Goal: Task Accomplishment & Management: Complete application form

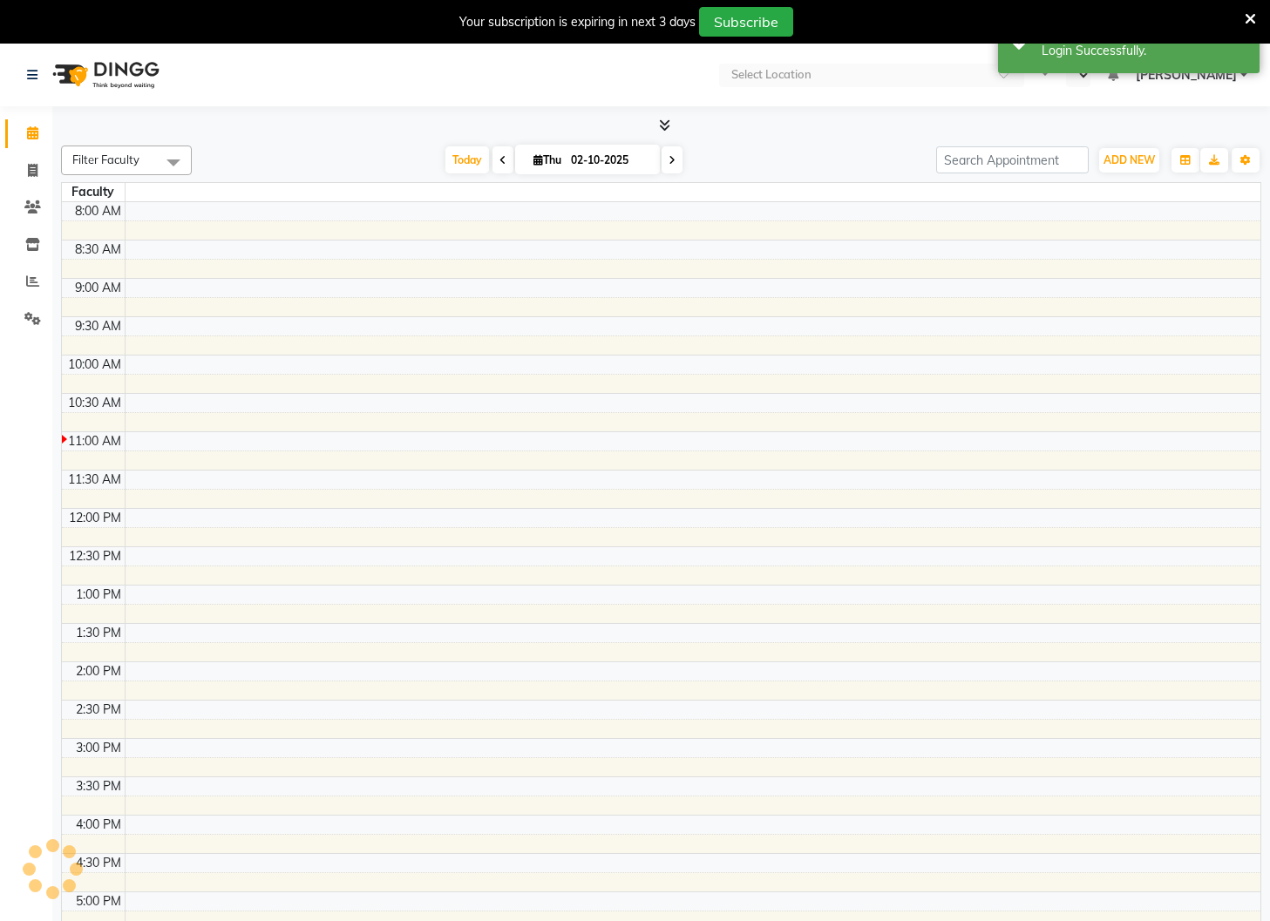
select select "en"
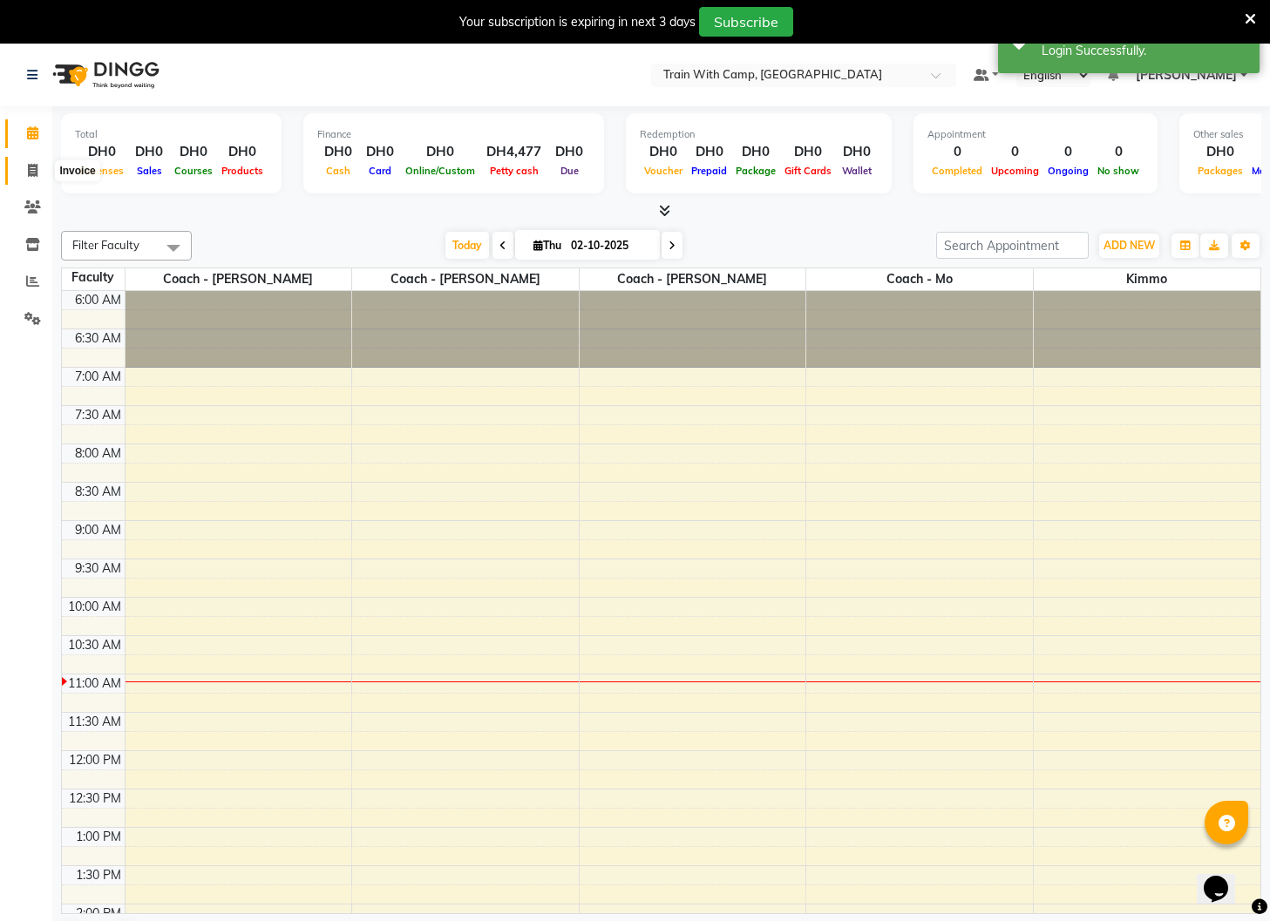
drag, startPoint x: 36, startPoint y: 170, endPoint x: 54, endPoint y: 173, distance: 18.5
click at [36, 170] on icon at bounding box center [33, 170] width 10 height 13
select select "service"
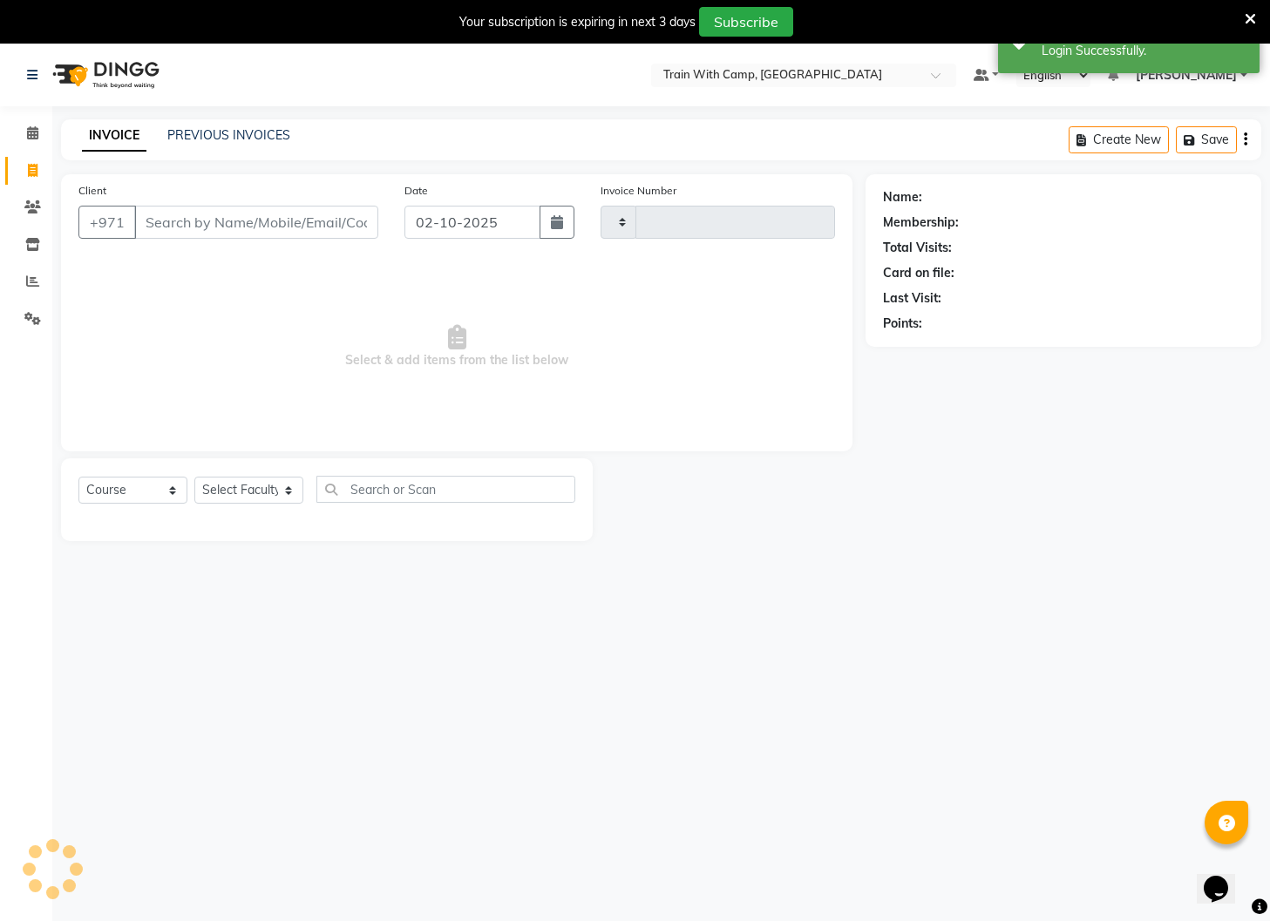
type input "5091"
select select "910"
click at [207, 226] on input "Client" at bounding box center [256, 222] width 244 height 33
type input "[PERSON_NAME]"
select select "14965"
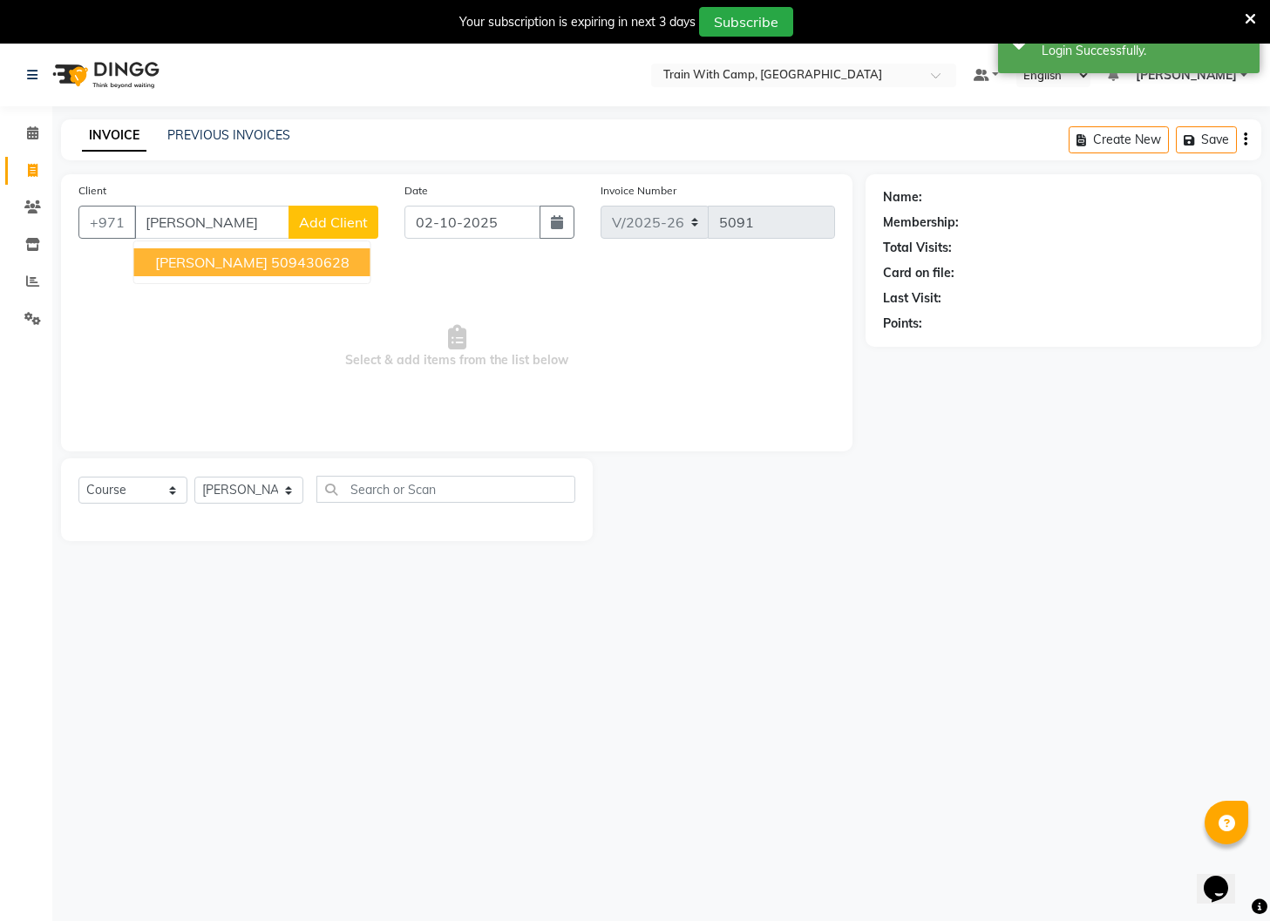
drag, startPoint x: 223, startPoint y: 264, endPoint x: 218, endPoint y: 351, distance: 87.3
click at [222, 267] on span "[PERSON_NAME]" at bounding box center [211, 262] width 112 height 17
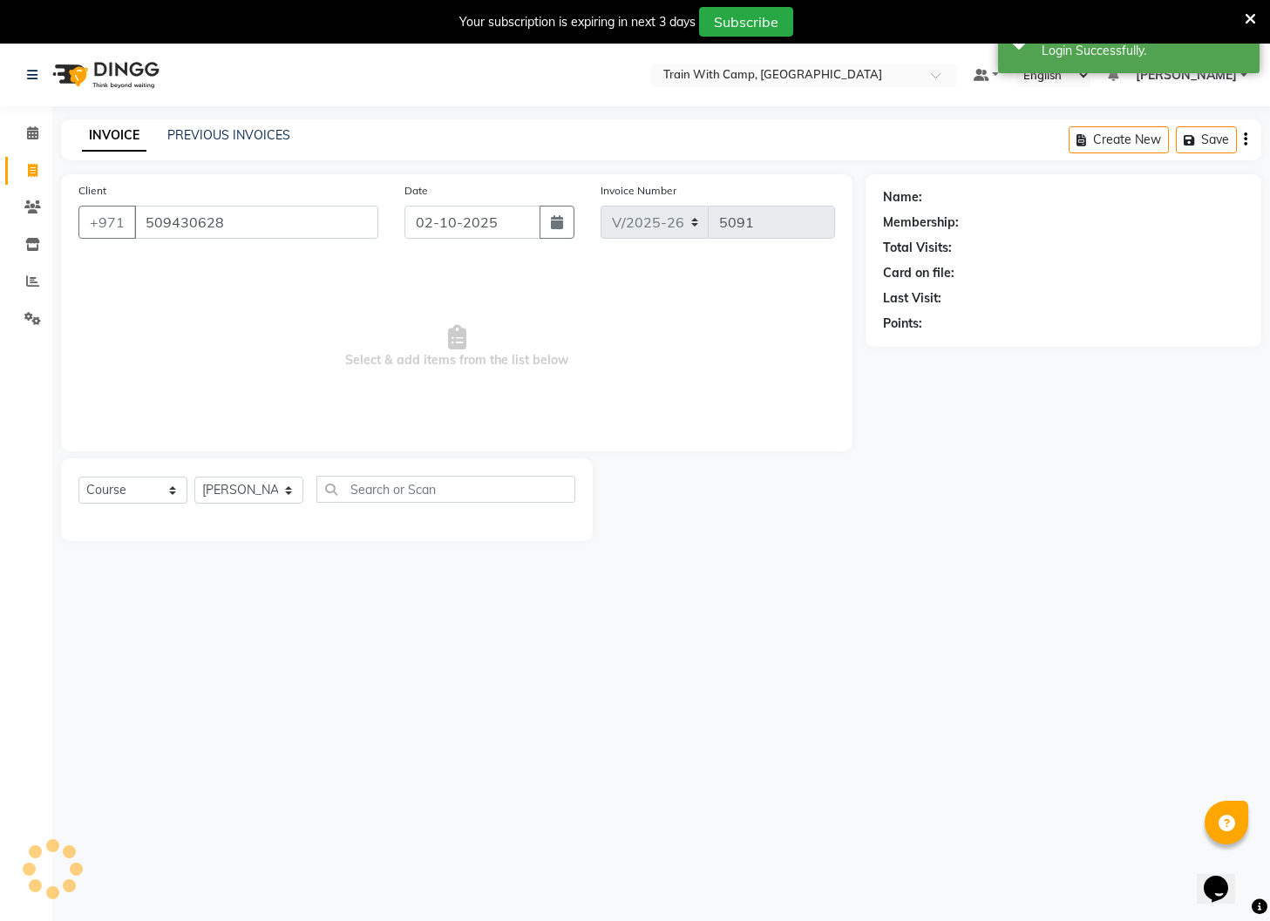
type input "509430628"
click at [169, 484] on select "Select Course Product Membership Package Voucher Prepaid Gift Card" at bounding box center [132, 490] width 109 height 27
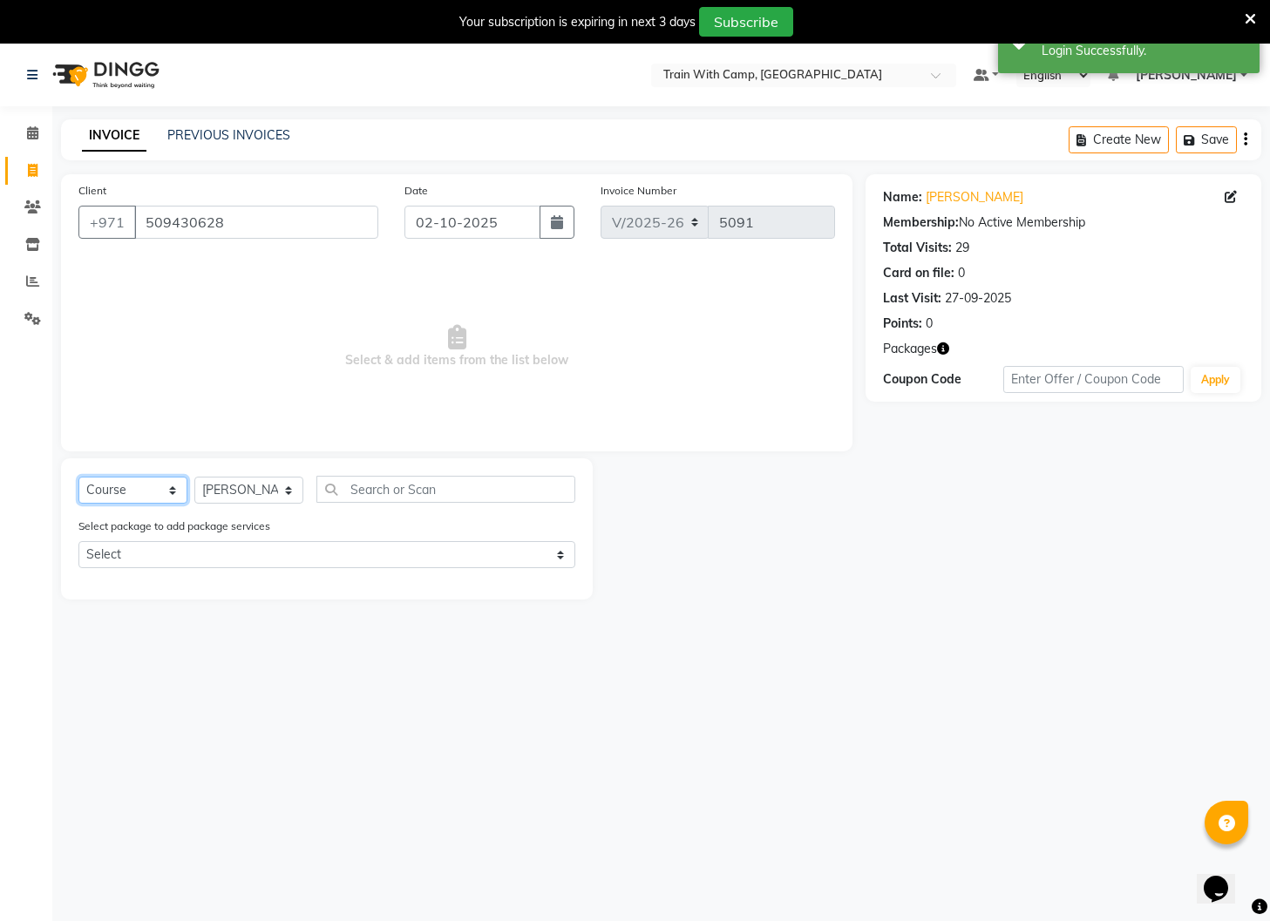
select select "product"
click at [78, 477] on select "Select Course Product Membership Package Voucher Prepaid Gift Card" at bounding box center [132, 490] width 109 height 27
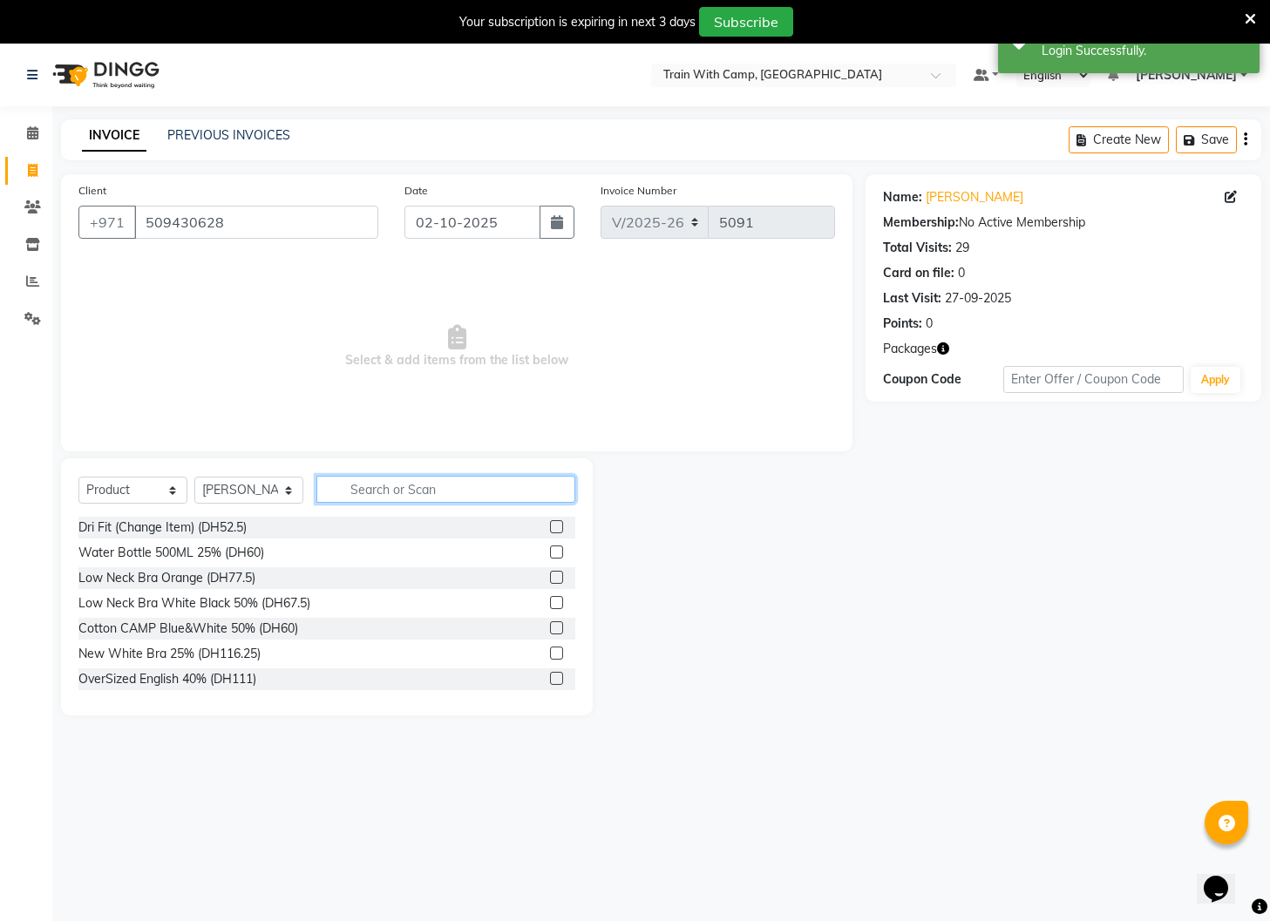
drag, startPoint x: 356, startPoint y: 492, endPoint x: 367, endPoint y: 482, distance: 14.8
click at [363, 484] on input "text" at bounding box center [445, 489] width 259 height 27
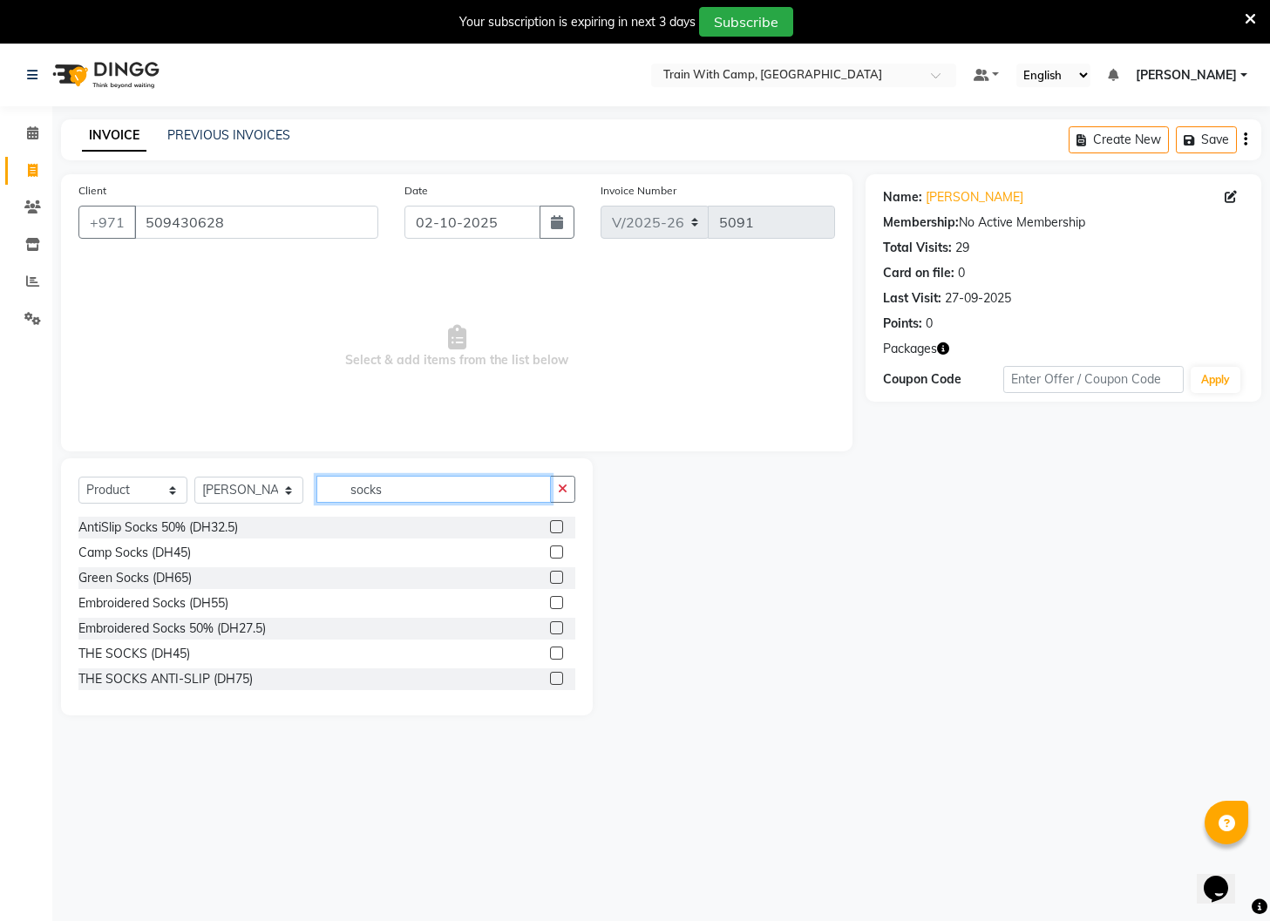
type input "socks"
click at [555, 550] on label at bounding box center [556, 552] width 13 height 13
click at [555, 550] on input "checkbox" at bounding box center [555, 552] width 11 height 11
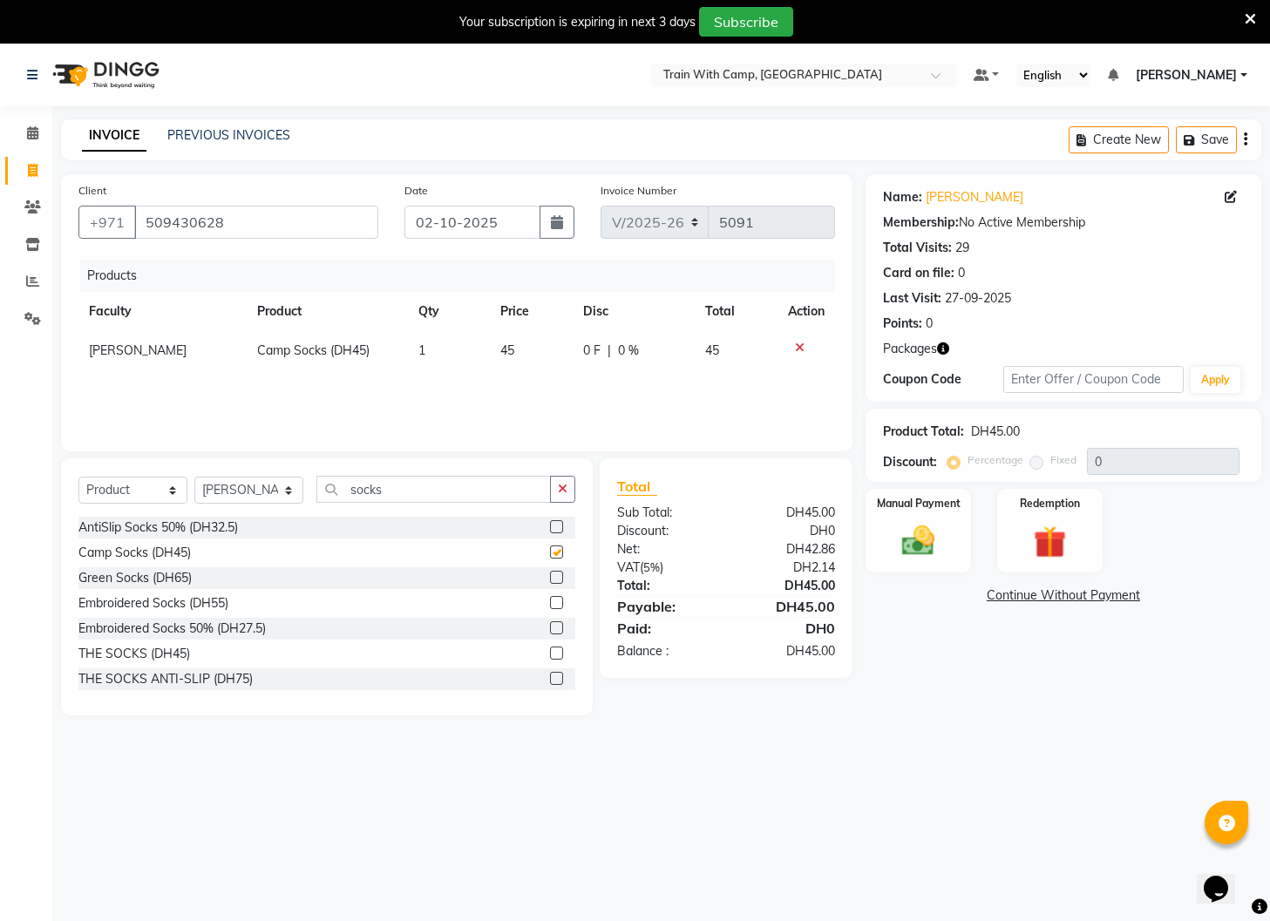
click at [555, 550] on label at bounding box center [556, 552] width 13 height 13
click at [555, 550] on input "checkbox" at bounding box center [555, 552] width 11 height 11
click at [557, 550] on label at bounding box center [556, 552] width 13 height 13
click at [557, 550] on input "checkbox" at bounding box center [555, 552] width 11 height 11
checkbox input "false"
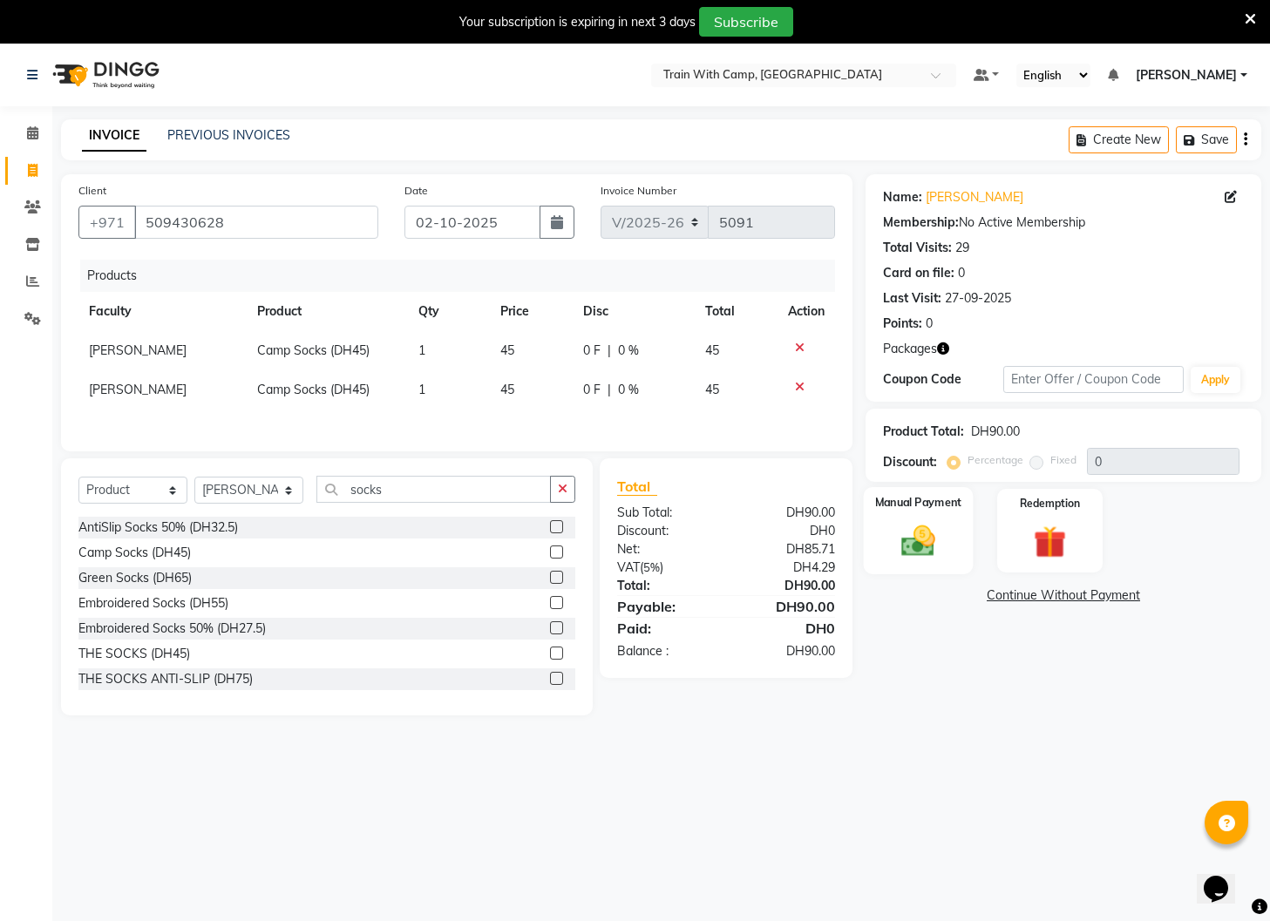
click at [912, 526] on img at bounding box center [918, 541] width 55 height 39
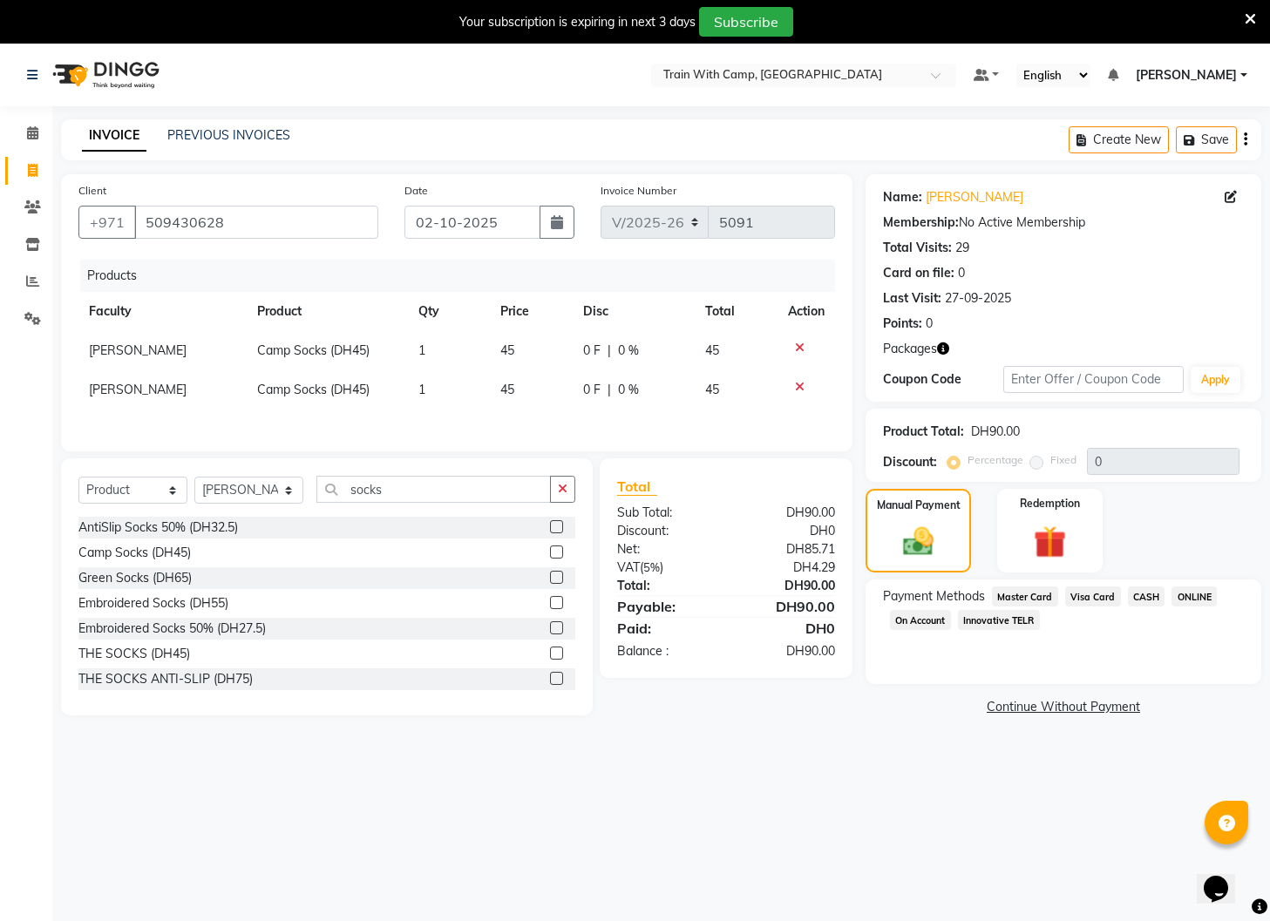
drag, startPoint x: 1086, startPoint y: 593, endPoint x: 1095, endPoint y: 626, distance: 33.4
click at [1087, 594] on span "Visa Card" at bounding box center [1093, 596] width 56 height 20
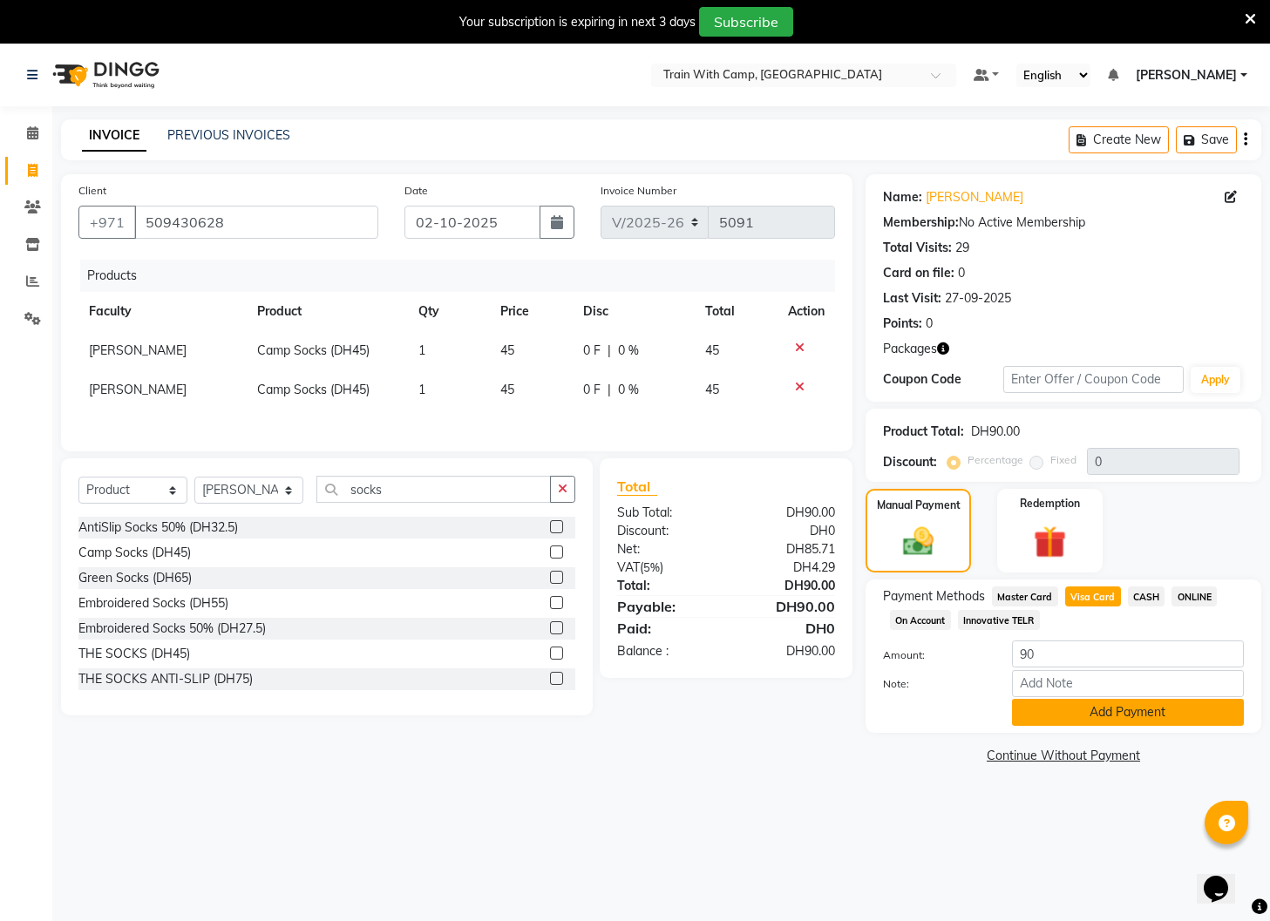
click at [1099, 710] on button "Add Payment" at bounding box center [1128, 712] width 232 height 27
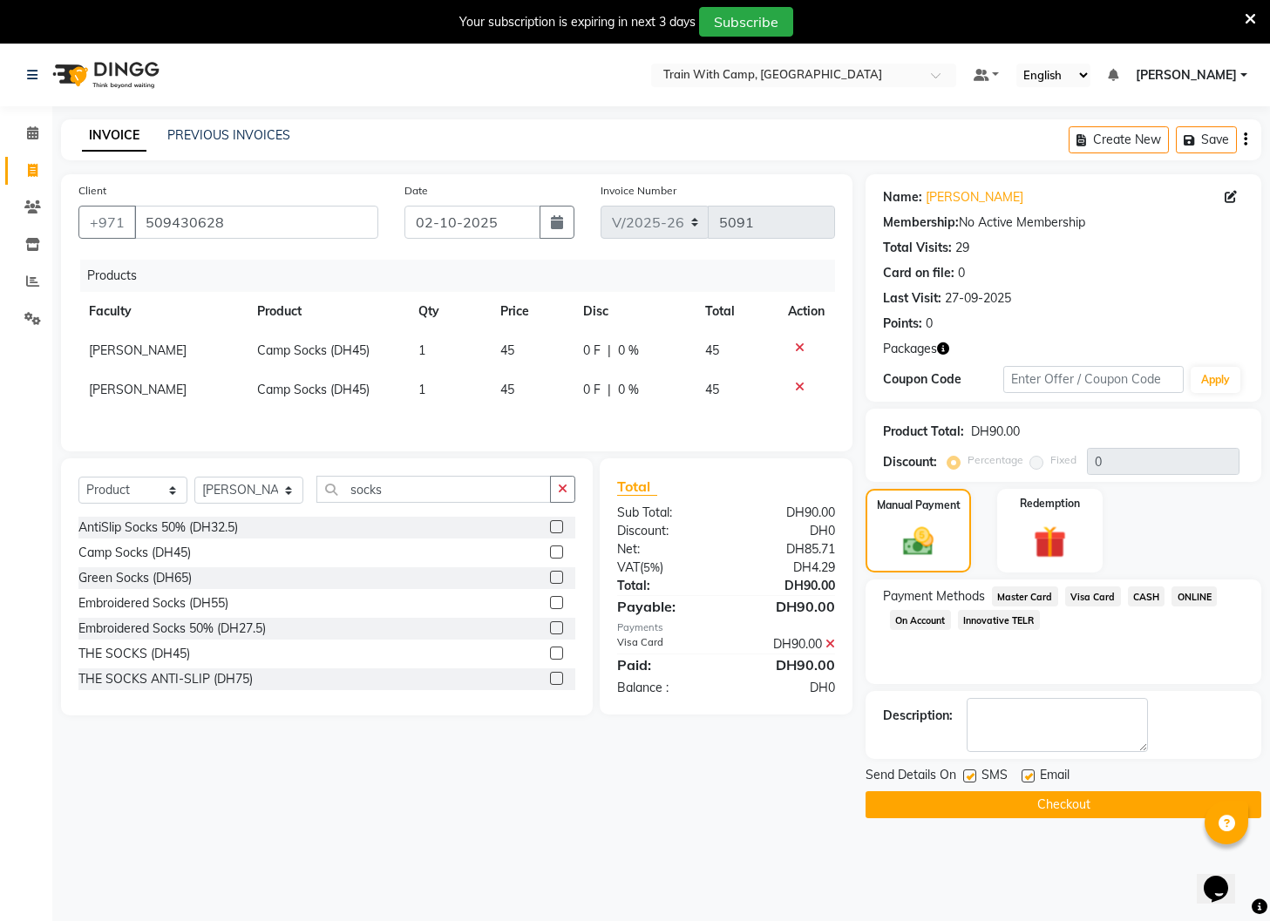
drag, startPoint x: 968, startPoint y: 776, endPoint x: 1022, endPoint y: 779, distance: 54.1
click at [970, 777] on label at bounding box center [969, 775] width 13 height 13
click at [970, 777] on input "checkbox" at bounding box center [968, 776] width 11 height 11
checkbox input "false"
click at [1026, 778] on label at bounding box center [1027, 775] width 13 height 13
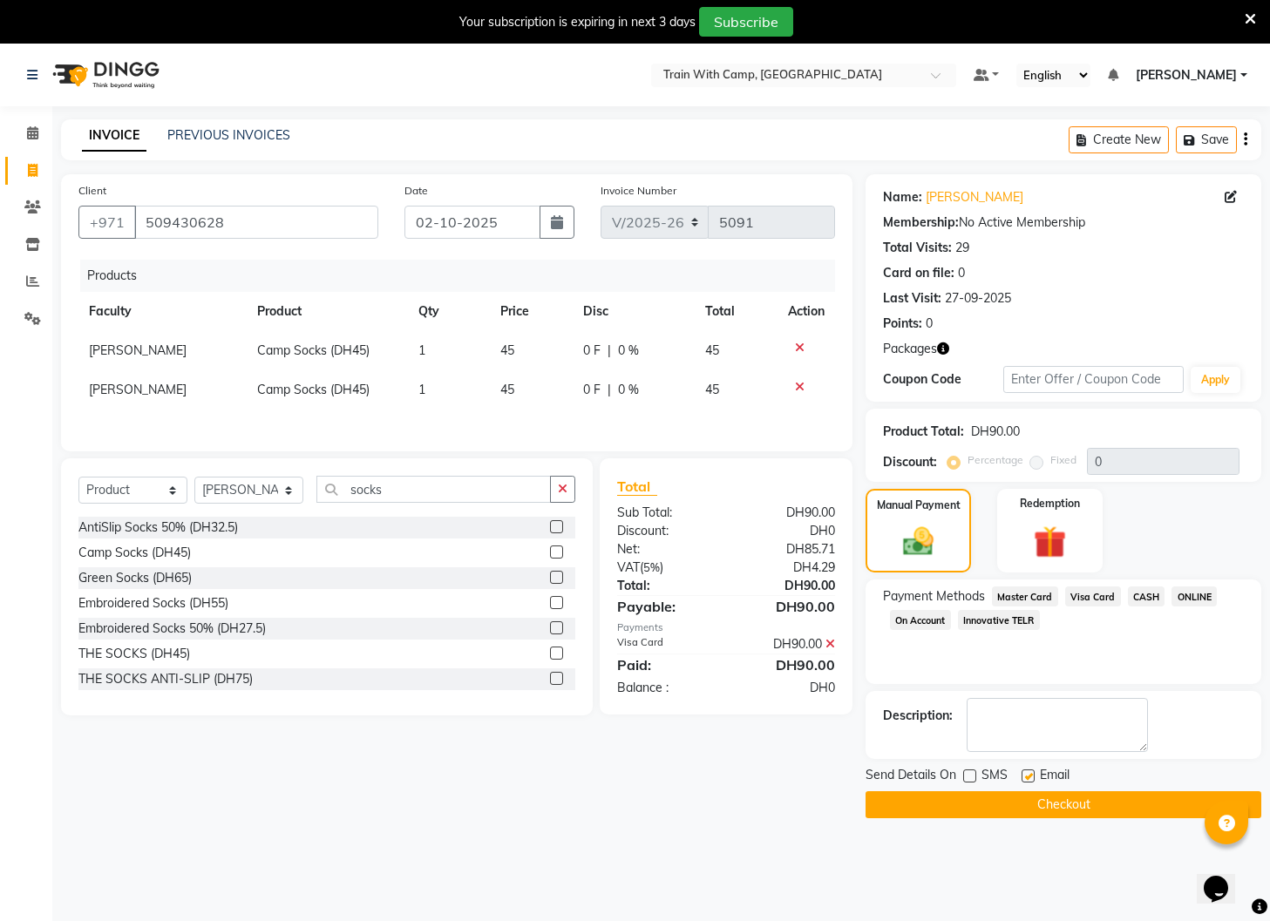
click at [1026, 778] on input "checkbox" at bounding box center [1026, 776] width 11 height 11
checkbox input "false"
click at [1014, 807] on button "Checkout" at bounding box center [1063, 804] width 396 height 27
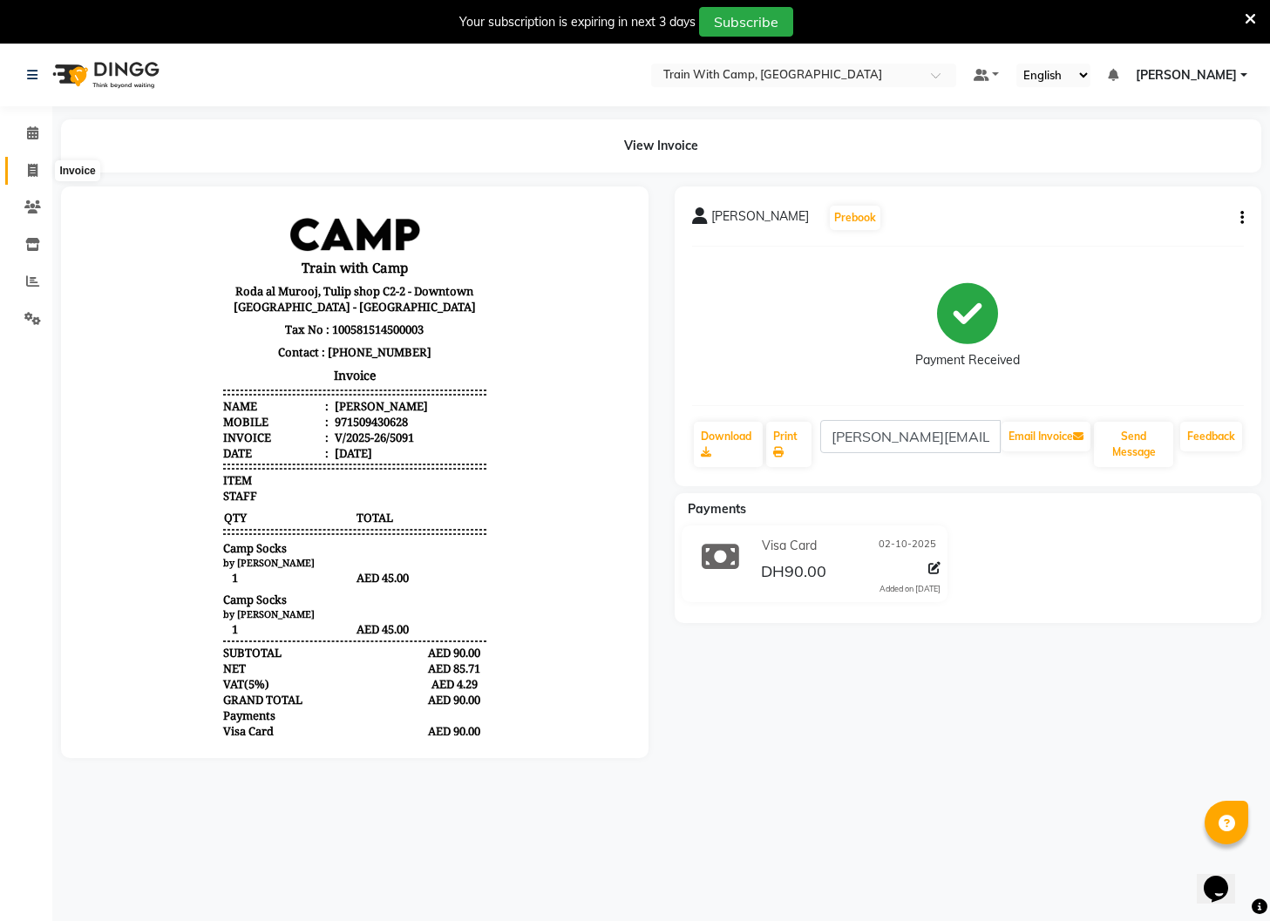
click at [34, 168] on icon at bounding box center [33, 170] width 10 height 13
select select "service"
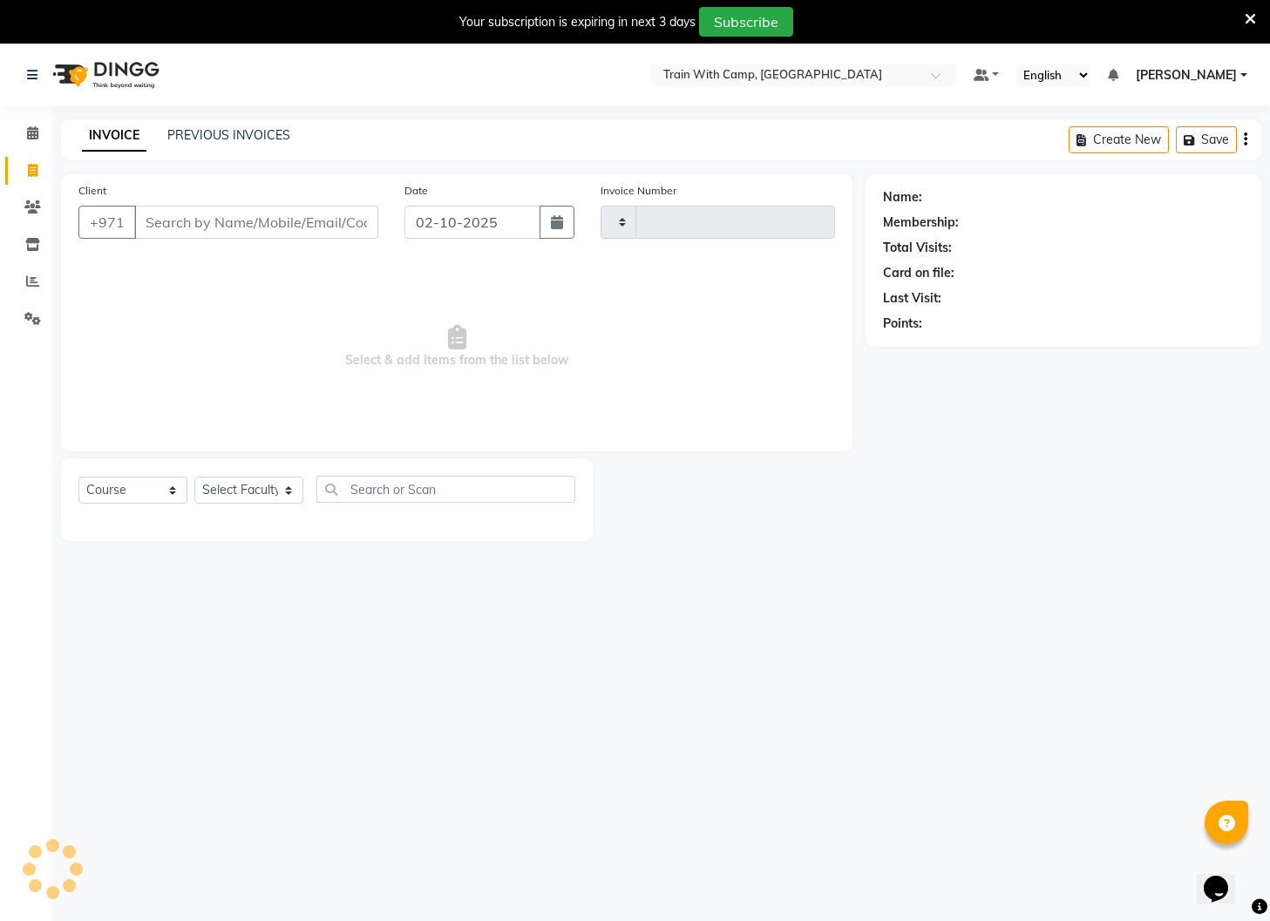
type input "5092"
select select "910"
click at [193, 228] on input "Client" at bounding box center [256, 222] width 244 height 33
select select "14965"
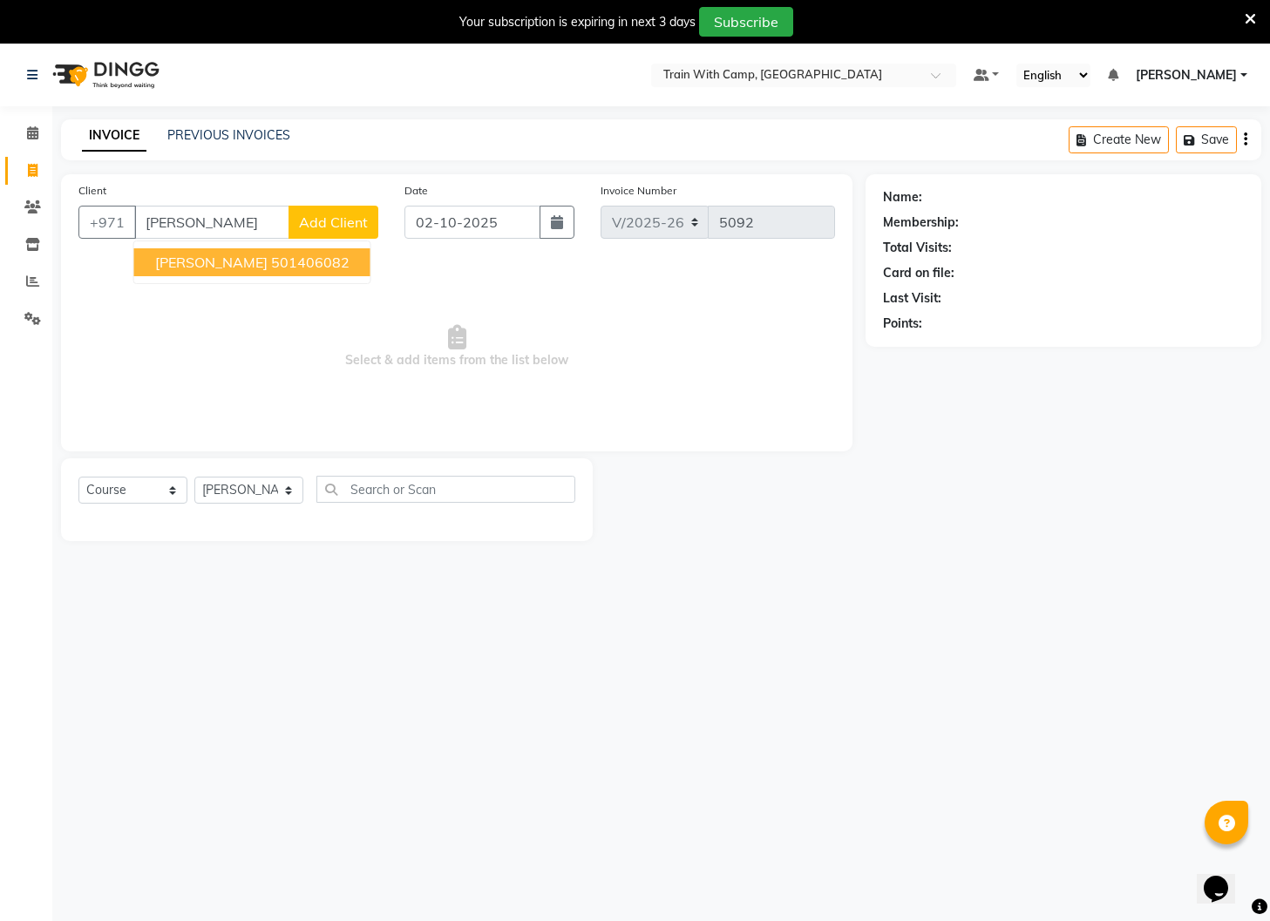
click at [220, 263] on span "[PERSON_NAME]" at bounding box center [211, 262] width 112 height 17
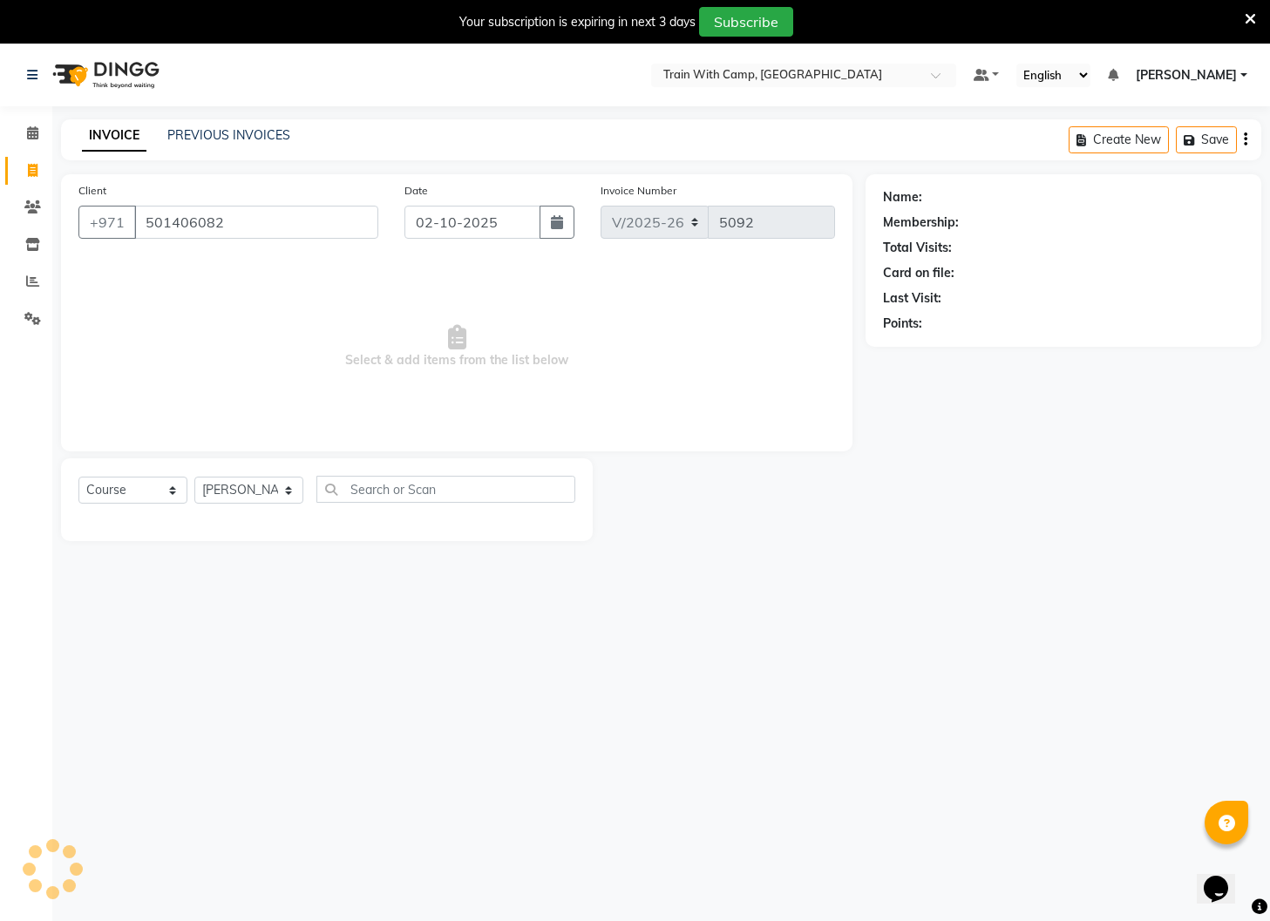
type input "501406082"
click at [176, 483] on select "Select Course Product Membership Package Voucher Prepaid Gift Card" at bounding box center [132, 490] width 109 height 27
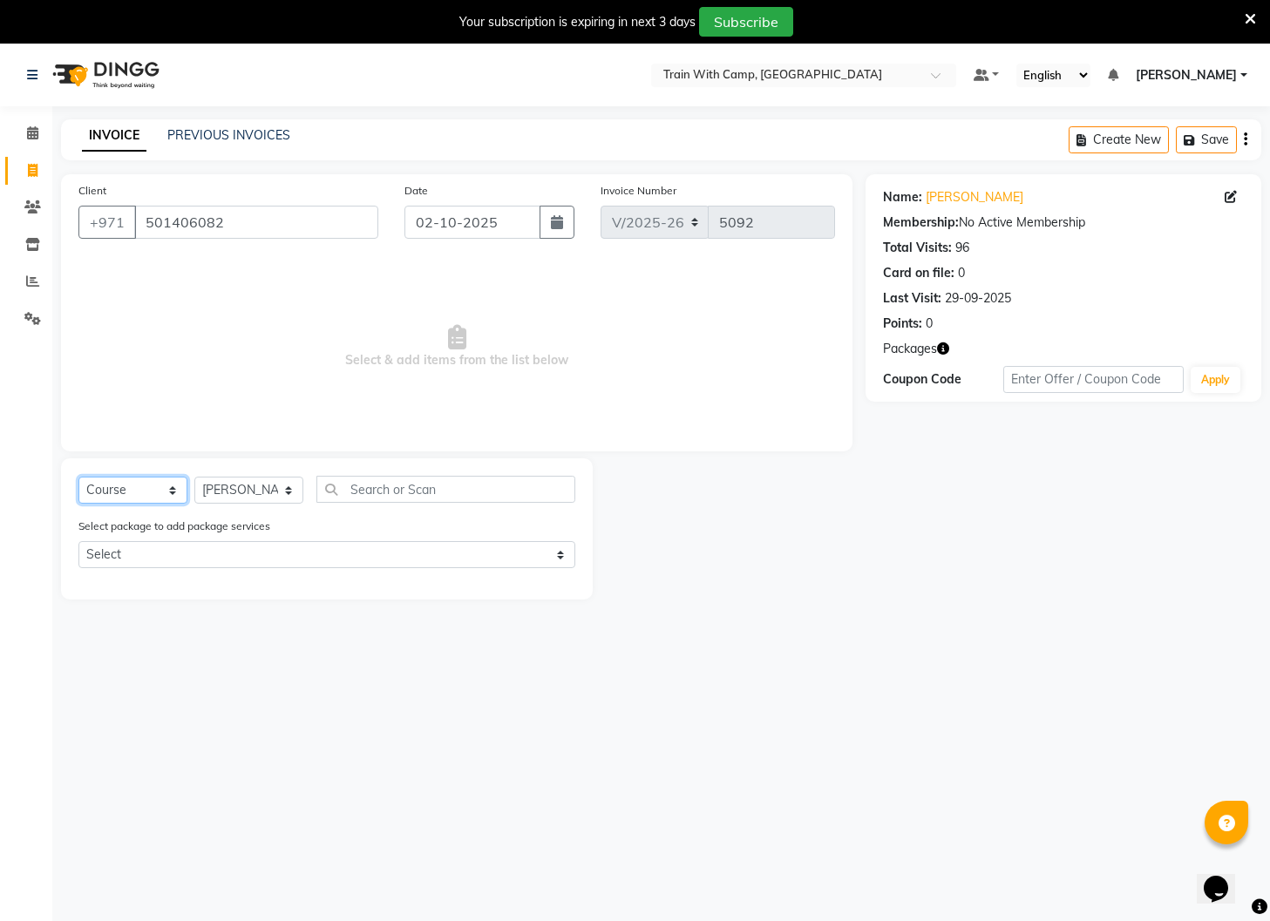
select select "package"
click at [78, 477] on select "Select Course Product Membership Package Voucher Prepaid Gift Card" at bounding box center [132, 490] width 109 height 27
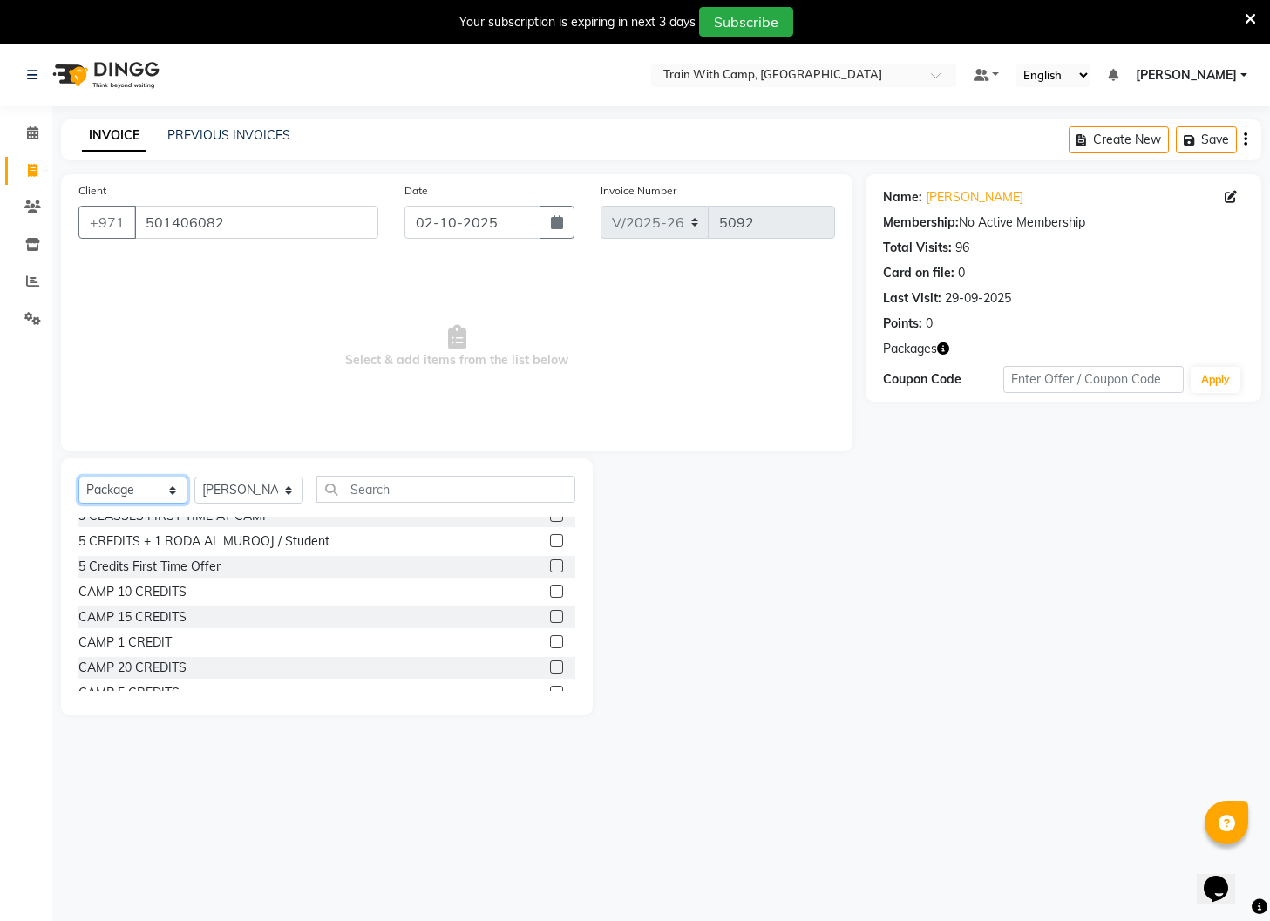
scroll to position [64, 0]
drag, startPoint x: 553, startPoint y: 634, endPoint x: 539, endPoint y: 627, distance: 16.0
click at [553, 634] on label at bounding box center [556, 639] width 13 height 13
click at [553, 634] on input "checkbox" at bounding box center [555, 639] width 11 height 11
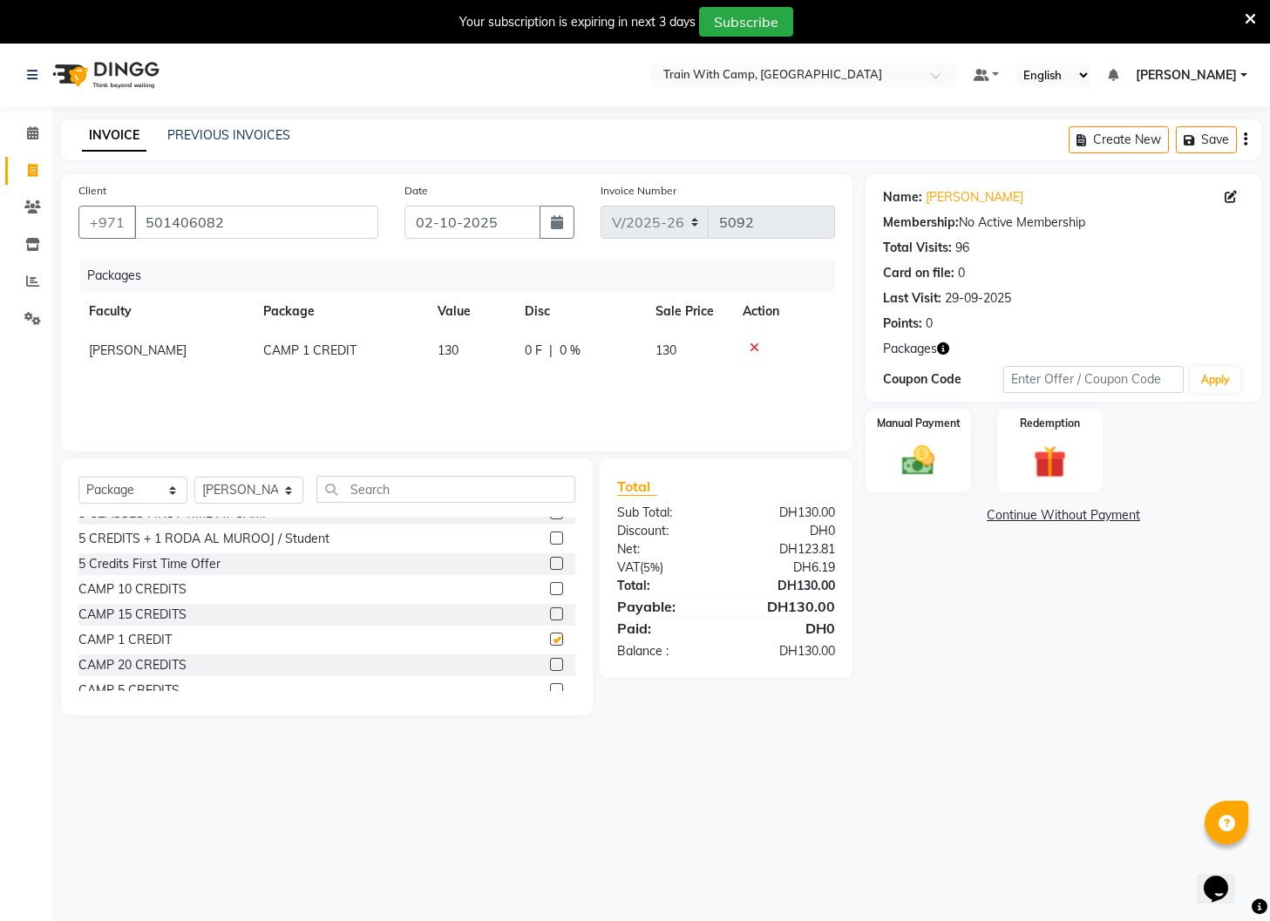
checkbox input "false"
click at [172, 490] on select "Select Course Product Membership Package Voucher Prepaid Gift Card" at bounding box center [132, 490] width 109 height 27
select select "product"
click at [78, 477] on select "Select Course Product Membership Package Voucher Prepaid Gift Card" at bounding box center [132, 490] width 109 height 27
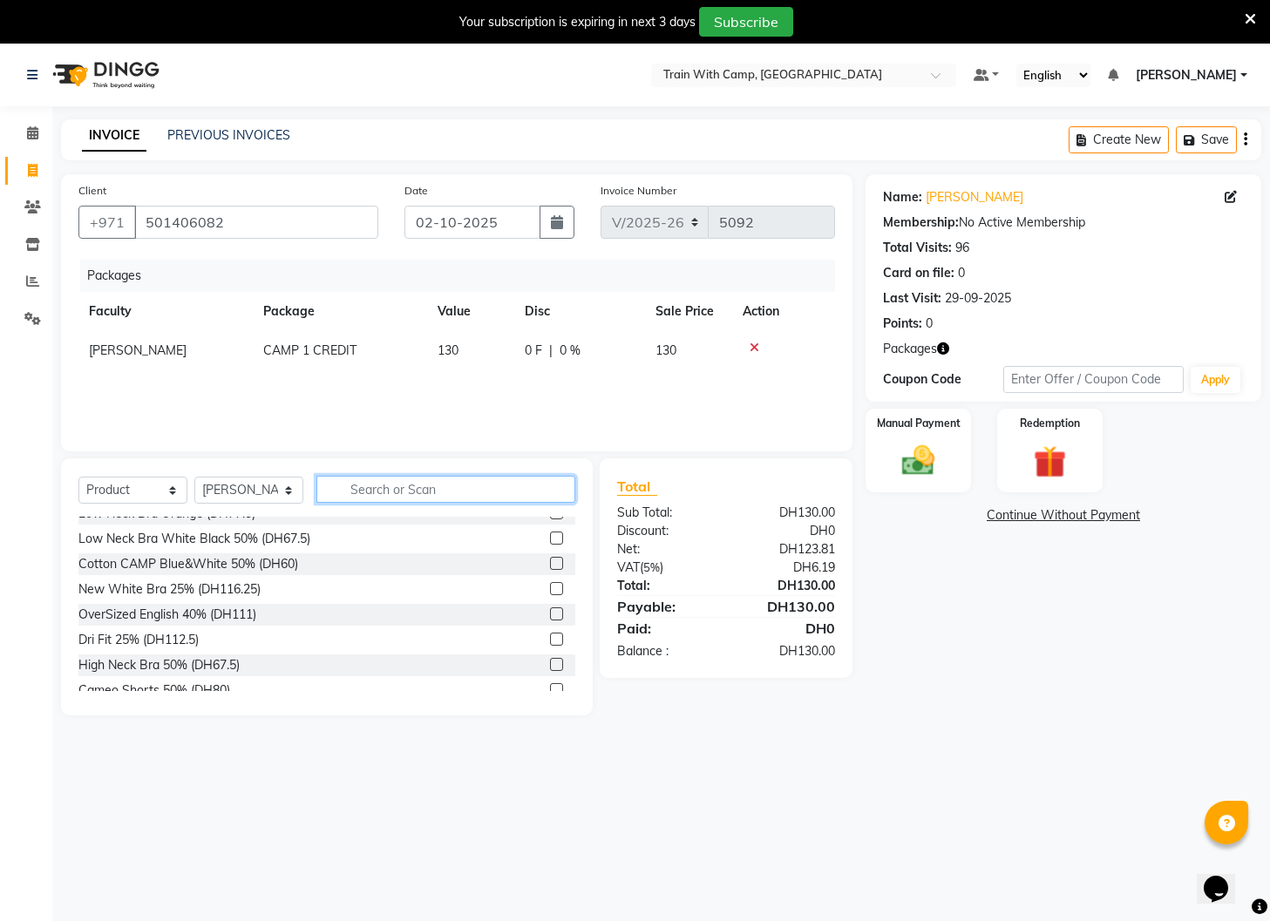
click at [401, 492] on input "text" at bounding box center [445, 489] width 259 height 27
type input "ve"
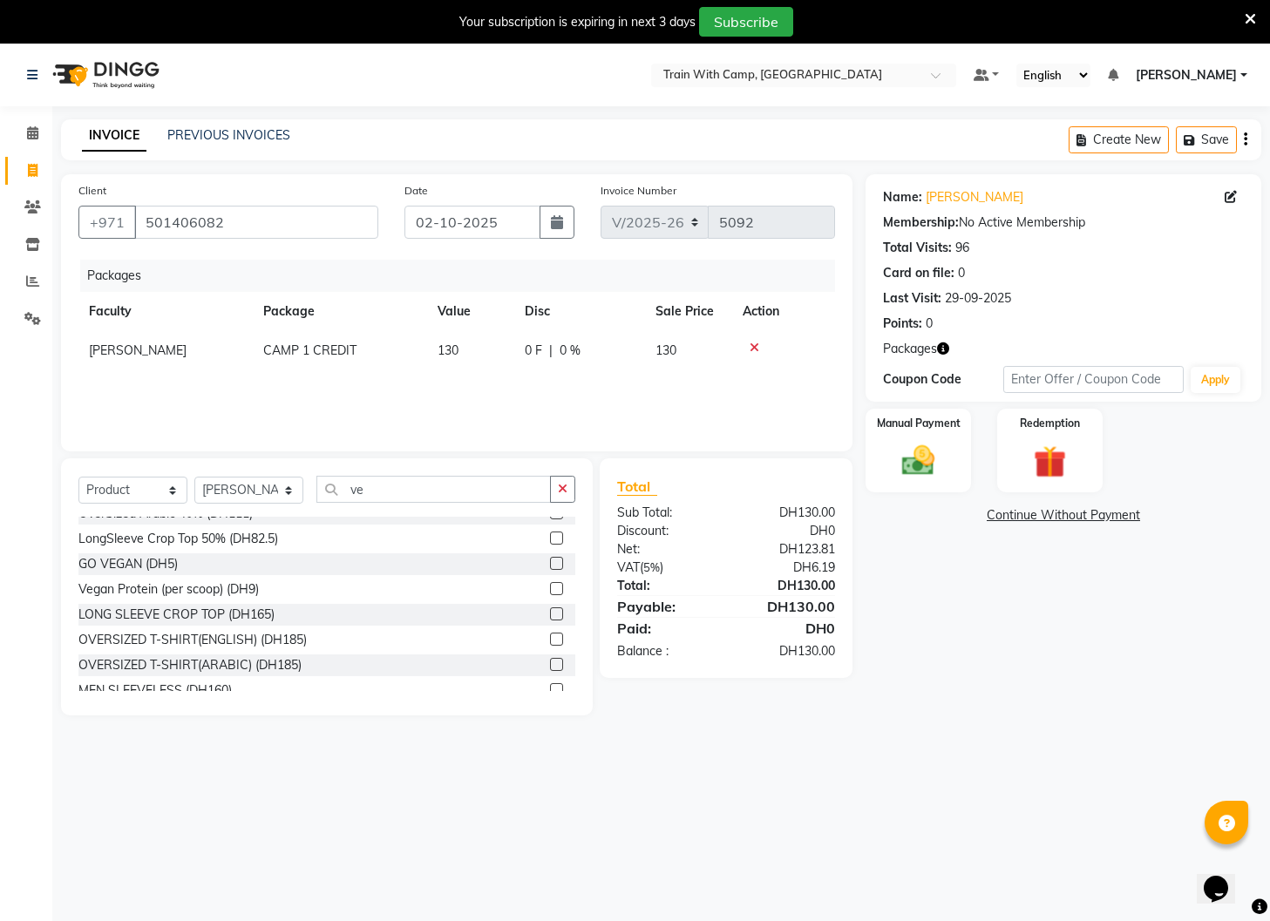
drag, startPoint x: 558, startPoint y: 565, endPoint x: 477, endPoint y: 532, distance: 87.6
click at [557, 564] on label at bounding box center [556, 563] width 13 height 13
click at [557, 564] on input "checkbox" at bounding box center [555, 564] width 11 height 11
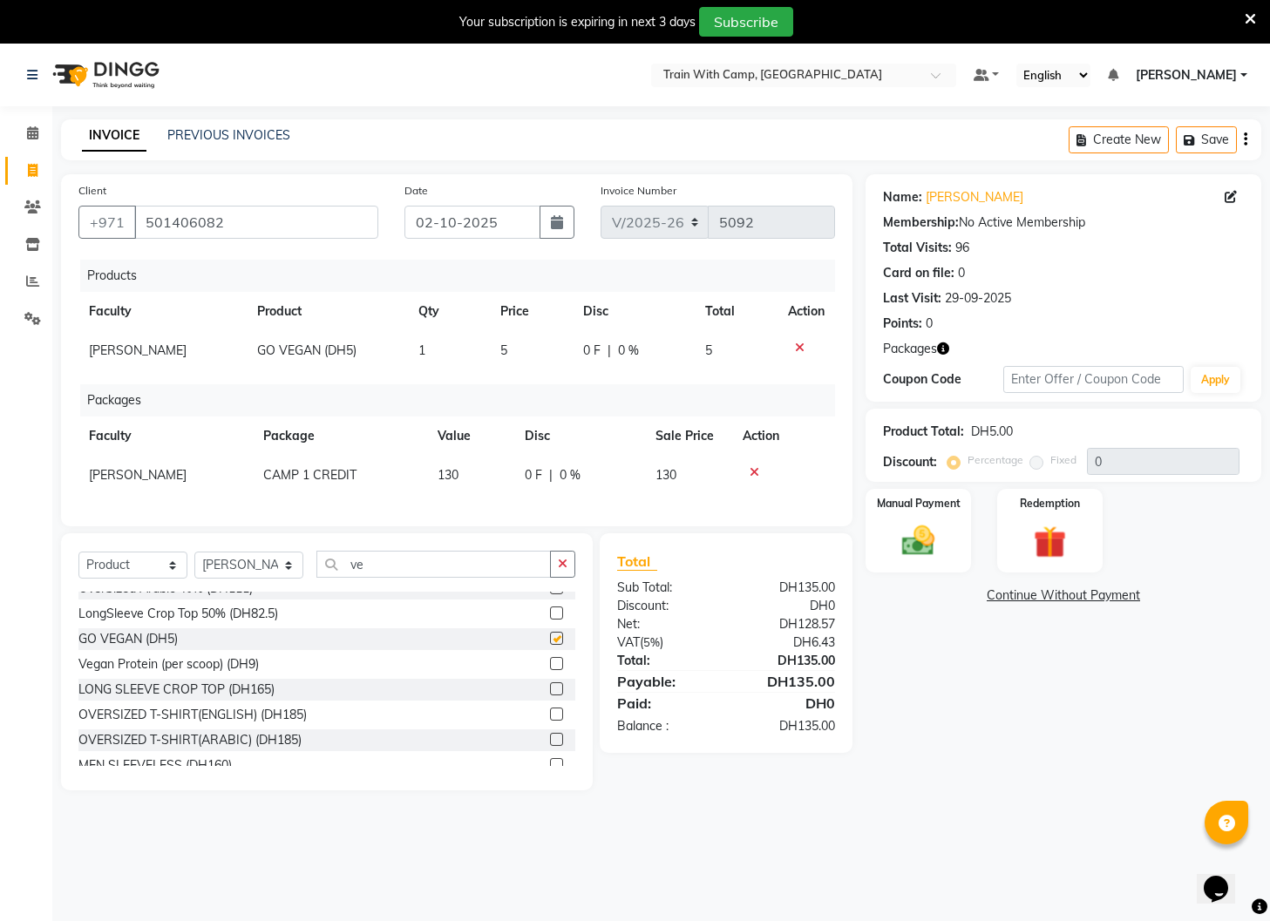
checkbox input "false"
drag, startPoint x: 376, startPoint y: 564, endPoint x: 324, endPoint y: 547, distance: 54.8
click at [323, 554] on input "ve" at bounding box center [433, 564] width 234 height 27
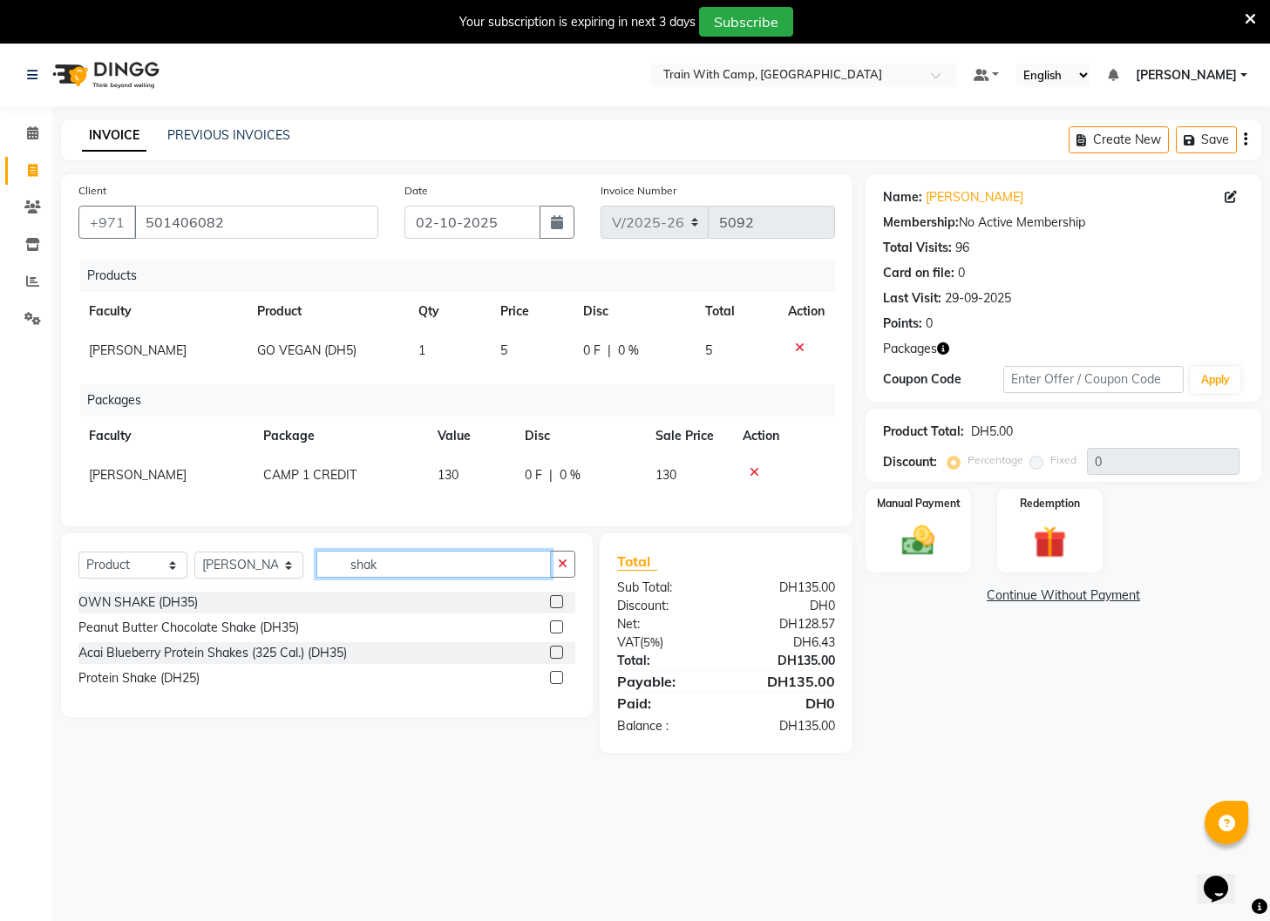
type input "shak"
click at [554, 652] on label at bounding box center [556, 652] width 13 height 13
click at [554, 652] on input "checkbox" at bounding box center [555, 652] width 11 height 11
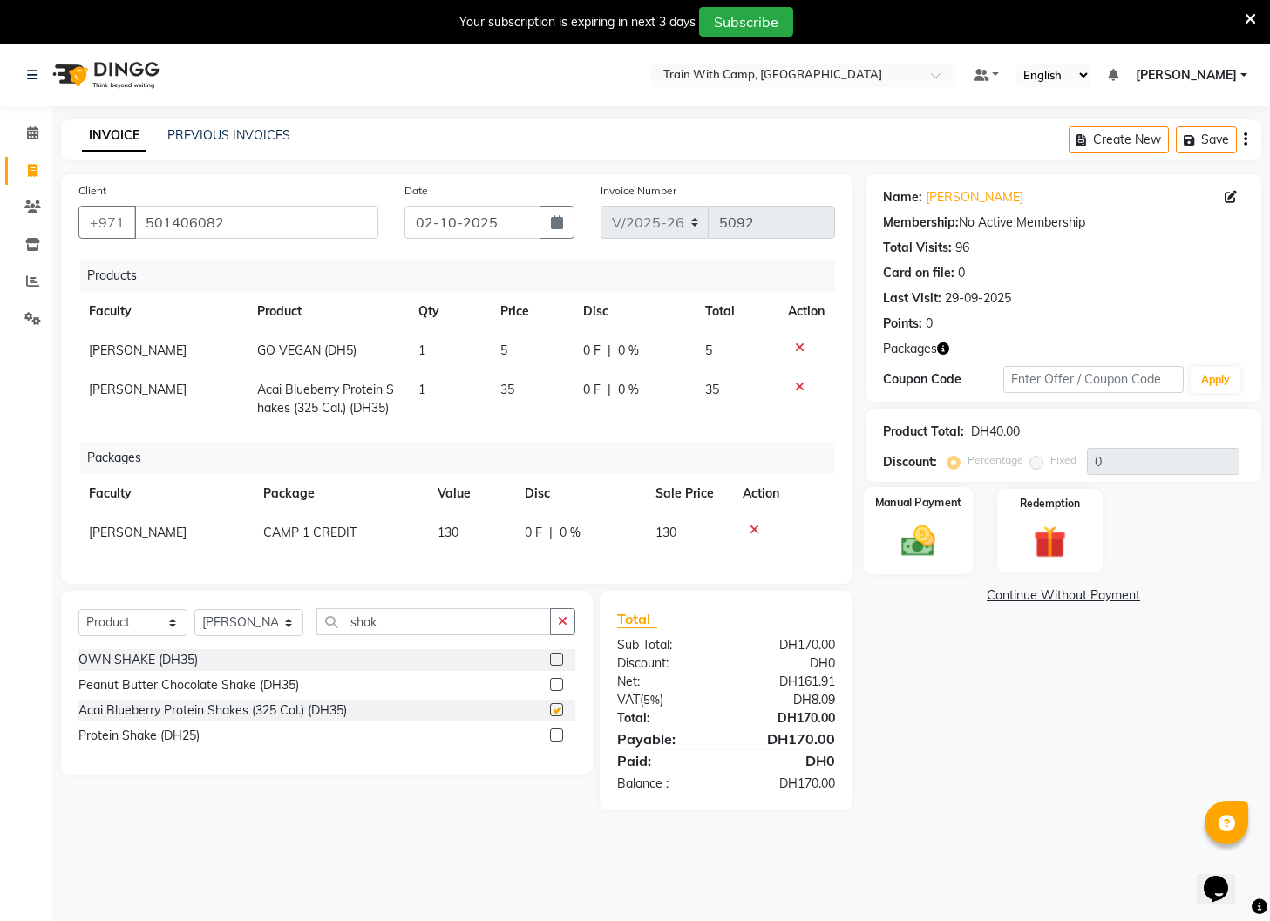
checkbox input "false"
click at [915, 536] on img at bounding box center [918, 541] width 55 height 39
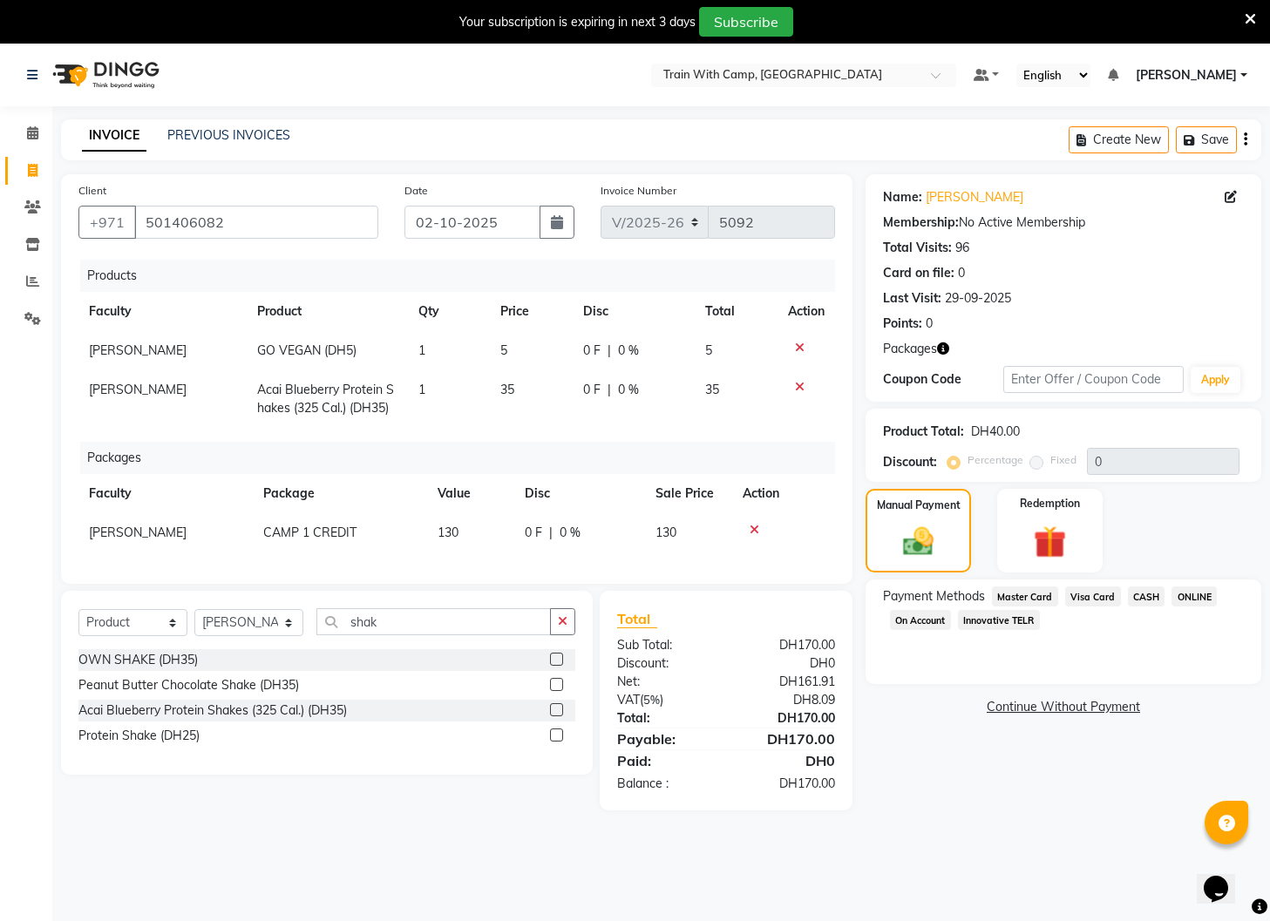
drag, startPoint x: 1095, startPoint y: 598, endPoint x: 1070, endPoint y: 582, distance: 29.0
click at [1095, 598] on span "Visa Card" at bounding box center [1093, 596] width 56 height 20
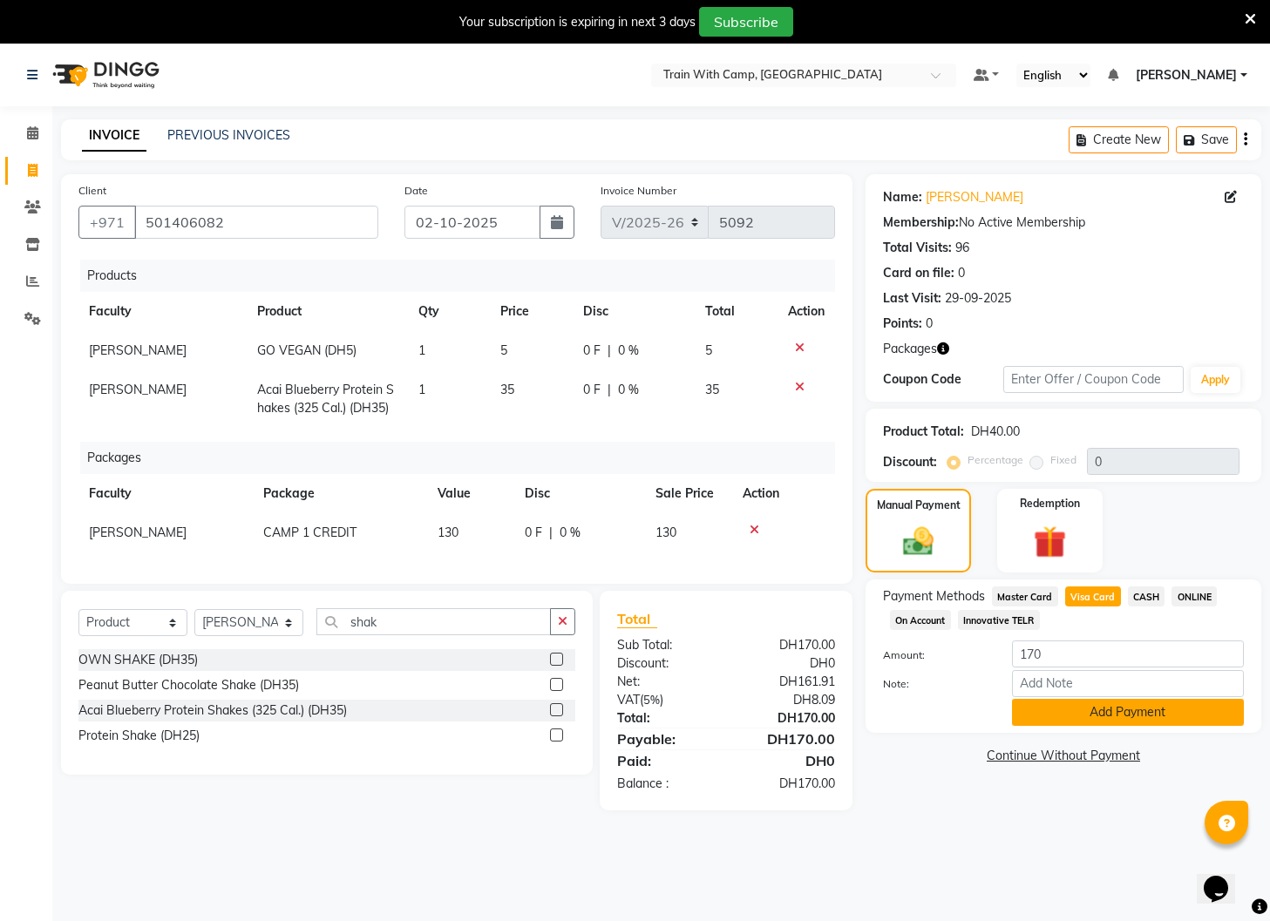
click at [1129, 710] on button "Add Payment" at bounding box center [1128, 712] width 232 height 27
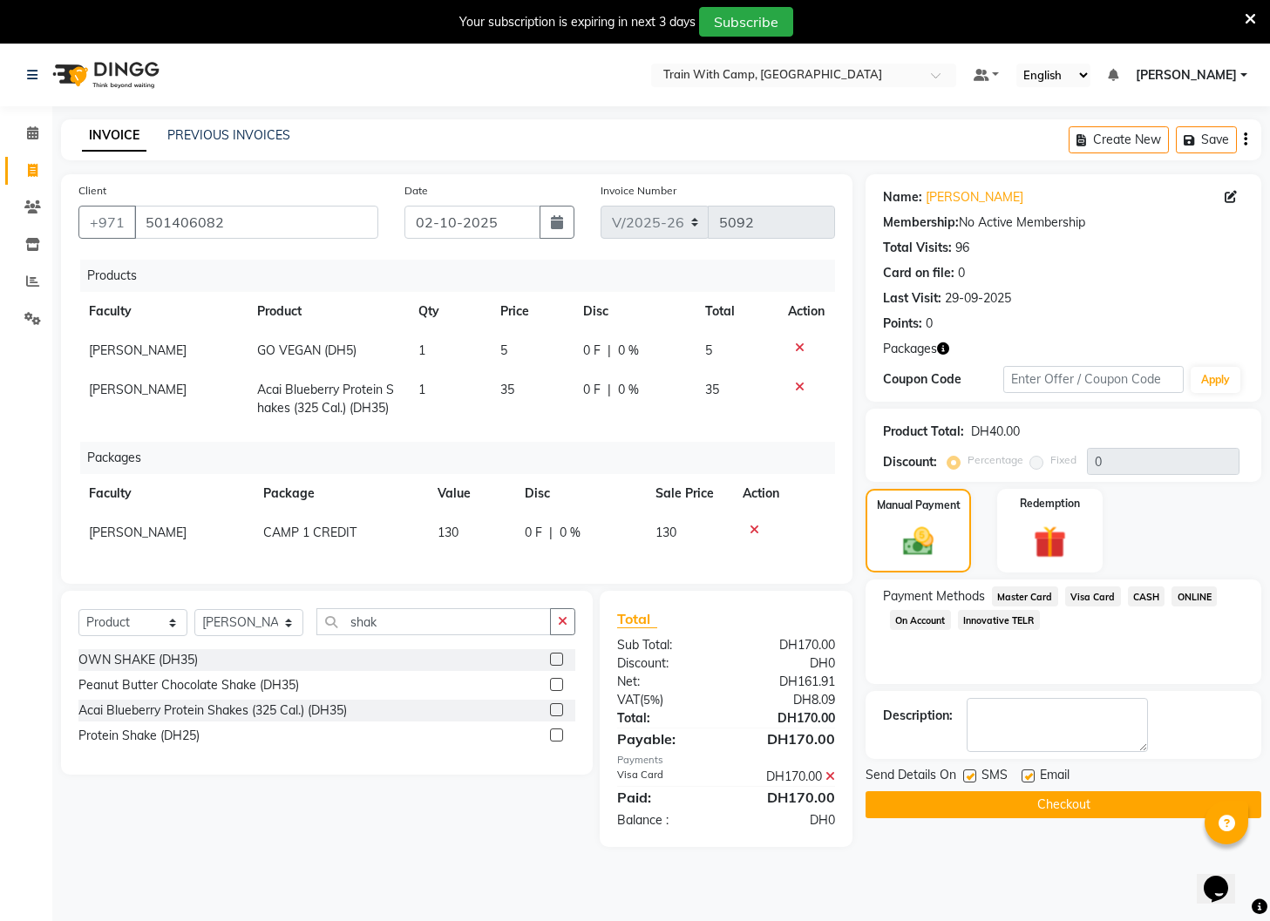
drag, startPoint x: 964, startPoint y: 777, endPoint x: 1012, endPoint y: 781, distance: 48.1
click at [968, 778] on label at bounding box center [969, 775] width 13 height 13
click at [968, 778] on input "checkbox" at bounding box center [968, 776] width 11 height 11
checkbox input "false"
drag, startPoint x: 1026, startPoint y: 777, endPoint x: 1027, endPoint y: 796, distance: 18.3
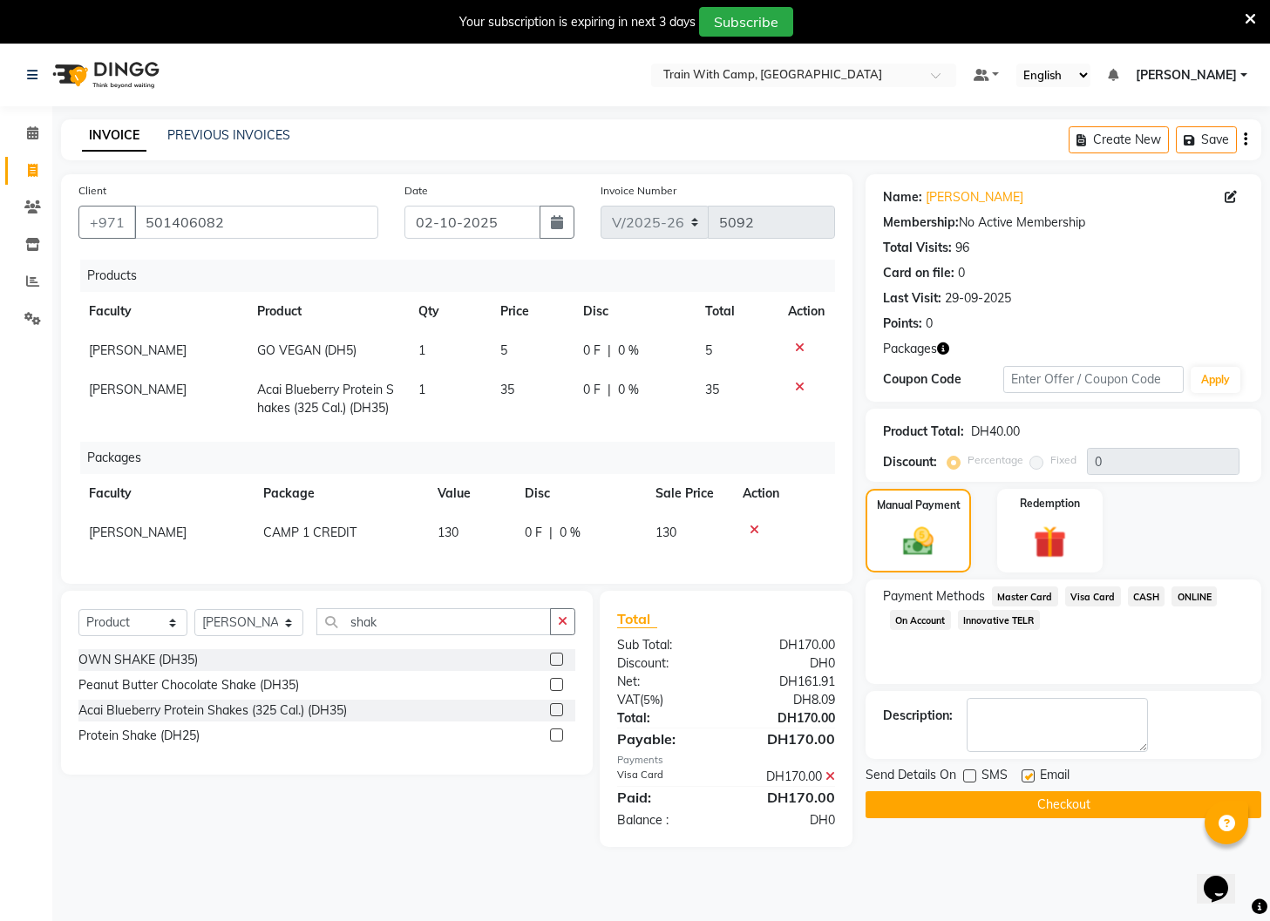
click at [1026, 780] on label at bounding box center [1027, 775] width 13 height 13
click at [1026, 780] on input "checkbox" at bounding box center [1026, 776] width 11 height 11
checkbox input "false"
click at [1026, 802] on button "Checkout" at bounding box center [1063, 804] width 396 height 27
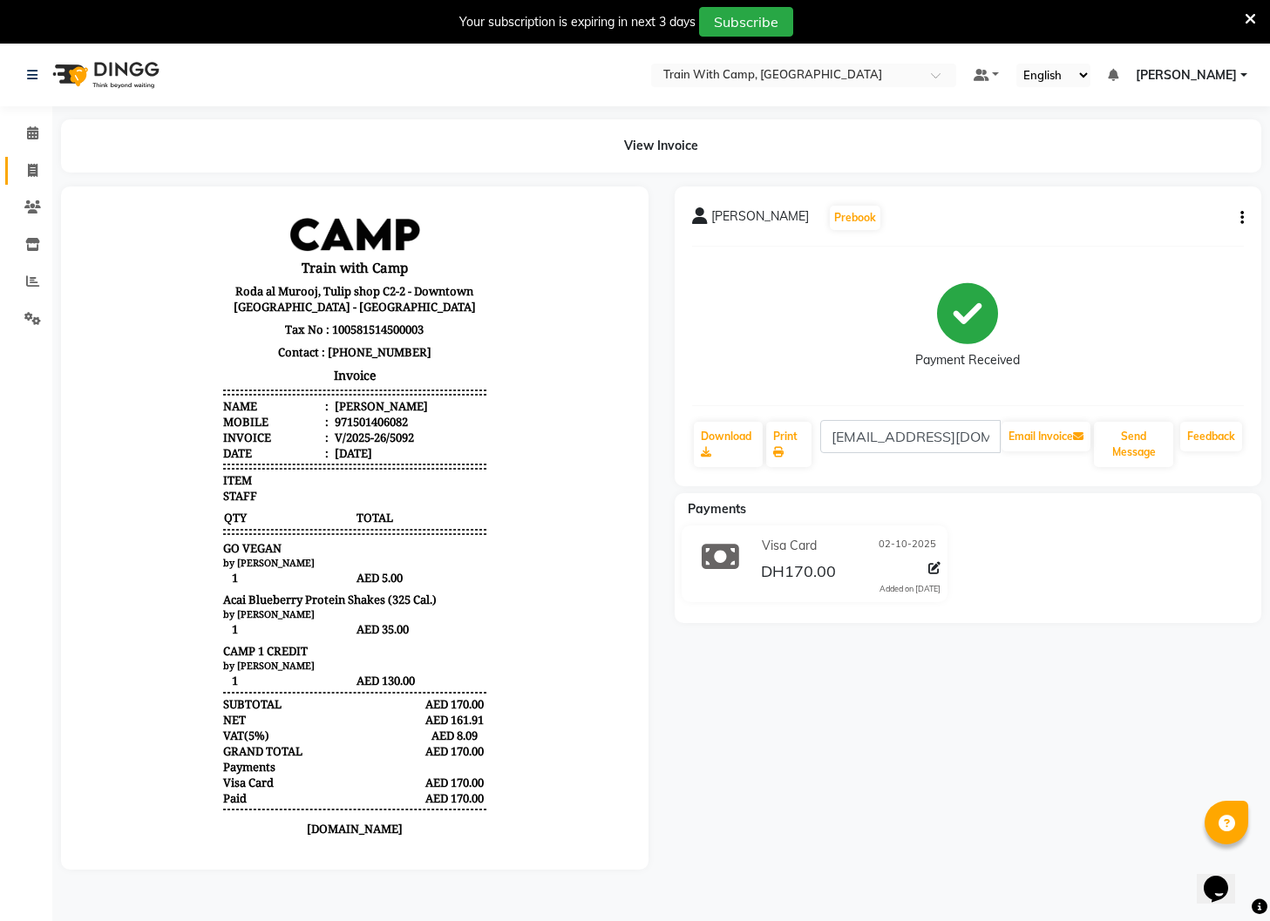
click at [36, 167] on icon at bounding box center [33, 170] width 10 height 13
select select "service"
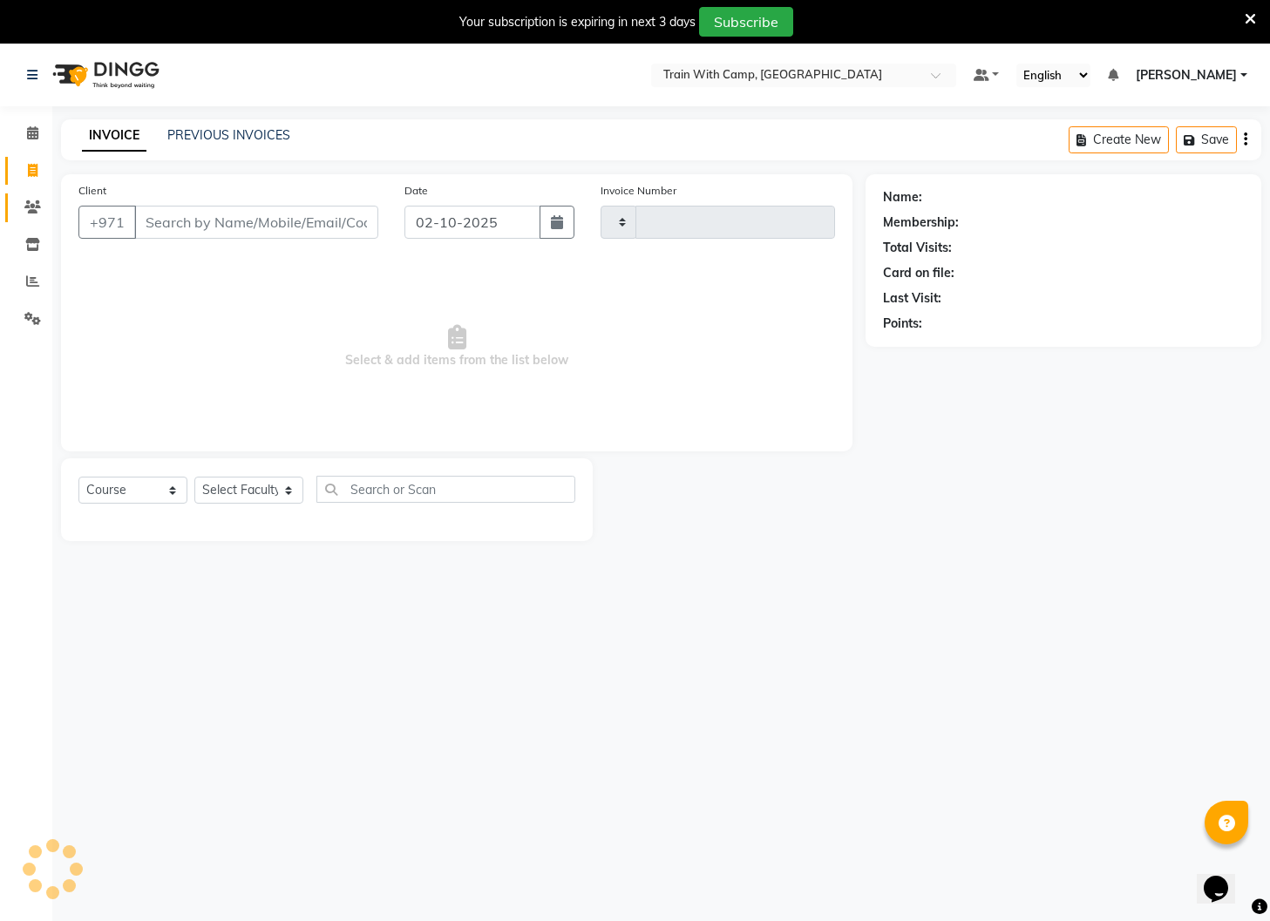
scroll to position [44, 0]
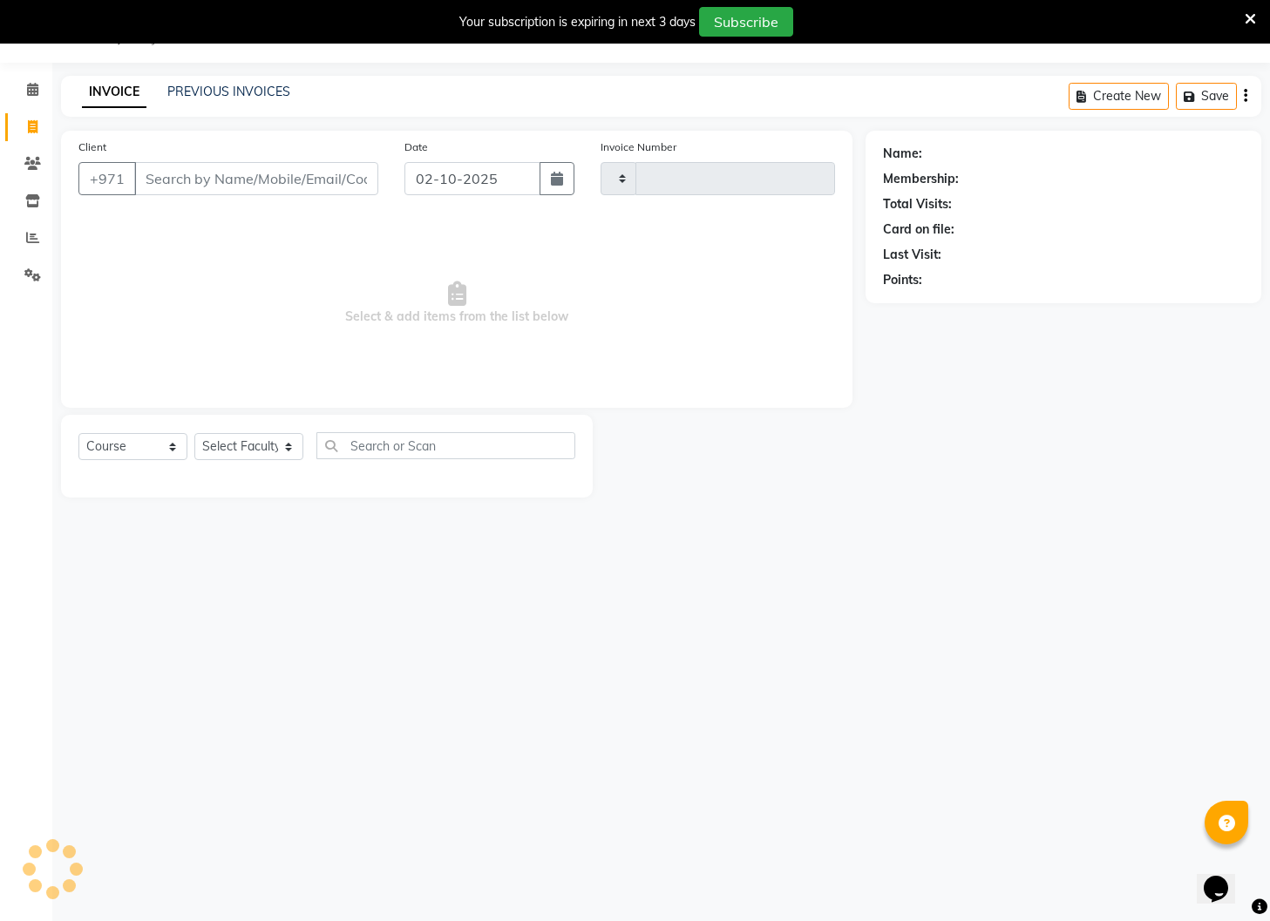
type input "5093"
select select "910"
drag, startPoint x: 174, startPoint y: 179, endPoint x: 190, endPoint y: 191, distance: 19.9
click at [175, 180] on input "Client" at bounding box center [256, 178] width 244 height 33
type input "[PERSON_NAME]"
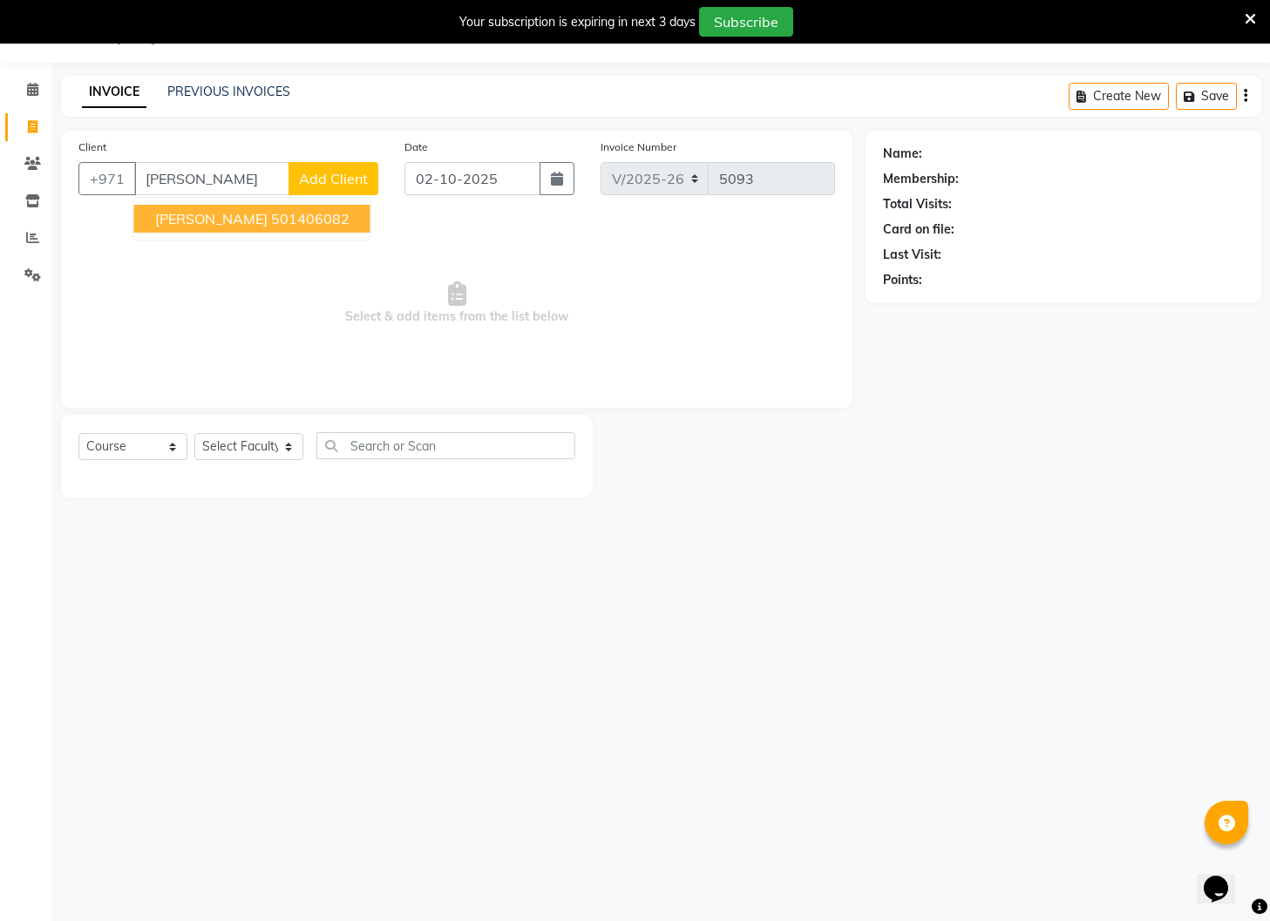
select select "14965"
drag, startPoint x: 229, startPoint y: 181, endPoint x: 141, endPoint y: 176, distance: 88.2
click at [141, 176] on input "[PERSON_NAME]" at bounding box center [211, 178] width 155 height 33
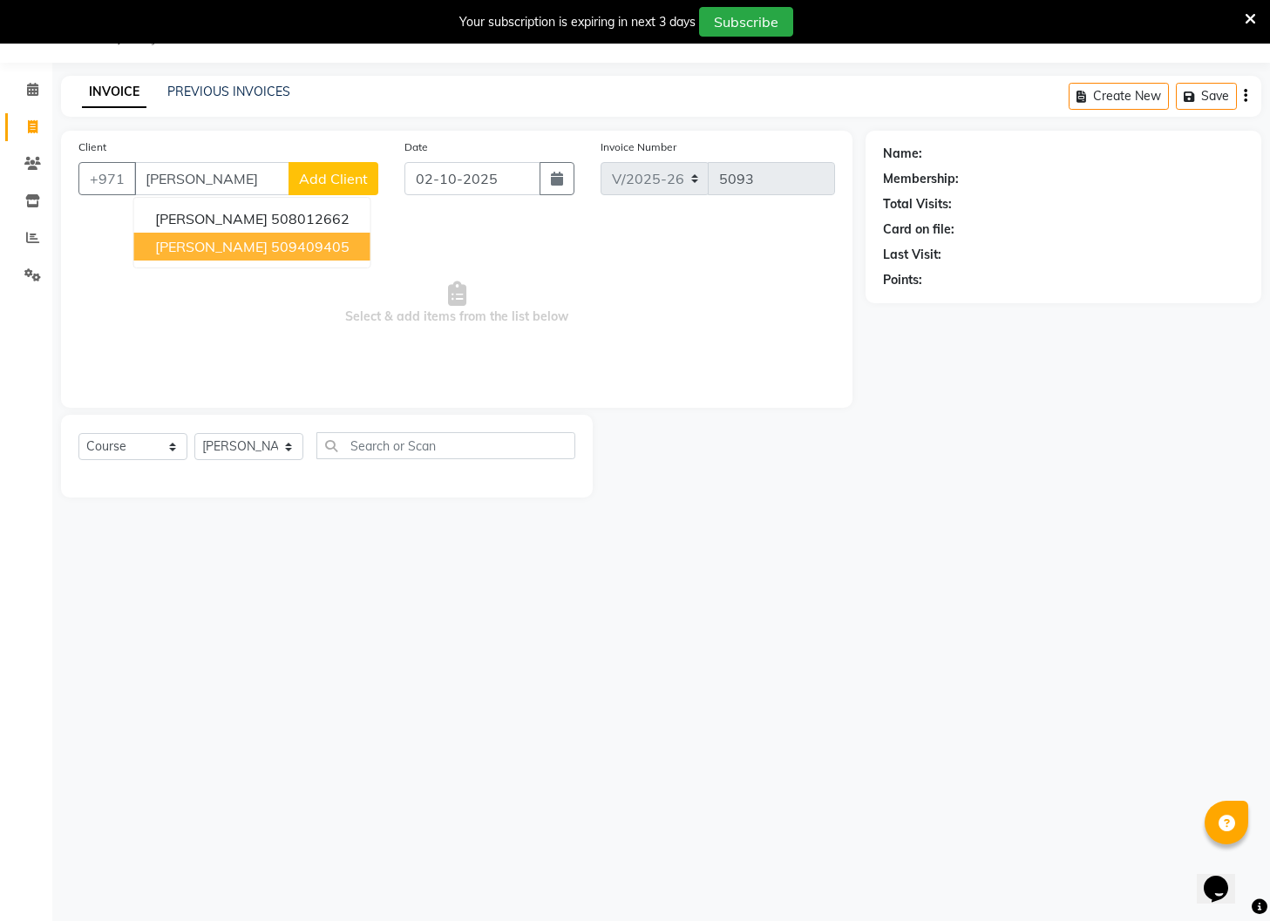
click at [275, 247] on button "[PERSON_NAME] 509409405" at bounding box center [252, 247] width 236 height 28
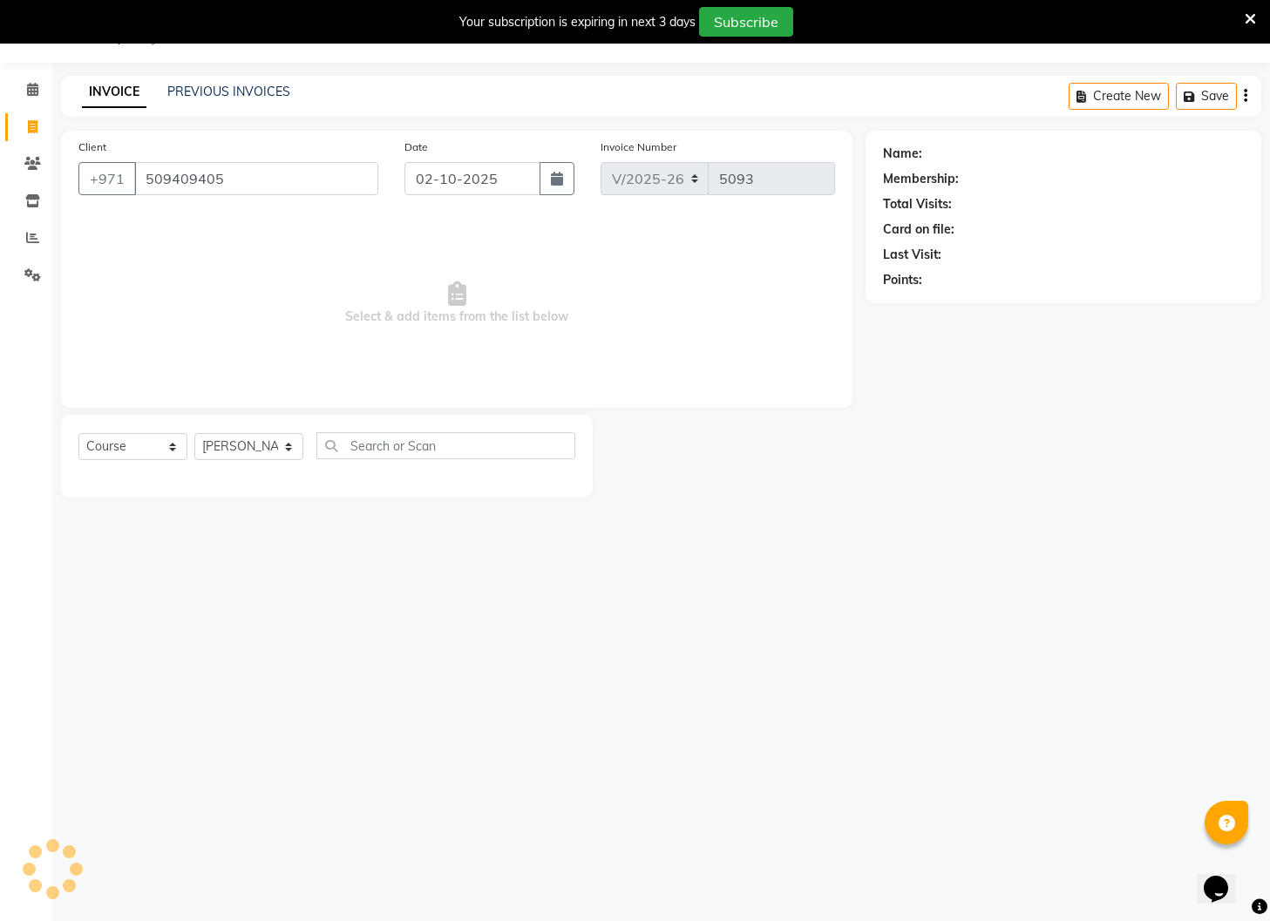
type input "509409405"
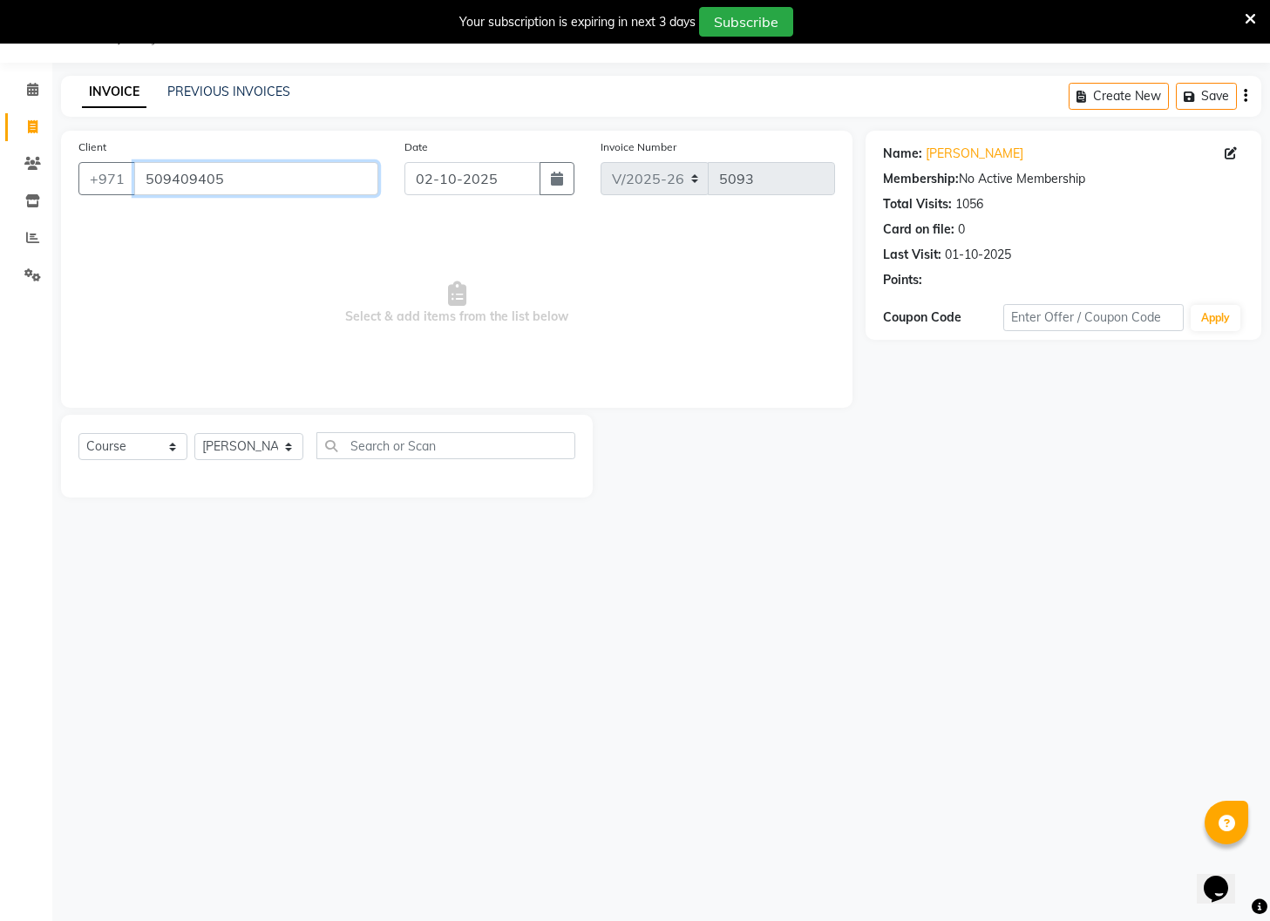
drag, startPoint x: 241, startPoint y: 193, endPoint x: 144, endPoint y: 179, distance: 97.7
click at [144, 179] on input "509409405" at bounding box center [256, 178] width 244 height 33
click at [168, 450] on select "Select Course Product Membership Package Voucher Prepaid Gift Card" at bounding box center [132, 446] width 109 height 27
select select "product"
click at [78, 433] on select "Select Course Product Membership Package Voucher Prepaid Gift Card" at bounding box center [132, 446] width 109 height 27
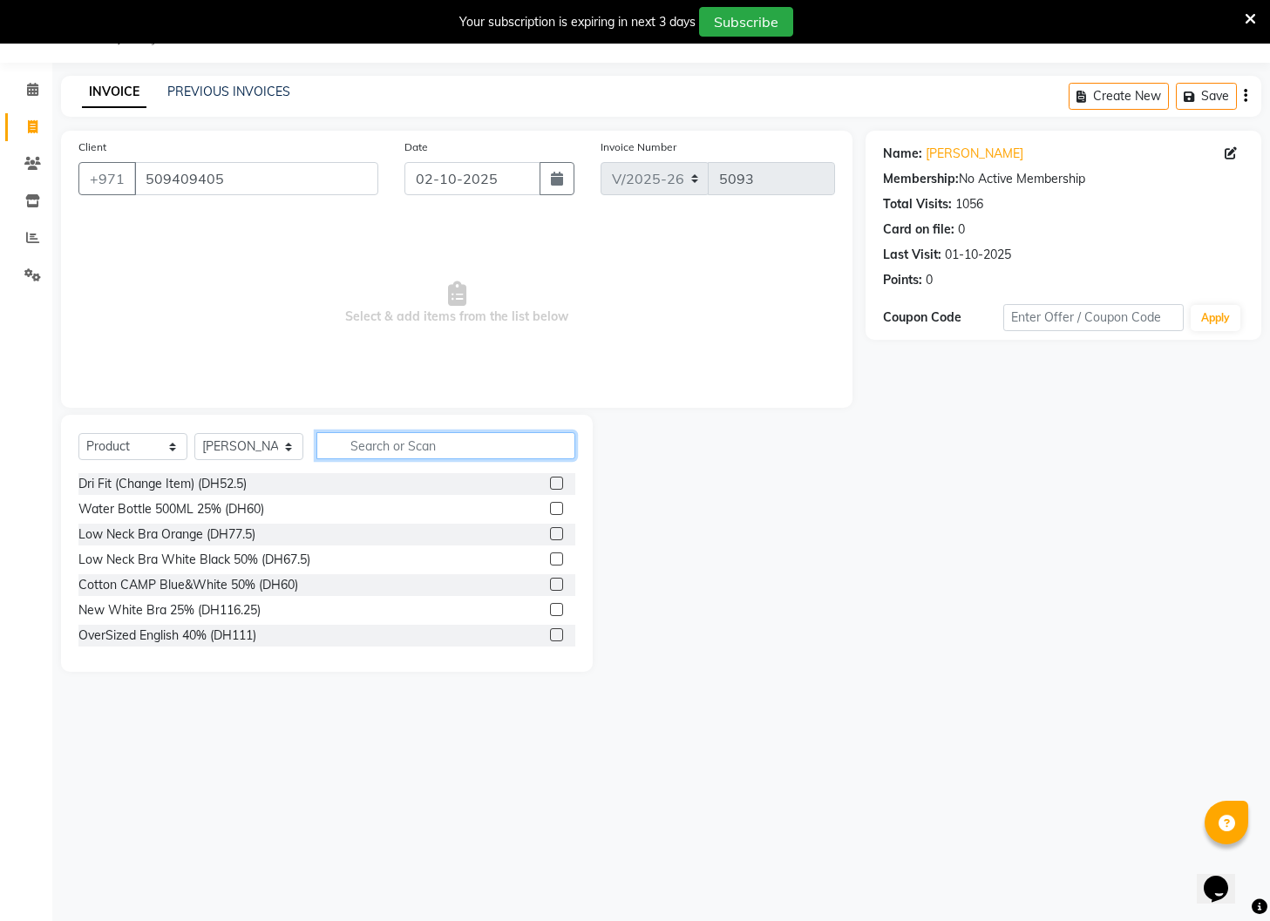
click at [376, 442] on input "text" at bounding box center [445, 445] width 259 height 27
type input "c"
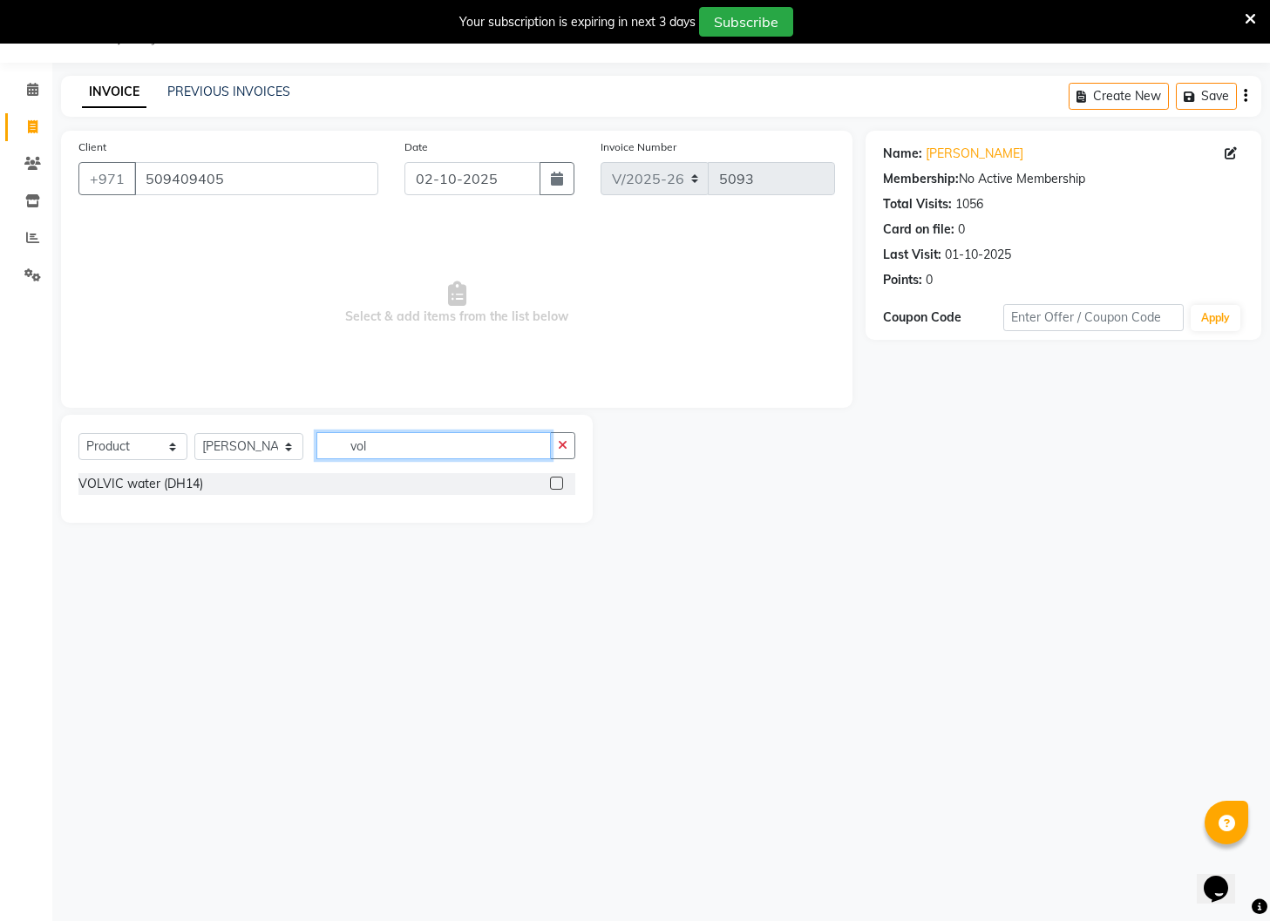
type input "vol"
click at [558, 483] on label at bounding box center [556, 483] width 13 height 13
click at [558, 483] on input "checkbox" at bounding box center [555, 483] width 11 height 11
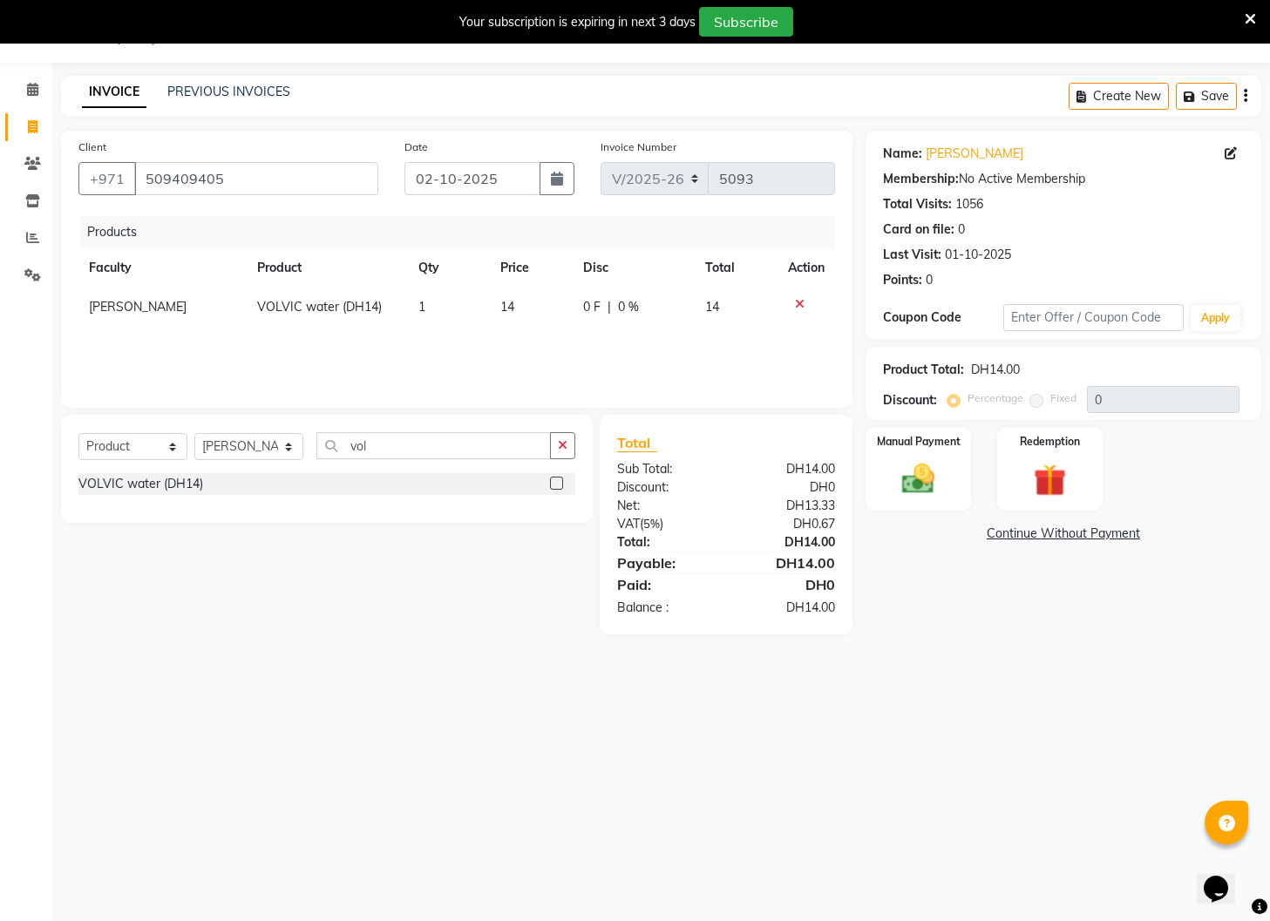
drag, startPoint x: 554, startPoint y: 485, endPoint x: 601, endPoint y: 483, distance: 47.1
click at [555, 485] on label at bounding box center [556, 483] width 13 height 13
click at [555, 485] on input "checkbox" at bounding box center [555, 483] width 11 height 11
checkbox input "false"
click at [948, 481] on div "Manual Payment" at bounding box center [919, 468] width 110 height 87
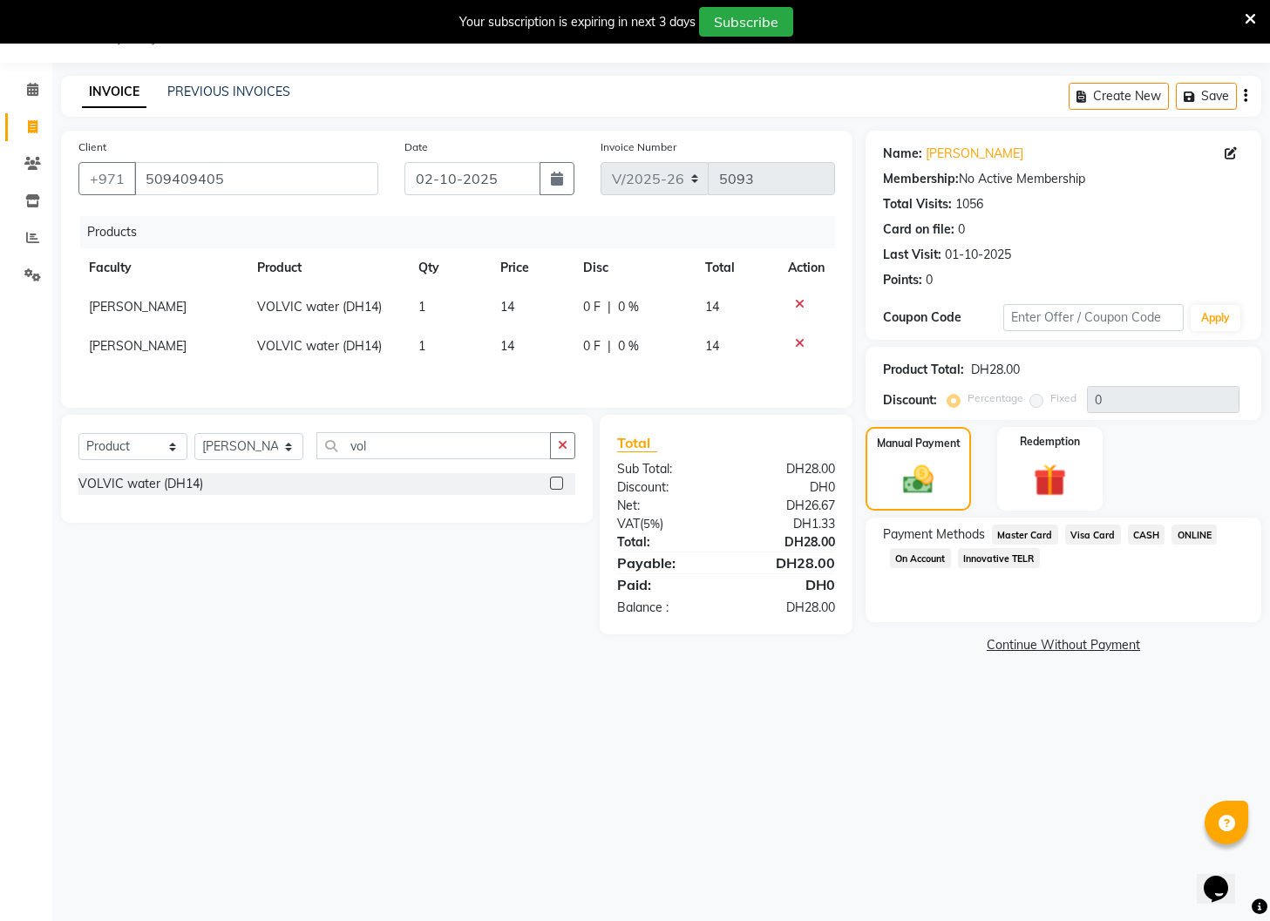
drag, startPoint x: 1091, startPoint y: 530, endPoint x: 1097, endPoint y: 566, distance: 37.1
click at [1092, 532] on span "Visa Card" at bounding box center [1093, 535] width 56 height 20
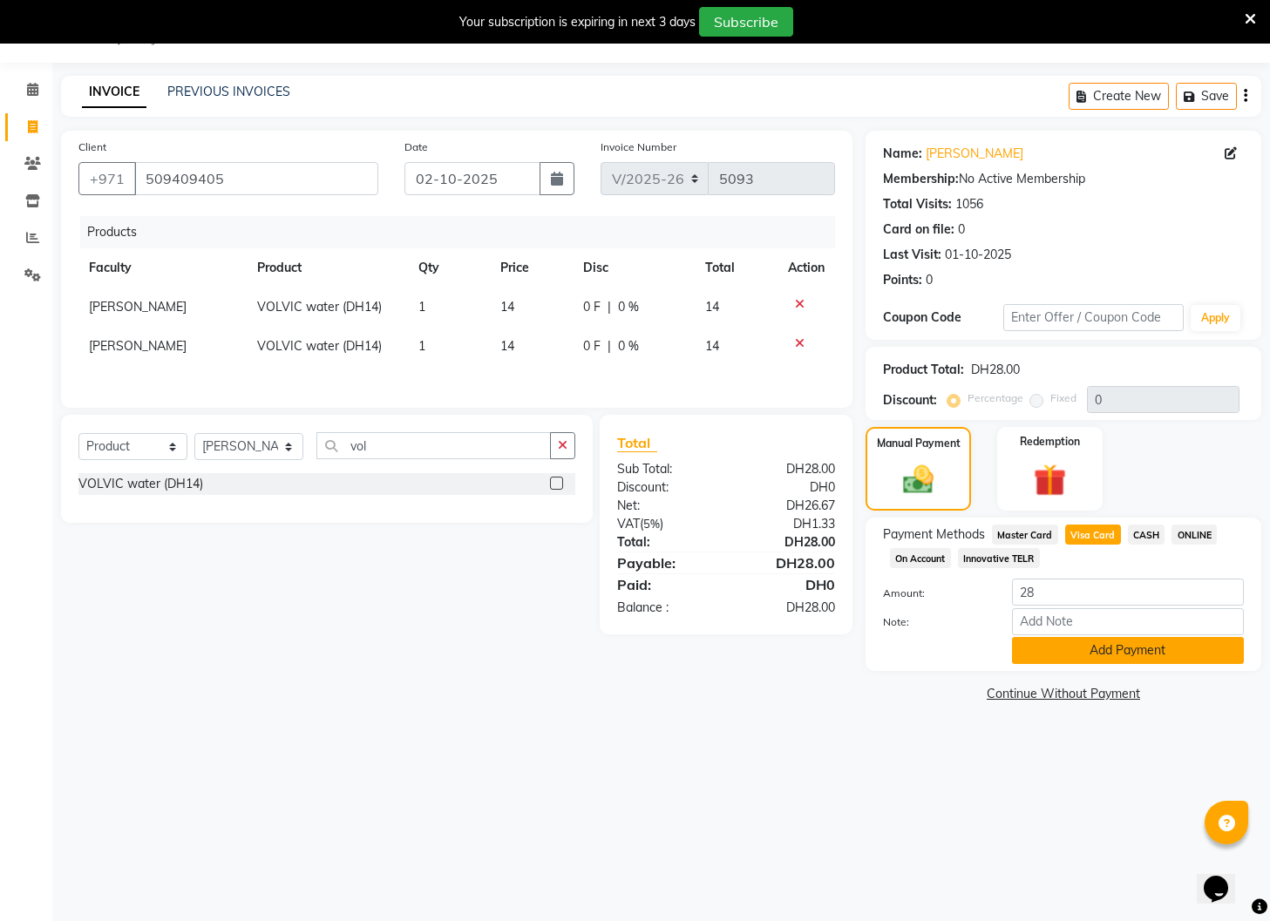
click at [1108, 655] on button "Add Payment" at bounding box center [1128, 650] width 232 height 27
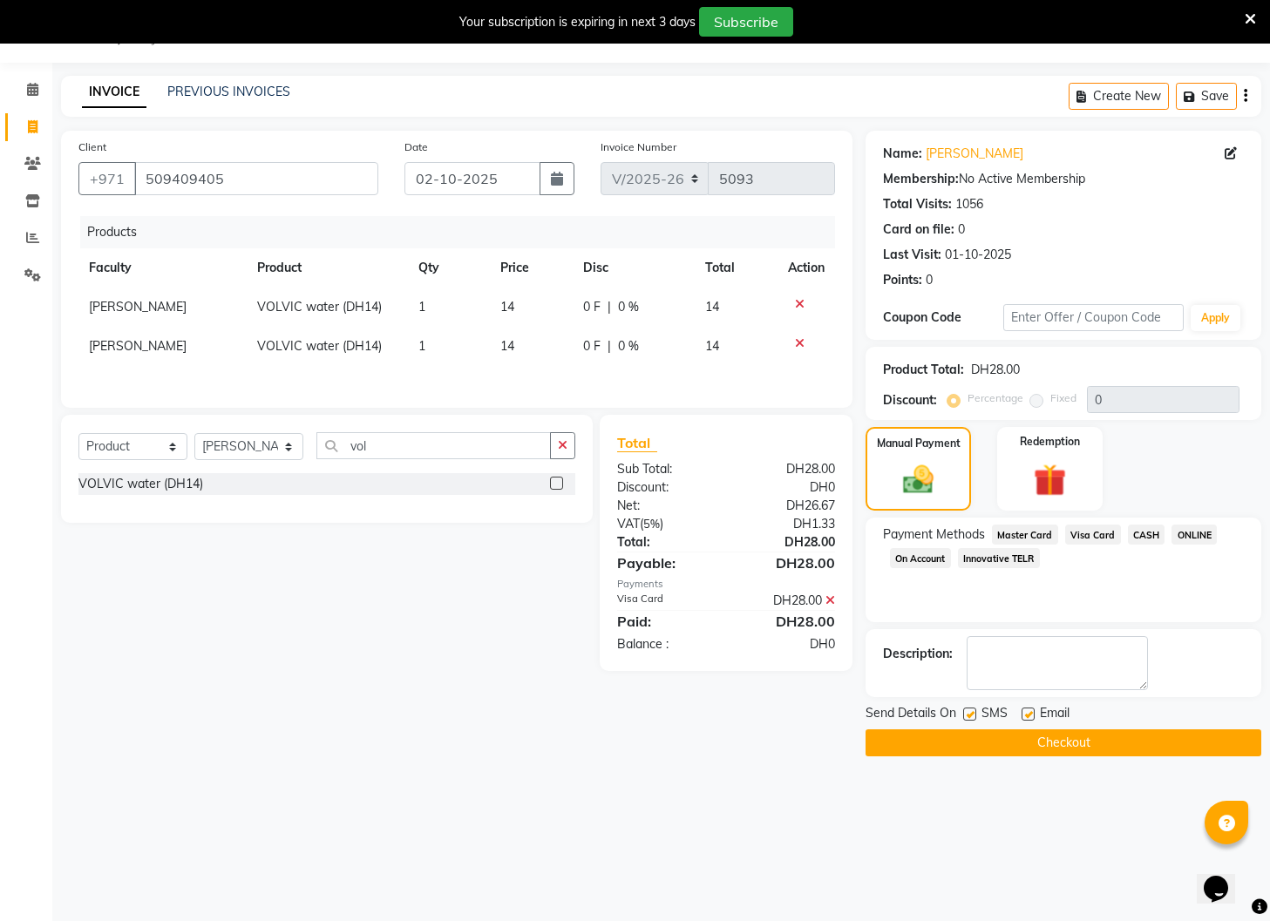
drag, startPoint x: 971, startPoint y: 714, endPoint x: 980, endPoint y: 715, distance: 9.6
click at [977, 715] on div "SMS" at bounding box center [992, 715] width 58 height 22
drag, startPoint x: 1024, startPoint y: 715, endPoint x: 984, endPoint y: 715, distance: 40.1
click at [1024, 715] on label at bounding box center [1027, 714] width 13 height 13
click at [1024, 715] on input "checkbox" at bounding box center [1026, 714] width 11 height 11
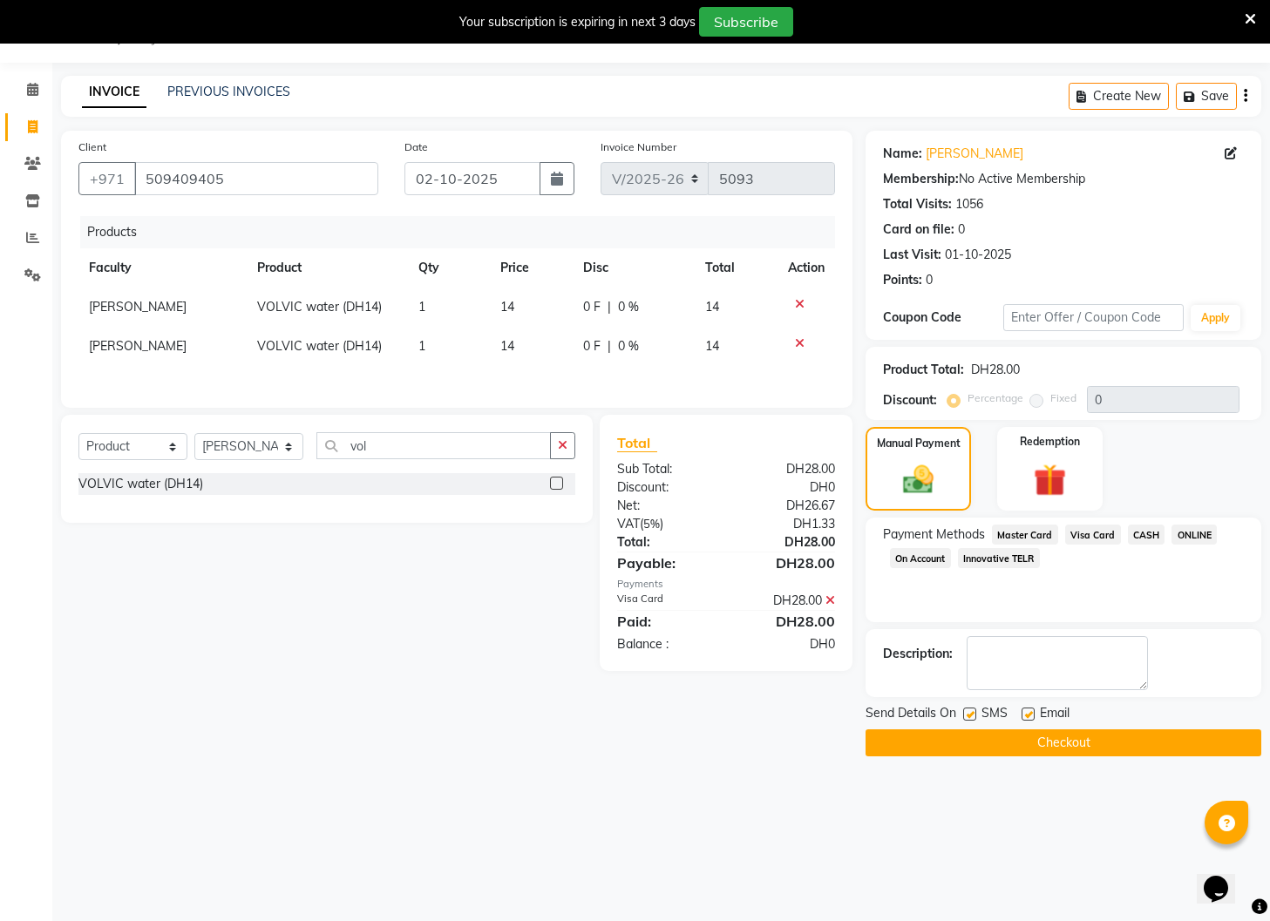
checkbox input "false"
drag, startPoint x: 969, startPoint y: 715, endPoint x: 971, endPoint y: 723, distance: 8.9
click at [969, 715] on label at bounding box center [969, 714] width 13 height 13
click at [969, 715] on input "checkbox" at bounding box center [968, 714] width 11 height 11
checkbox input "false"
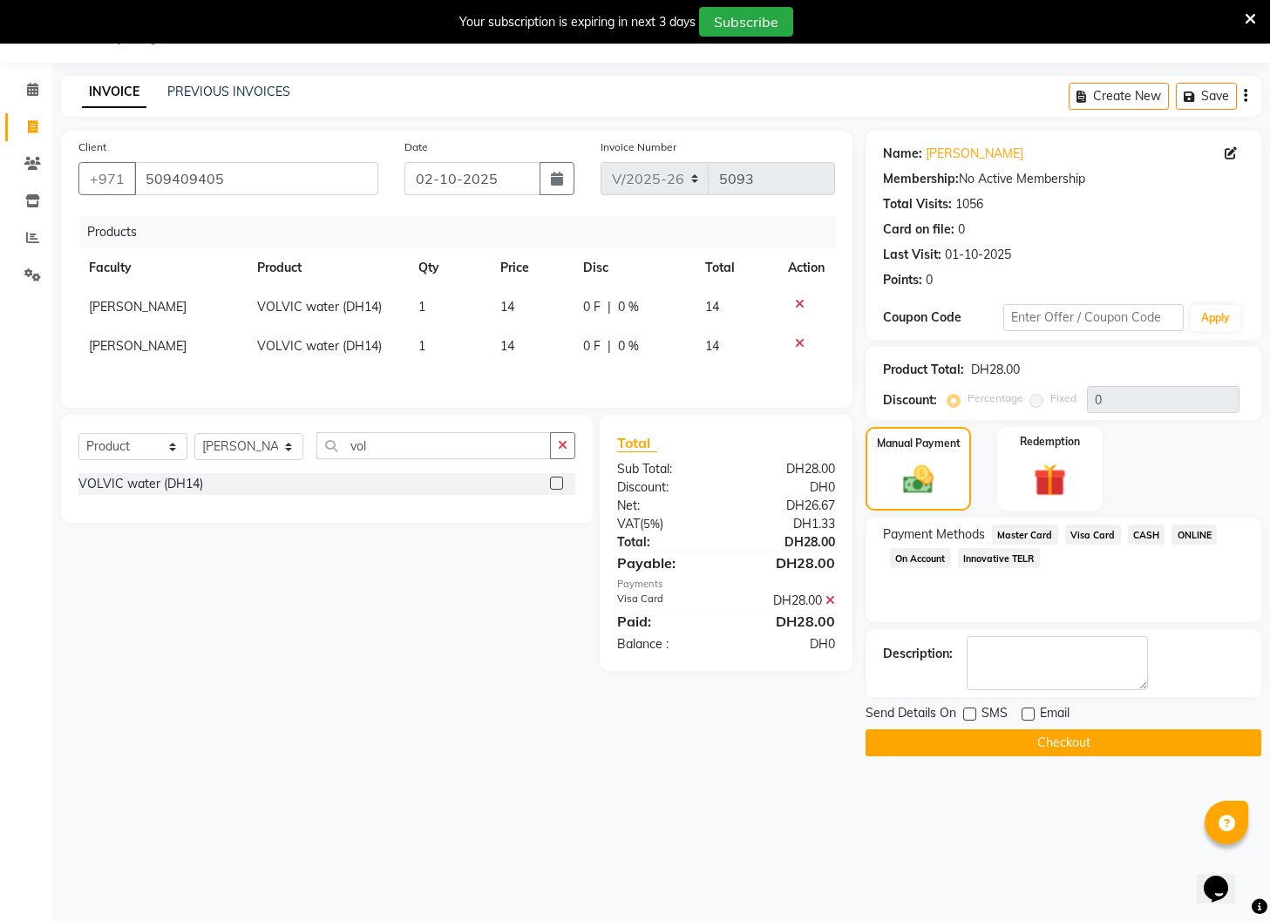
click at [970, 747] on button "Checkout" at bounding box center [1063, 742] width 396 height 27
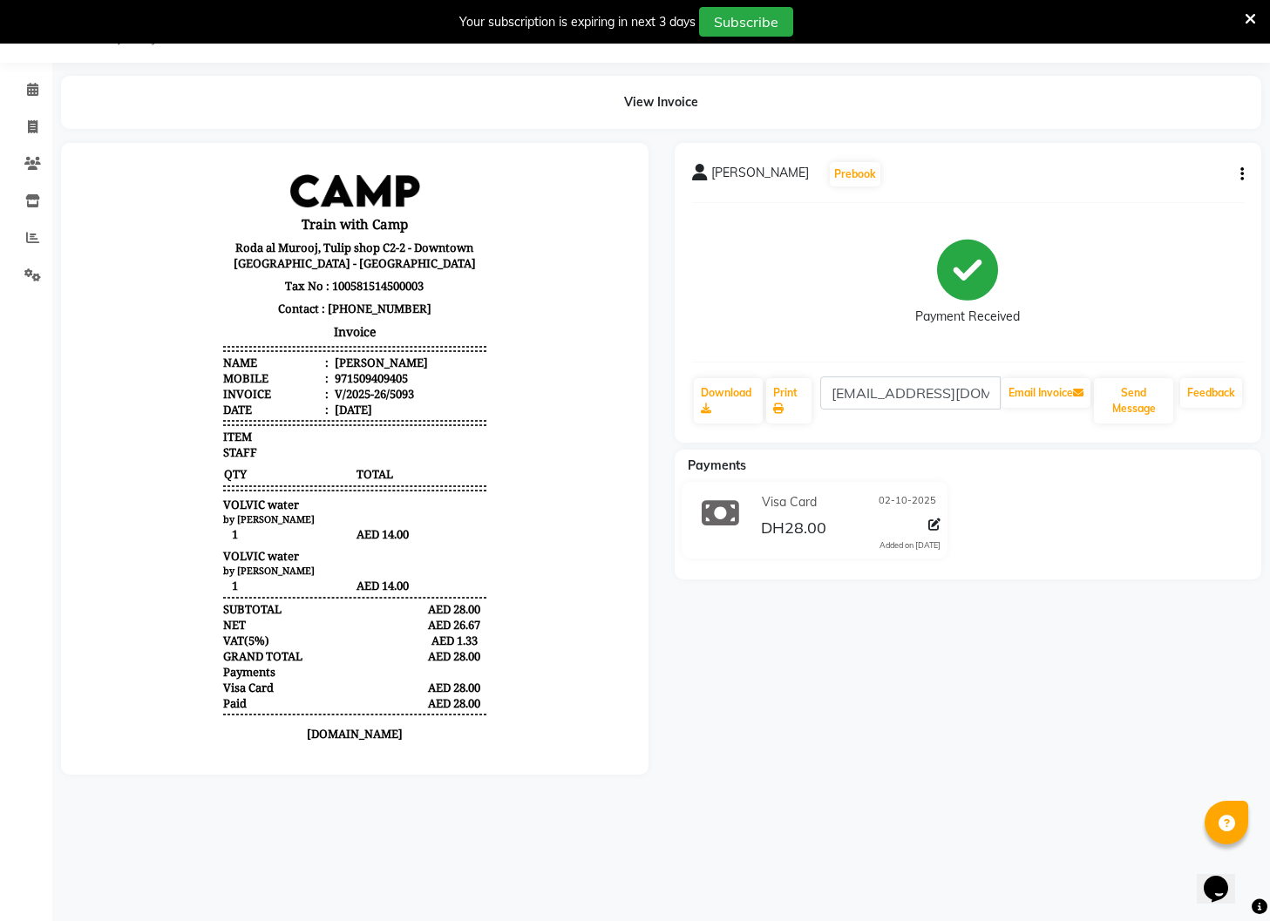
scroll to position [14, 0]
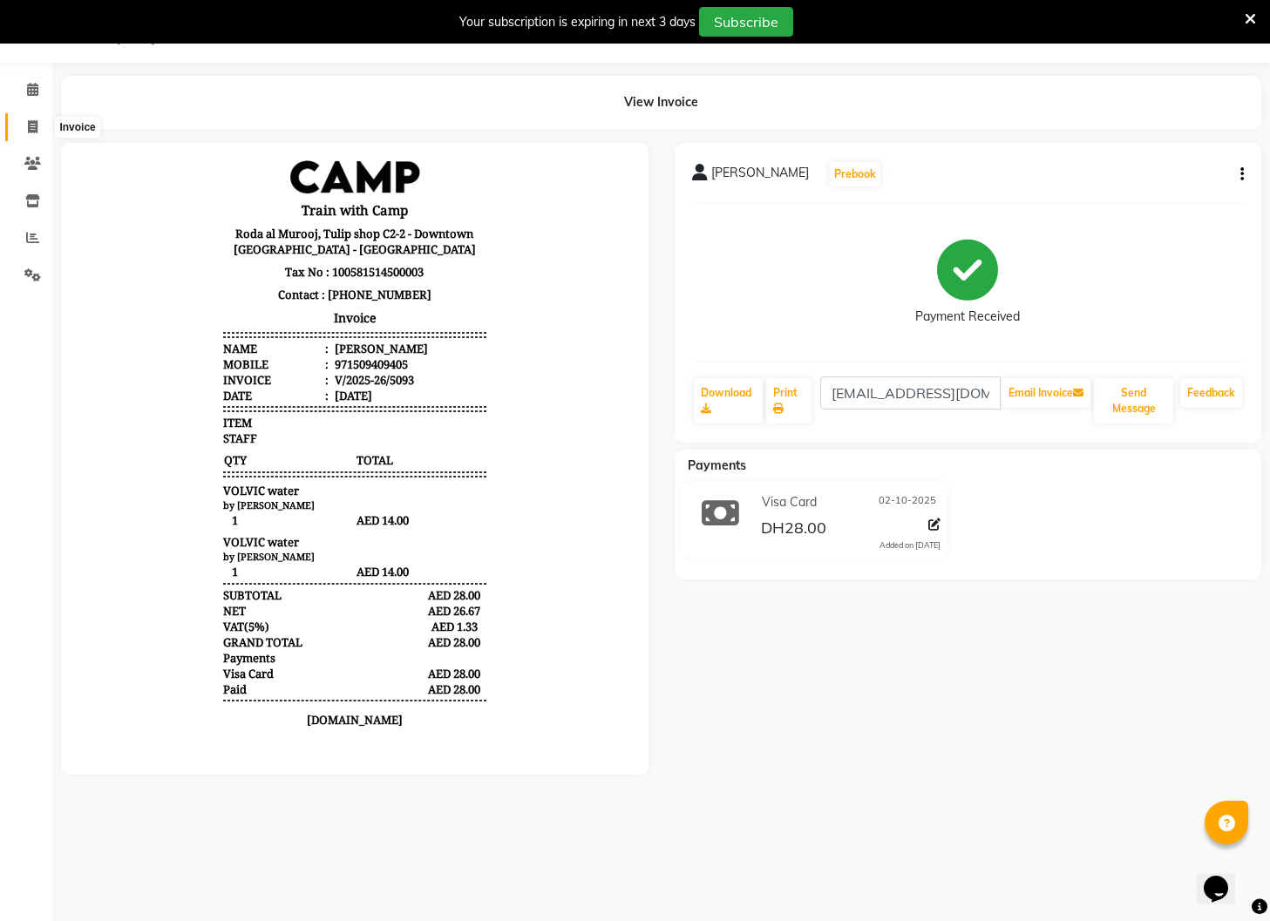
click at [32, 127] on icon at bounding box center [33, 126] width 10 height 13
select select "service"
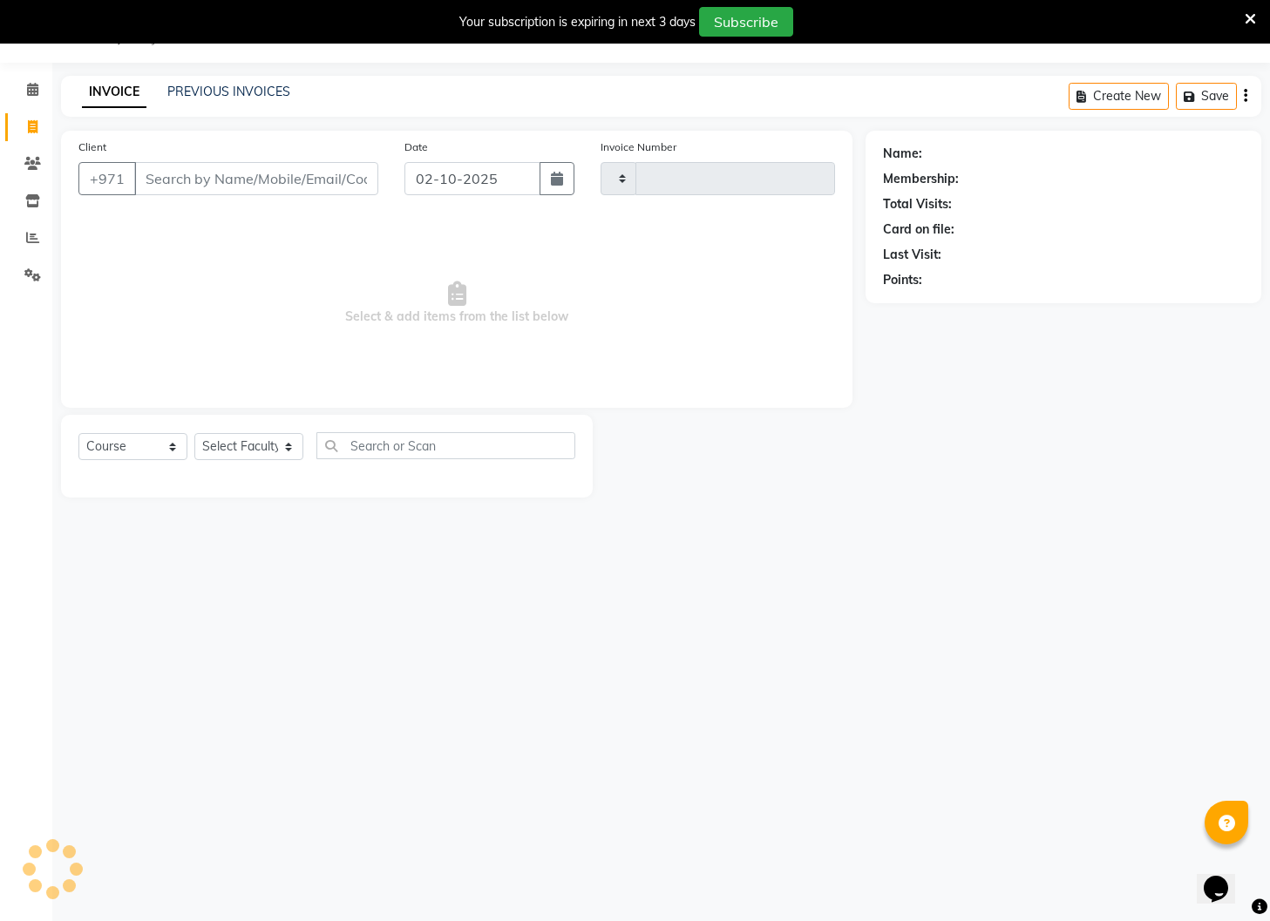
type input "5094"
select select "910"
click at [166, 181] on input "Client" at bounding box center [256, 178] width 244 height 33
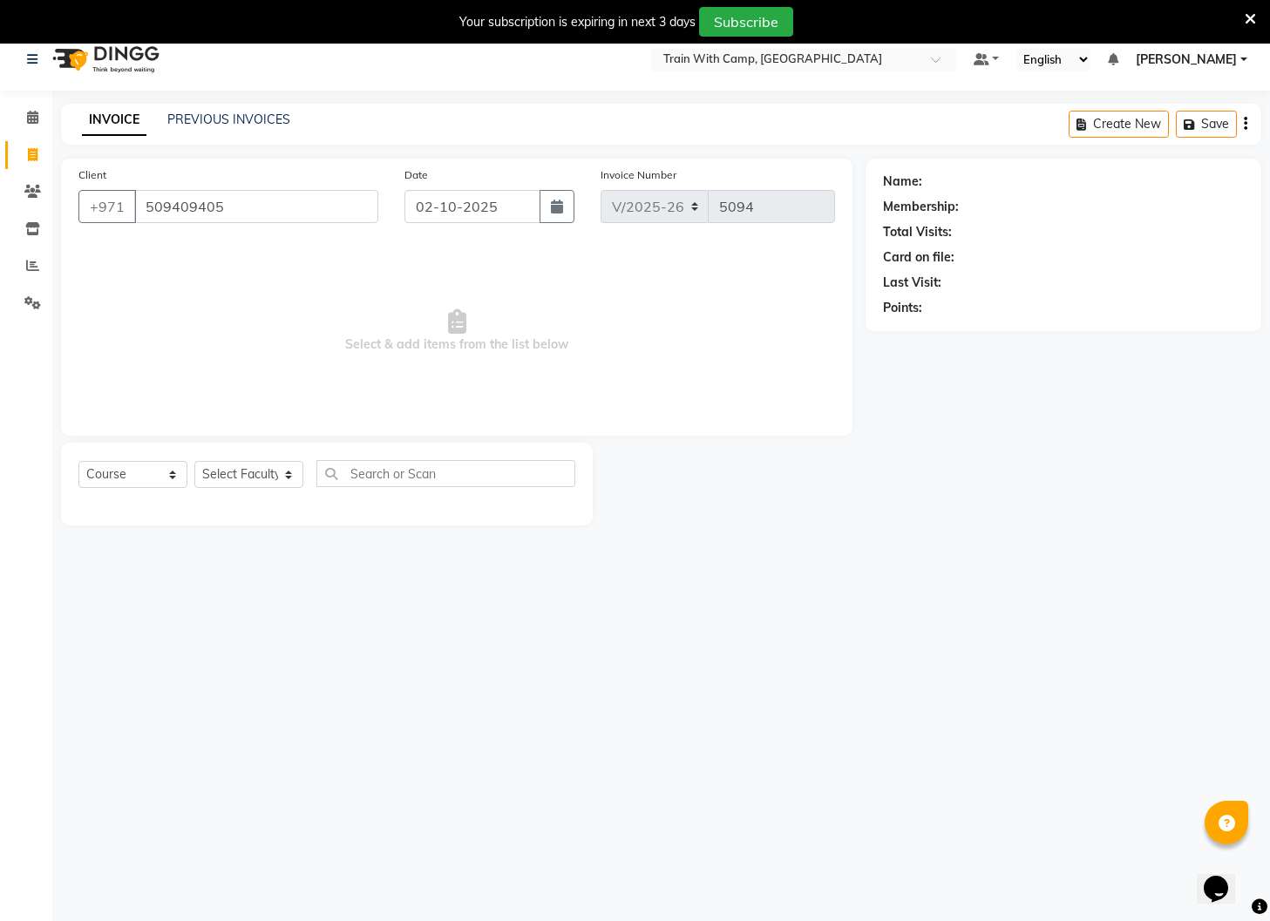
type input "509409405"
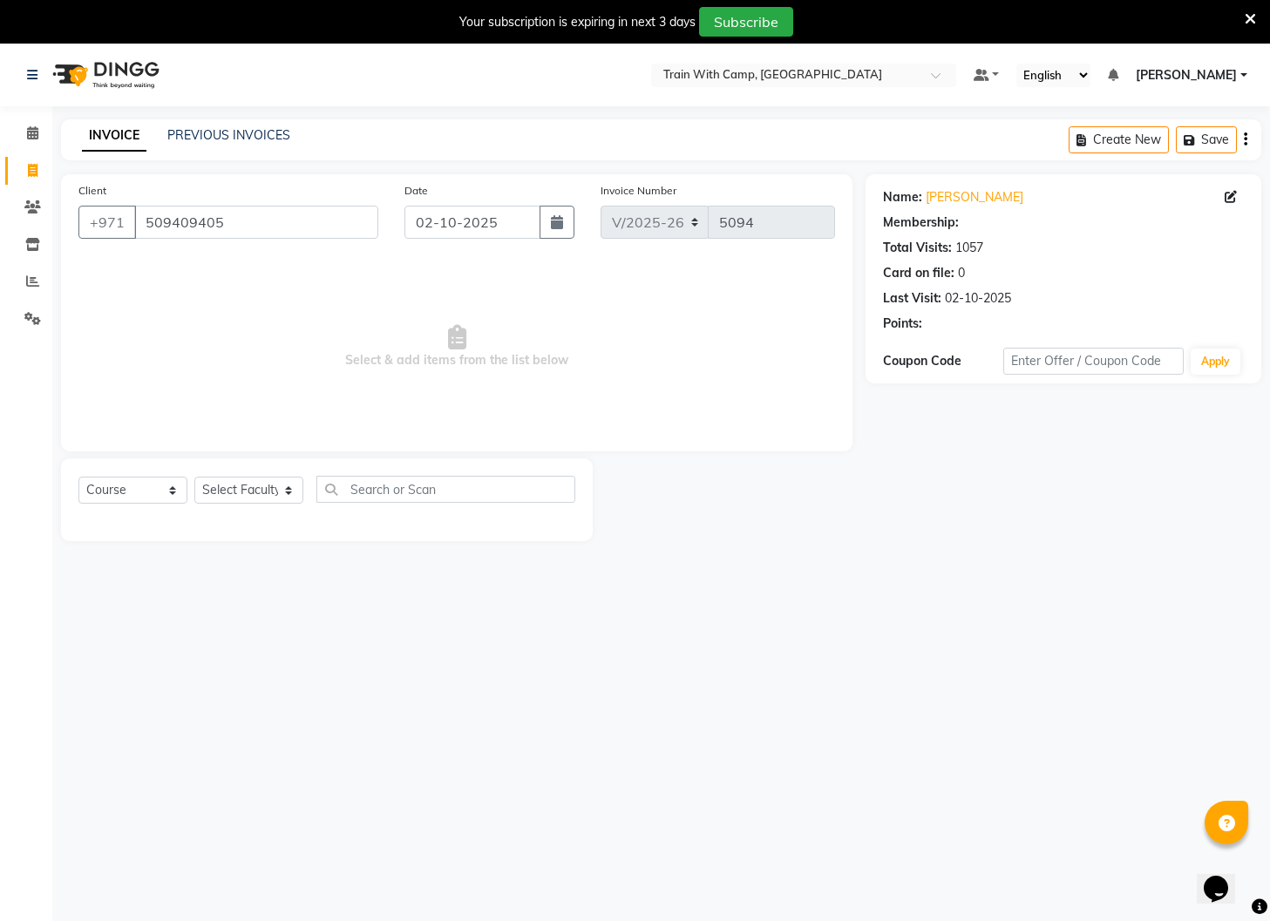
select select "14965"
click at [171, 482] on select "Select Course Product Membership Package Voucher Prepaid Gift Card" at bounding box center [132, 490] width 109 height 27
select select "product"
click at [78, 477] on select "Select Course Product Membership Package Voucher Prepaid Gift Card" at bounding box center [132, 490] width 109 height 27
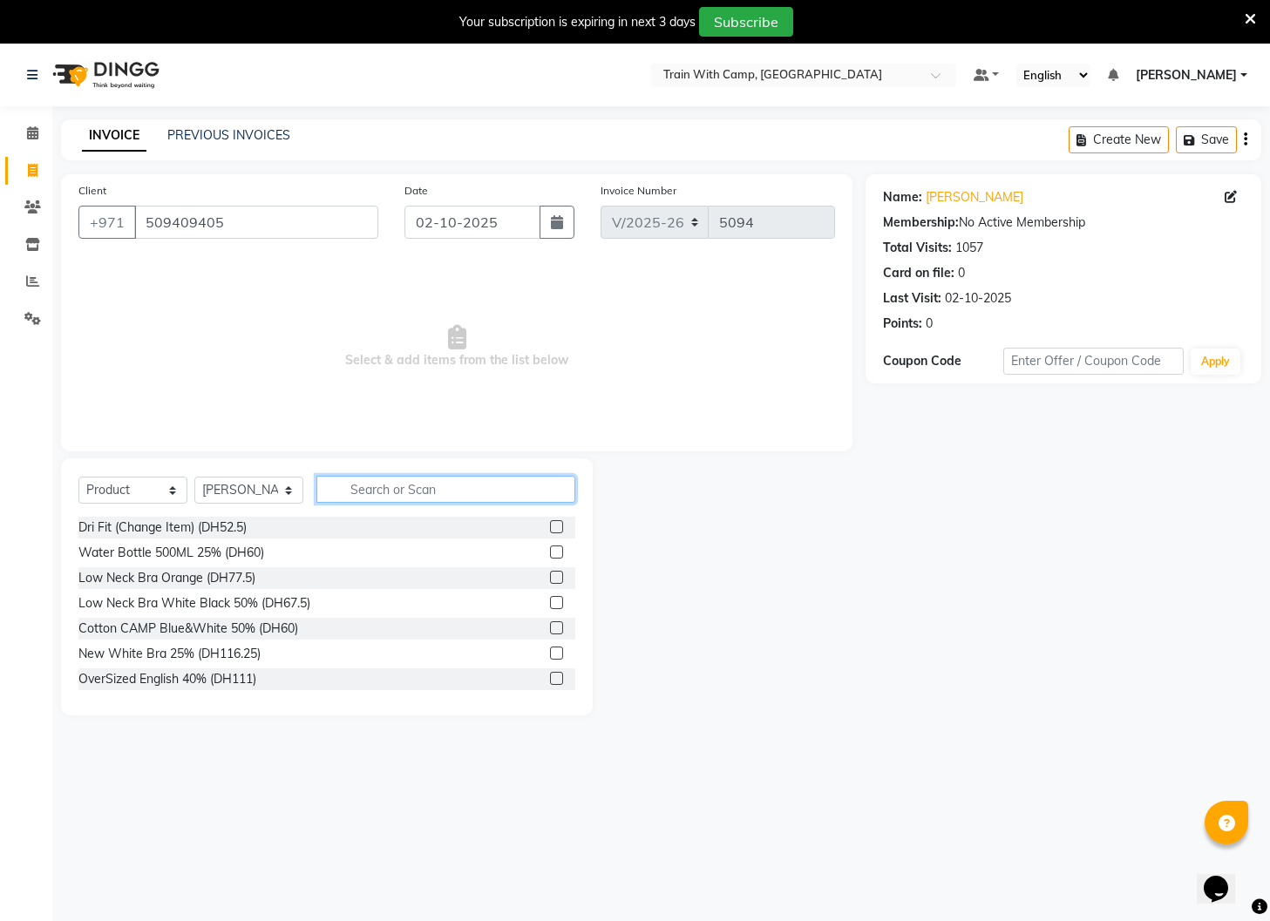
click at [433, 488] on input "text" at bounding box center [445, 489] width 259 height 27
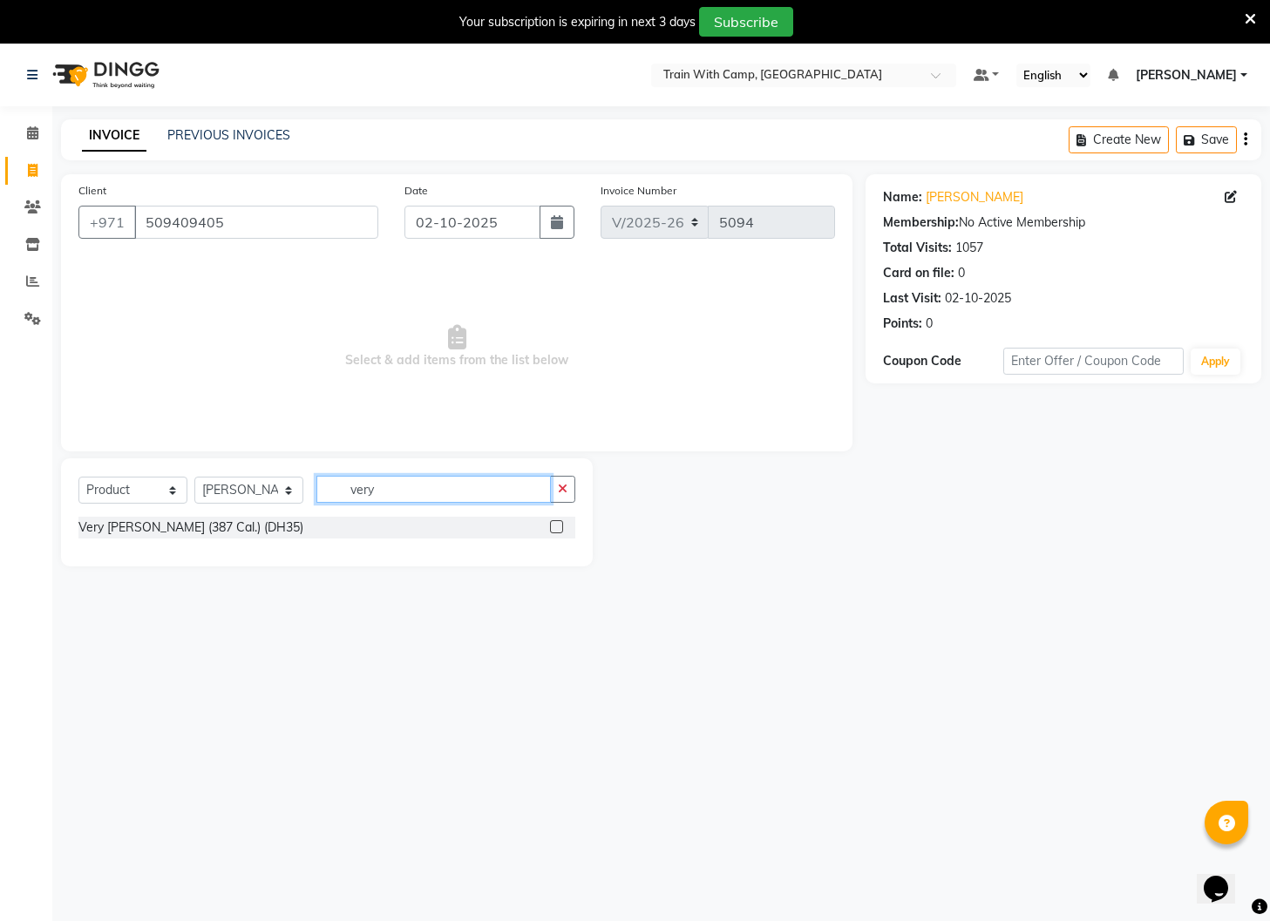
type input "very"
click at [559, 525] on label at bounding box center [556, 526] width 13 height 13
click at [559, 525] on input "checkbox" at bounding box center [555, 527] width 11 height 11
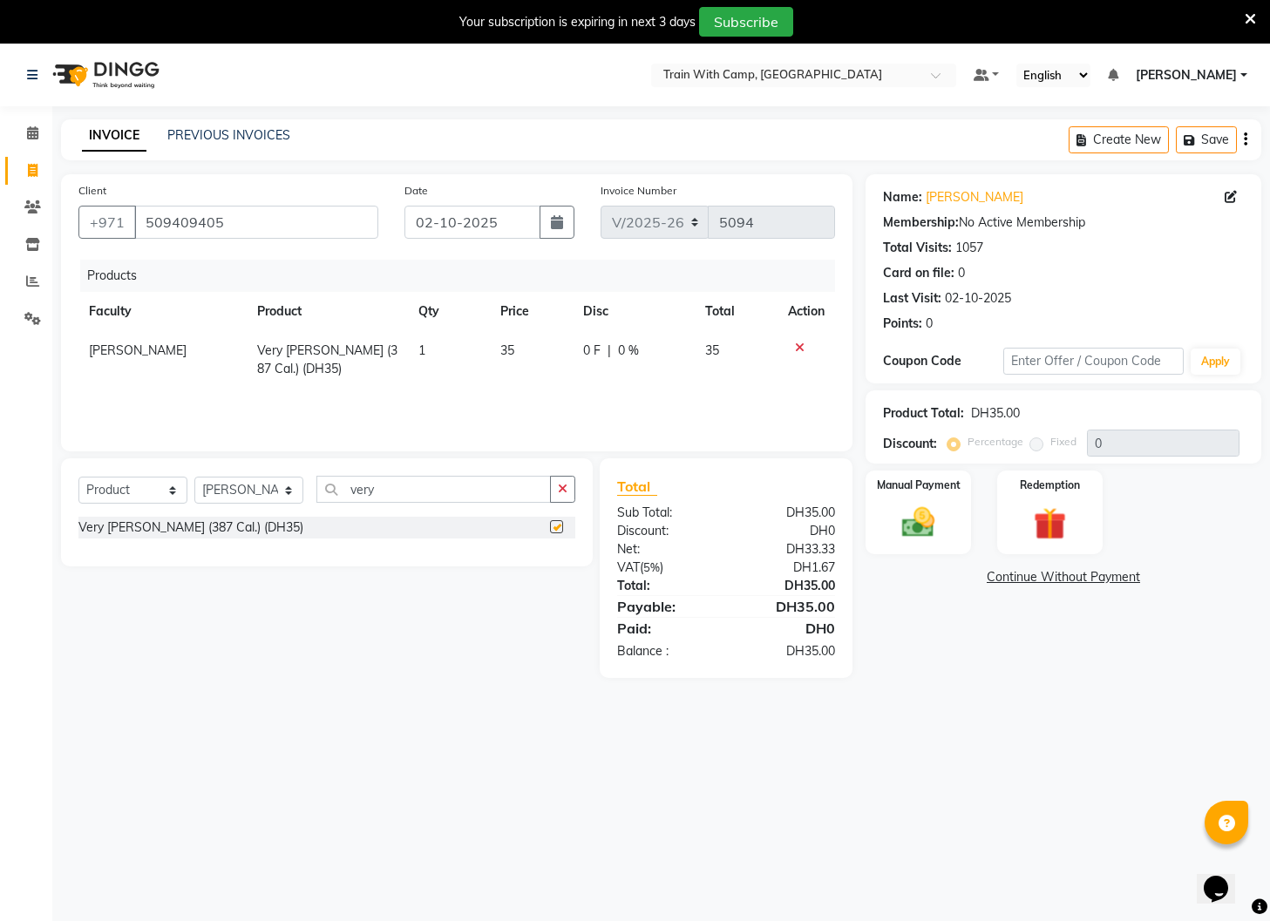
checkbox input "false"
click at [921, 514] on img at bounding box center [918, 523] width 55 height 39
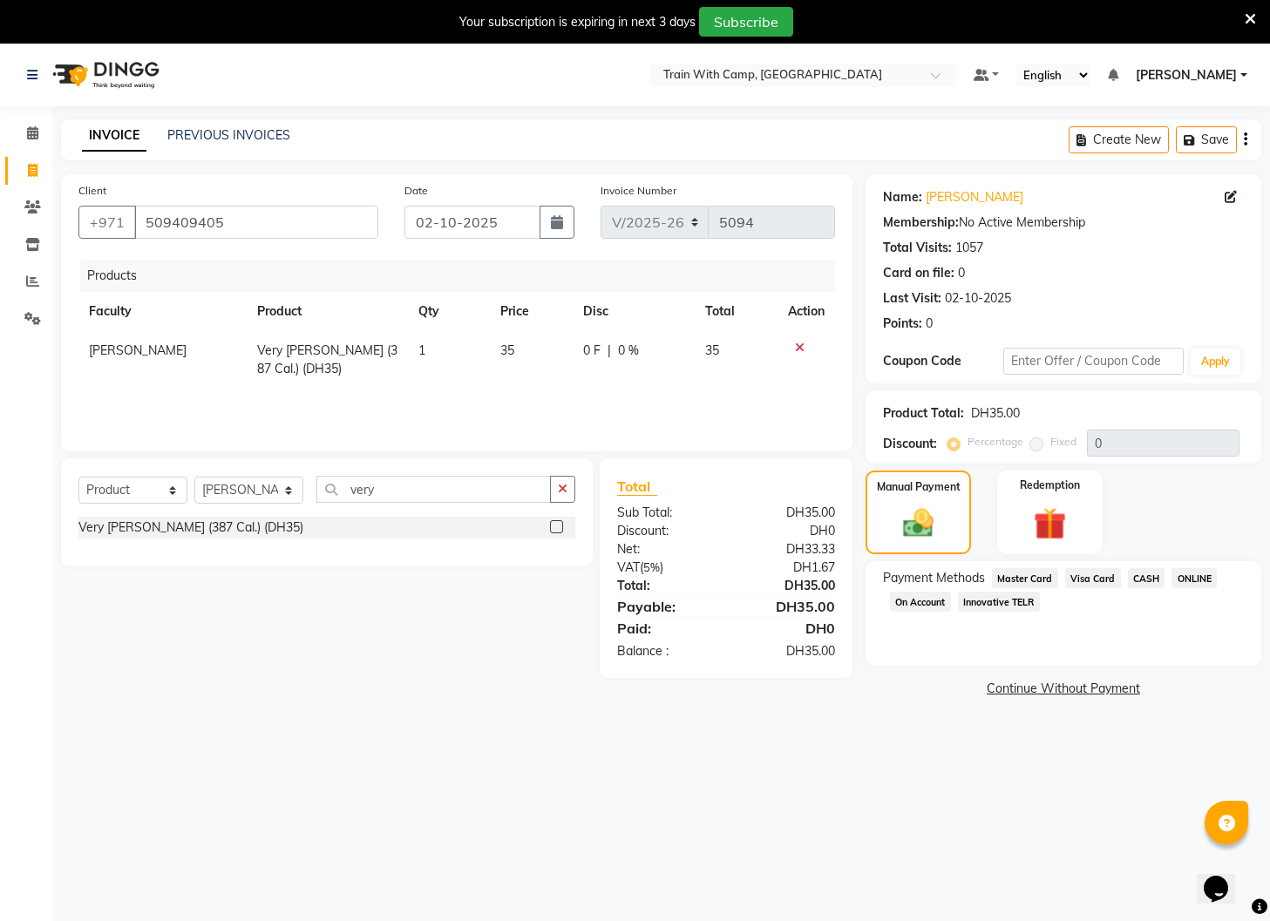
drag, startPoint x: 1082, startPoint y: 576, endPoint x: 1068, endPoint y: 621, distance: 47.4
click at [1082, 579] on span "Visa Card" at bounding box center [1093, 578] width 56 height 20
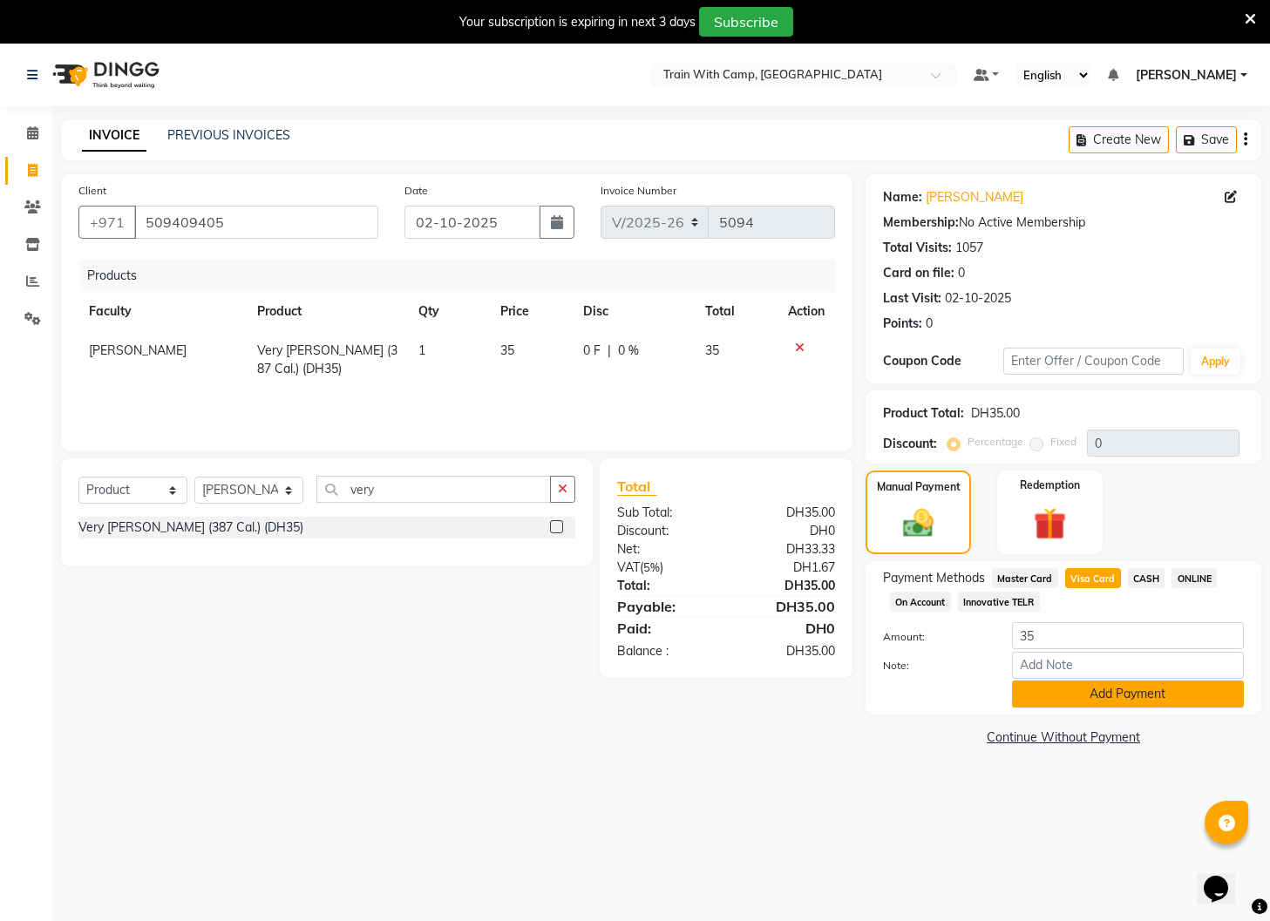
click at [1057, 696] on button "Add Payment" at bounding box center [1128, 694] width 232 height 27
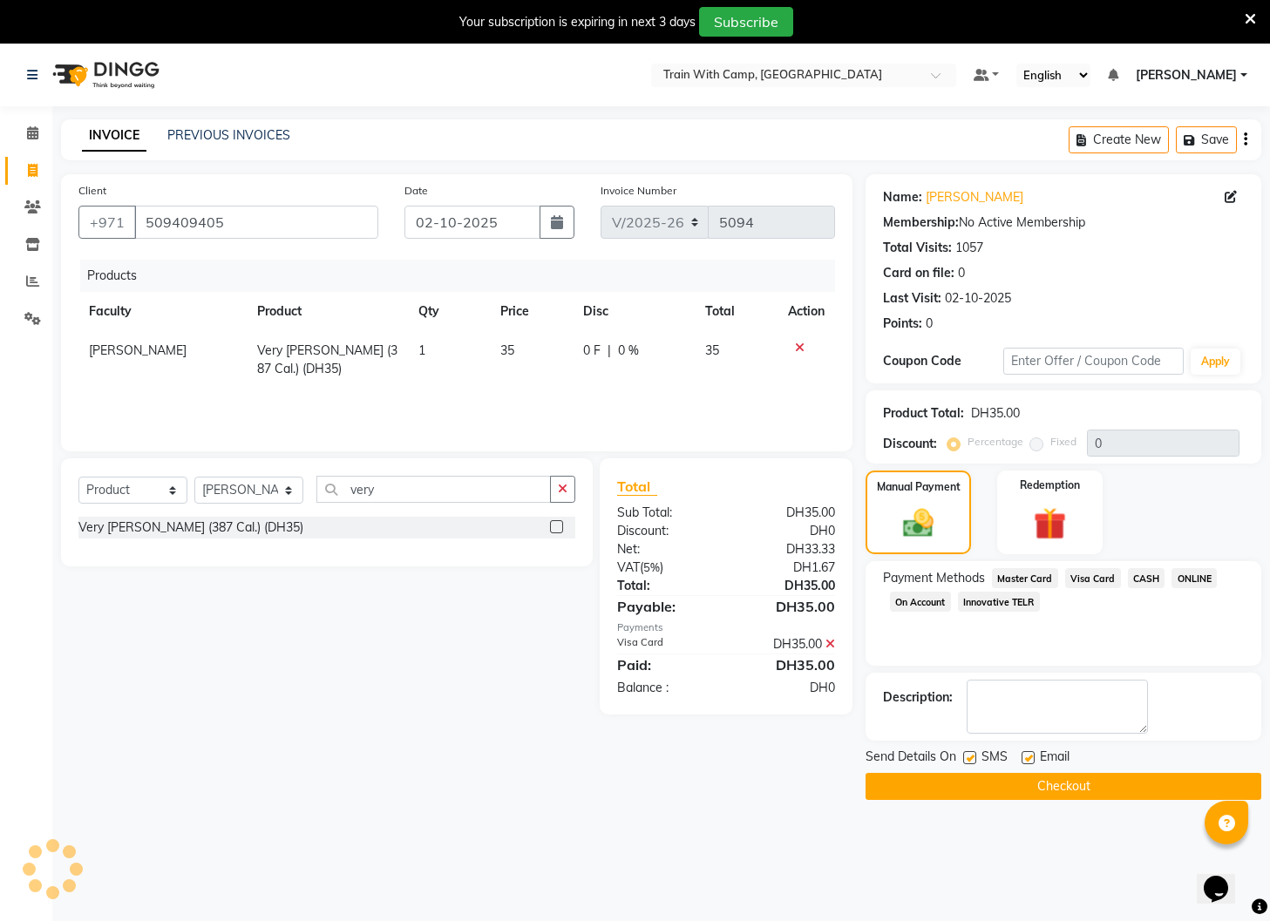
drag, startPoint x: 972, startPoint y: 756, endPoint x: 1032, endPoint y: 760, distance: 60.2
click at [973, 757] on label at bounding box center [969, 757] width 13 height 13
click at [973, 757] on input "checkbox" at bounding box center [968, 758] width 11 height 11
checkbox input "false"
click at [1027, 757] on label at bounding box center [1027, 757] width 13 height 13
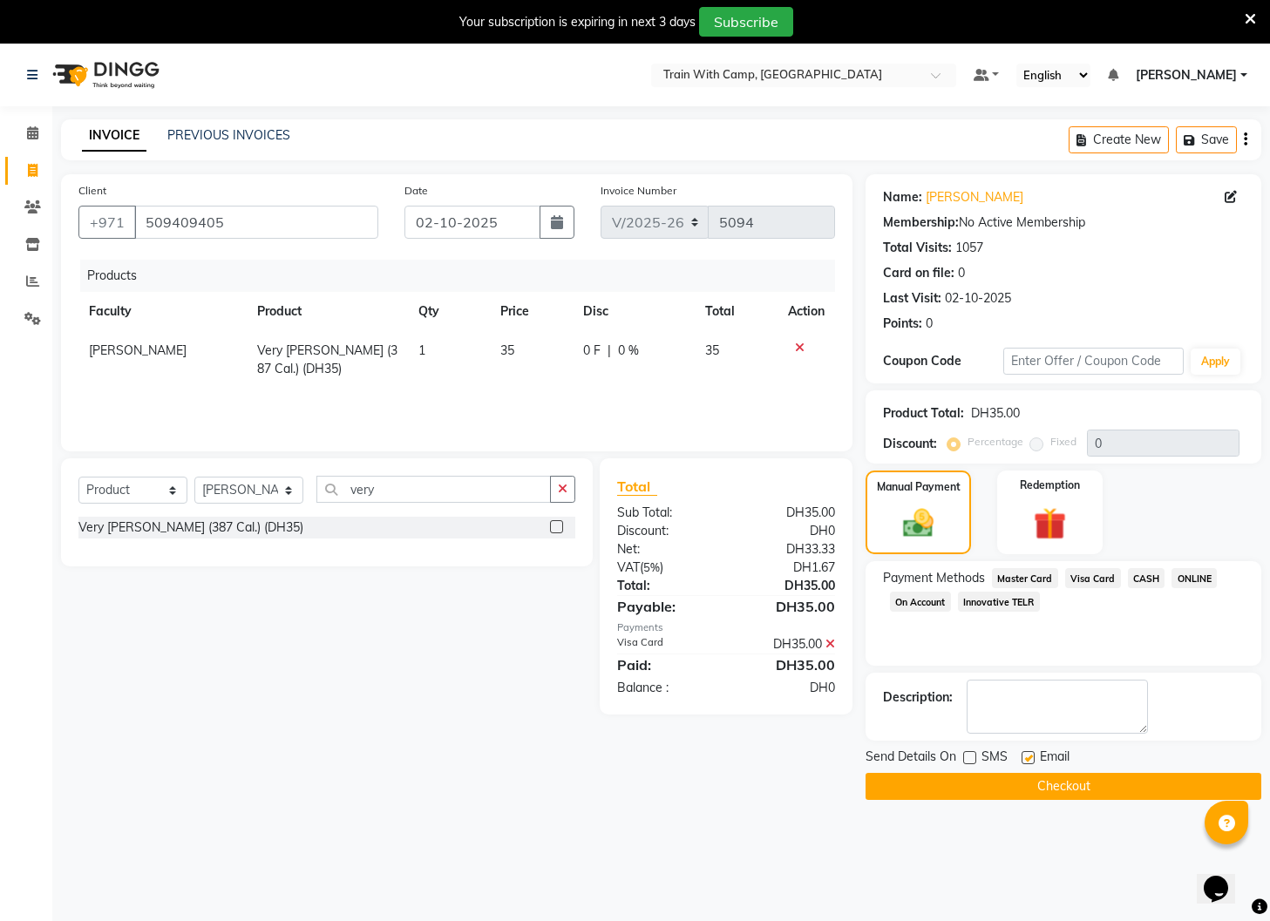
click at [1027, 757] on input "checkbox" at bounding box center [1026, 758] width 11 height 11
checkbox input "false"
click at [1028, 784] on button "Checkout" at bounding box center [1063, 786] width 396 height 27
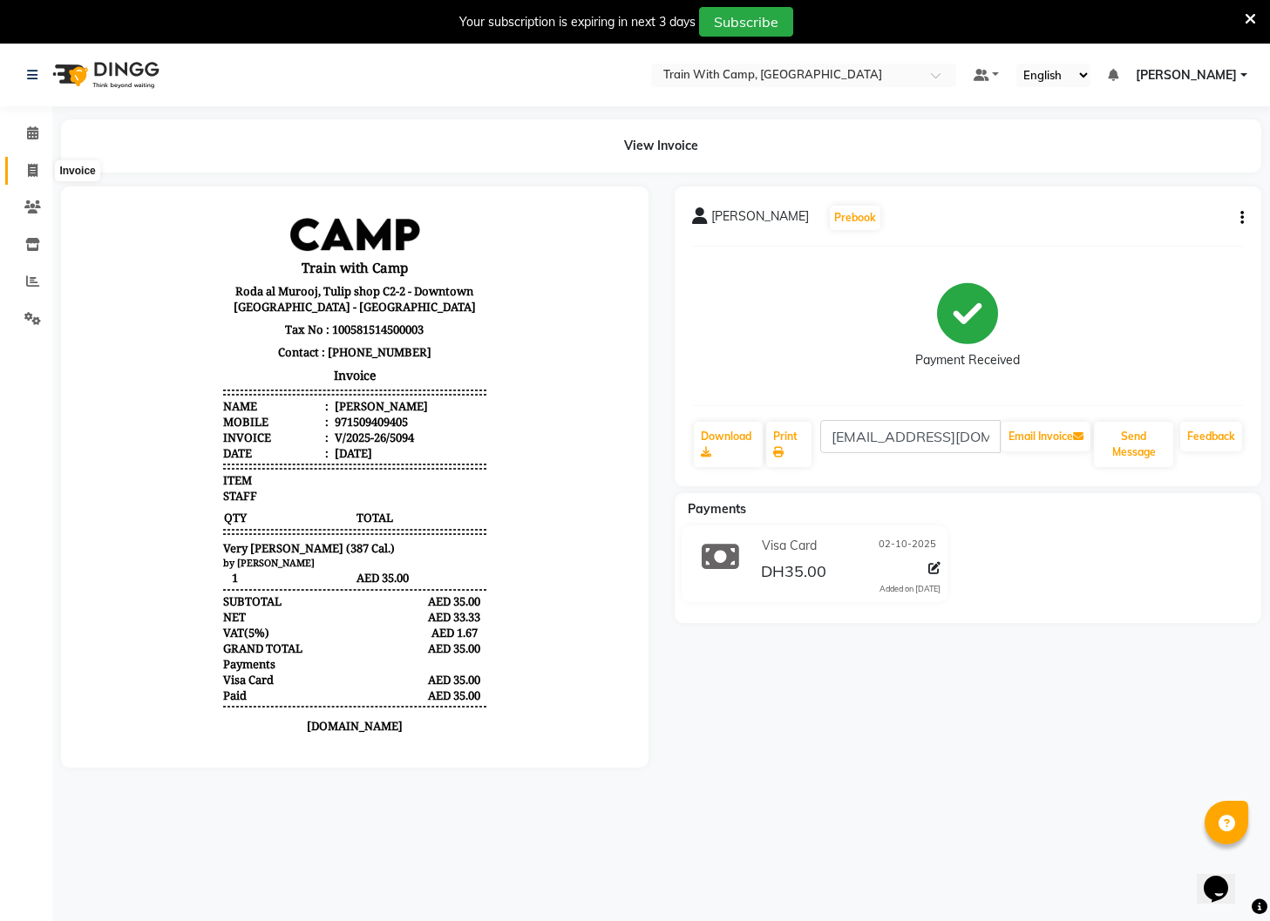
click at [37, 166] on span at bounding box center [32, 171] width 31 height 20
select select "service"
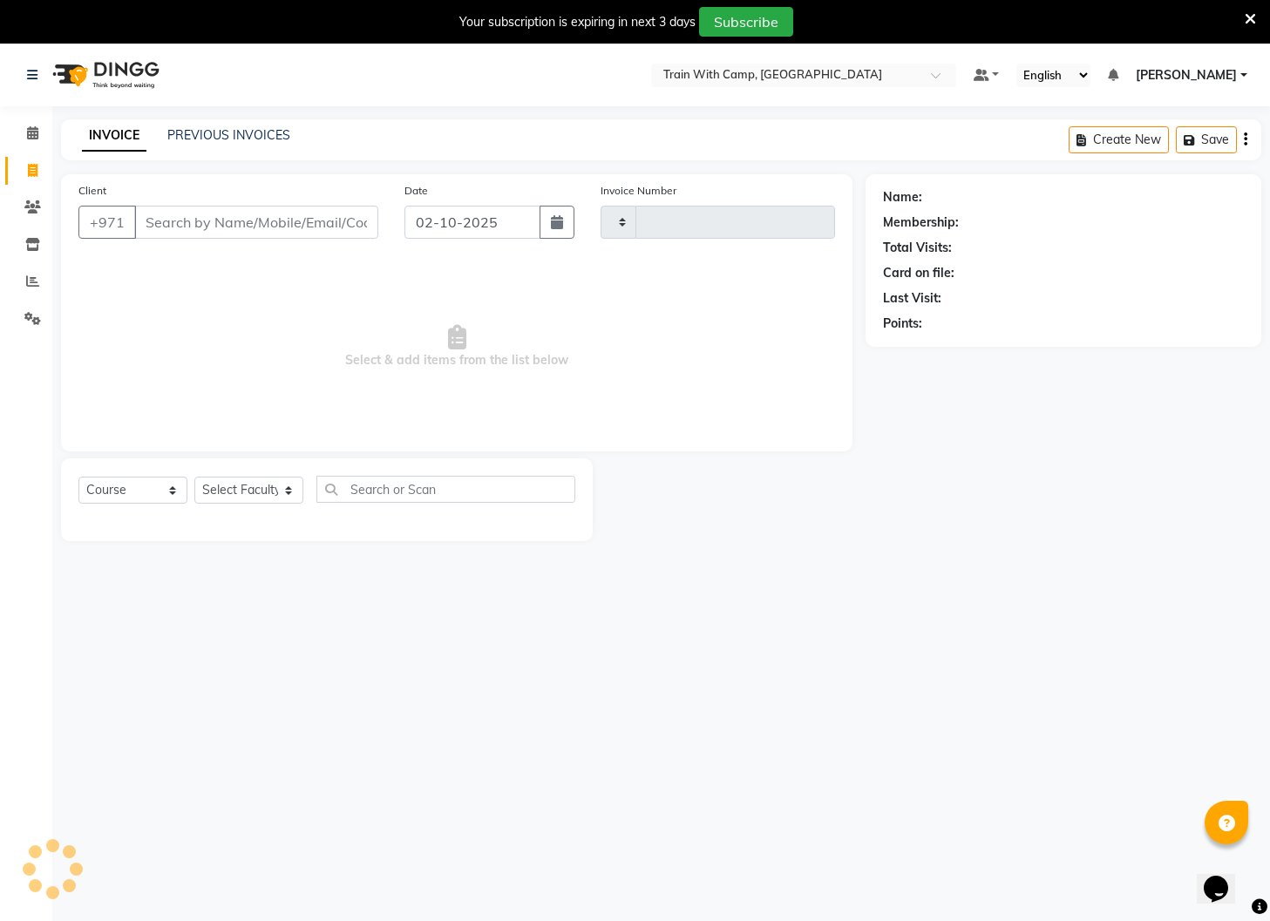
scroll to position [1, 0]
type input "5095"
select select "910"
click at [194, 220] on input "Client" at bounding box center [256, 221] width 244 height 33
type input "509409405"
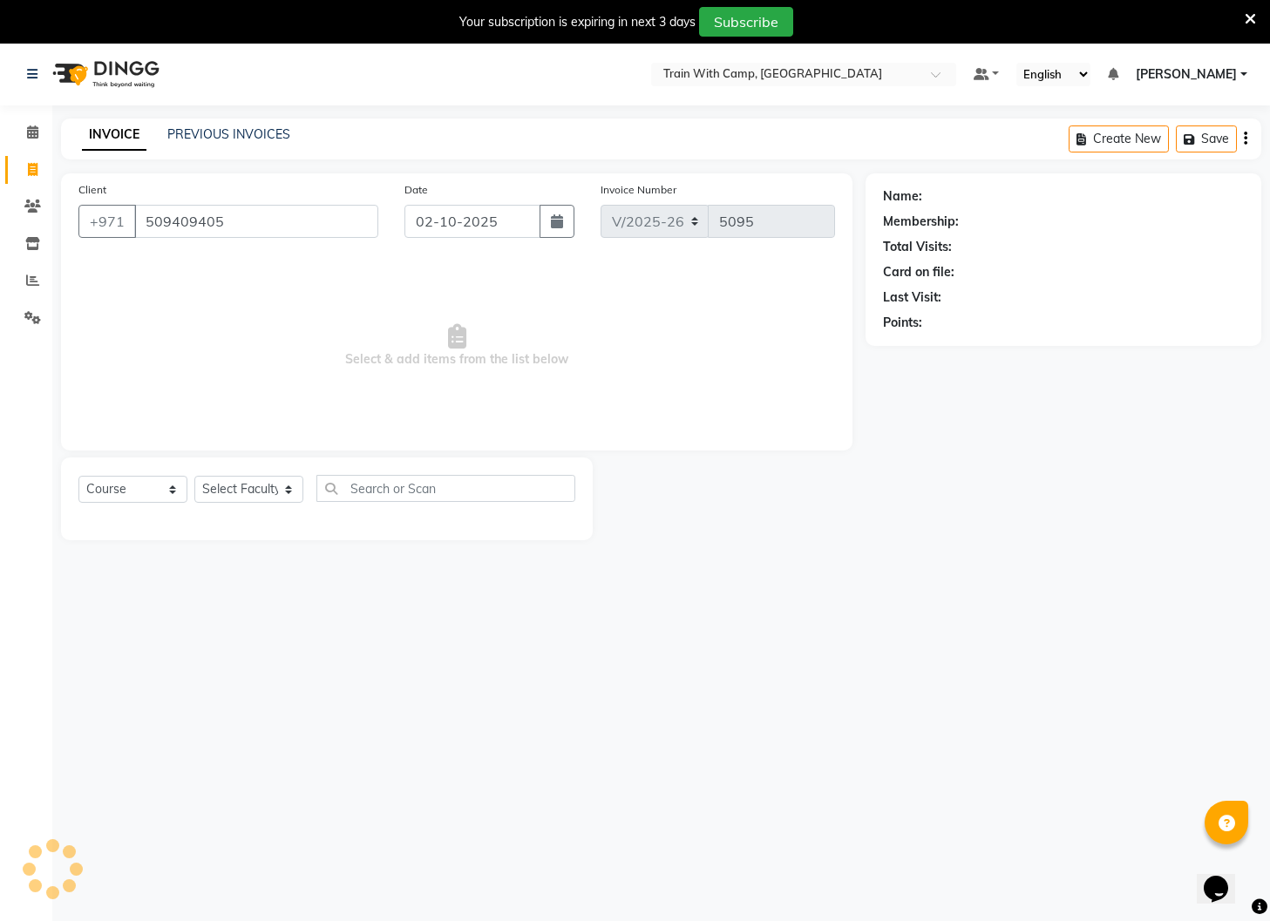
select select "14965"
type input "509409405"
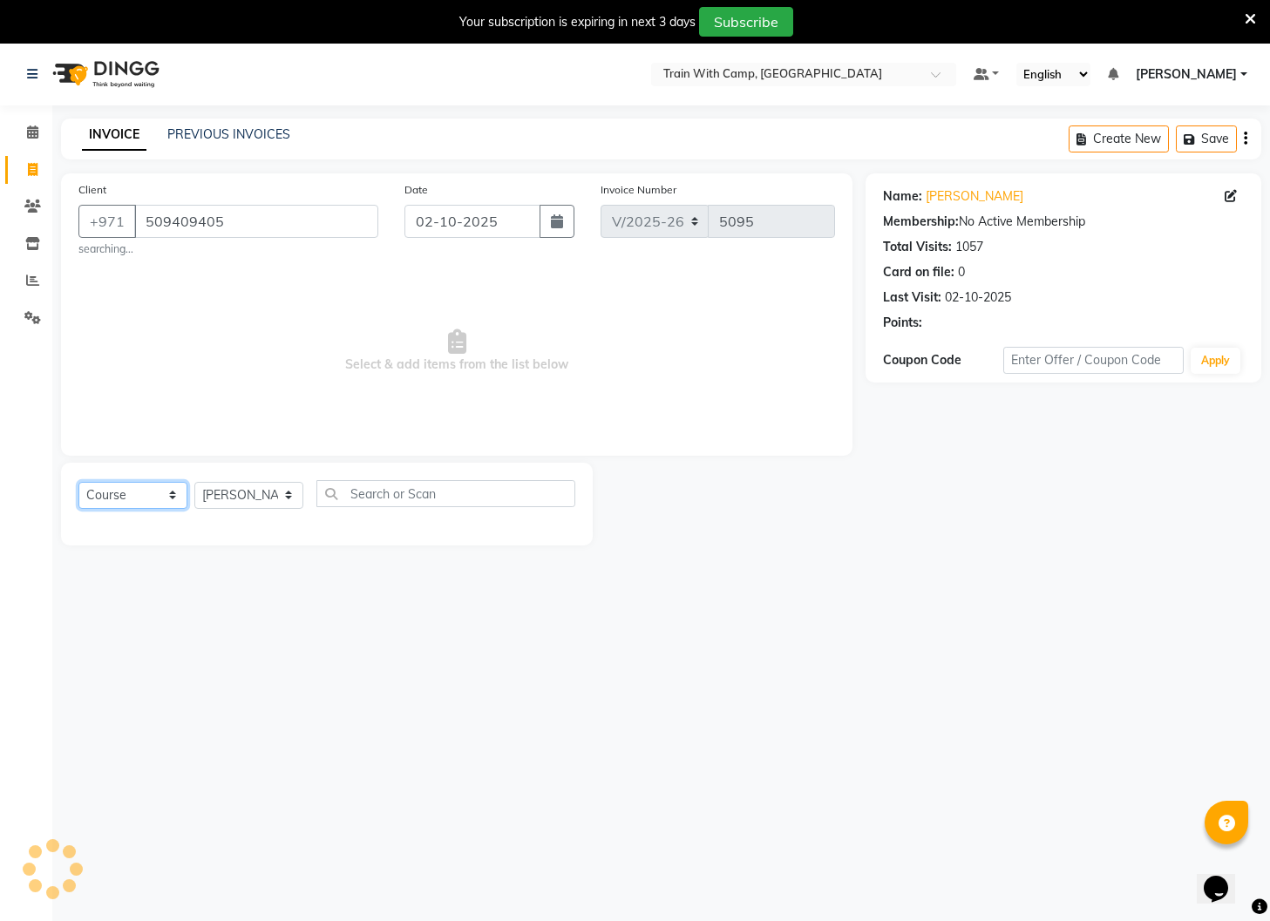
click at [170, 498] on select "Select Course Product Membership Package Voucher Prepaid Gift Card" at bounding box center [132, 495] width 109 height 27
select select "product"
click at [78, 482] on select "Select Course Product Membership Package Voucher Prepaid Gift Card" at bounding box center [132, 495] width 109 height 27
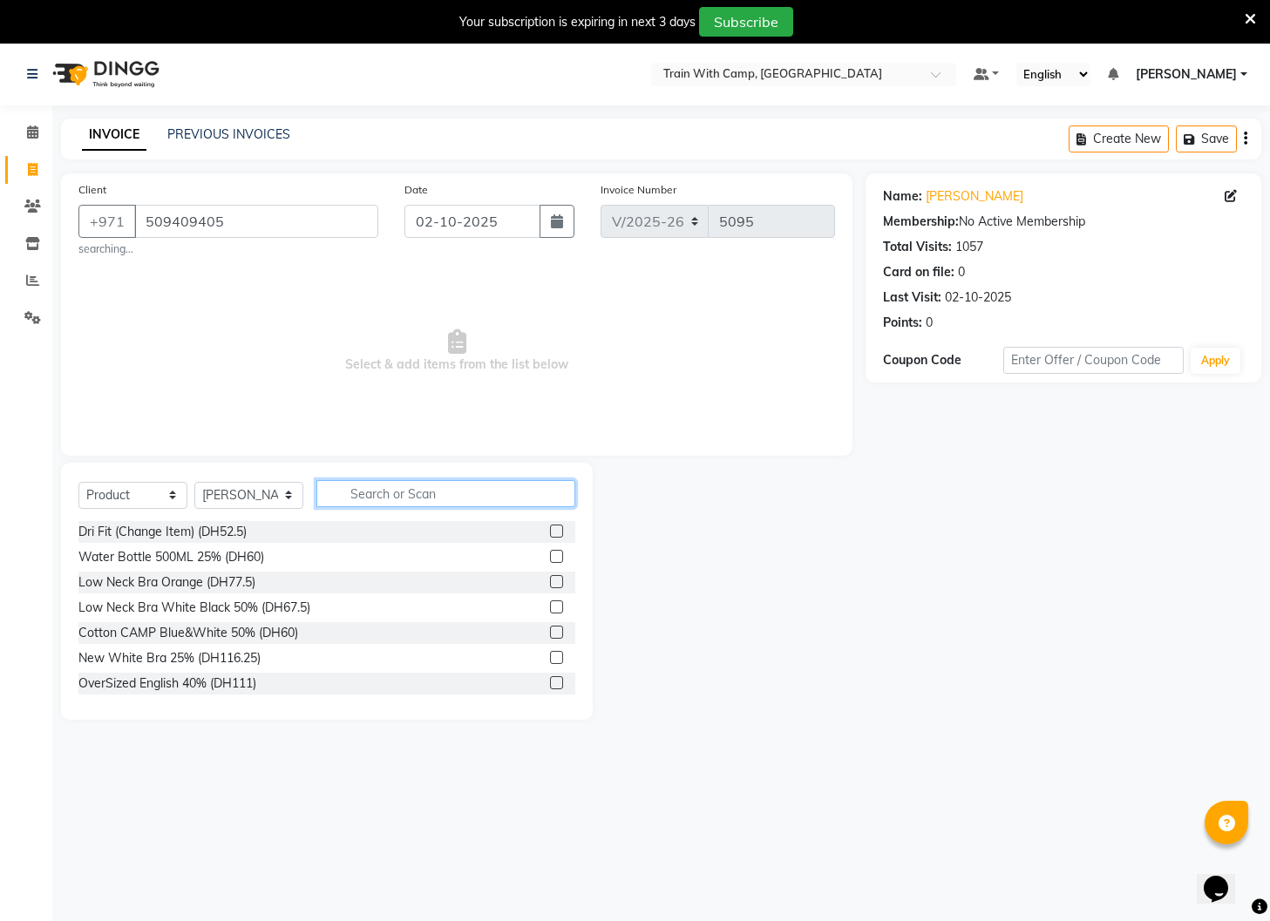
click at [375, 487] on input "text" at bounding box center [445, 493] width 259 height 27
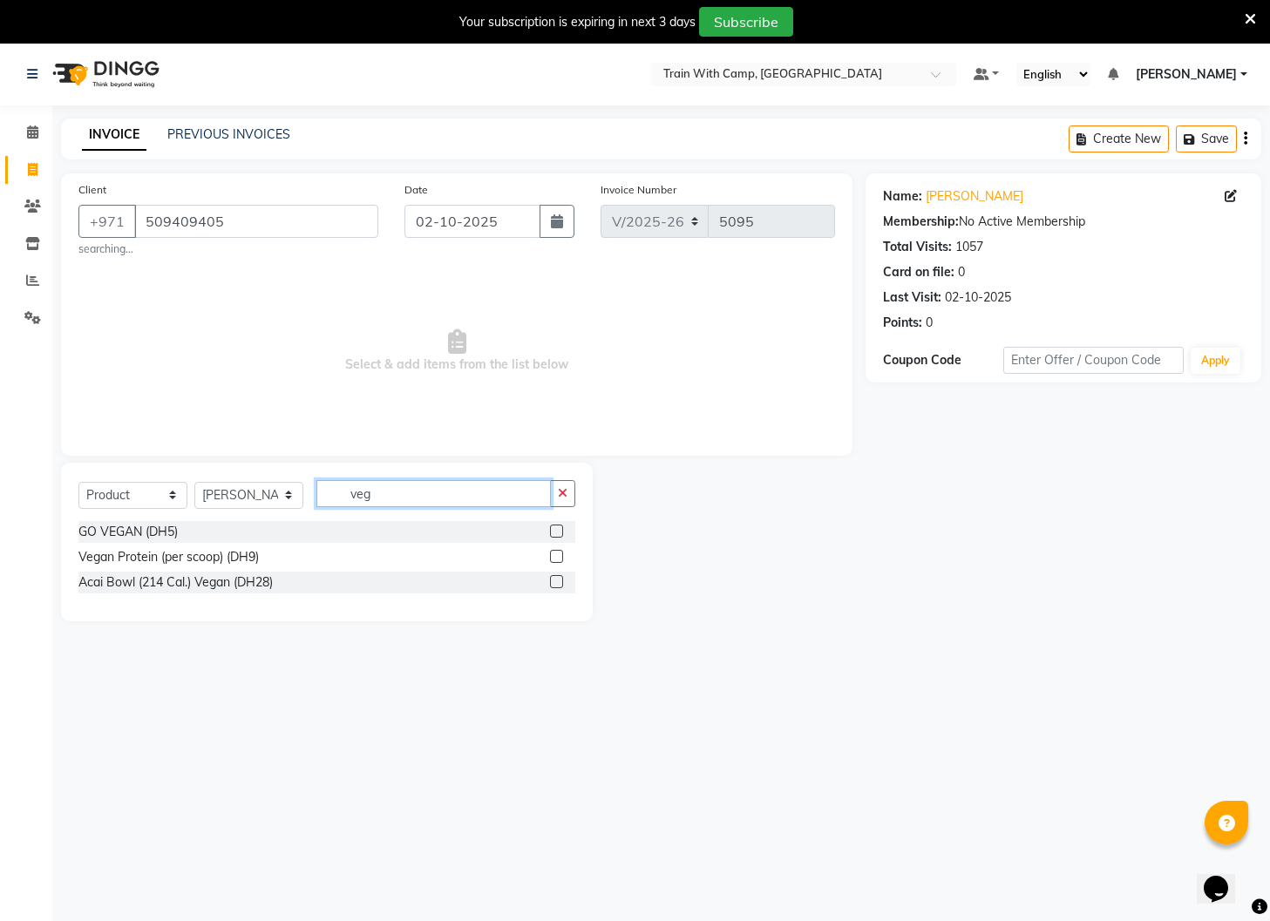
type input "veg"
drag, startPoint x: 558, startPoint y: 527, endPoint x: 458, endPoint y: 512, distance: 100.6
click at [558, 527] on label at bounding box center [556, 531] width 13 height 13
click at [558, 527] on input "checkbox" at bounding box center [555, 531] width 11 height 11
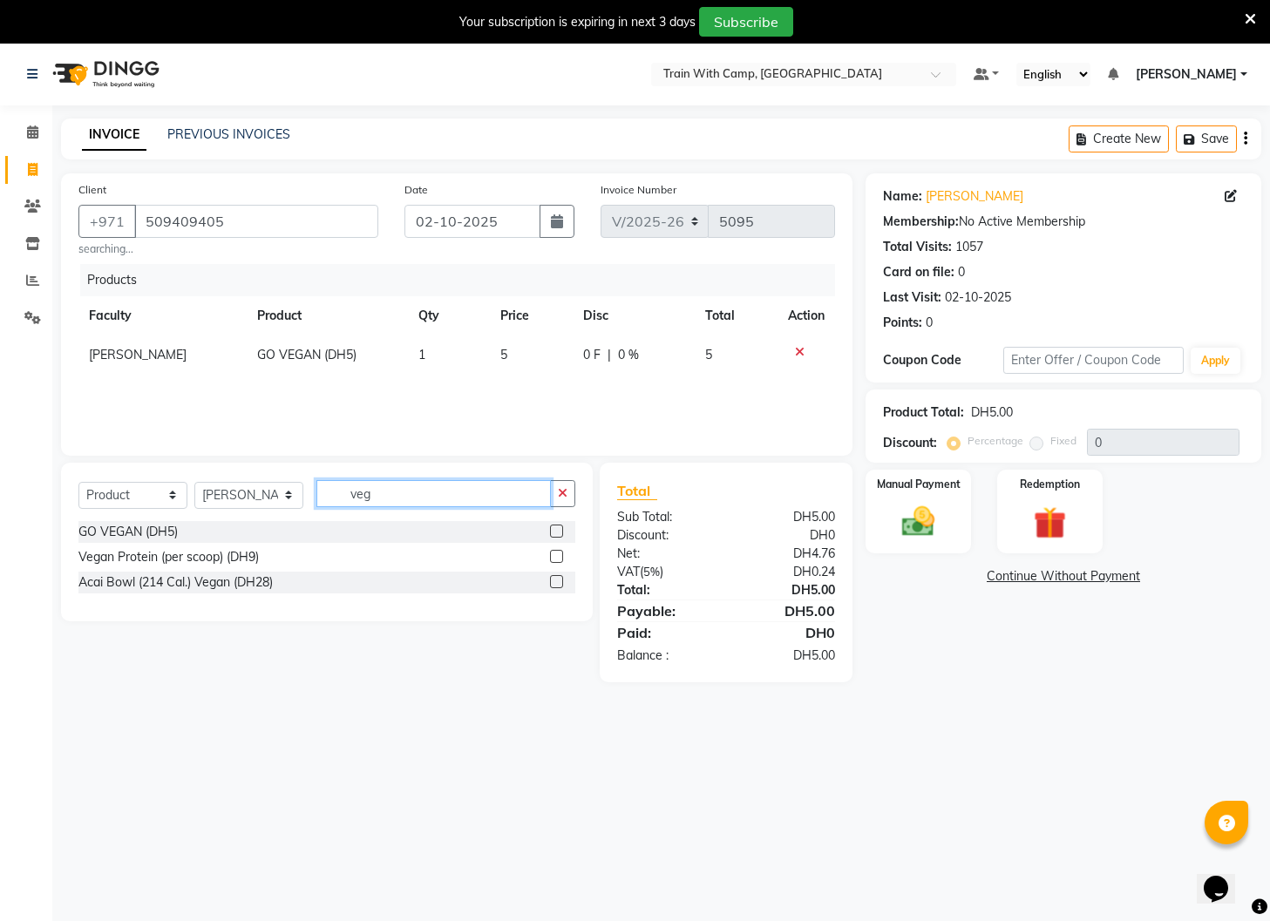
checkbox input "false"
drag, startPoint x: 354, startPoint y: 492, endPoint x: 325, endPoint y: 491, distance: 28.8
click at [320, 493] on input "veg" at bounding box center [433, 493] width 234 height 27
type input "shak"
drag, startPoint x: 558, startPoint y: 581, endPoint x: 546, endPoint y: 574, distance: 13.3
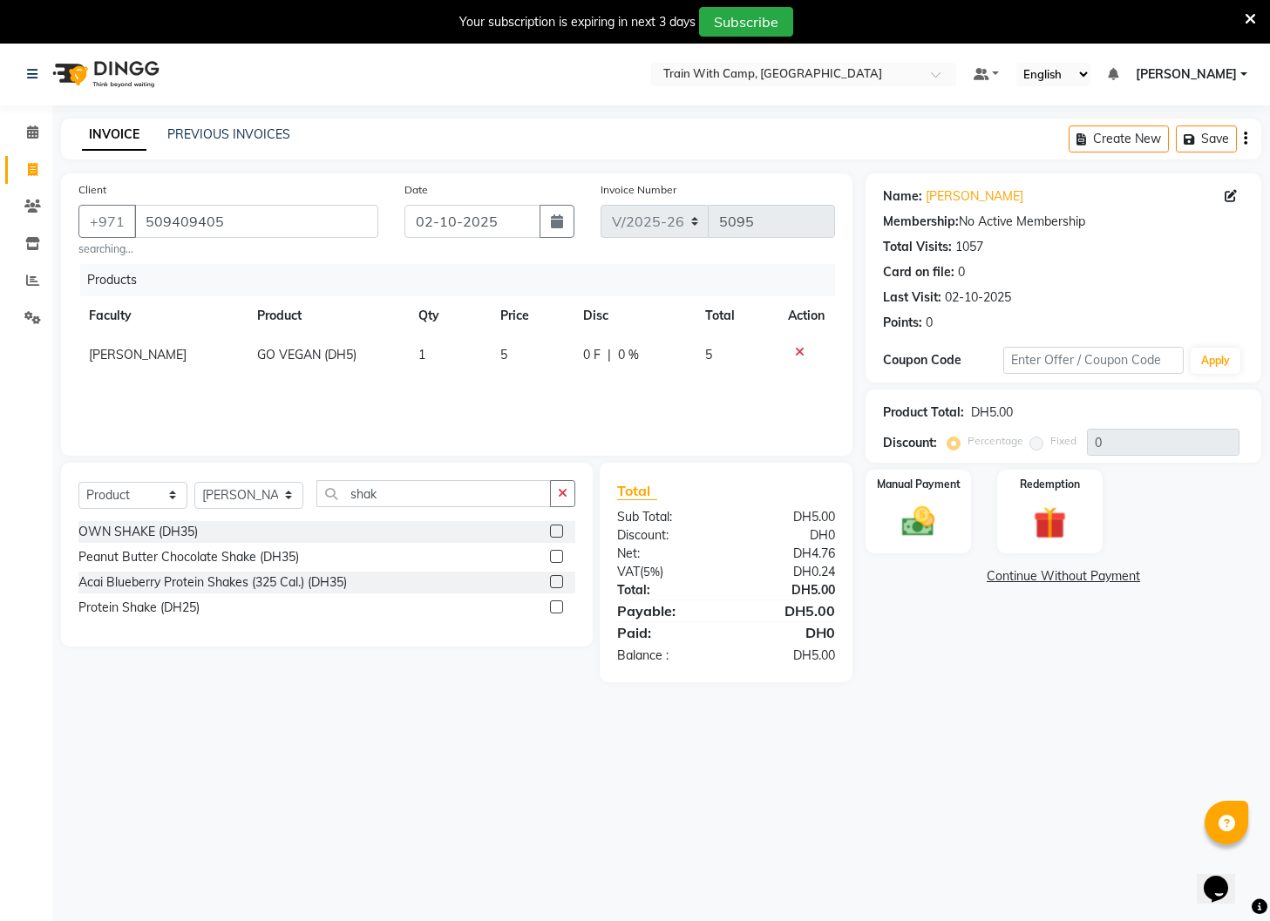
click at [558, 582] on label at bounding box center [556, 581] width 13 height 13
click at [558, 582] on input "checkbox" at bounding box center [555, 582] width 11 height 11
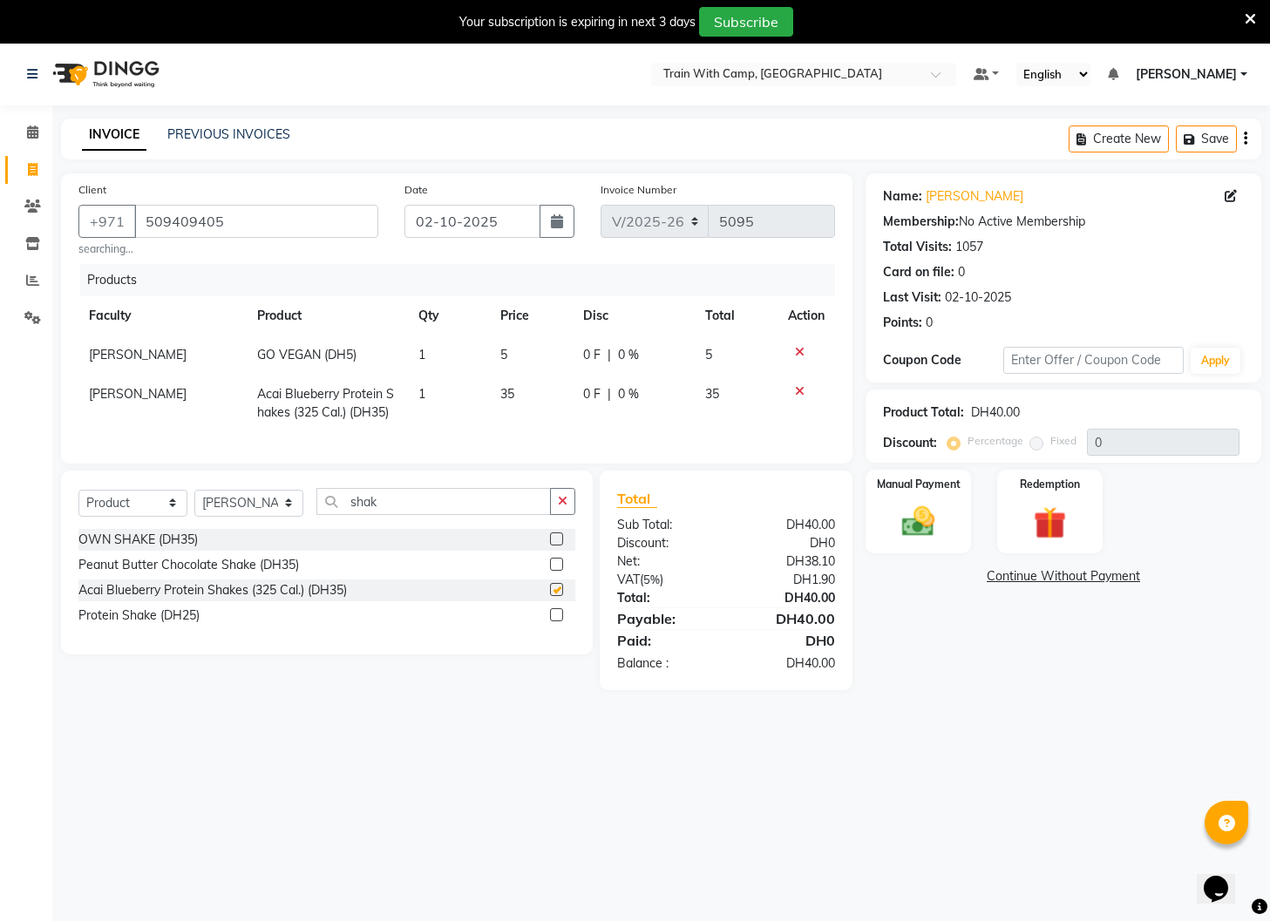
checkbox input "false"
click at [912, 517] on img at bounding box center [918, 522] width 55 height 39
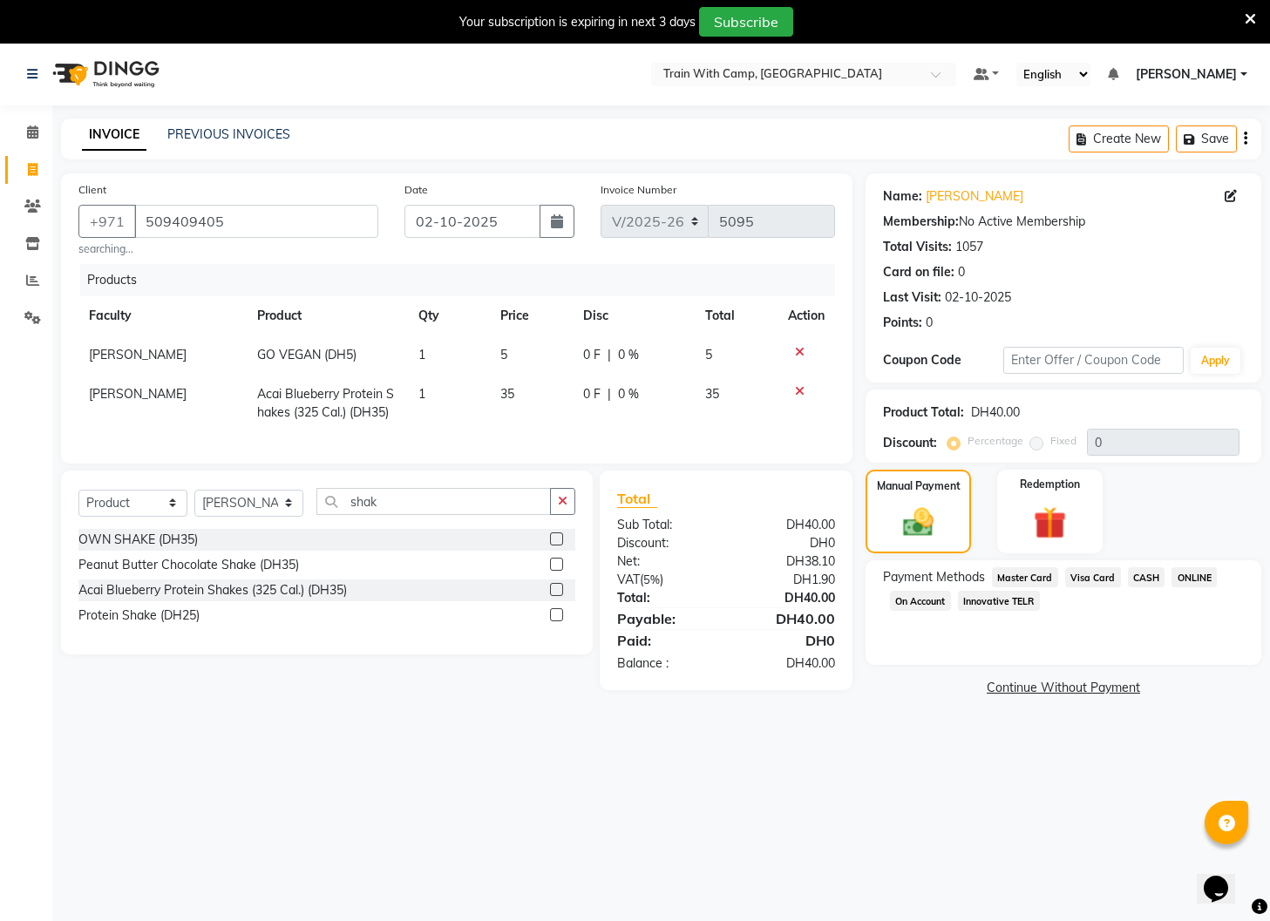
click at [1014, 578] on span "Master Card" at bounding box center [1025, 577] width 66 height 20
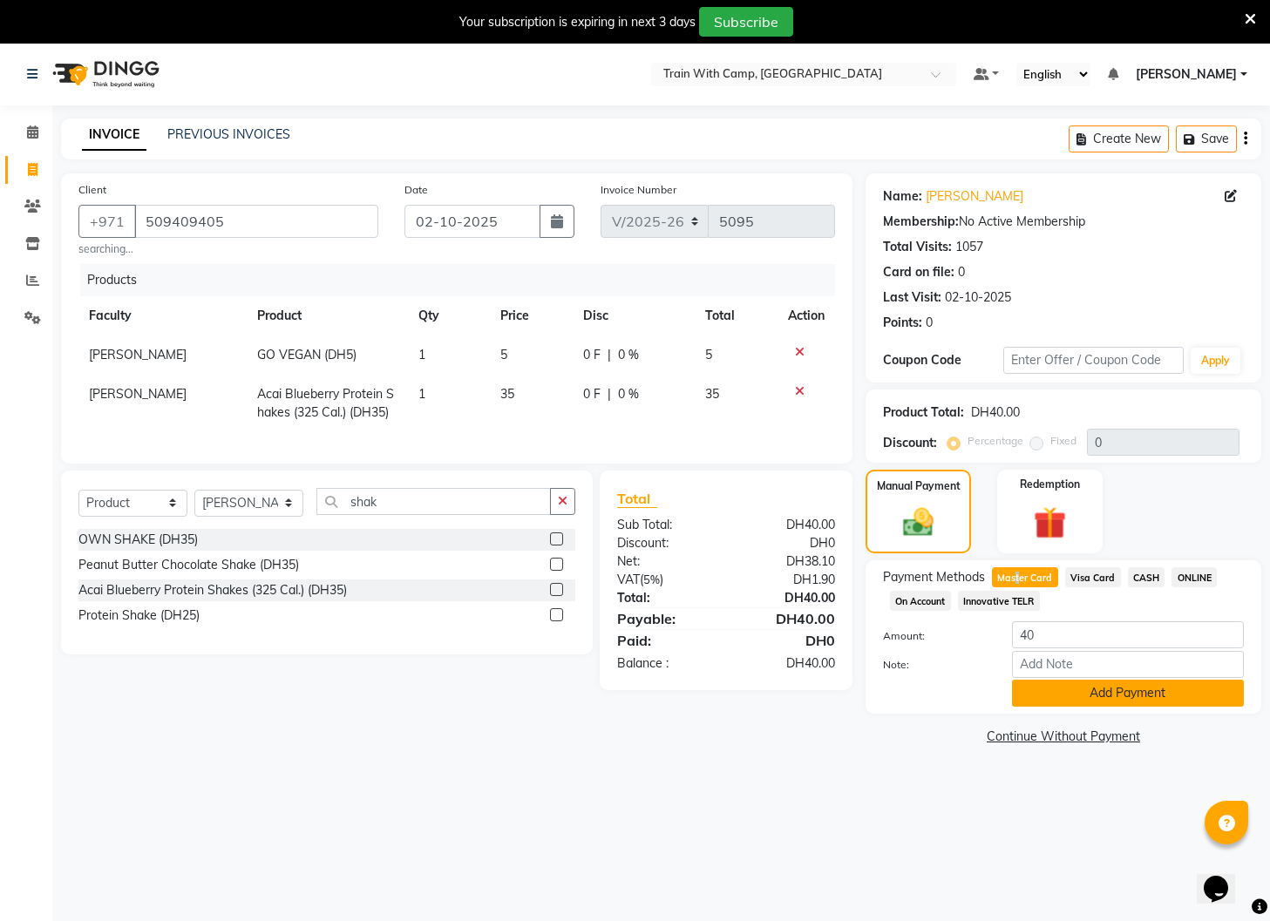
click at [1030, 692] on button "Add Payment" at bounding box center [1128, 693] width 232 height 27
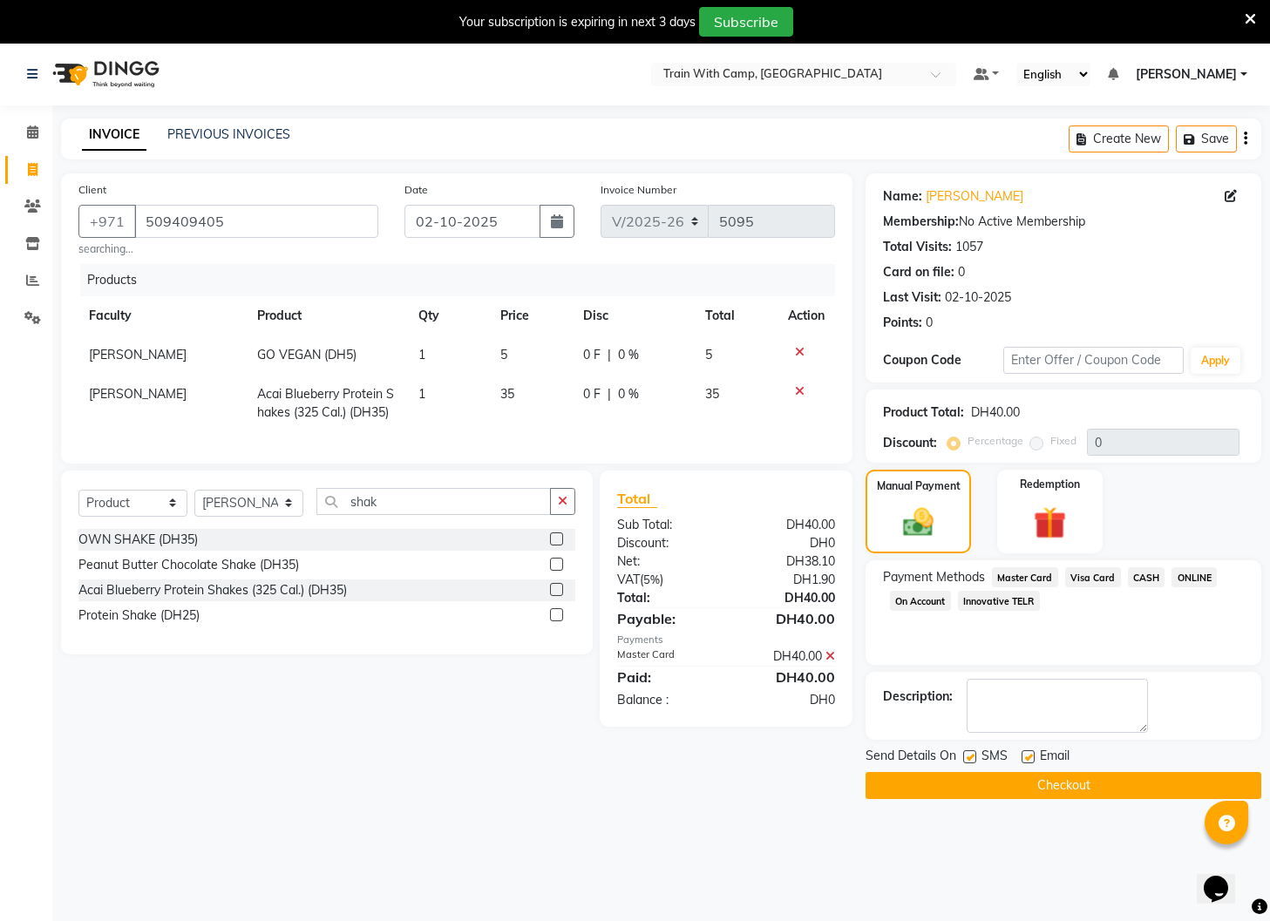
drag, startPoint x: 969, startPoint y: 751, endPoint x: 1014, endPoint y: 751, distance: 44.4
click at [973, 751] on label at bounding box center [969, 756] width 13 height 13
click at [973, 752] on input "checkbox" at bounding box center [968, 757] width 11 height 11
checkbox input "false"
drag, startPoint x: 1022, startPoint y: 750, endPoint x: 1020, endPoint y: 766, distance: 15.8
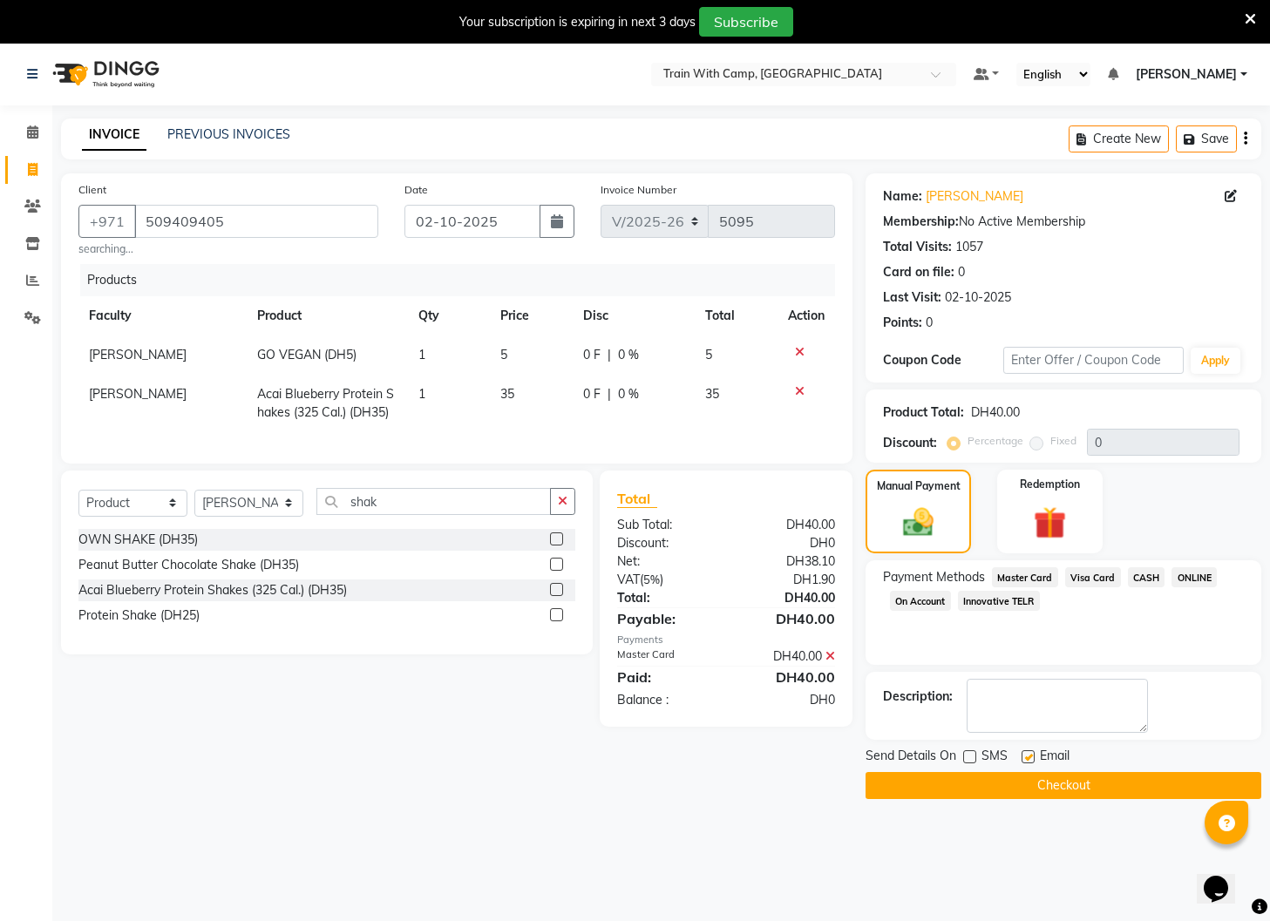
click at [1021, 753] on label at bounding box center [1027, 756] width 13 height 13
click at [1021, 753] on input "checkbox" at bounding box center [1026, 757] width 11 height 11
checkbox input "false"
click at [1011, 778] on button "Checkout" at bounding box center [1063, 785] width 396 height 27
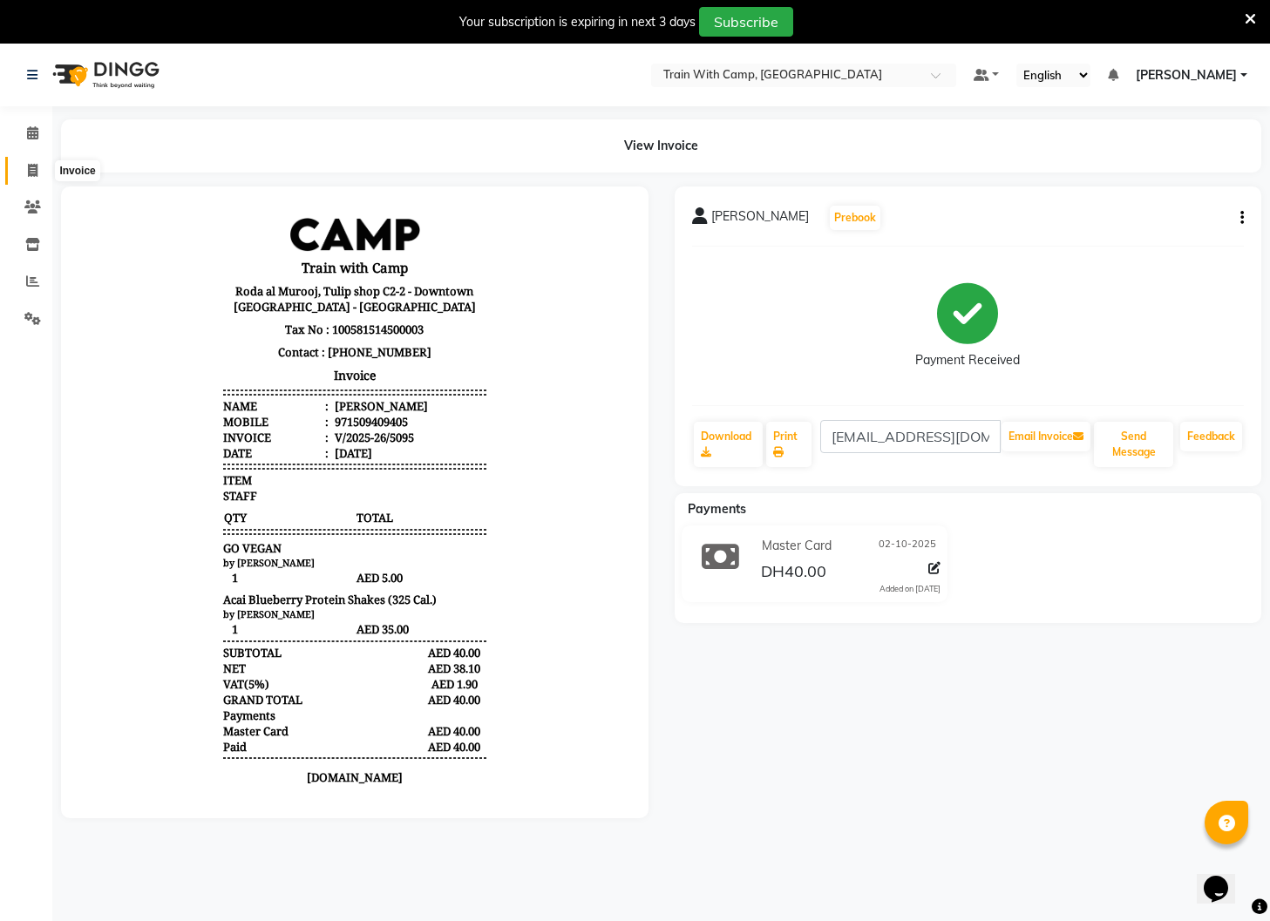
click at [36, 167] on icon at bounding box center [33, 170] width 10 height 13
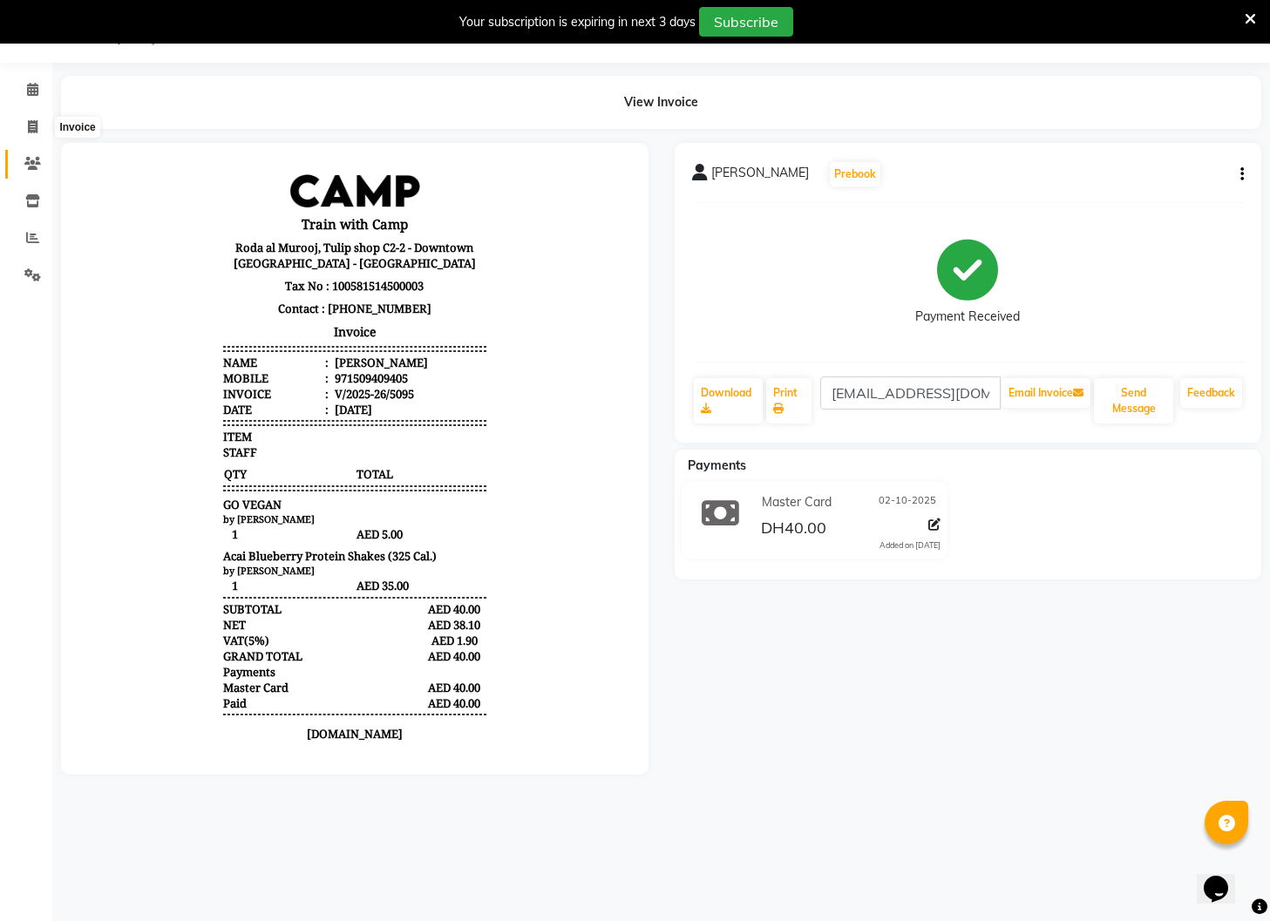
select select "service"
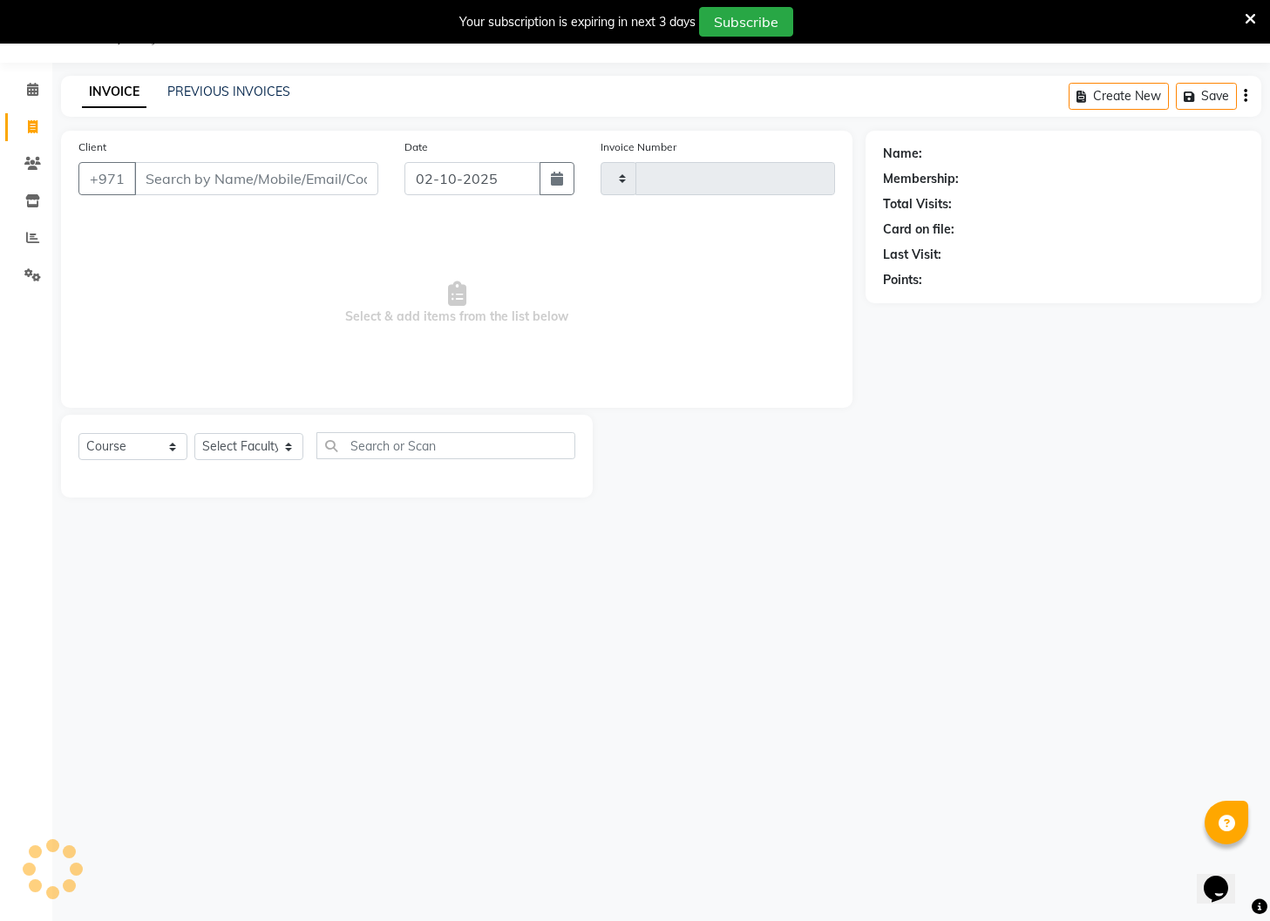
type input "5096"
select select "910"
click at [183, 186] on input "Client" at bounding box center [256, 178] width 244 height 33
type input "509409405"
select select "14965"
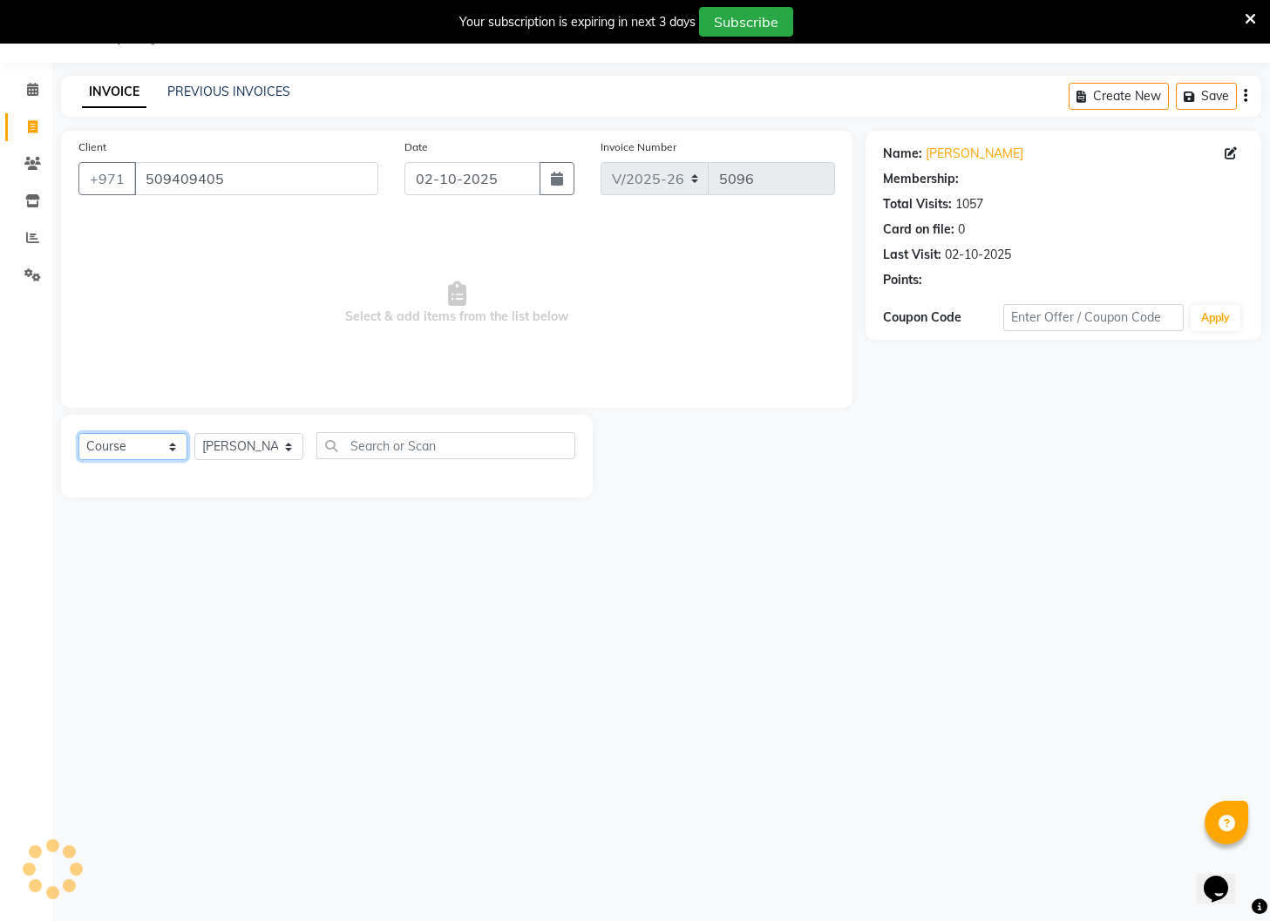
click at [166, 444] on select "Select Course Product Membership Package Voucher Prepaid Gift Card" at bounding box center [132, 446] width 109 height 27
select select "product"
click at [78, 433] on select "Select Course Product Membership Package Voucher Prepaid Gift Card" at bounding box center [132, 446] width 109 height 27
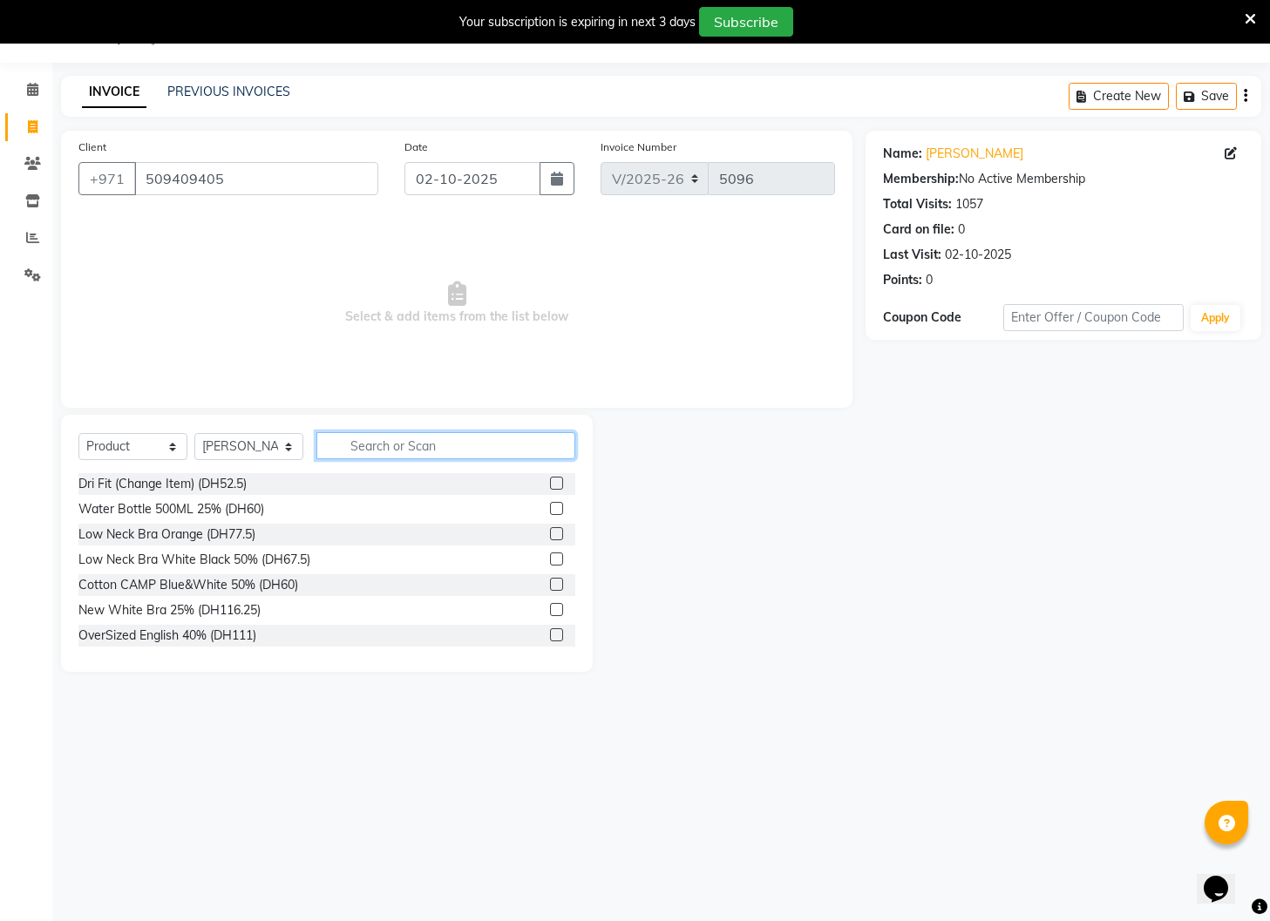
click at [427, 444] on input "text" at bounding box center [445, 445] width 259 height 27
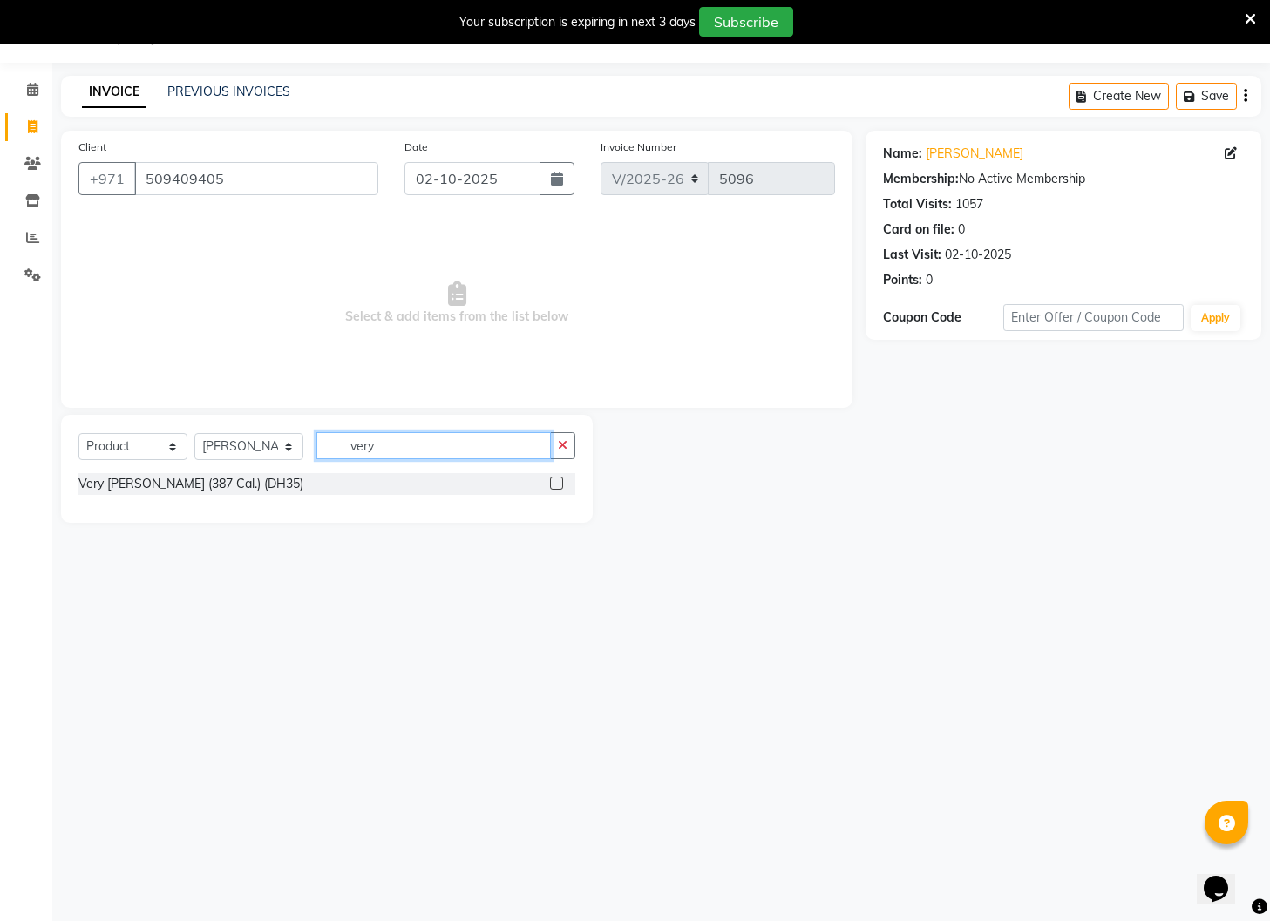
type input "very"
drag, startPoint x: 560, startPoint y: 483, endPoint x: 547, endPoint y: 478, distance: 13.8
click at [559, 482] on label at bounding box center [556, 483] width 13 height 13
click at [559, 482] on input "checkbox" at bounding box center [555, 483] width 11 height 11
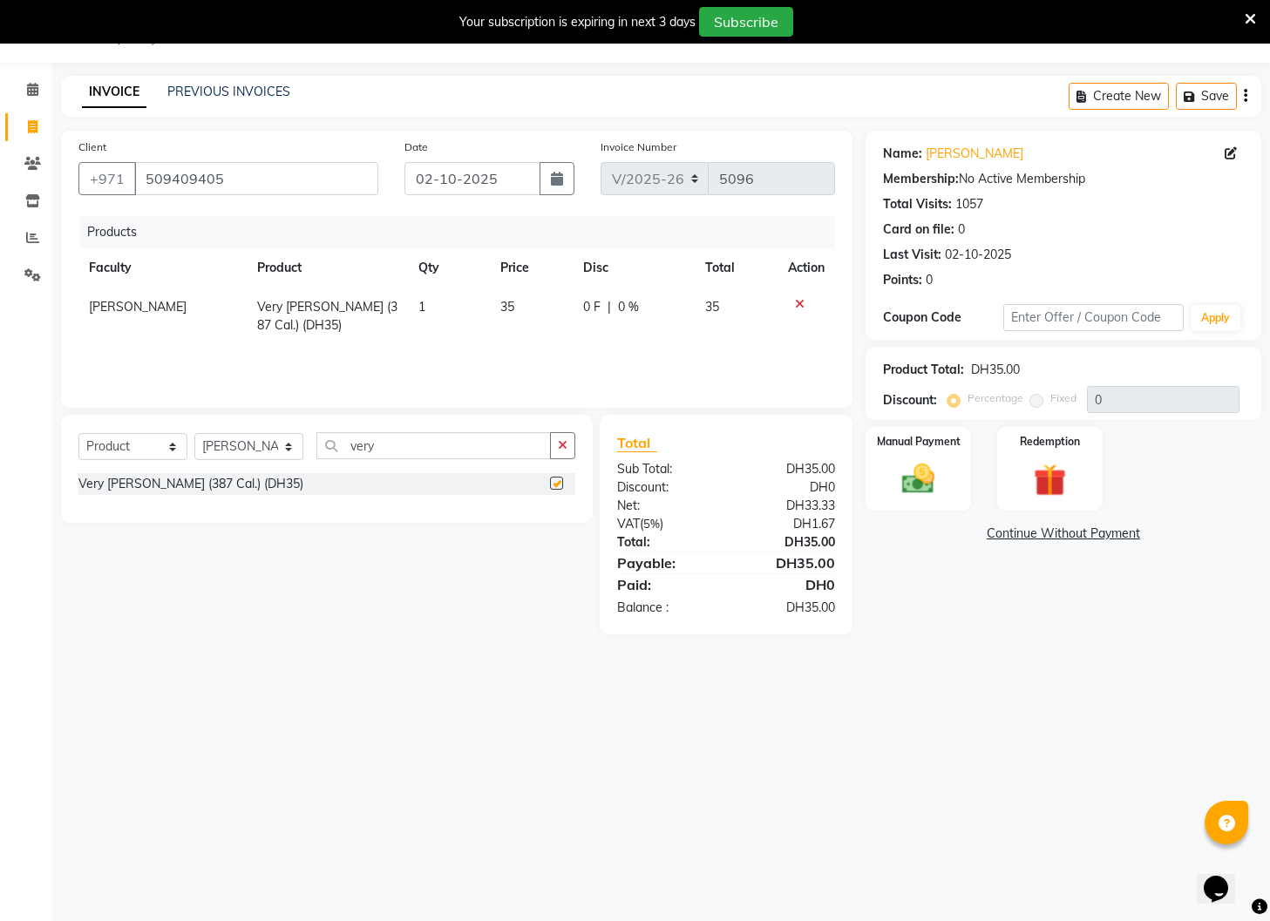
checkbox input "false"
drag, startPoint x: 382, startPoint y: 452, endPoint x: 334, endPoint y: 450, distance: 48.0
click at [334, 450] on input "very" at bounding box center [433, 445] width 234 height 27
type input "[PERSON_NAME]"
click at [555, 508] on label at bounding box center [556, 508] width 13 height 13
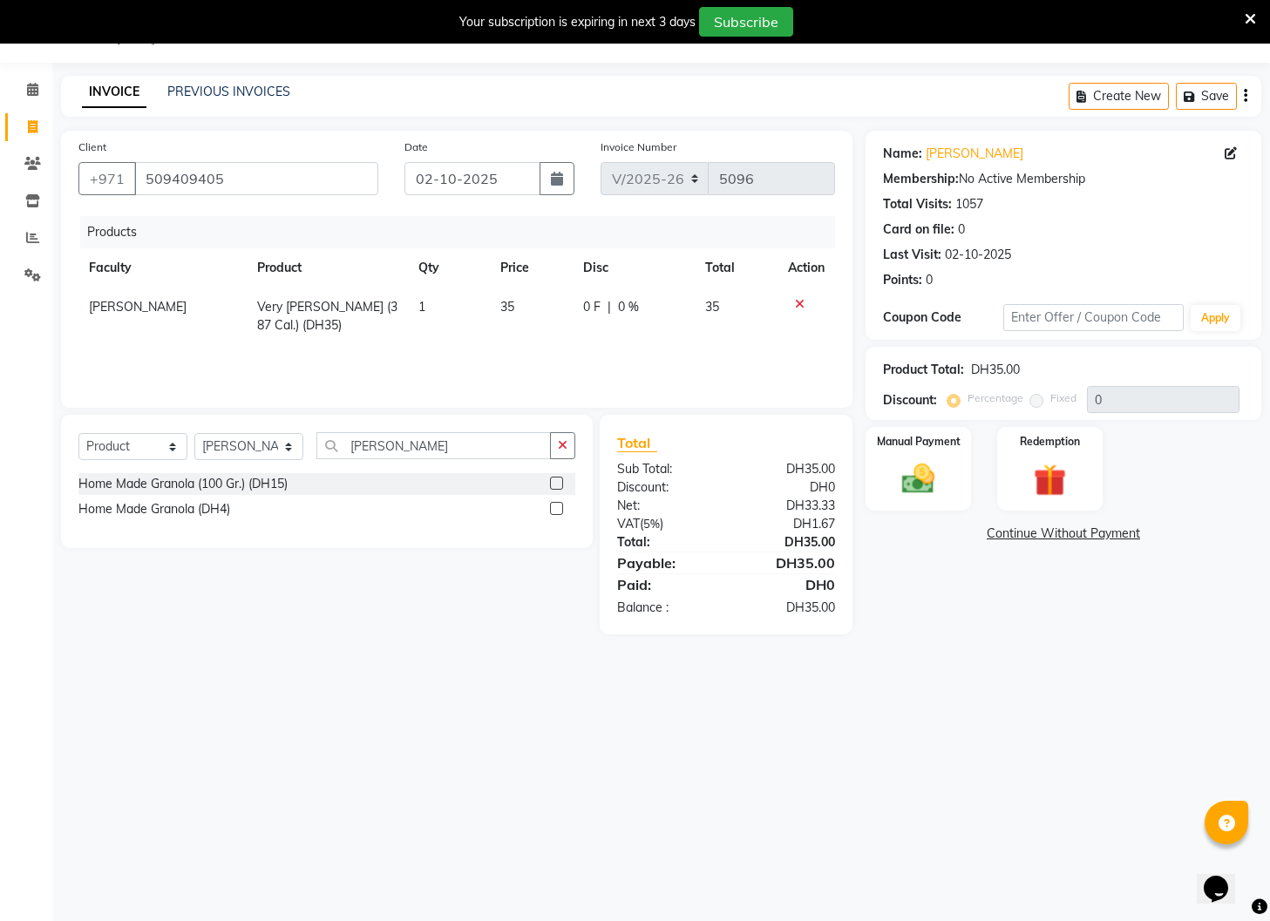
click at [555, 508] on input "checkbox" at bounding box center [555, 509] width 11 height 11
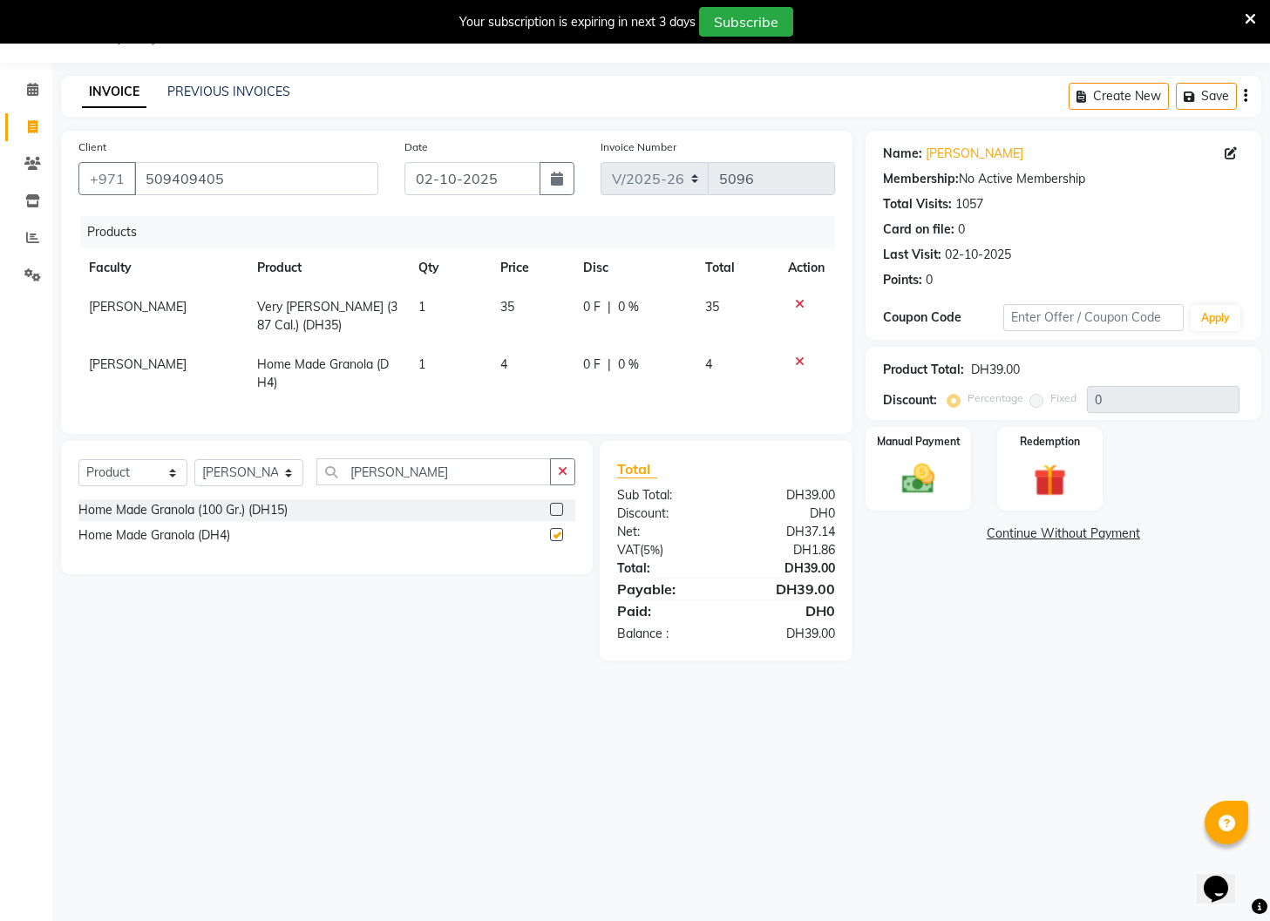
checkbox input "false"
drag, startPoint x: 377, startPoint y: 477, endPoint x: 311, endPoint y: 473, distance: 66.3
click at [310, 474] on div "Select Course Product Membership Package Voucher Prepaid Gift Card Select Facul…" at bounding box center [326, 478] width 497 height 41
type input "peanu"
drag, startPoint x: 553, startPoint y: 536, endPoint x: 457, endPoint y: 498, distance: 103.7
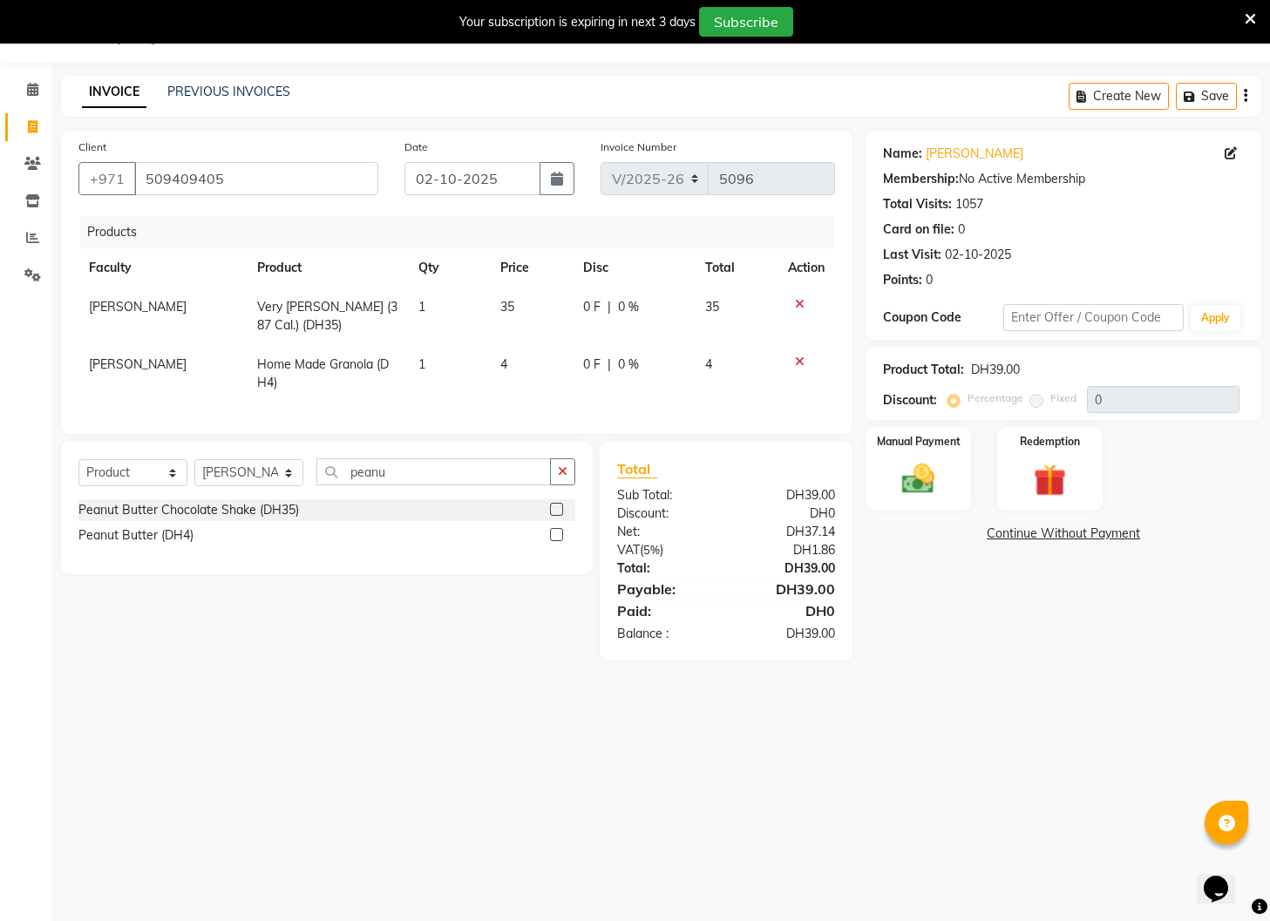
click at [553, 536] on label at bounding box center [556, 534] width 13 height 13
click at [553, 536] on input "checkbox" at bounding box center [555, 535] width 11 height 11
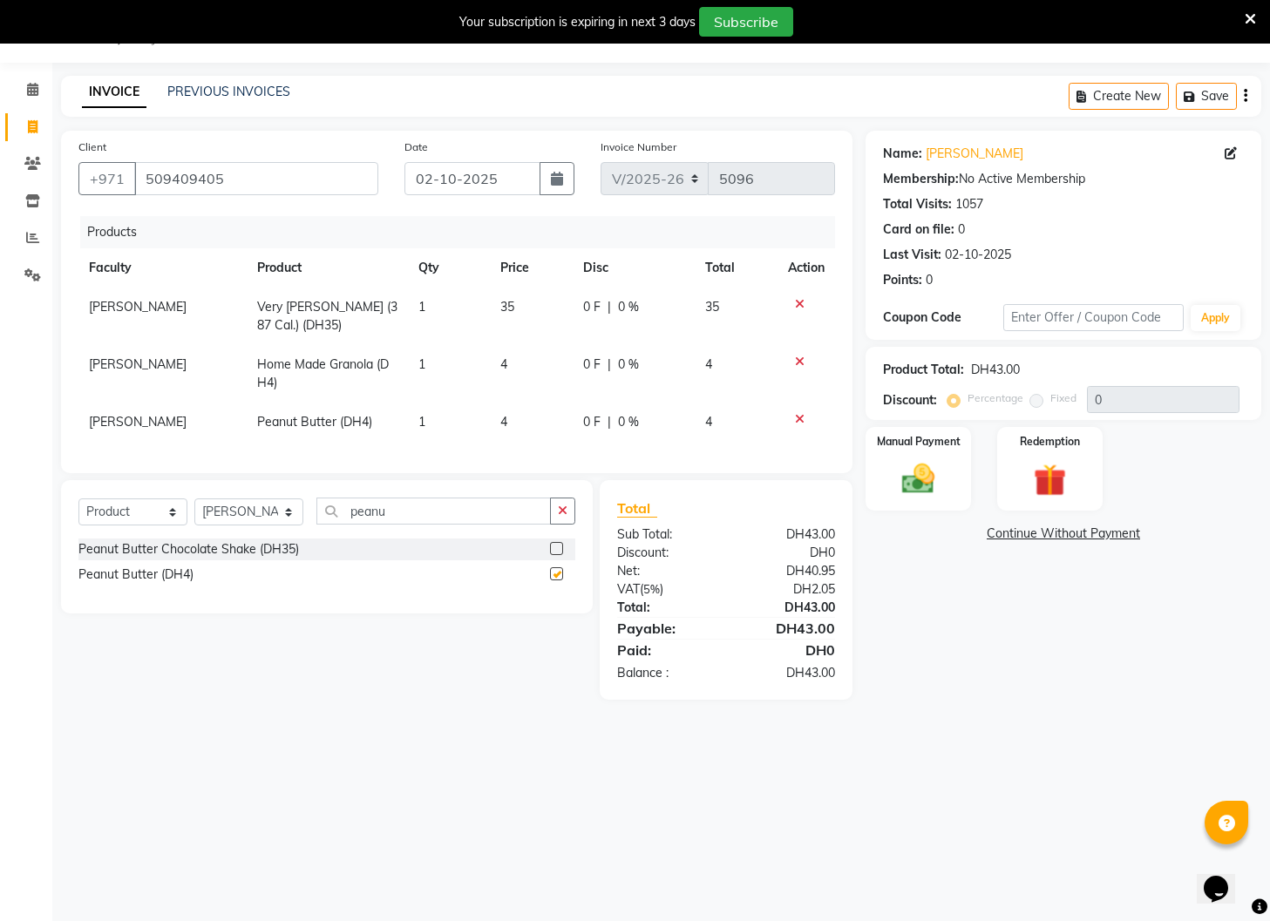
checkbox input "false"
drag, startPoint x: 370, startPoint y: 511, endPoint x: 322, endPoint y: 506, distance: 49.0
click at [322, 506] on input "peanu" at bounding box center [433, 511] width 234 height 27
type input "[PERSON_NAME]"
click at [560, 547] on label at bounding box center [556, 548] width 13 height 13
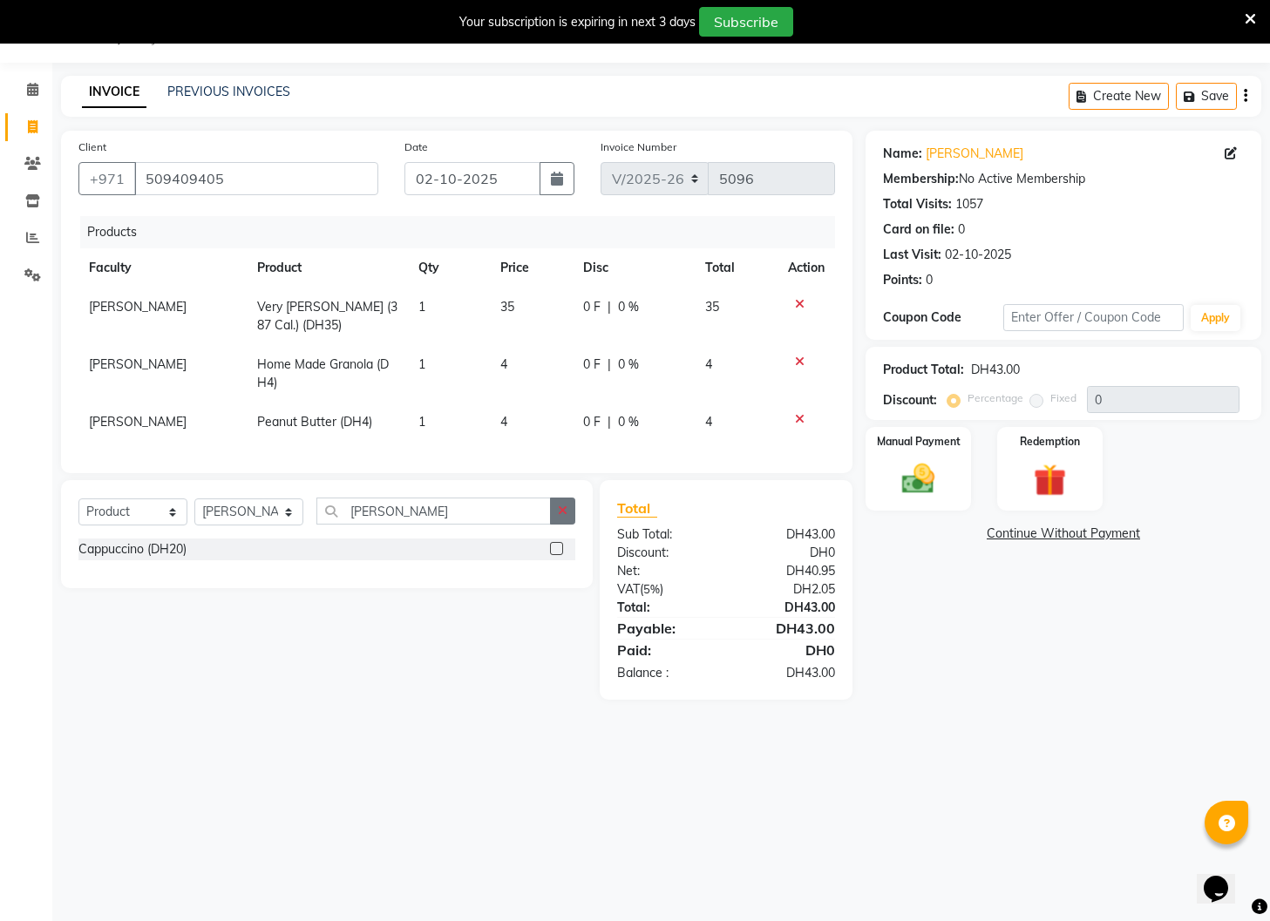
click at [560, 547] on input "checkbox" at bounding box center [555, 549] width 11 height 11
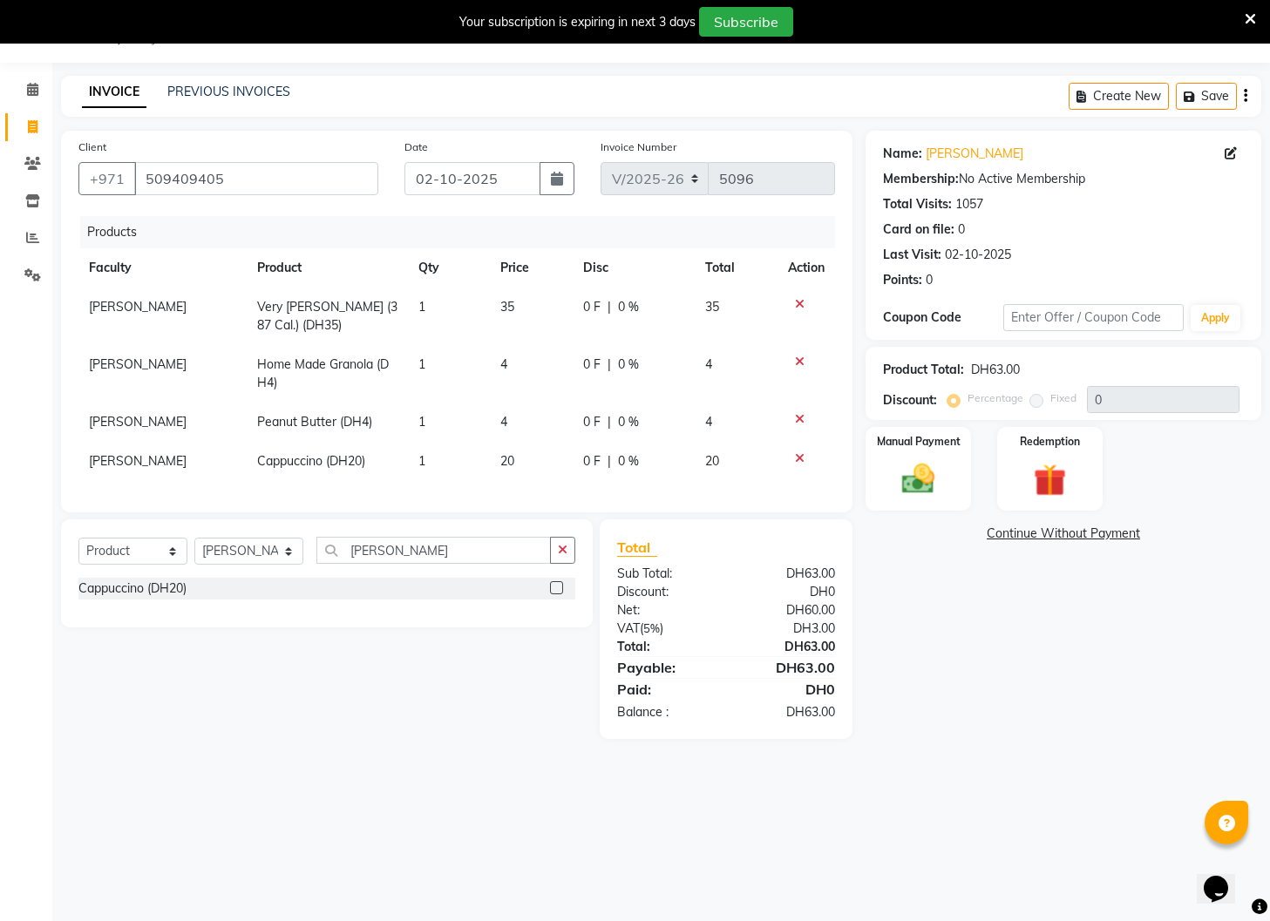
drag, startPoint x: 554, startPoint y: 582, endPoint x: 570, endPoint y: 583, distance: 15.7
click at [555, 582] on label at bounding box center [556, 587] width 13 height 13
click at [555, 583] on input "checkbox" at bounding box center [555, 588] width 11 height 11
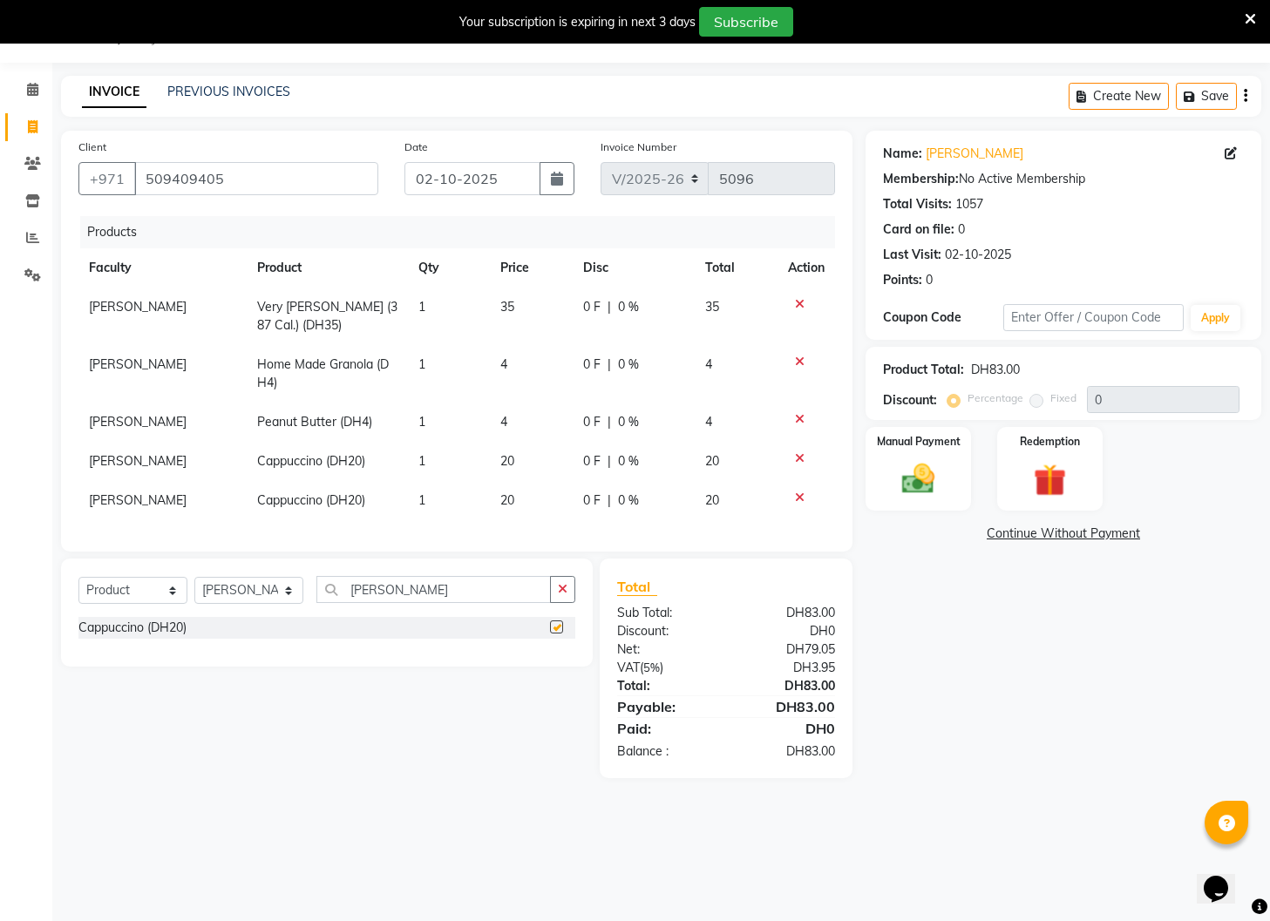
checkbox input "false"
click at [915, 478] on img at bounding box center [918, 479] width 55 height 39
drag, startPoint x: 1072, startPoint y: 535, endPoint x: 1107, endPoint y: 571, distance: 49.9
click at [1074, 536] on span "Visa Card" at bounding box center [1093, 535] width 56 height 20
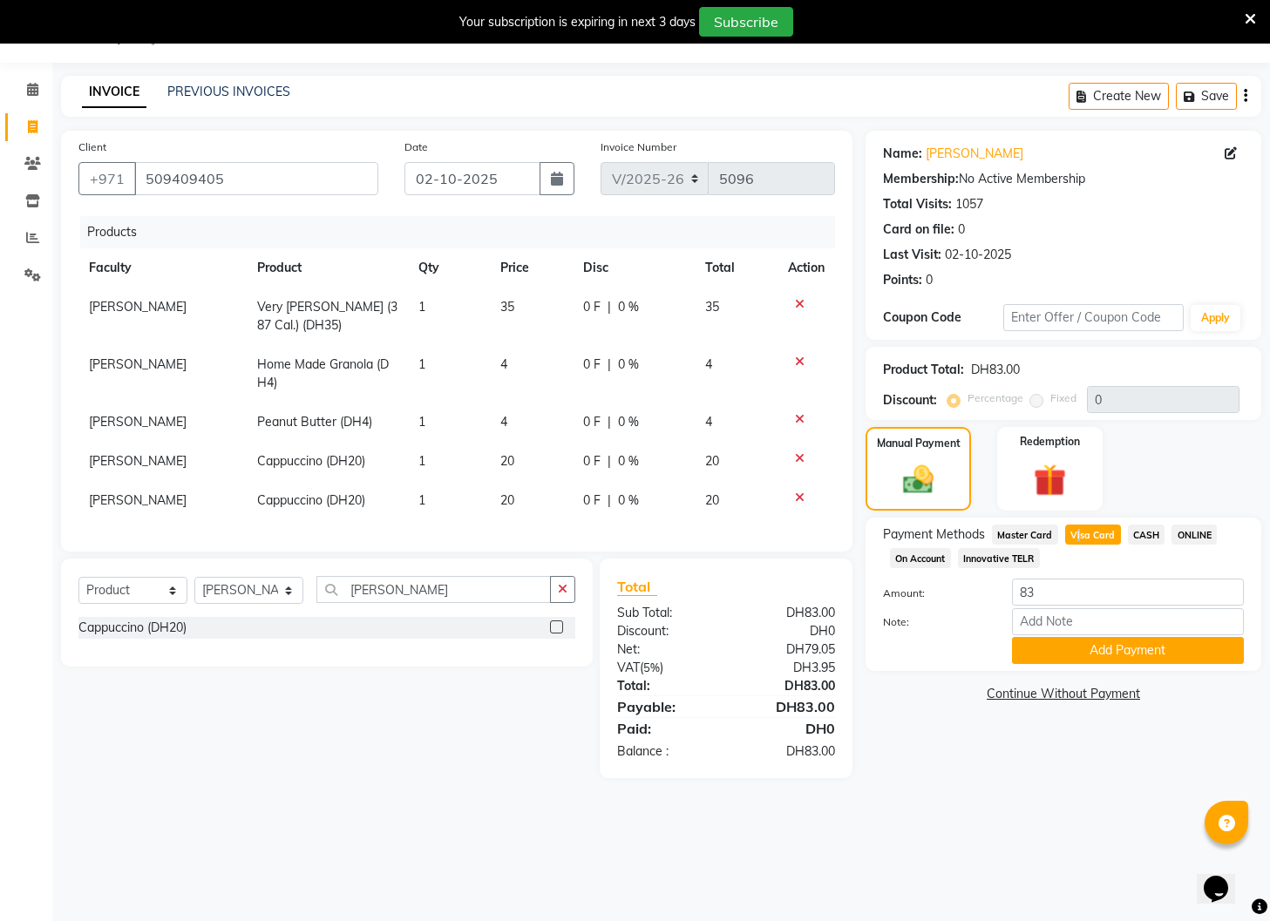
drag, startPoint x: 1127, startPoint y: 652, endPoint x: 1097, endPoint y: 627, distance: 38.4
click at [1122, 650] on button "Add Payment" at bounding box center [1128, 650] width 232 height 27
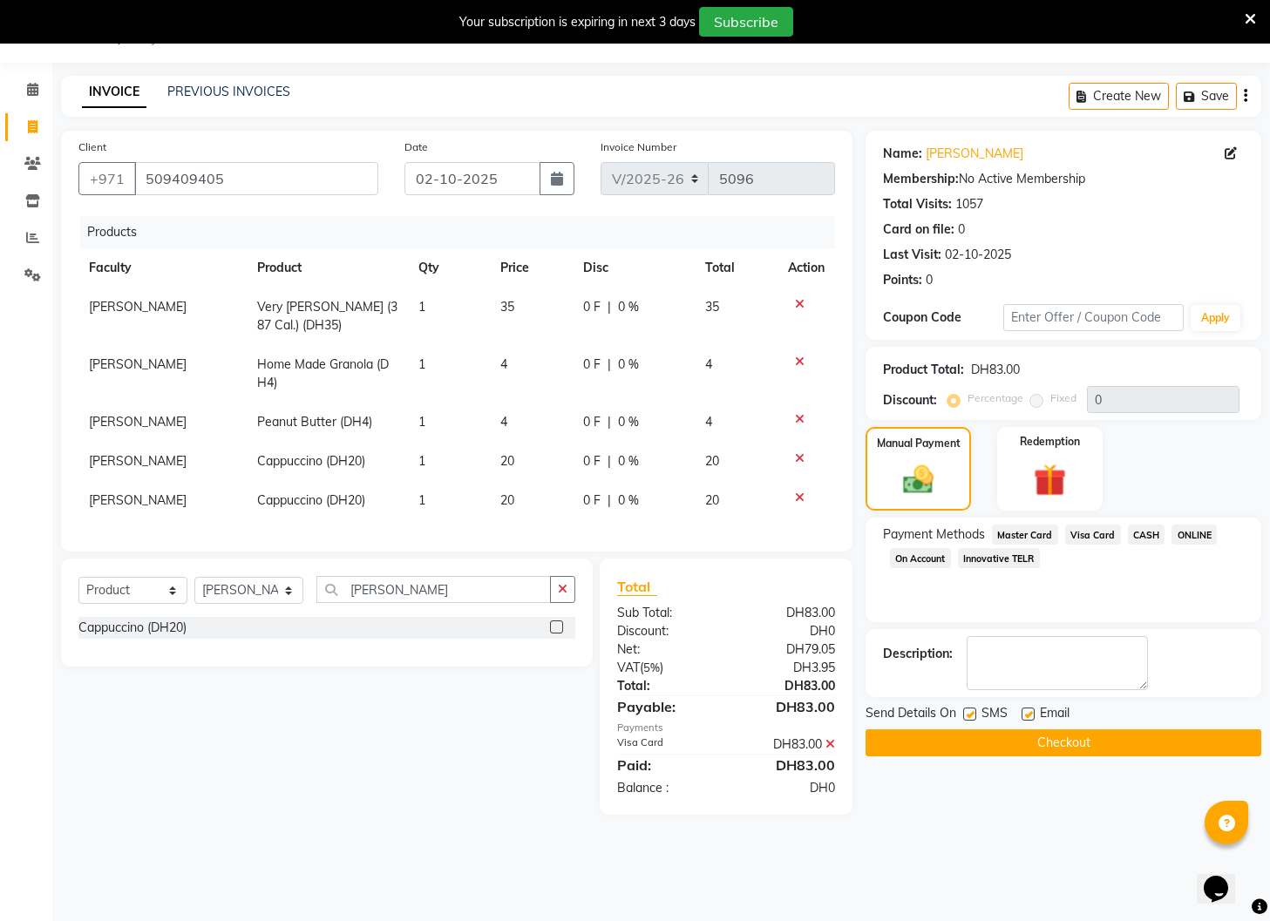
drag, startPoint x: 966, startPoint y: 716, endPoint x: 1007, endPoint y: 716, distance: 40.1
click at [968, 716] on label at bounding box center [969, 714] width 13 height 13
click at [968, 716] on input "checkbox" at bounding box center [968, 714] width 11 height 11
checkbox input "false"
click at [1027, 715] on label at bounding box center [1027, 714] width 13 height 13
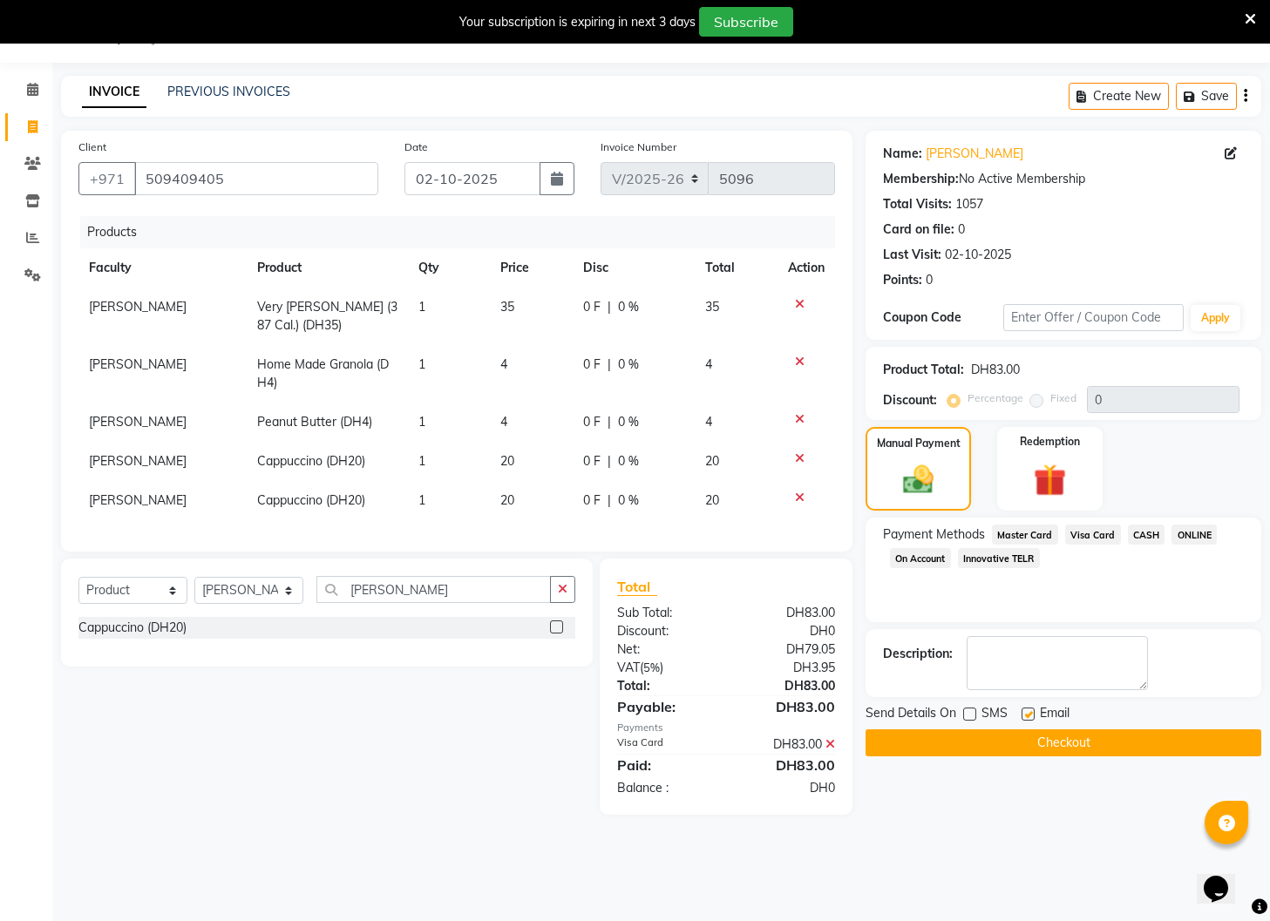
click at [1027, 715] on input "checkbox" at bounding box center [1026, 714] width 11 height 11
checkbox input "false"
click at [1019, 735] on button "Checkout" at bounding box center [1063, 742] width 396 height 27
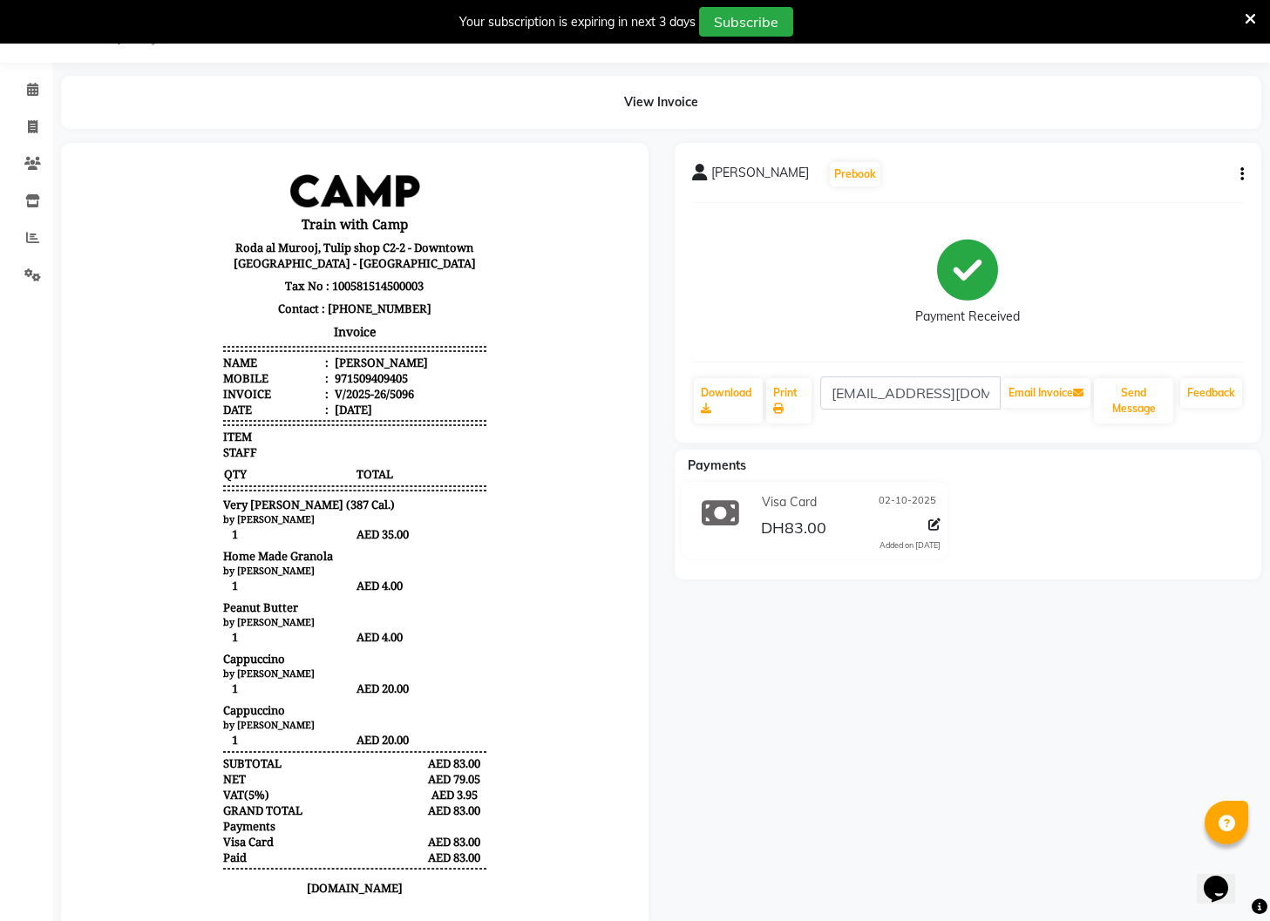
scroll to position [14, 0]
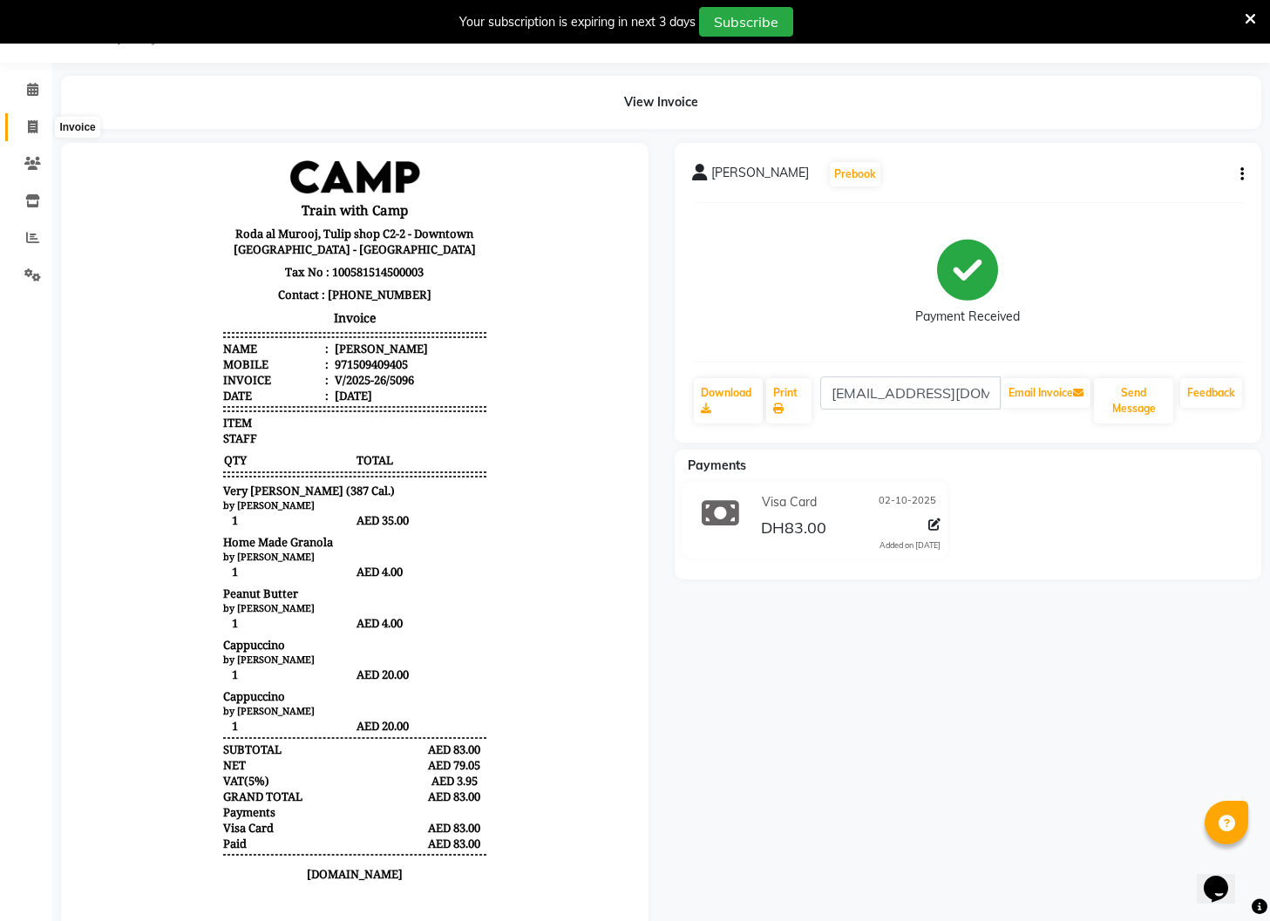
click at [33, 128] on icon at bounding box center [33, 126] width 10 height 13
select select "service"
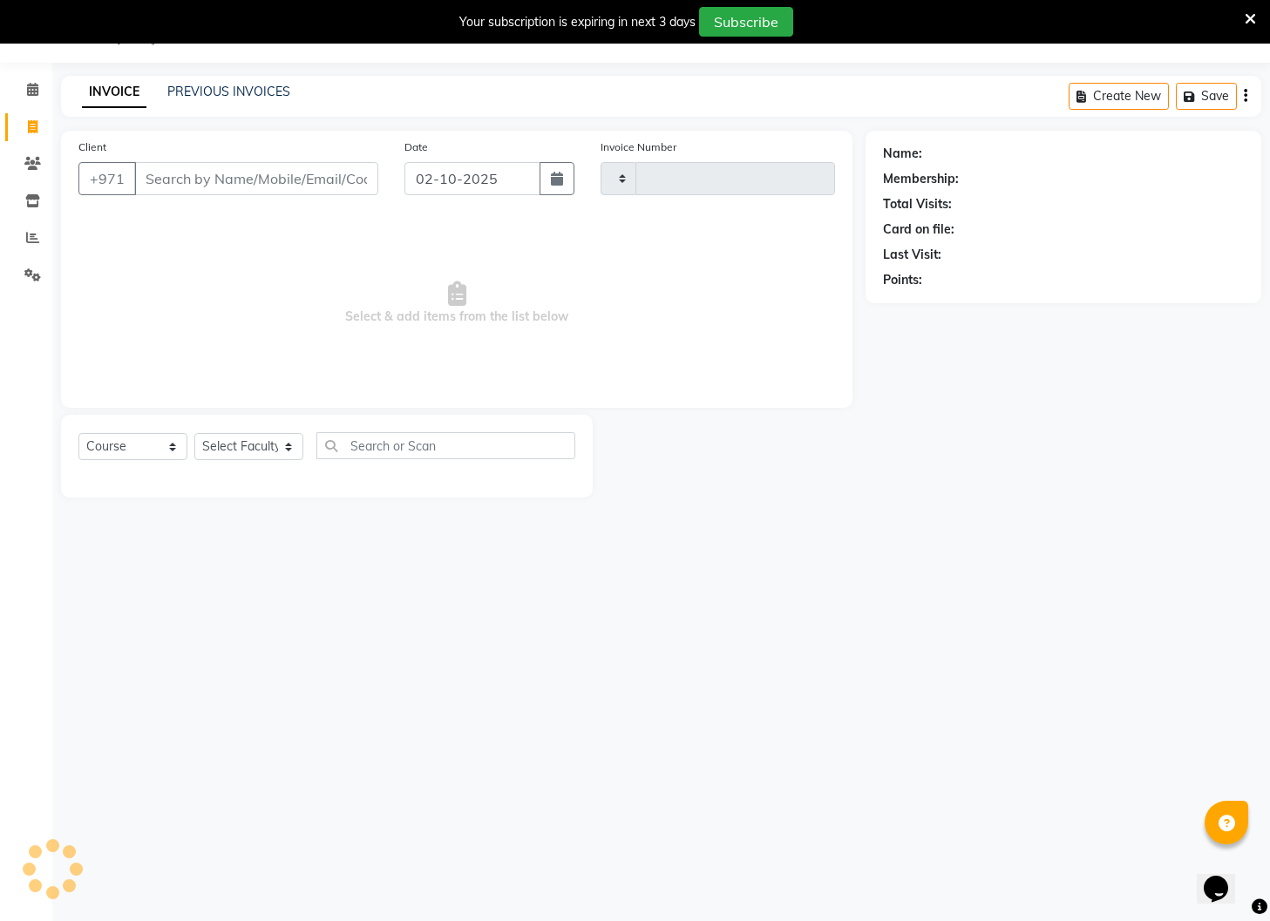
type input "5097"
select select "910"
click at [192, 177] on input "Client" at bounding box center [256, 178] width 244 height 33
type input "509409405"
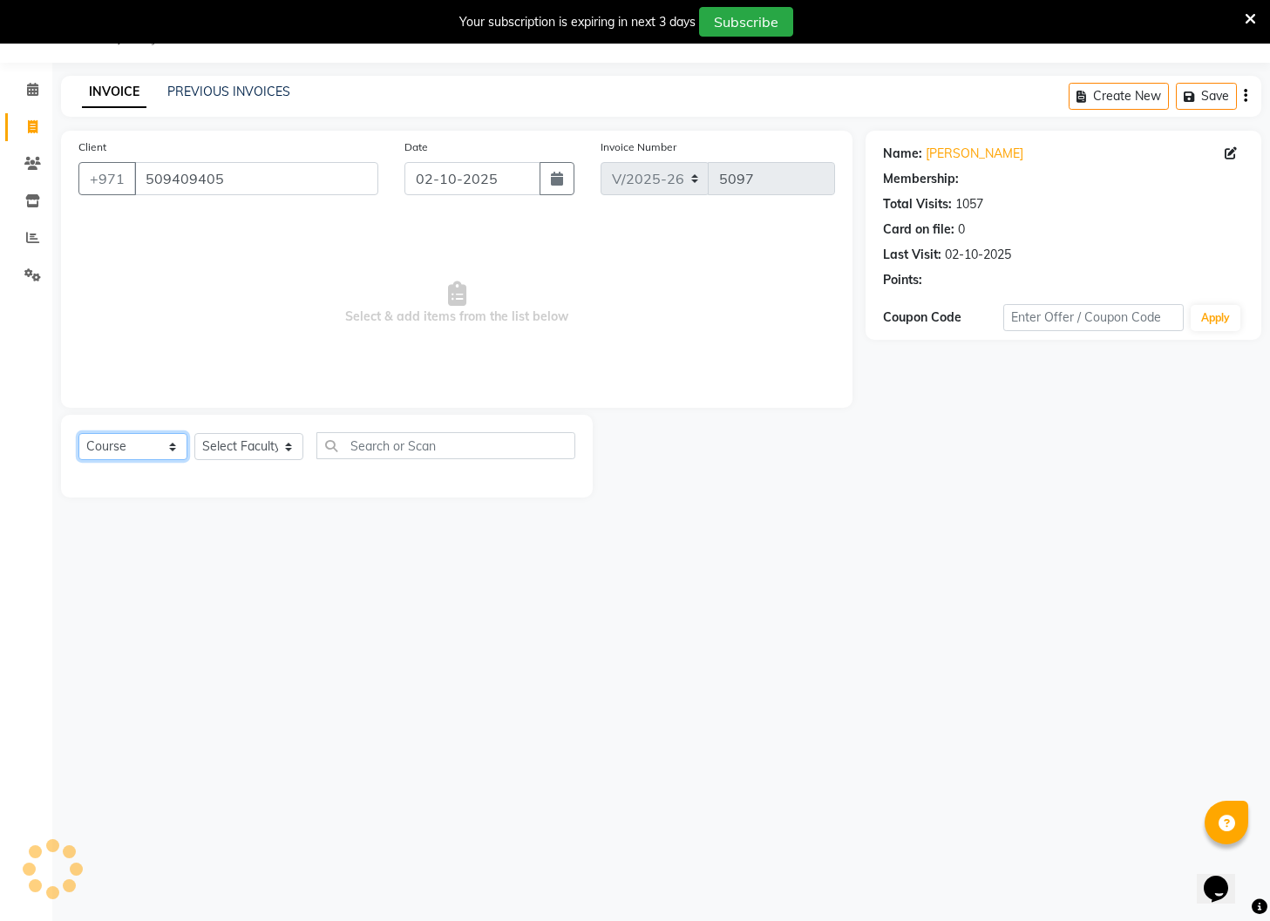
click at [168, 444] on select "Select Course Product Membership Package Voucher Prepaid Gift Card" at bounding box center [132, 446] width 109 height 27
select select "14965"
select select "product"
click at [78, 433] on select "Select Course Product Membership Package Voucher Prepaid Gift Card" at bounding box center [132, 446] width 109 height 27
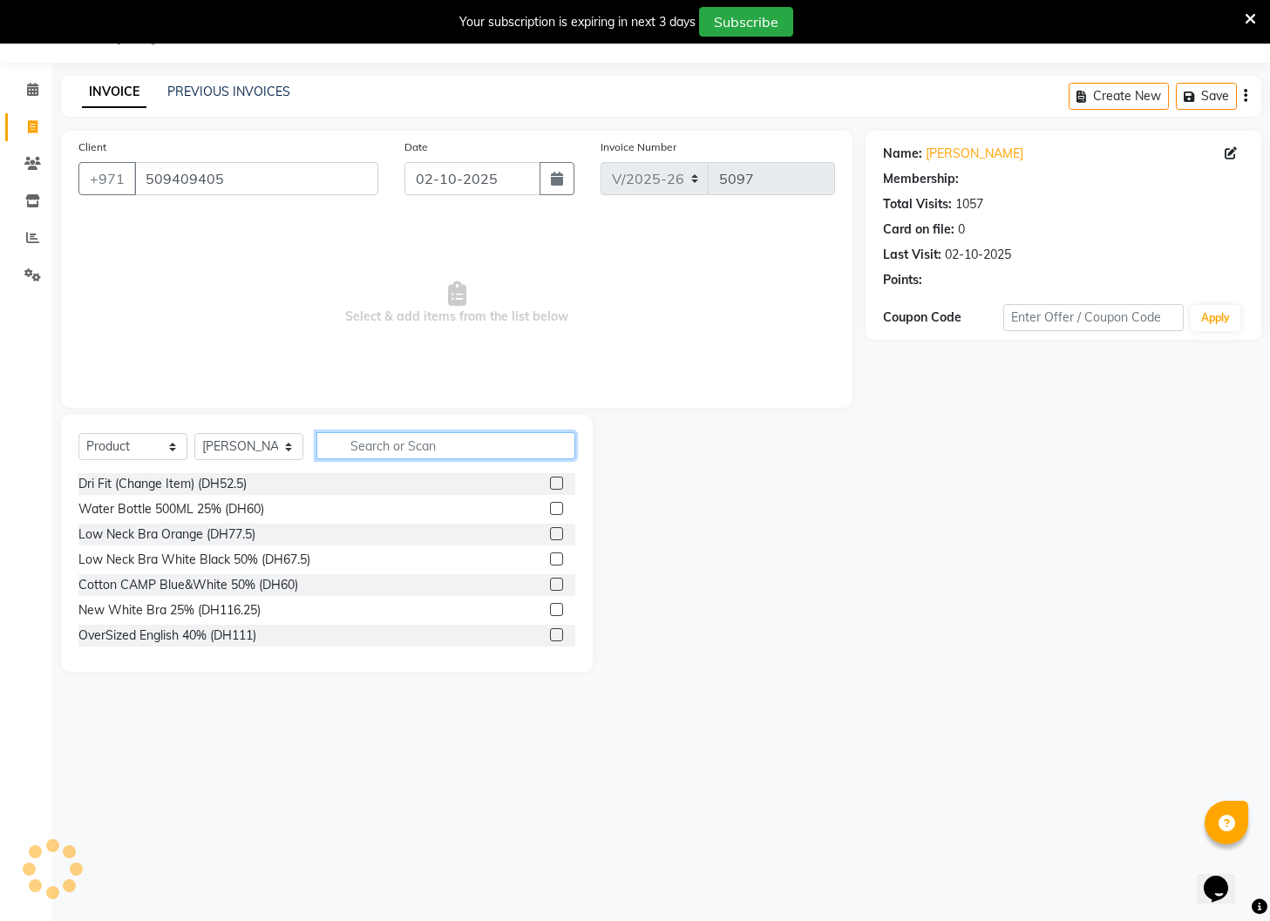
click at [388, 449] on input "text" at bounding box center [445, 445] width 259 height 27
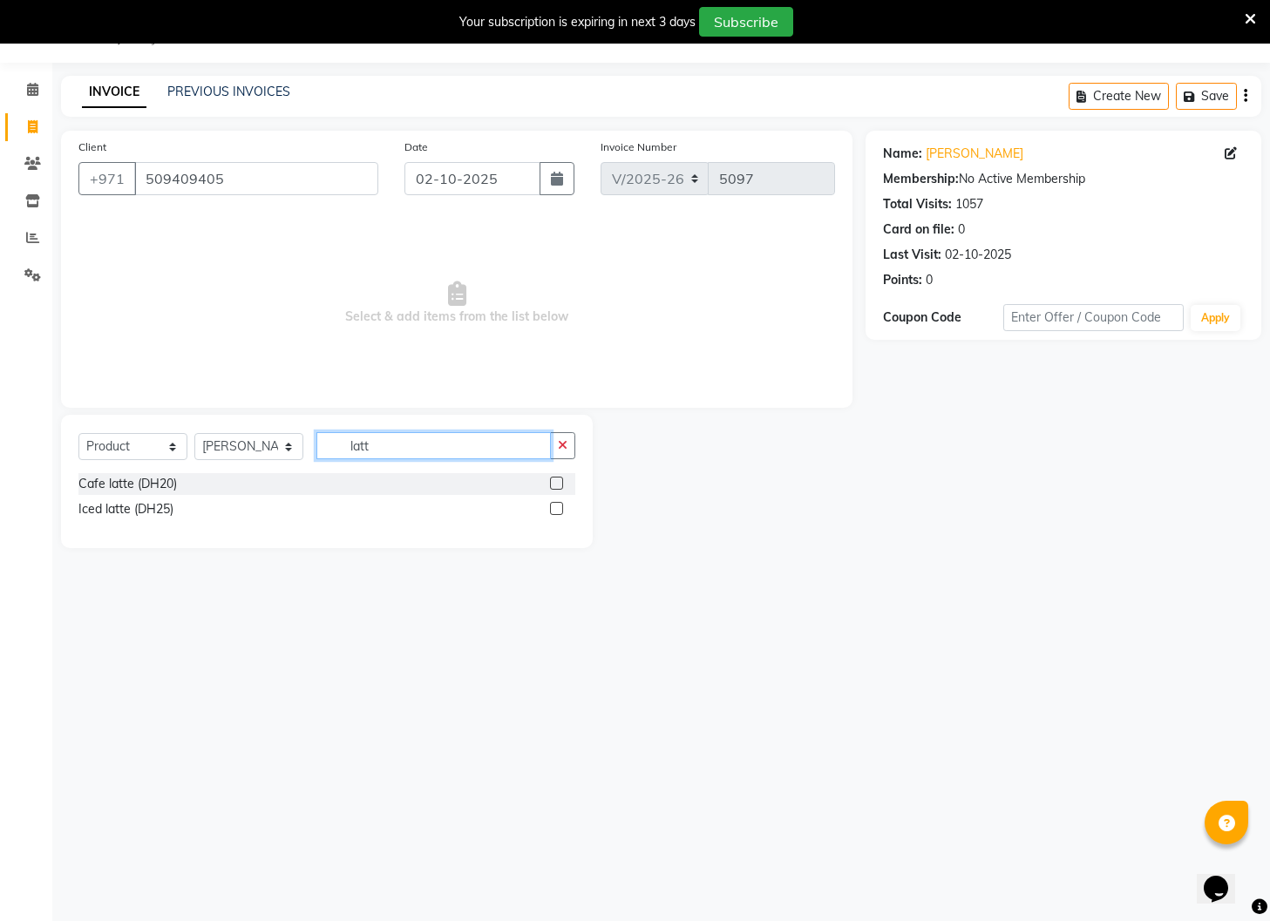
type input "latt"
drag, startPoint x: 559, startPoint y: 482, endPoint x: 531, endPoint y: 478, distance: 28.1
click at [559, 482] on label at bounding box center [556, 483] width 13 height 13
click at [559, 482] on input "checkbox" at bounding box center [555, 483] width 11 height 11
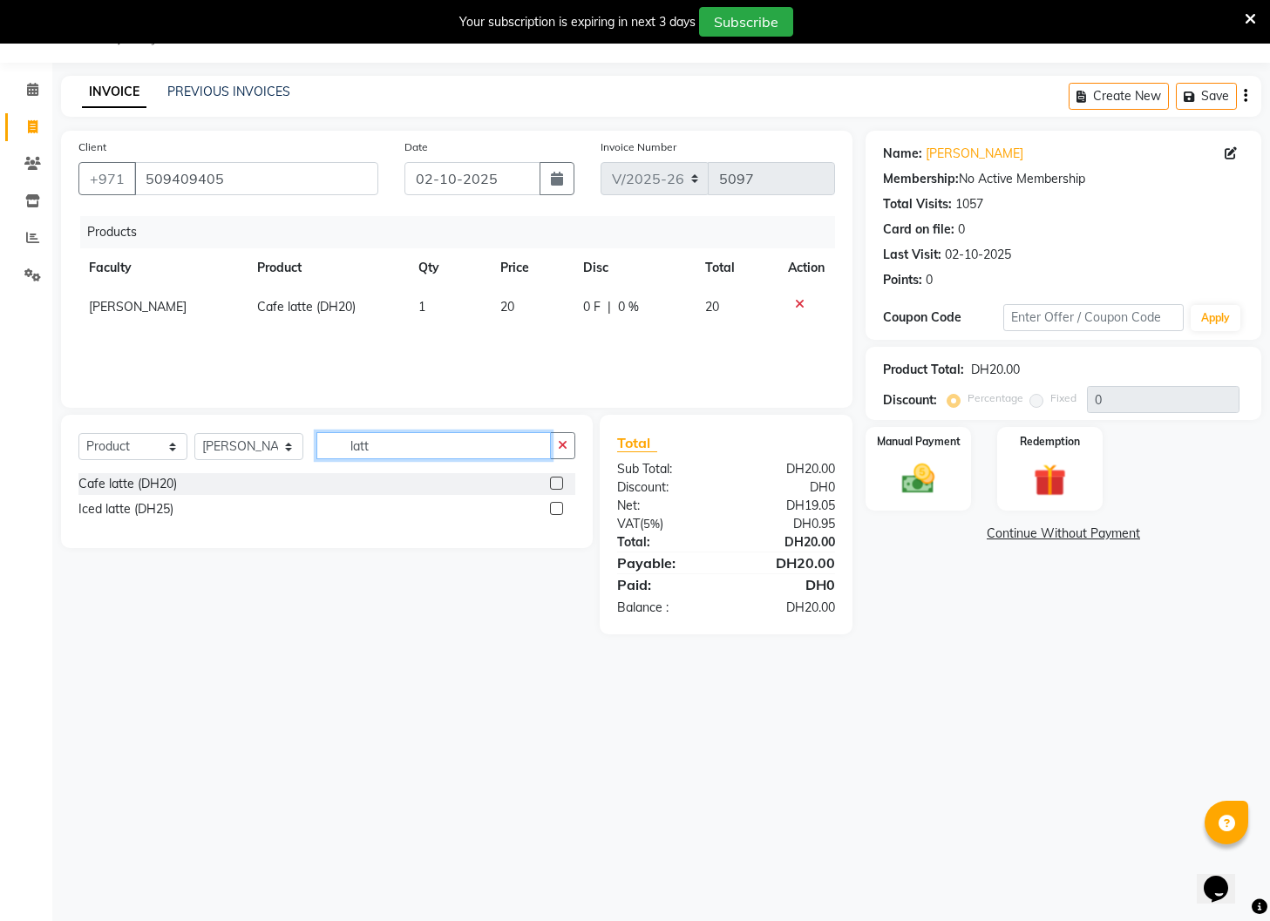
checkbox input "false"
drag, startPoint x: 372, startPoint y: 452, endPoint x: 339, endPoint y: 443, distance: 34.5
click at [337, 444] on input "latt" at bounding box center [433, 445] width 234 height 27
type input "coco"
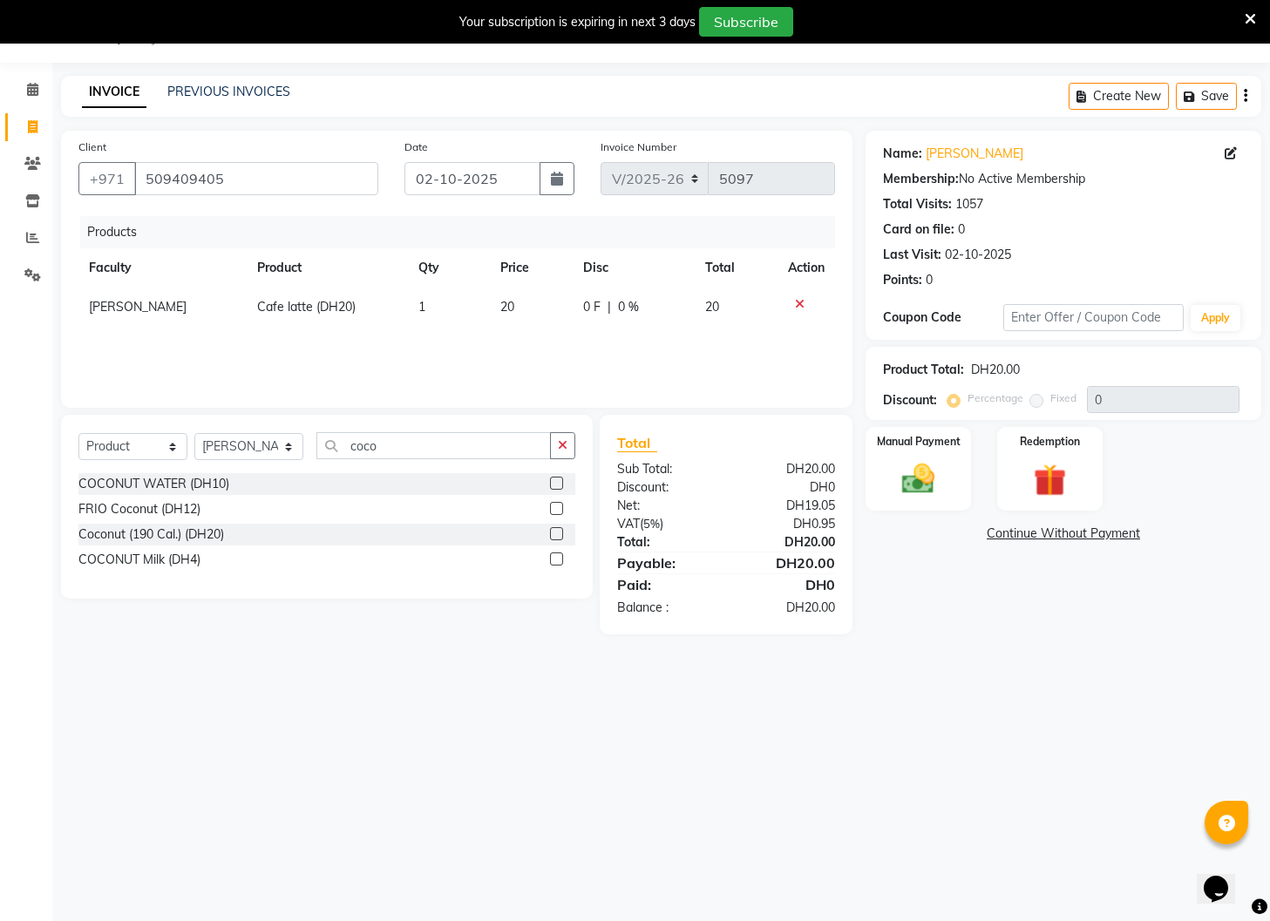
click at [550, 558] on label at bounding box center [556, 559] width 13 height 13
click at [550, 558] on input "checkbox" at bounding box center [555, 559] width 11 height 11
checkbox input "false"
drag, startPoint x: 953, startPoint y: 464, endPoint x: 963, endPoint y: 469, distance: 11.3
click at [954, 466] on div "Manual Payment" at bounding box center [919, 468] width 110 height 87
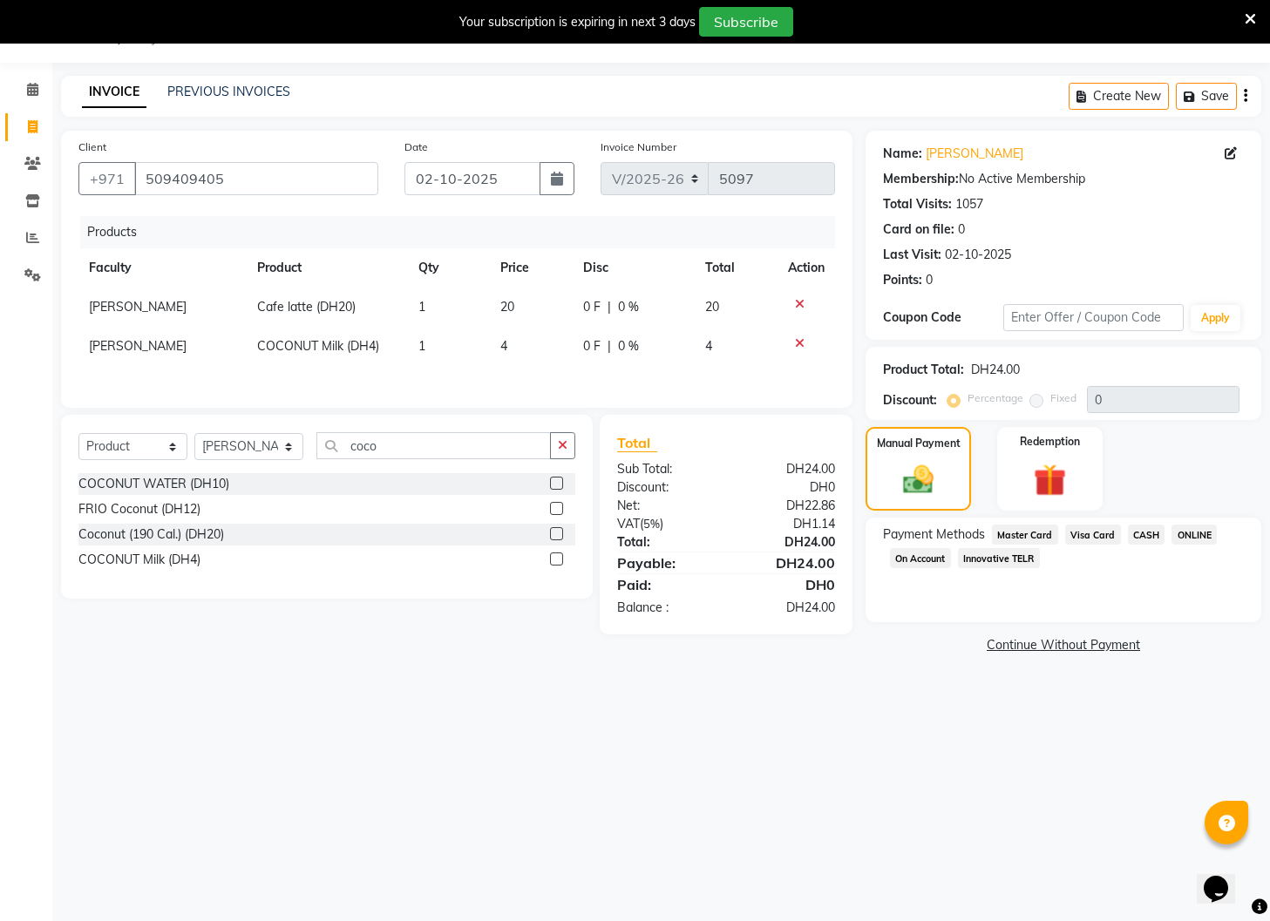
drag, startPoint x: 1098, startPoint y: 532, endPoint x: 1106, endPoint y: 570, distance: 38.3
click at [1099, 534] on span "Visa Card" at bounding box center [1093, 535] width 56 height 20
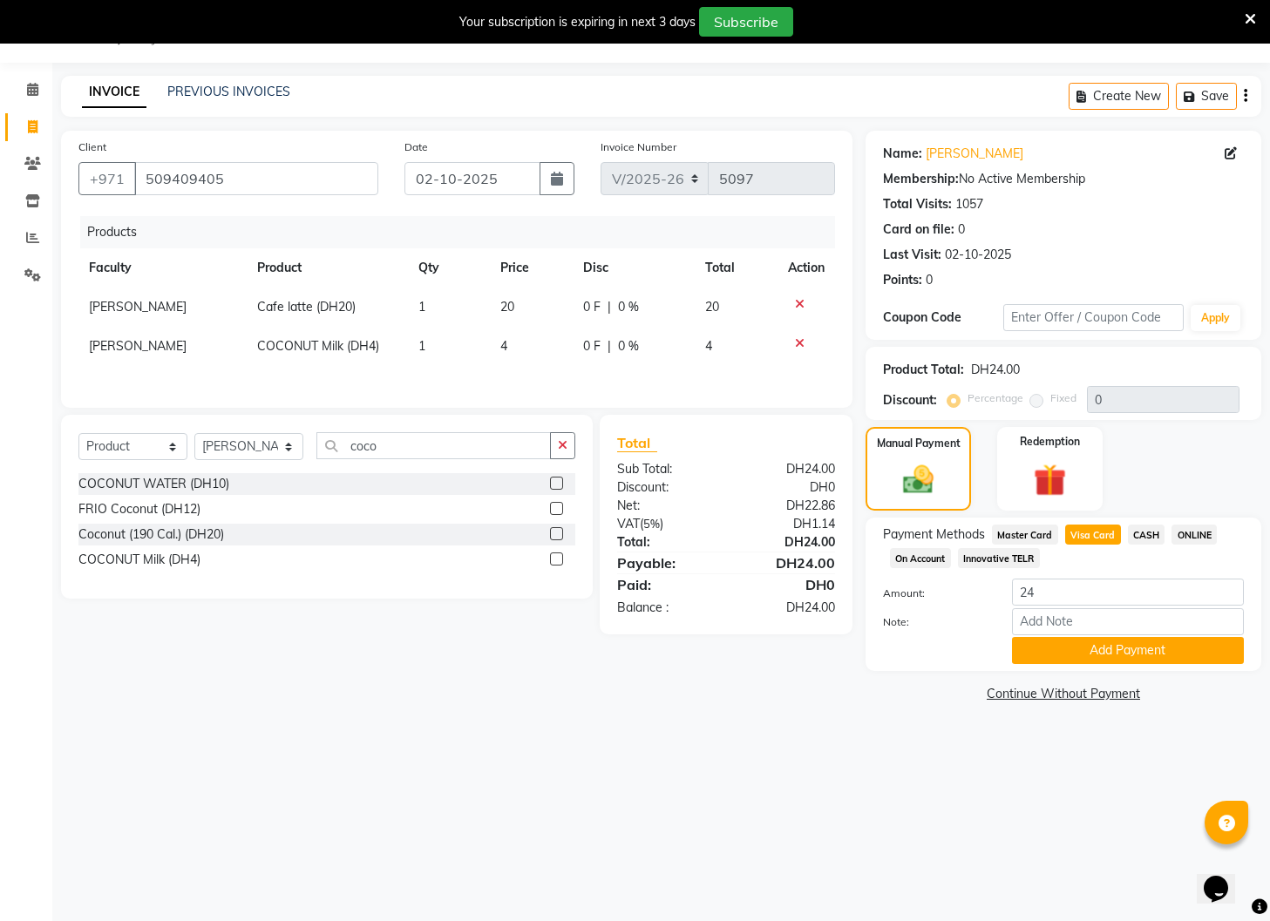
drag, startPoint x: 1114, startPoint y: 652, endPoint x: 1102, endPoint y: 619, distance: 35.0
click at [1114, 651] on button "Add Payment" at bounding box center [1128, 650] width 232 height 27
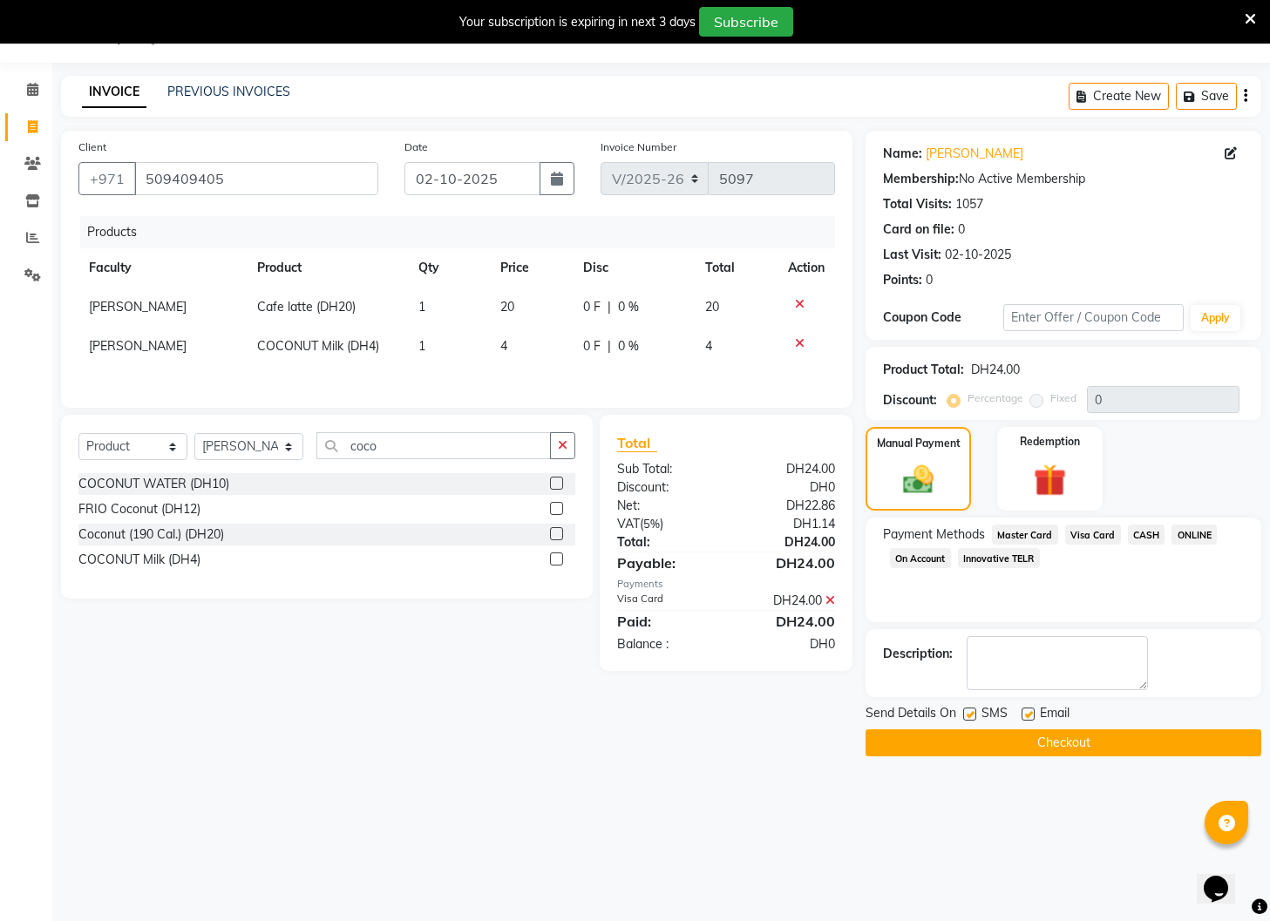
drag, startPoint x: 966, startPoint y: 715, endPoint x: 1010, endPoint y: 716, distance: 43.6
click at [971, 715] on label at bounding box center [969, 714] width 13 height 13
click at [971, 715] on input "checkbox" at bounding box center [968, 714] width 11 height 11
checkbox input "false"
drag, startPoint x: 1025, startPoint y: 714, endPoint x: 1020, endPoint y: 730, distance: 17.1
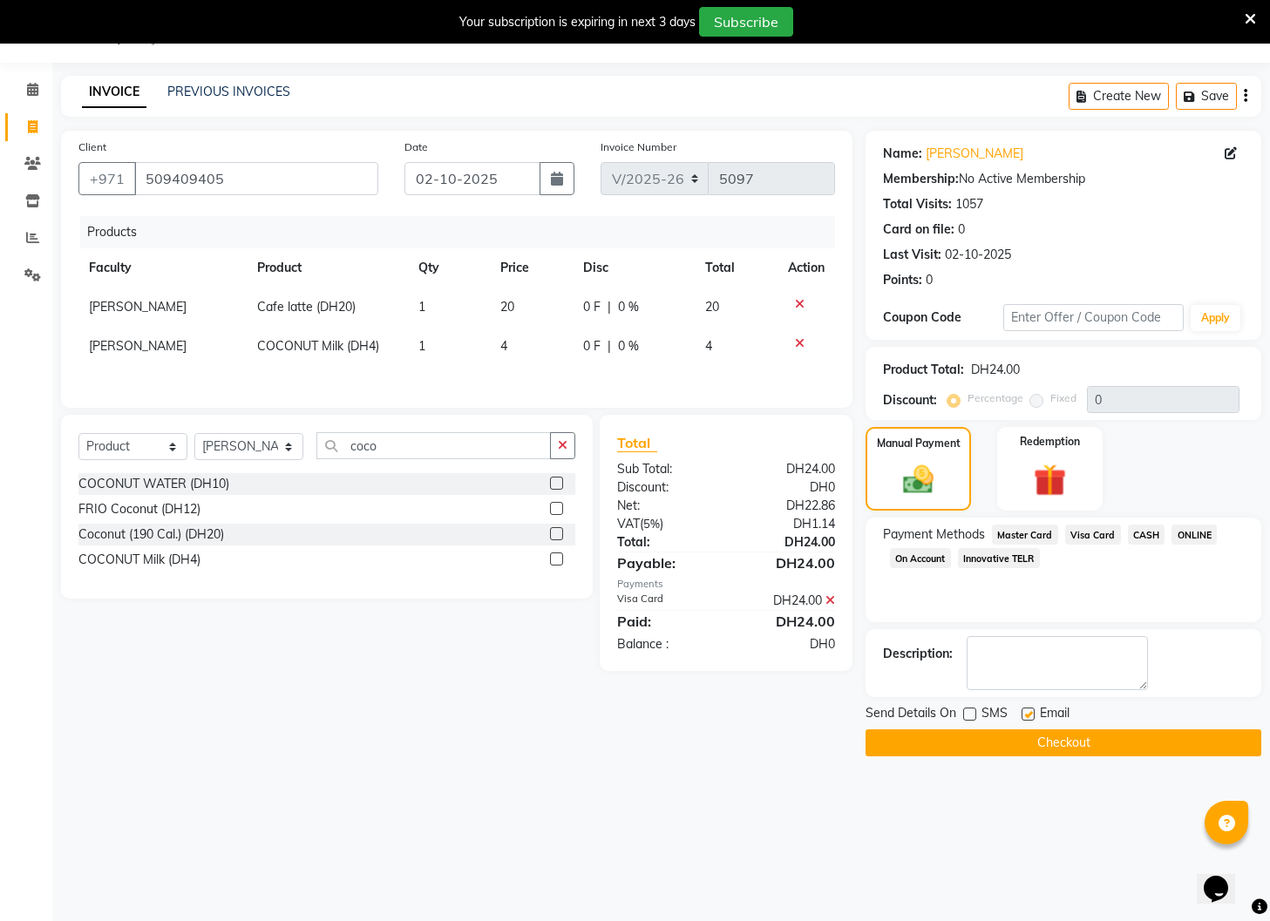
click at [1026, 716] on label at bounding box center [1027, 714] width 13 height 13
click at [1026, 716] on input "checkbox" at bounding box center [1026, 714] width 11 height 11
checkbox input "false"
click at [1012, 737] on button "Checkout" at bounding box center [1063, 742] width 396 height 27
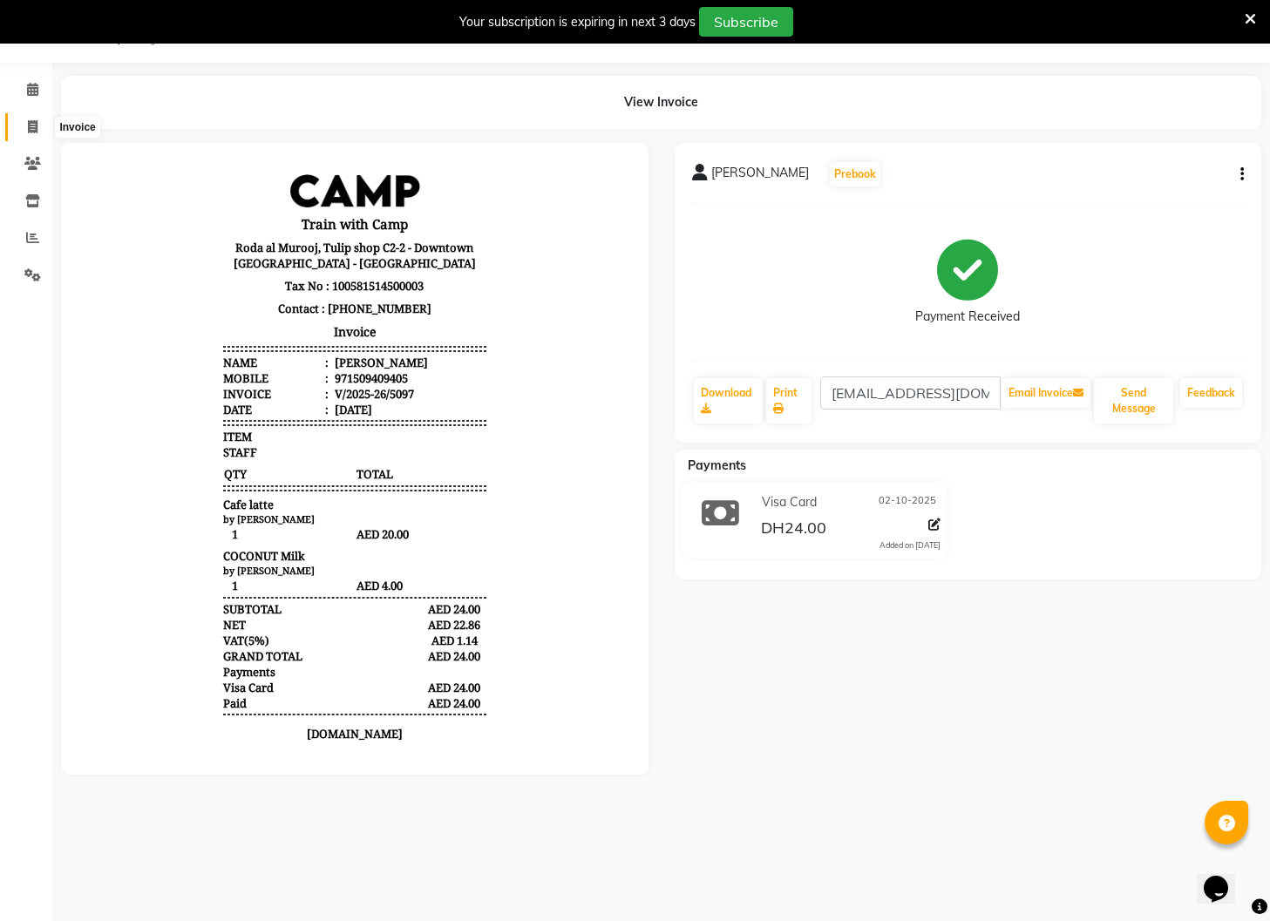
click at [35, 127] on icon at bounding box center [33, 126] width 10 height 13
select select "service"
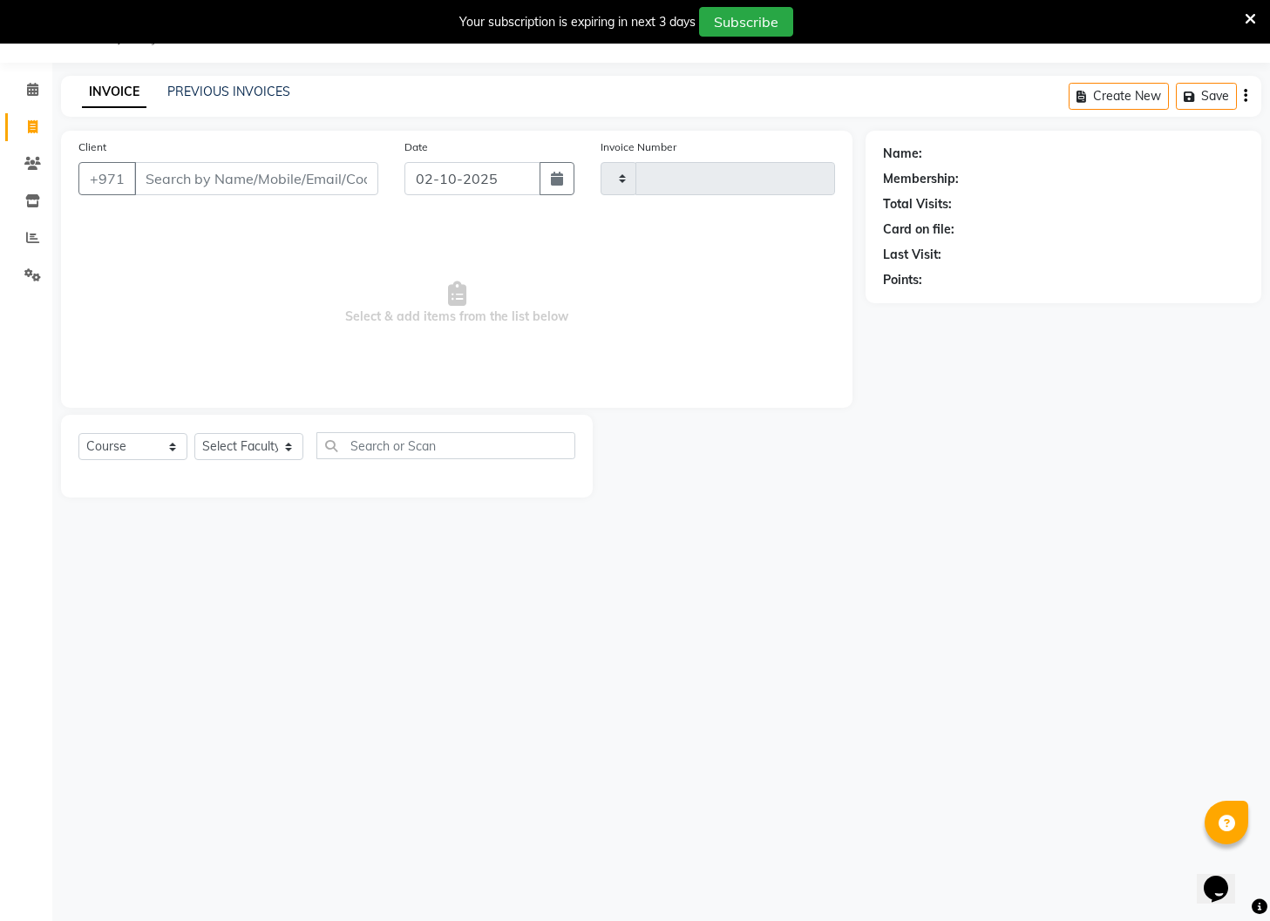
type input "5098"
select select "910"
drag, startPoint x: 218, startPoint y: 177, endPoint x: 207, endPoint y: 160, distance: 20.1
click at [218, 177] on input "Client" at bounding box center [256, 178] width 244 height 33
type input "509409405"
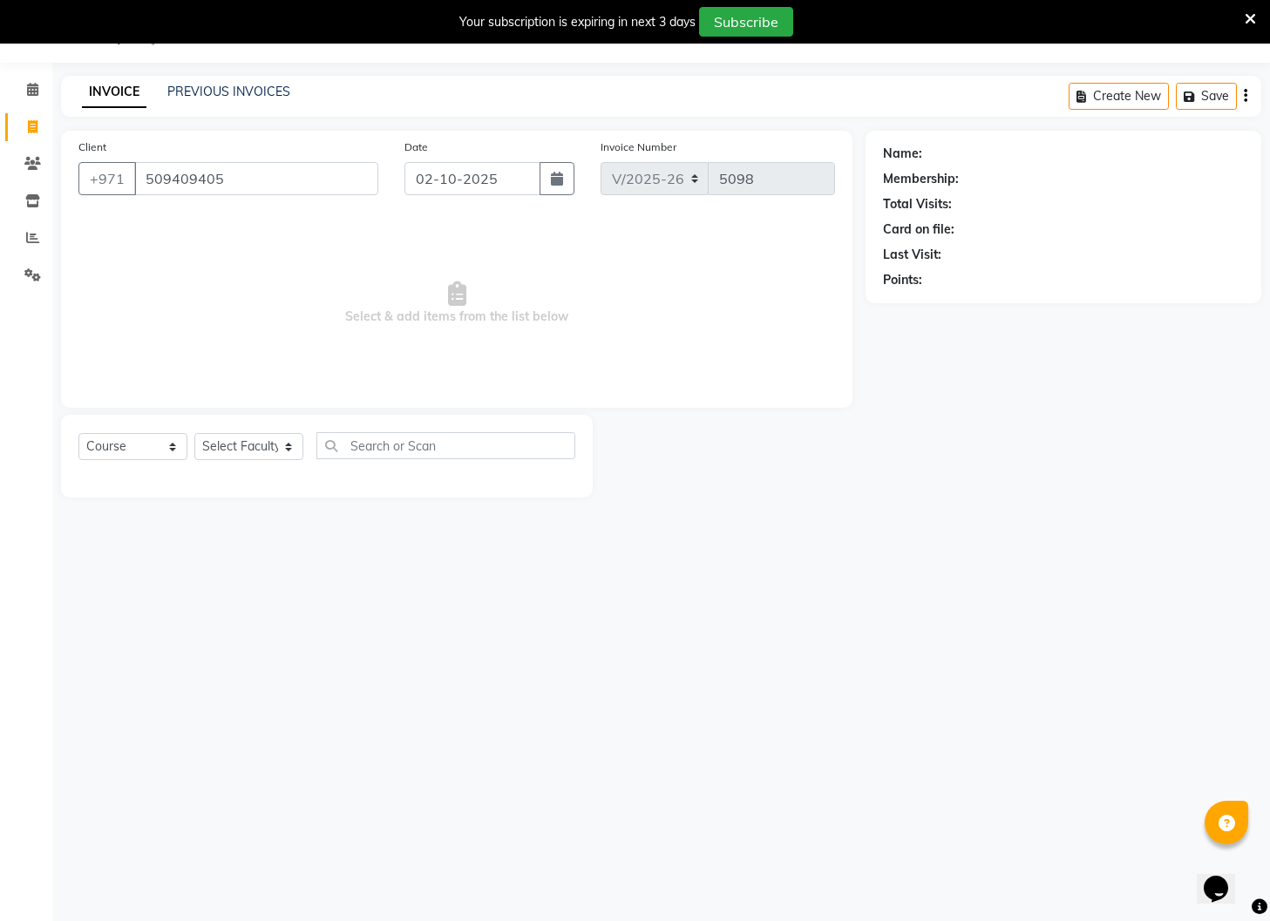
select select "14965"
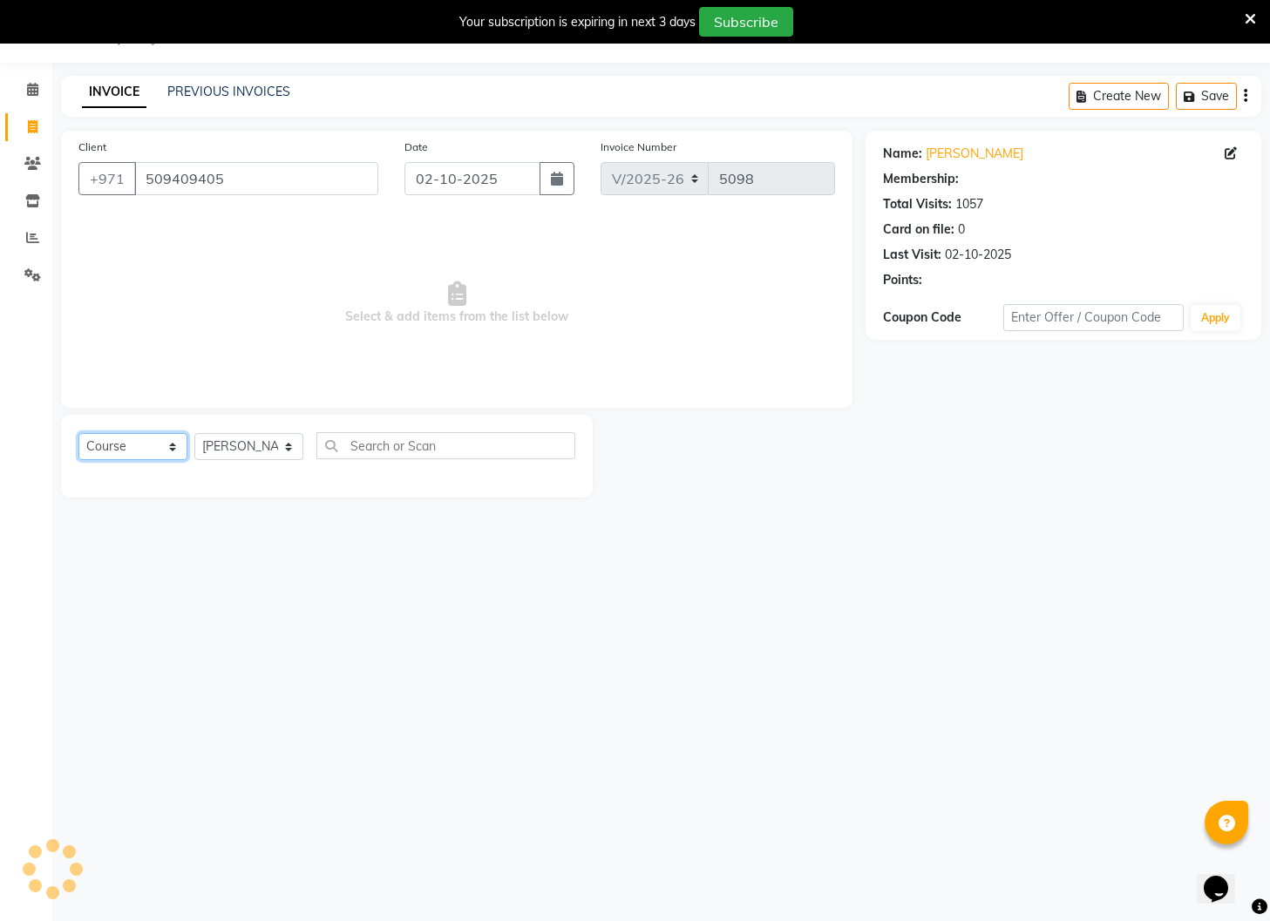
click at [167, 450] on select "Select Course Product Membership Package Voucher Prepaid Gift Card" at bounding box center [132, 446] width 109 height 27
select select "product"
click at [78, 433] on select "Select Course Product Membership Package Voucher Prepaid Gift Card" at bounding box center [132, 446] width 109 height 27
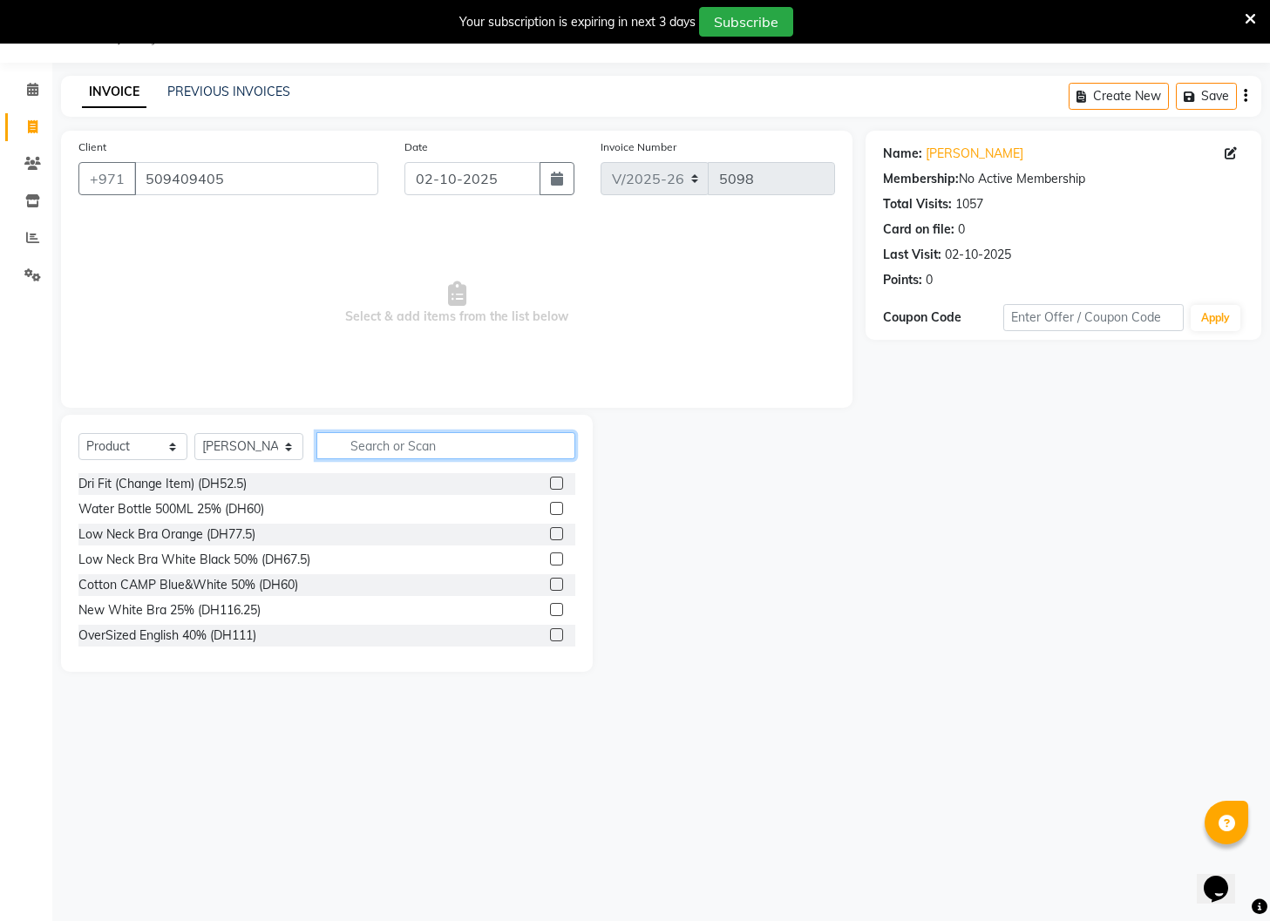
click at [379, 438] on input "text" at bounding box center [445, 445] width 259 height 27
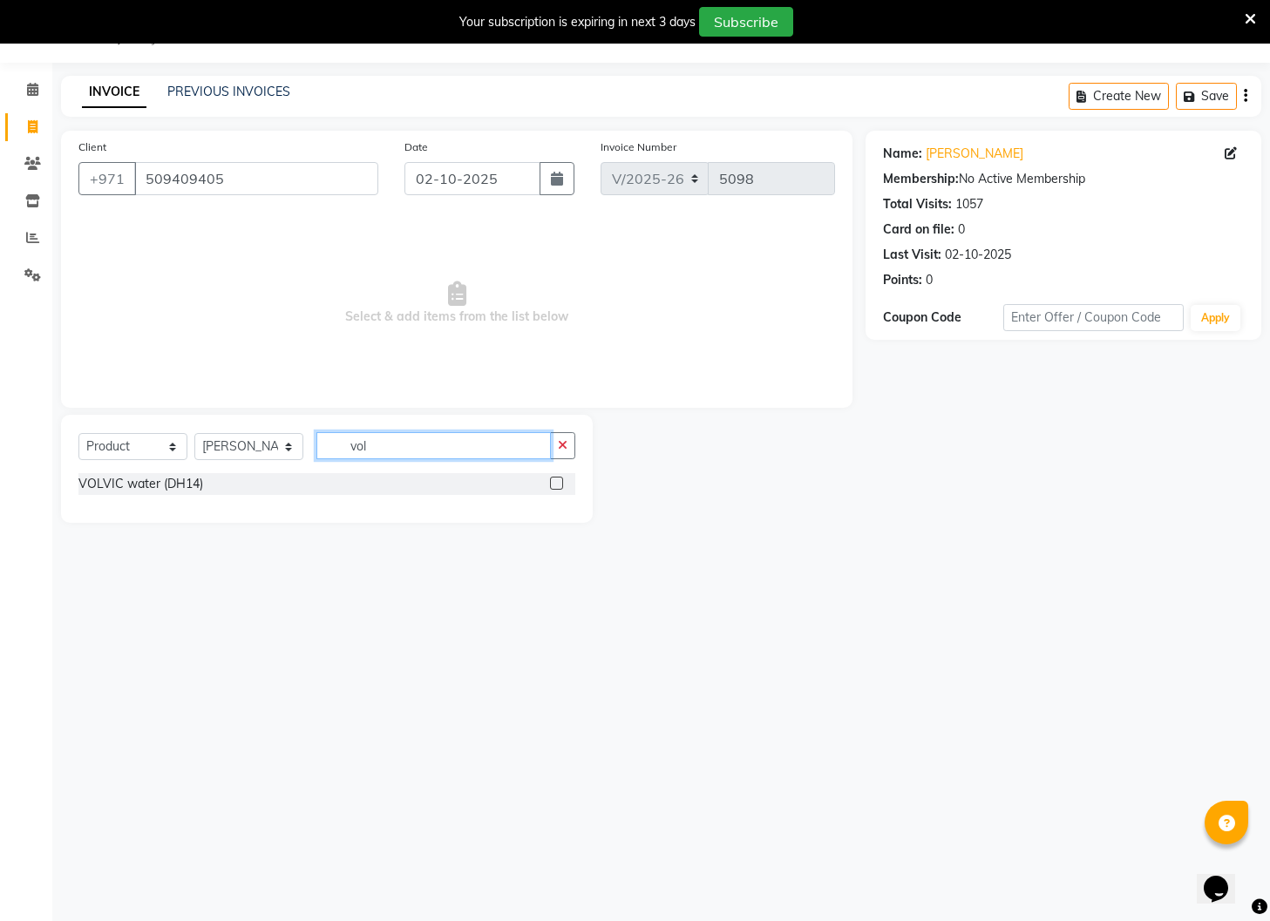
type input "vol"
drag, startPoint x: 559, startPoint y: 485, endPoint x: 582, endPoint y: 483, distance: 23.6
click at [559, 485] on label at bounding box center [556, 483] width 13 height 13
click at [559, 485] on input "checkbox" at bounding box center [555, 483] width 11 height 11
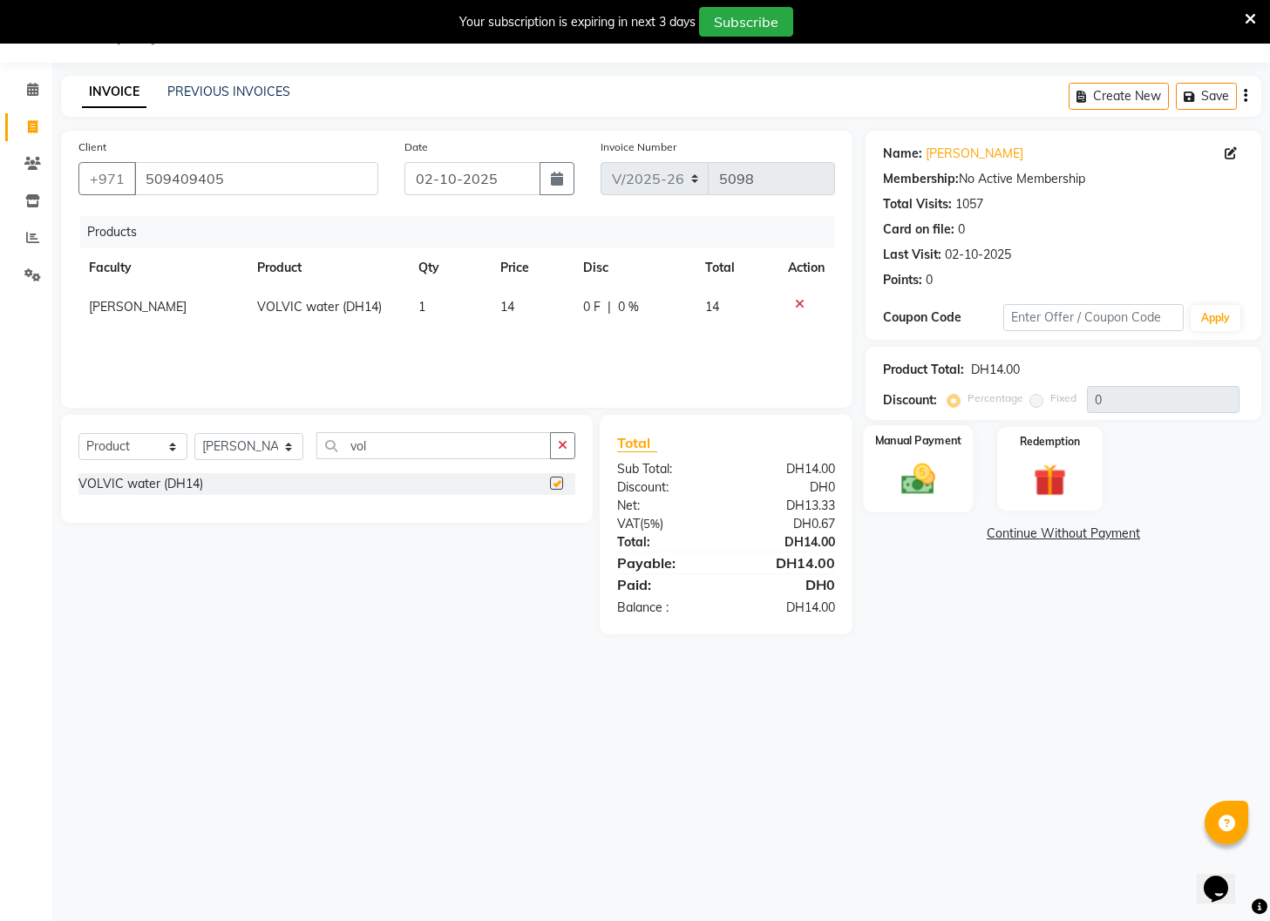
checkbox input "false"
click at [905, 489] on img at bounding box center [918, 479] width 55 height 39
click at [1014, 537] on span "Master Card" at bounding box center [1025, 535] width 66 height 20
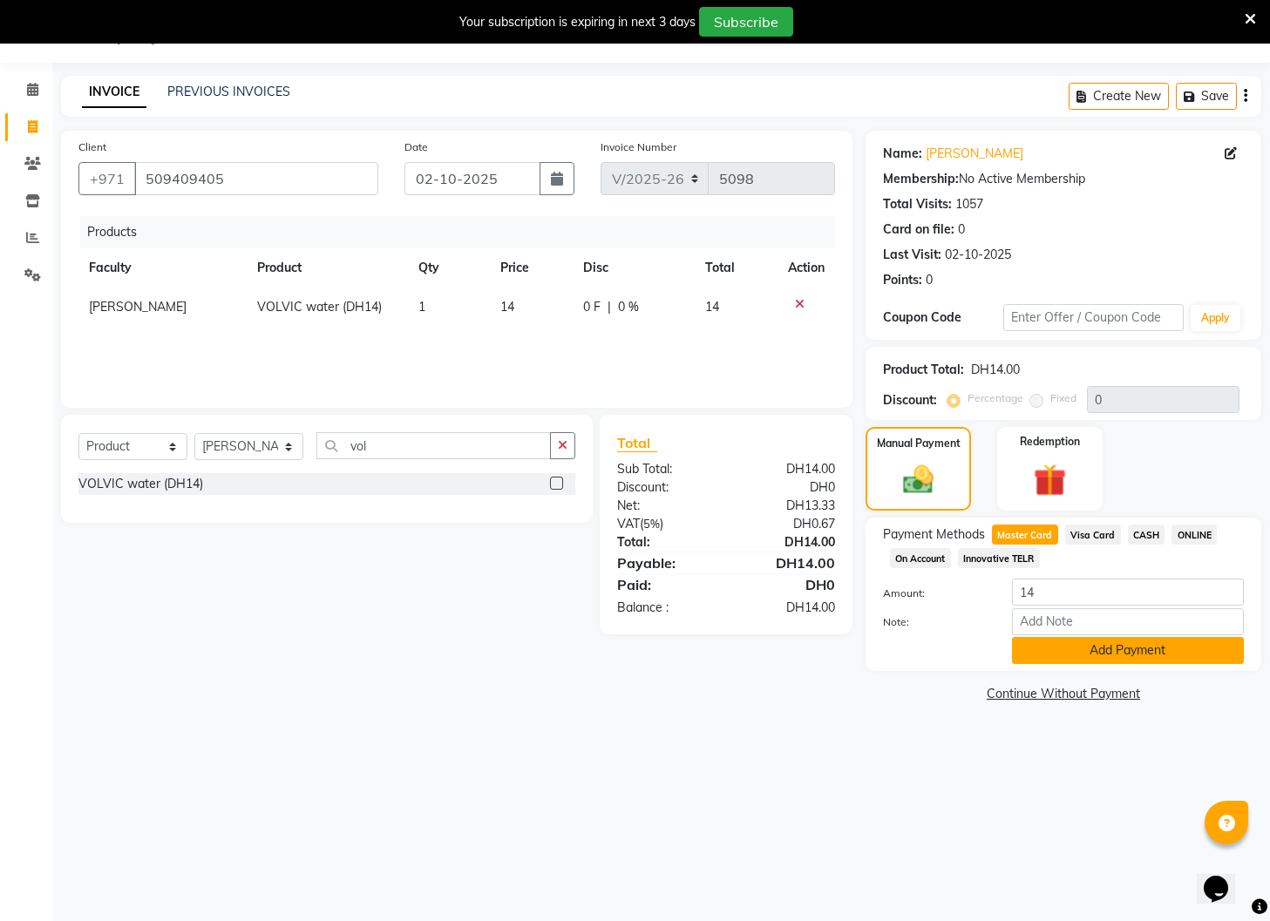
click at [1043, 645] on button "Add Payment" at bounding box center [1128, 650] width 232 height 27
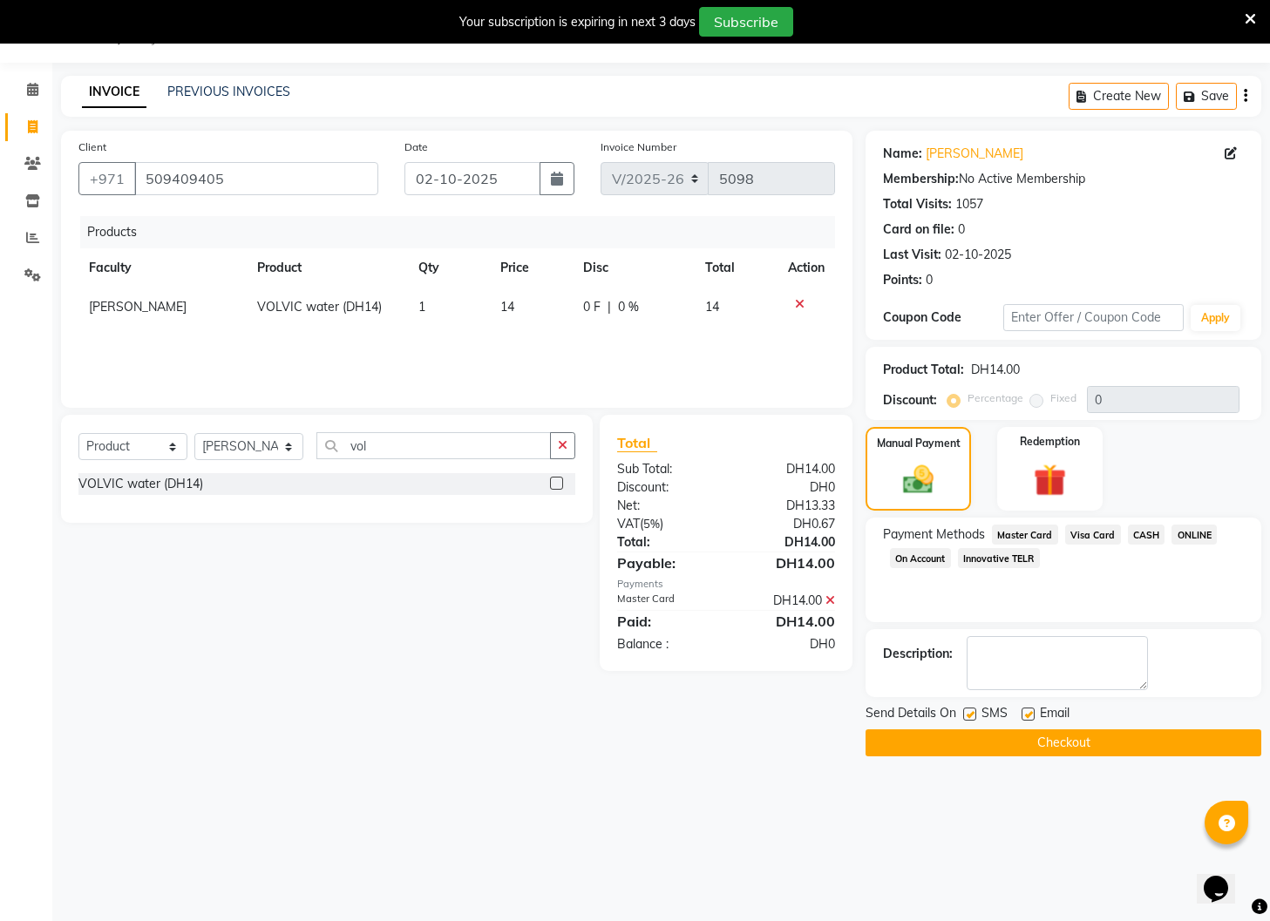
drag, startPoint x: 972, startPoint y: 717, endPoint x: 1000, endPoint y: 720, distance: 28.0
click at [972, 717] on label at bounding box center [969, 714] width 13 height 13
click at [972, 717] on input "checkbox" at bounding box center [968, 714] width 11 height 11
checkbox input "false"
drag, startPoint x: 1028, startPoint y: 714, endPoint x: 1022, endPoint y: 731, distance: 18.5
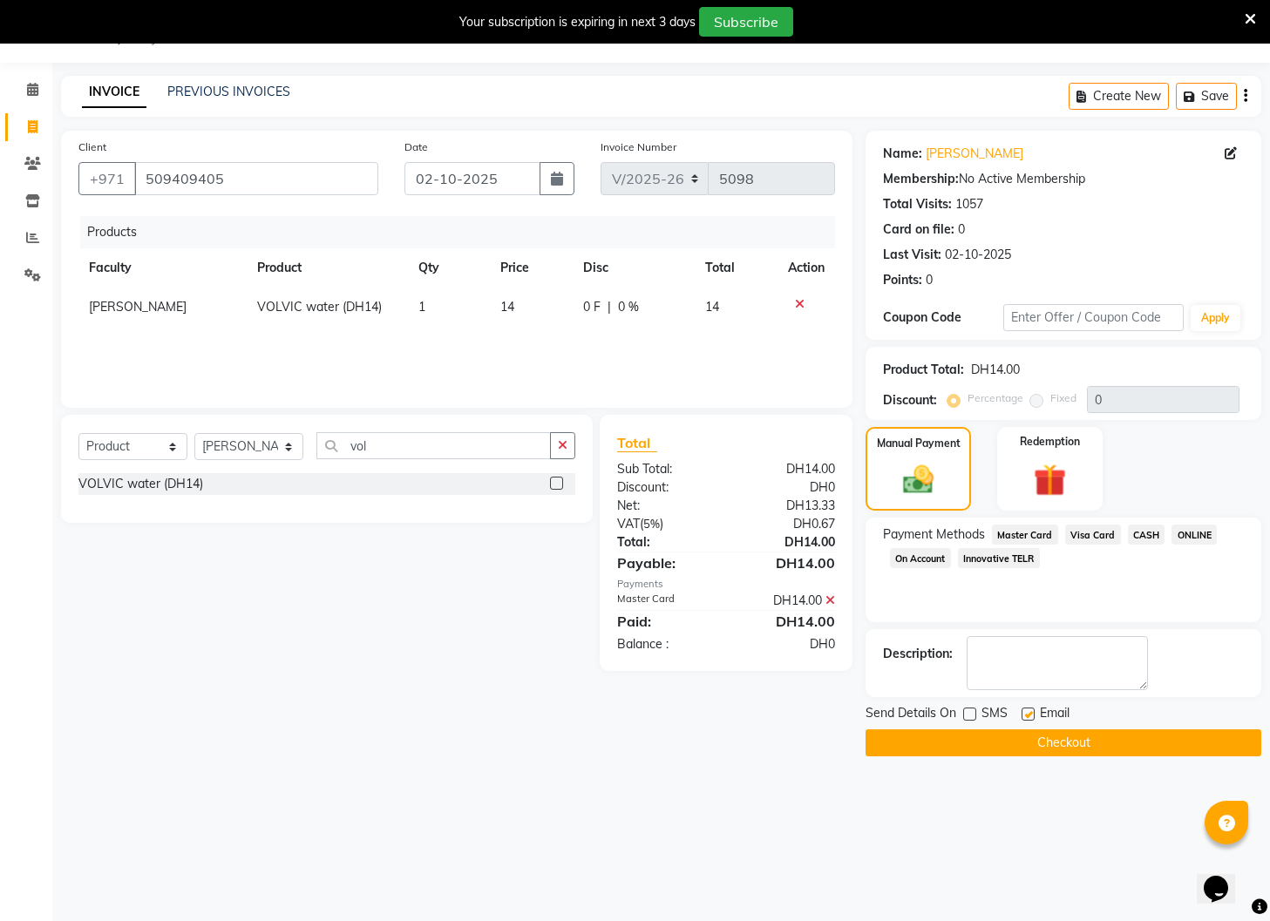
click at [1027, 717] on label at bounding box center [1027, 714] width 13 height 13
click at [1027, 717] on input "checkbox" at bounding box center [1026, 714] width 11 height 11
checkbox input "false"
drag, startPoint x: 1017, startPoint y: 737, endPoint x: 1027, endPoint y: 735, distance: 10.8
click at [1027, 735] on button "Checkout" at bounding box center [1063, 742] width 396 height 27
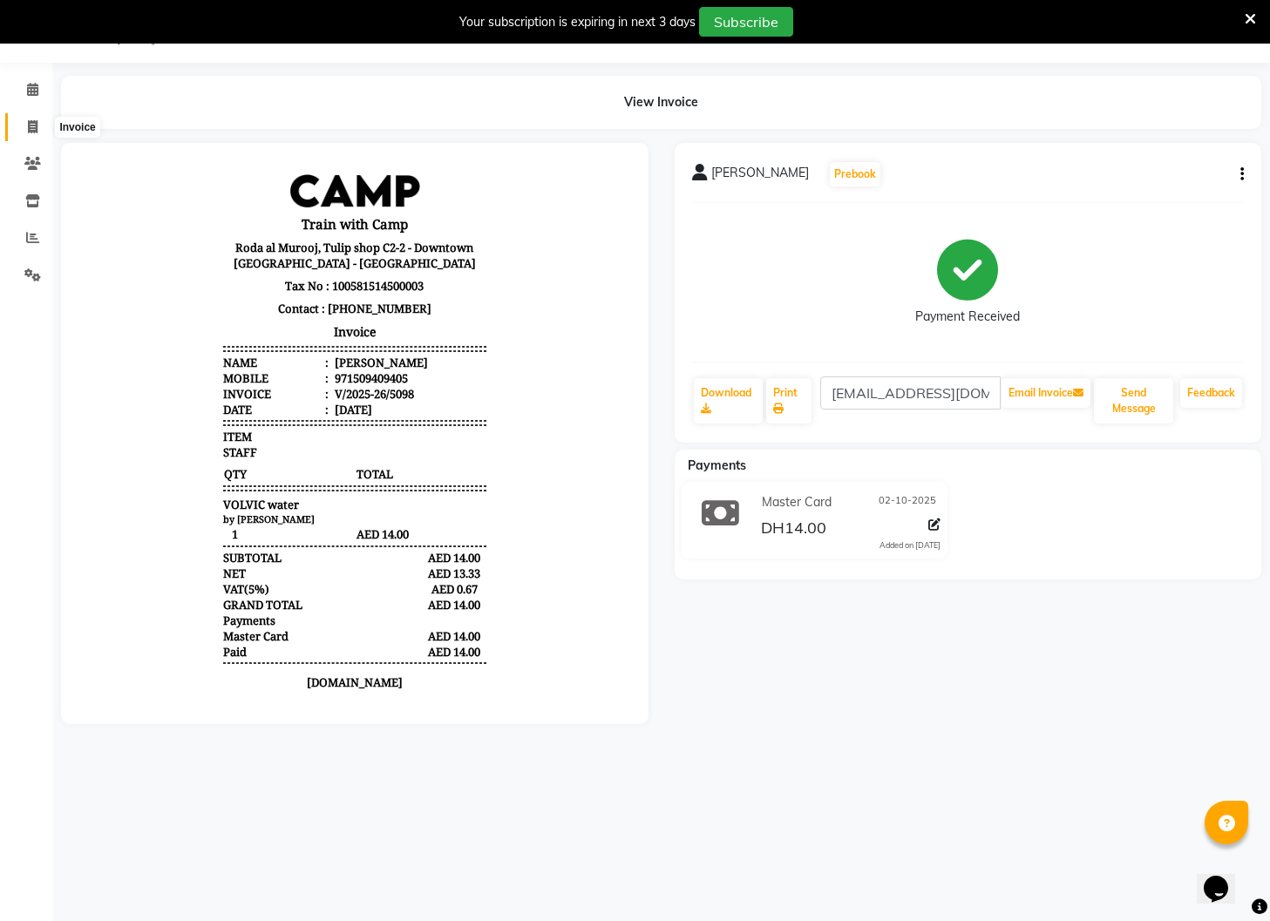
click at [33, 129] on icon at bounding box center [33, 126] width 10 height 13
select select "service"
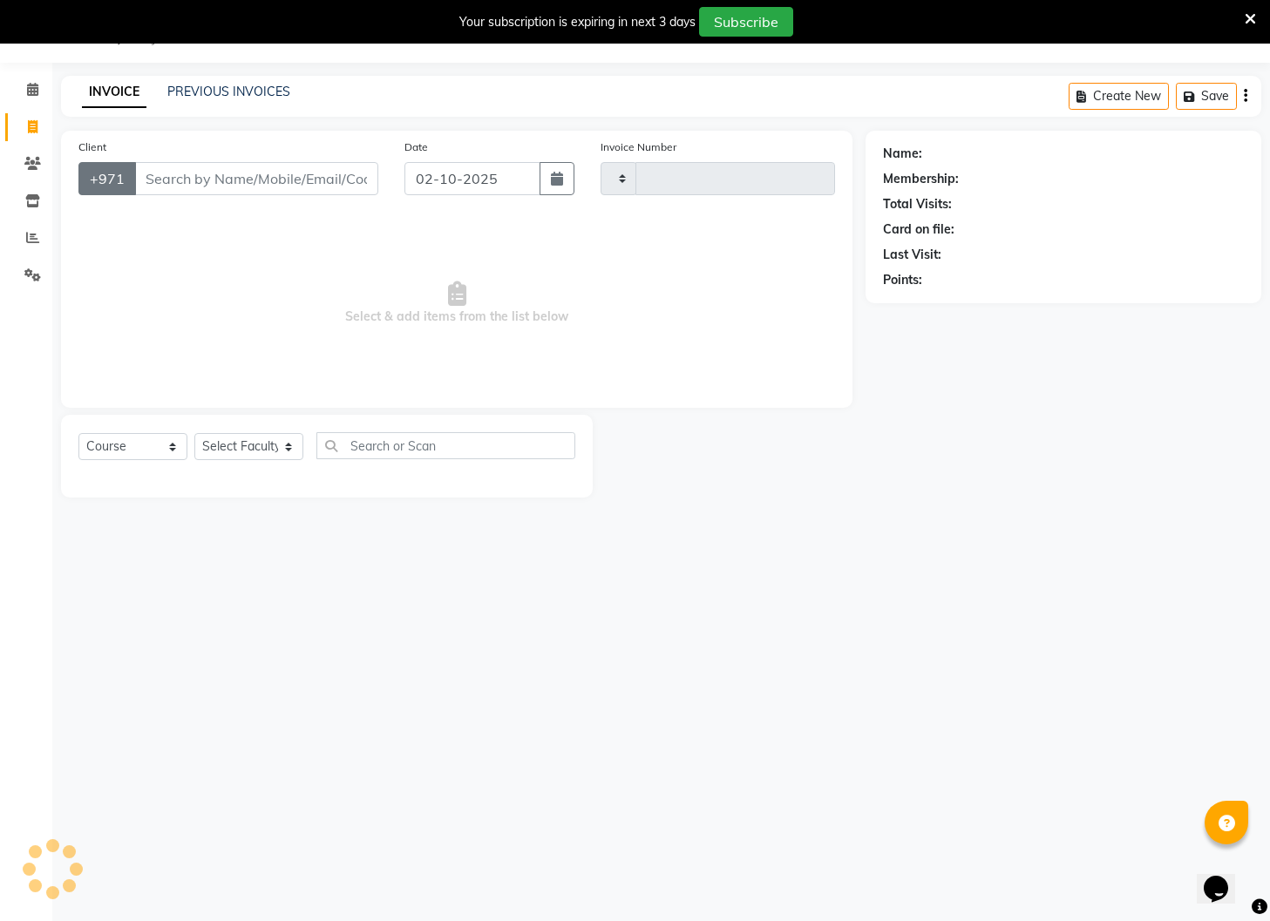
type input "5099"
select select "910"
click at [159, 174] on input "Client" at bounding box center [256, 178] width 244 height 33
type input "509409405"
select select "14965"
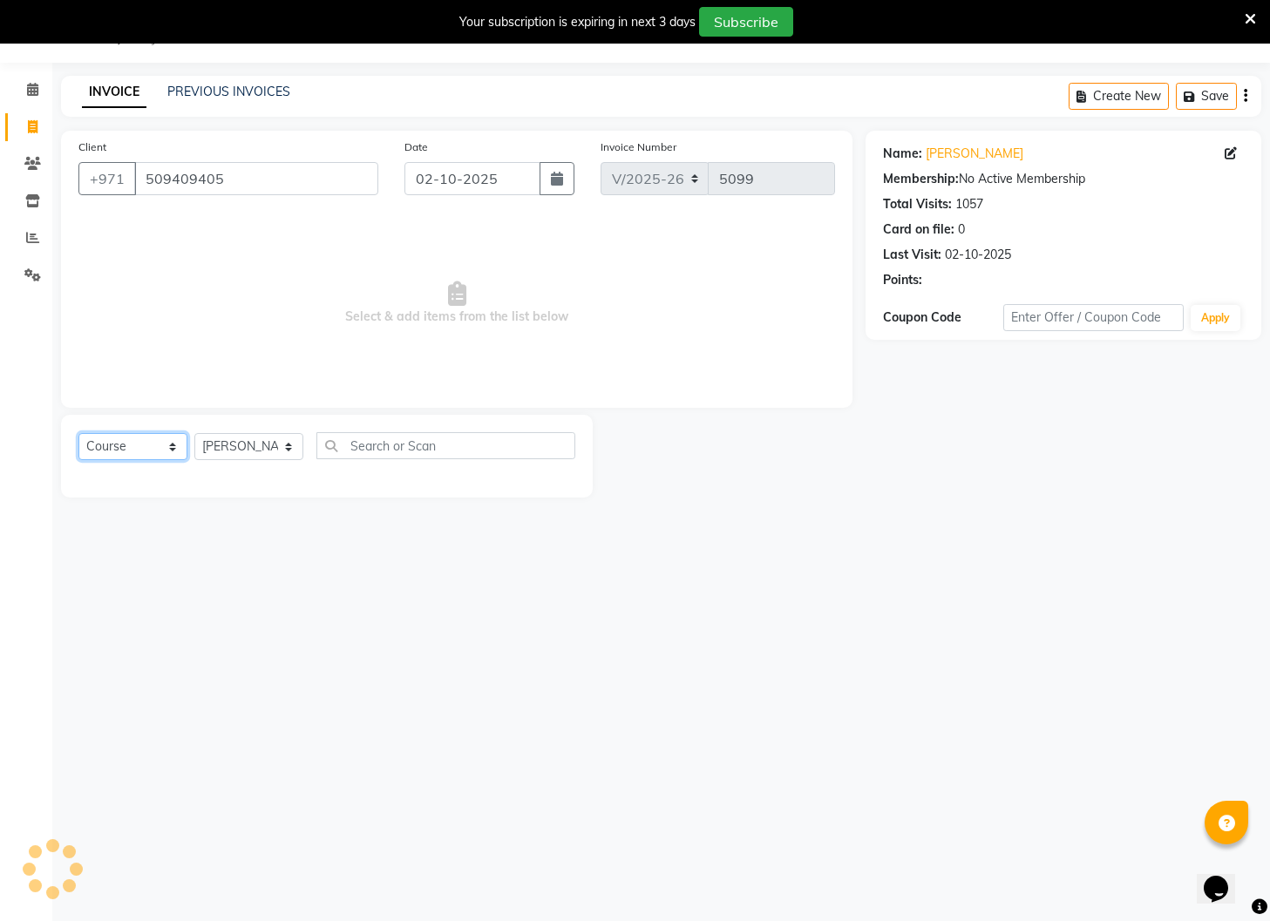
click at [173, 448] on select "Select Course Product Membership Package Voucher Prepaid Gift Card" at bounding box center [132, 446] width 109 height 27
select select "product"
click at [78, 433] on select "Select Course Product Membership Package Voucher Prepaid Gift Card" at bounding box center [132, 446] width 109 height 27
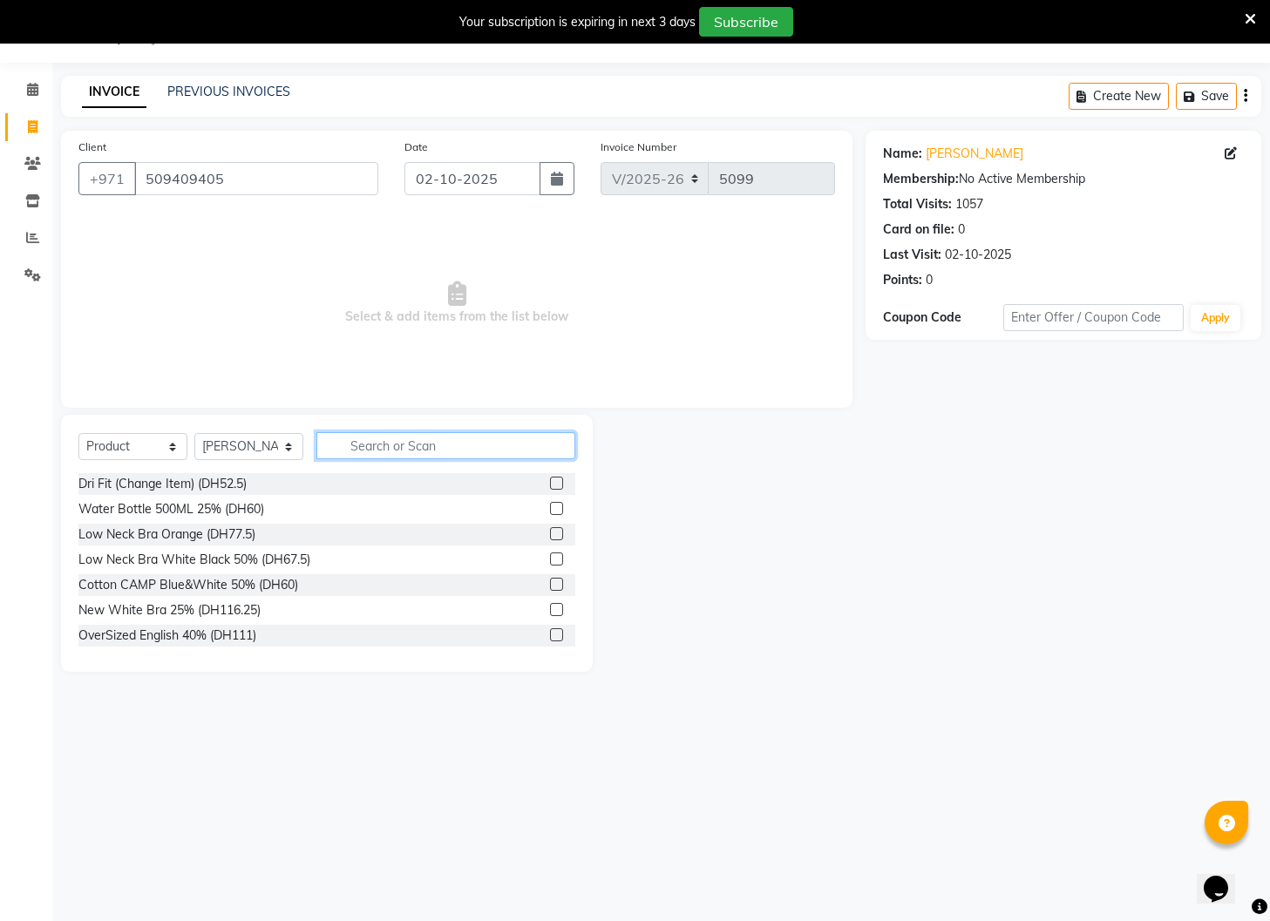
click at [420, 445] on input "text" at bounding box center [445, 445] width 259 height 27
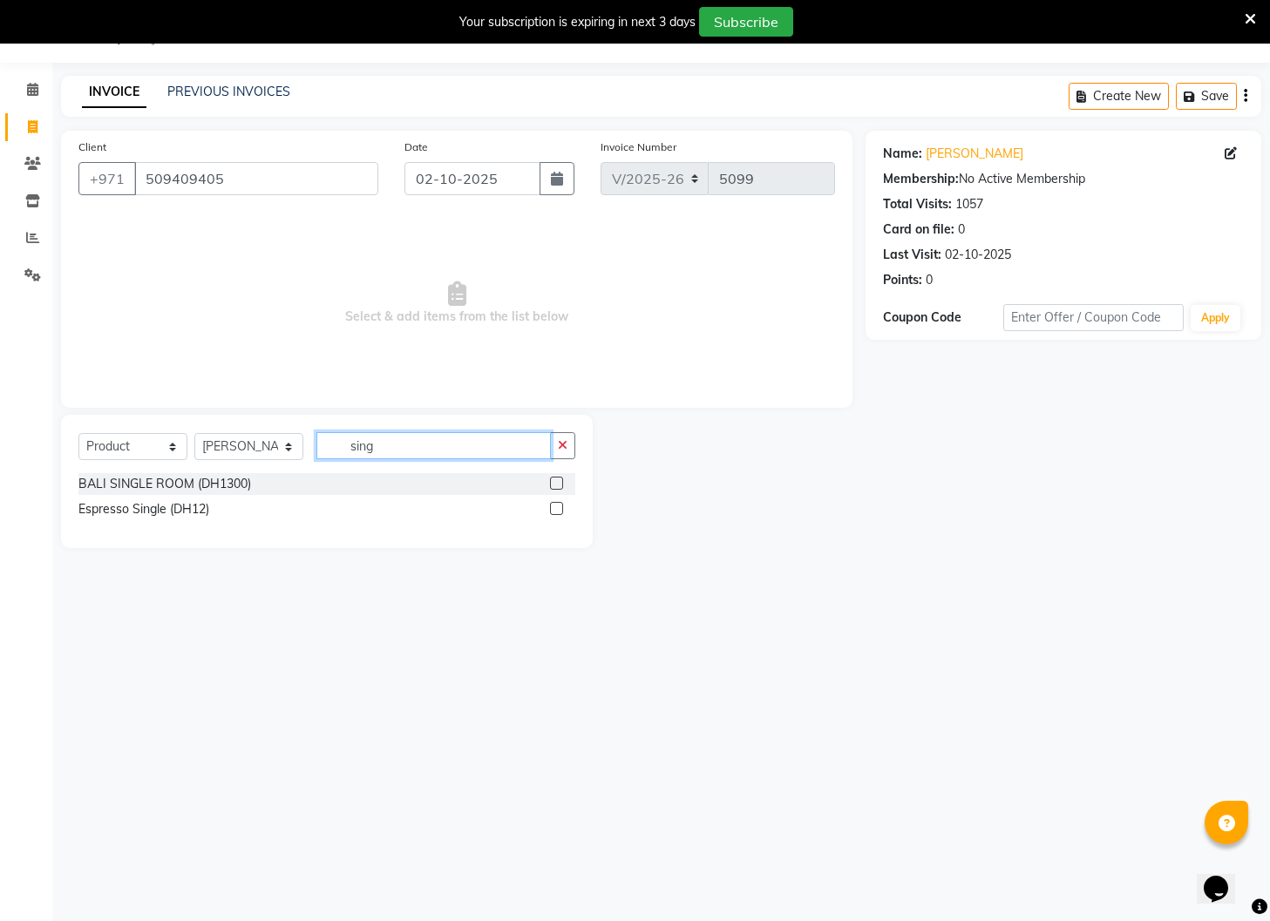
type input "sing"
drag, startPoint x: 555, startPoint y: 510, endPoint x: 579, endPoint y: 509, distance: 23.5
click at [556, 510] on label at bounding box center [556, 508] width 13 height 13
click at [556, 510] on input "checkbox" at bounding box center [555, 509] width 11 height 11
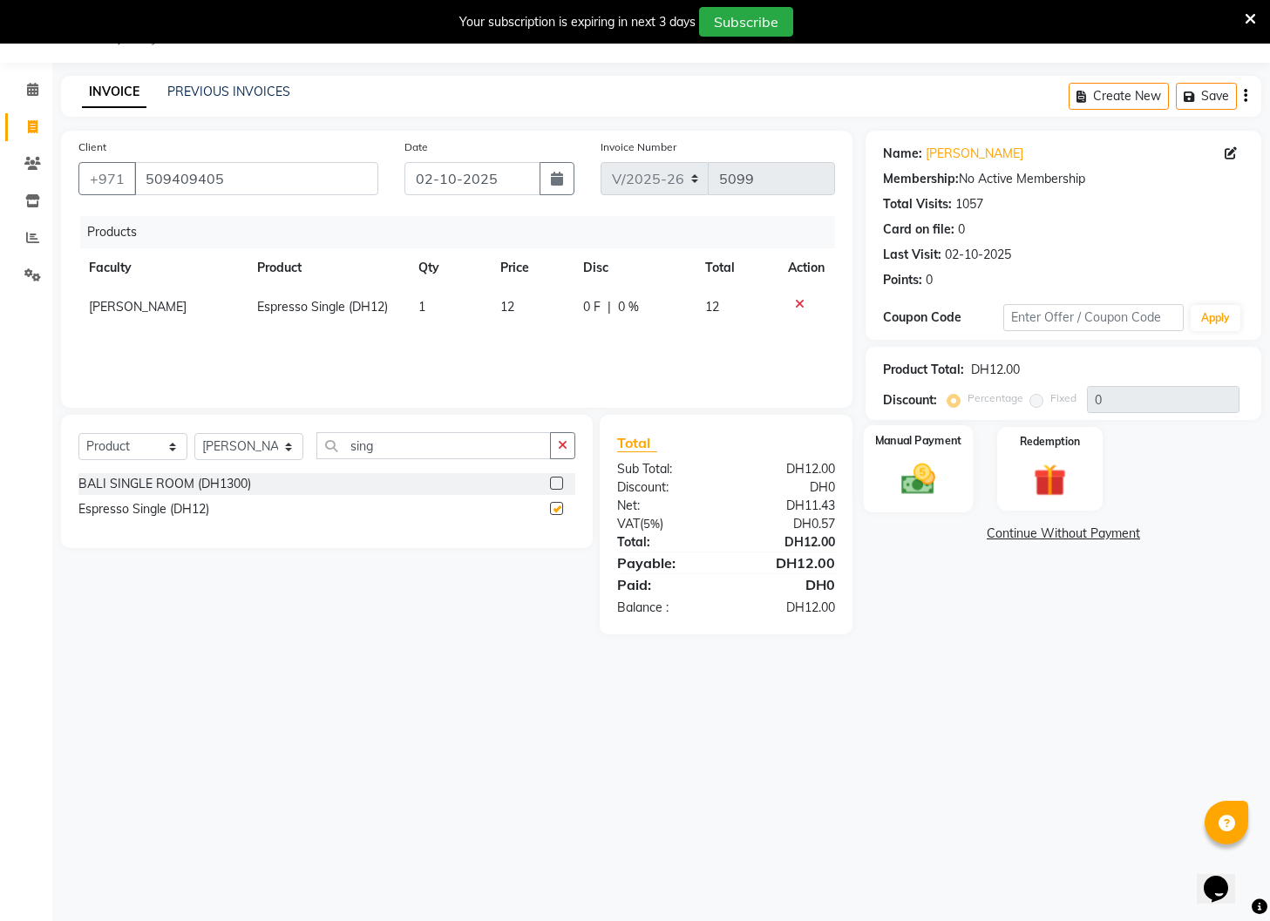
checkbox input "false"
click at [914, 478] on img at bounding box center [918, 479] width 55 height 39
click at [1009, 536] on span "Master Card" at bounding box center [1025, 535] width 66 height 20
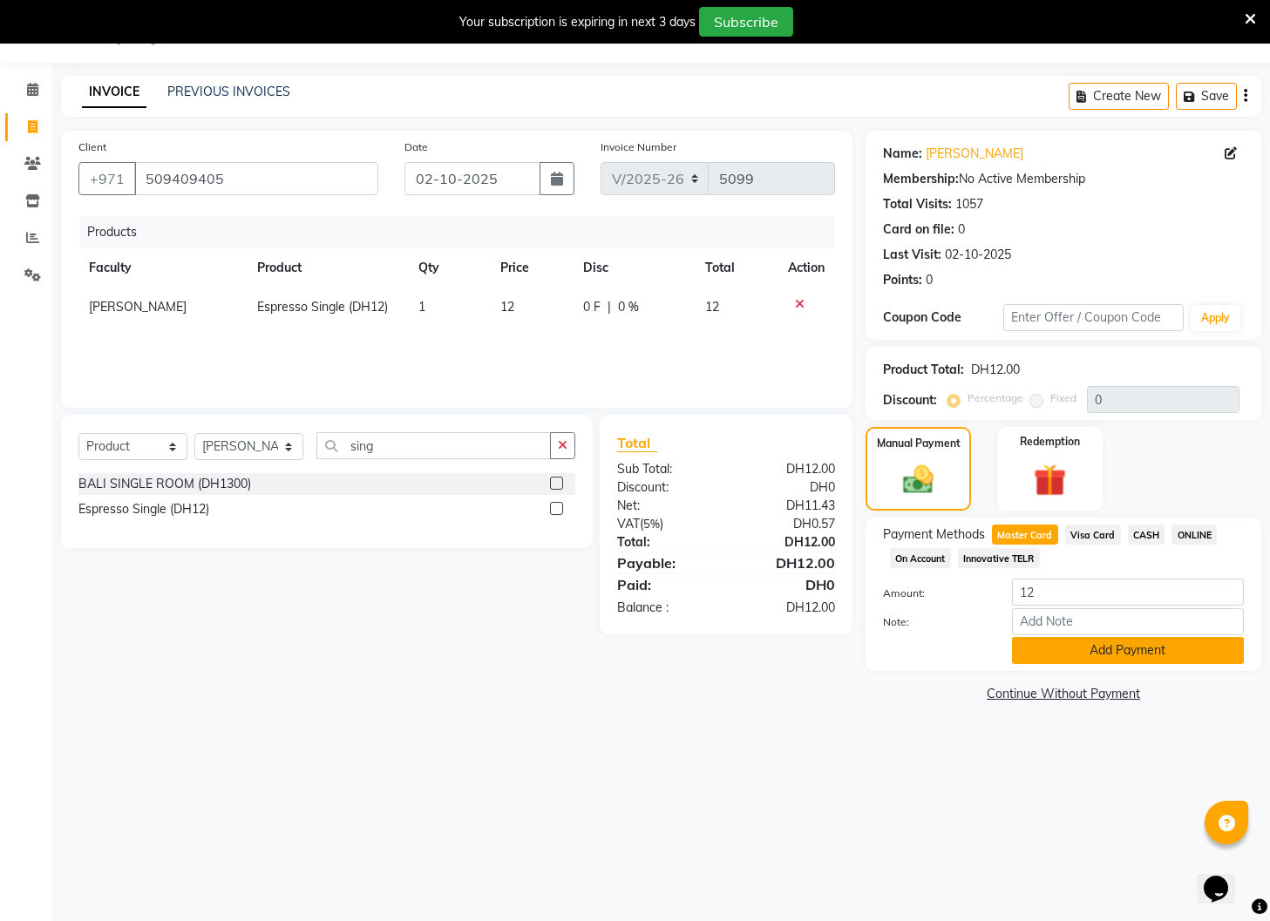
click at [1043, 655] on button "Add Payment" at bounding box center [1128, 650] width 232 height 27
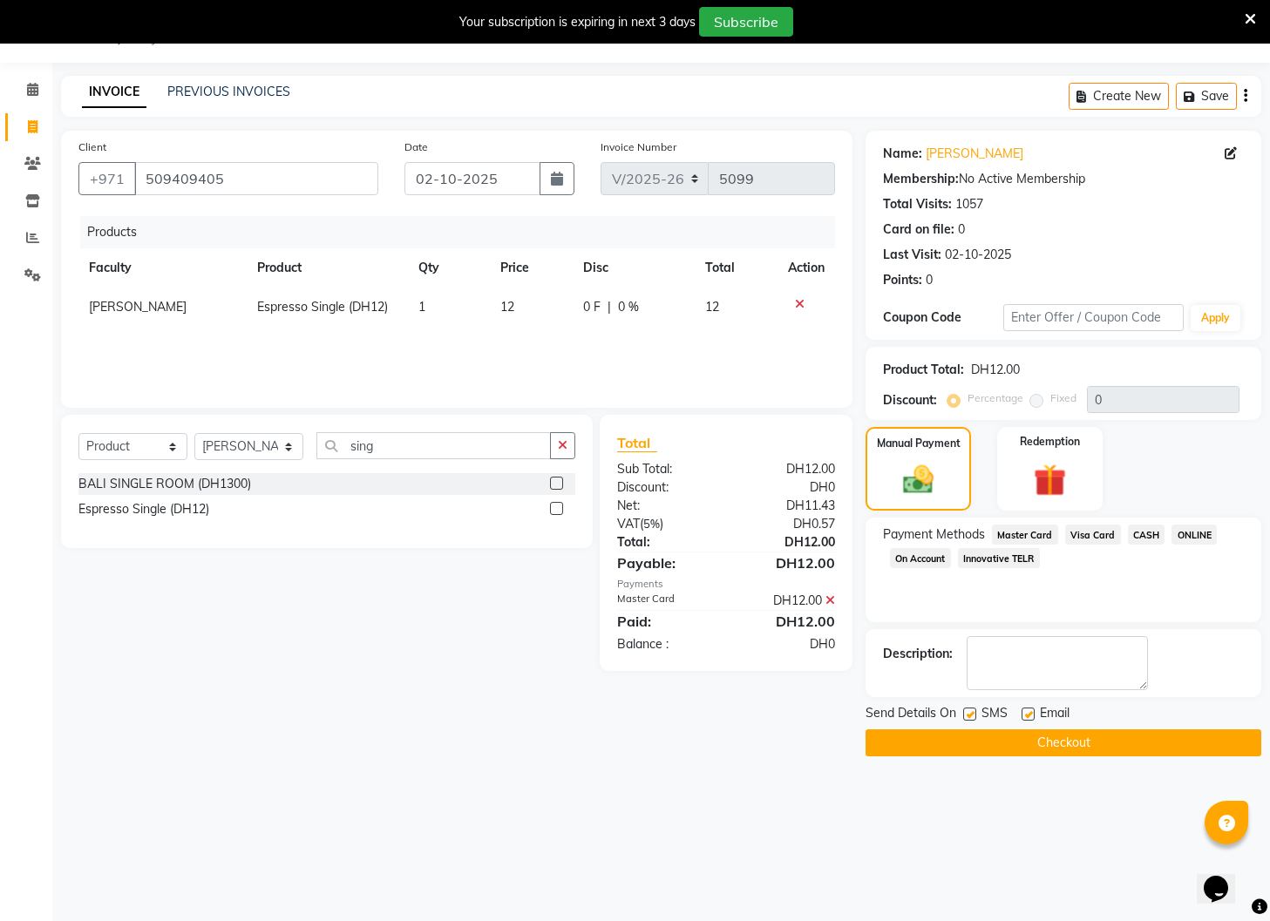
click at [967, 711] on label at bounding box center [969, 714] width 13 height 13
click at [967, 711] on input "checkbox" at bounding box center [968, 714] width 11 height 11
checkbox input "false"
drag, startPoint x: 1027, startPoint y: 713, endPoint x: 1025, endPoint y: 722, distance: 9.9
click at [1027, 715] on label at bounding box center [1027, 714] width 13 height 13
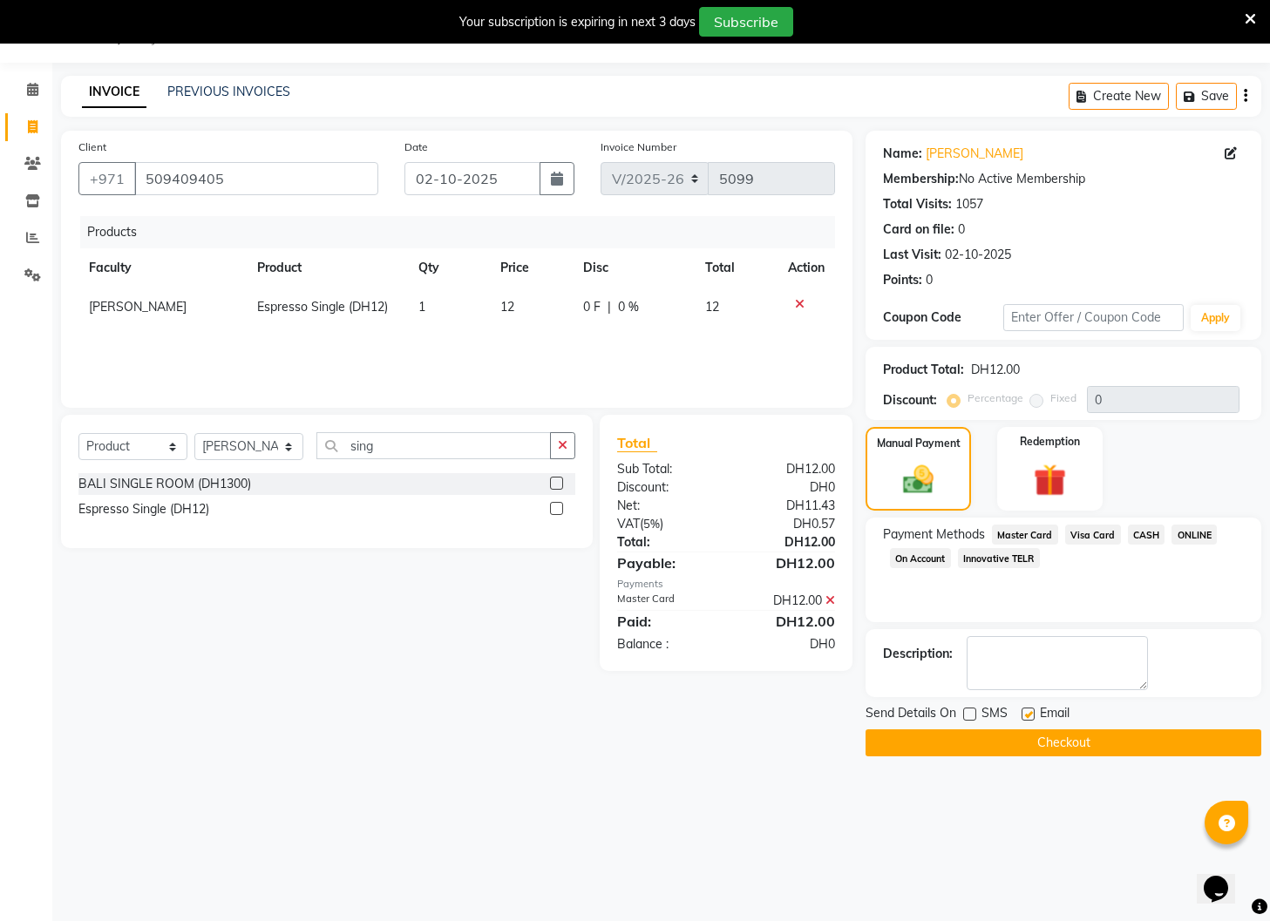
click at [1027, 715] on input "checkbox" at bounding box center [1026, 714] width 11 height 11
checkbox input "false"
click at [998, 746] on button "Checkout" at bounding box center [1063, 742] width 396 height 27
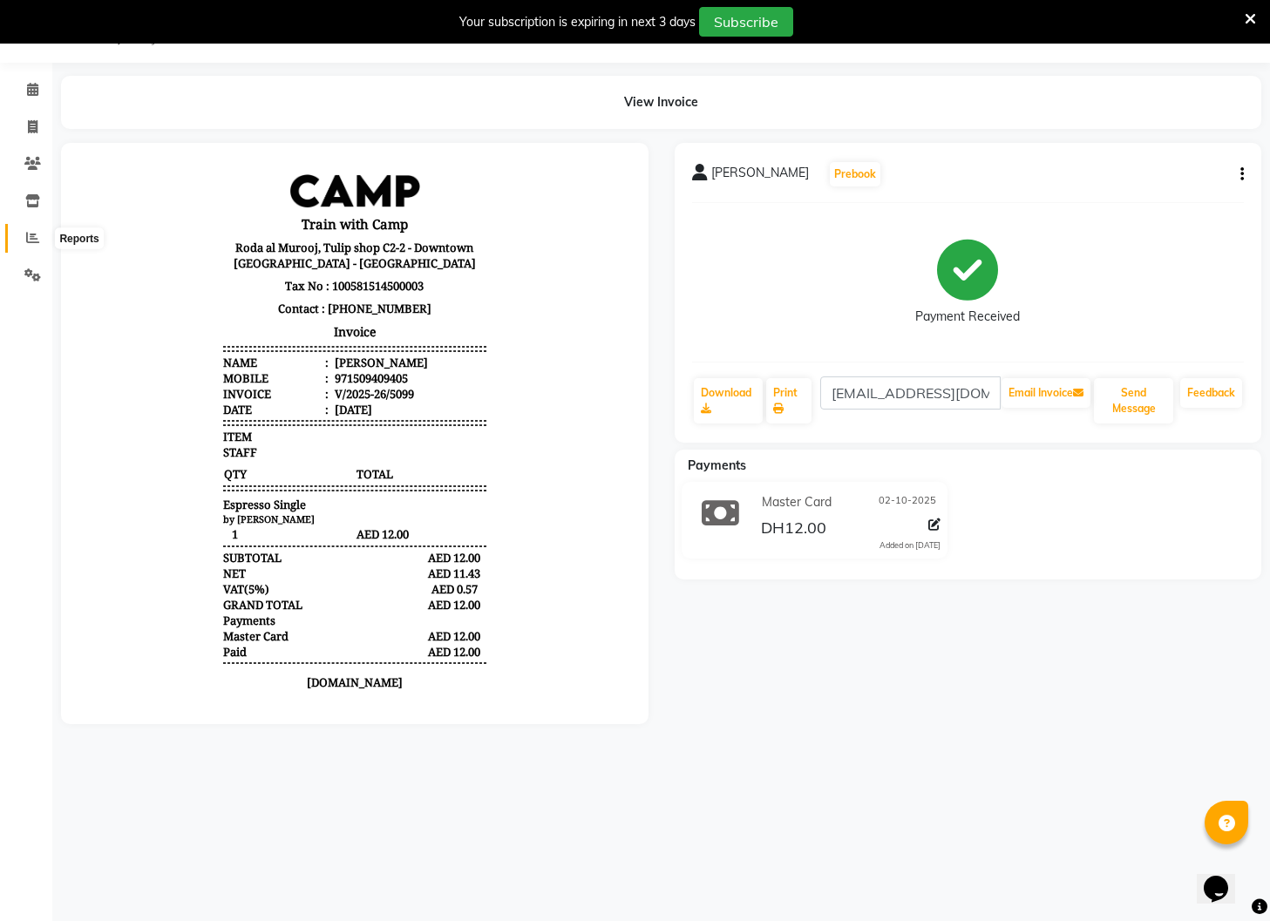
click at [31, 231] on icon at bounding box center [32, 237] width 13 height 13
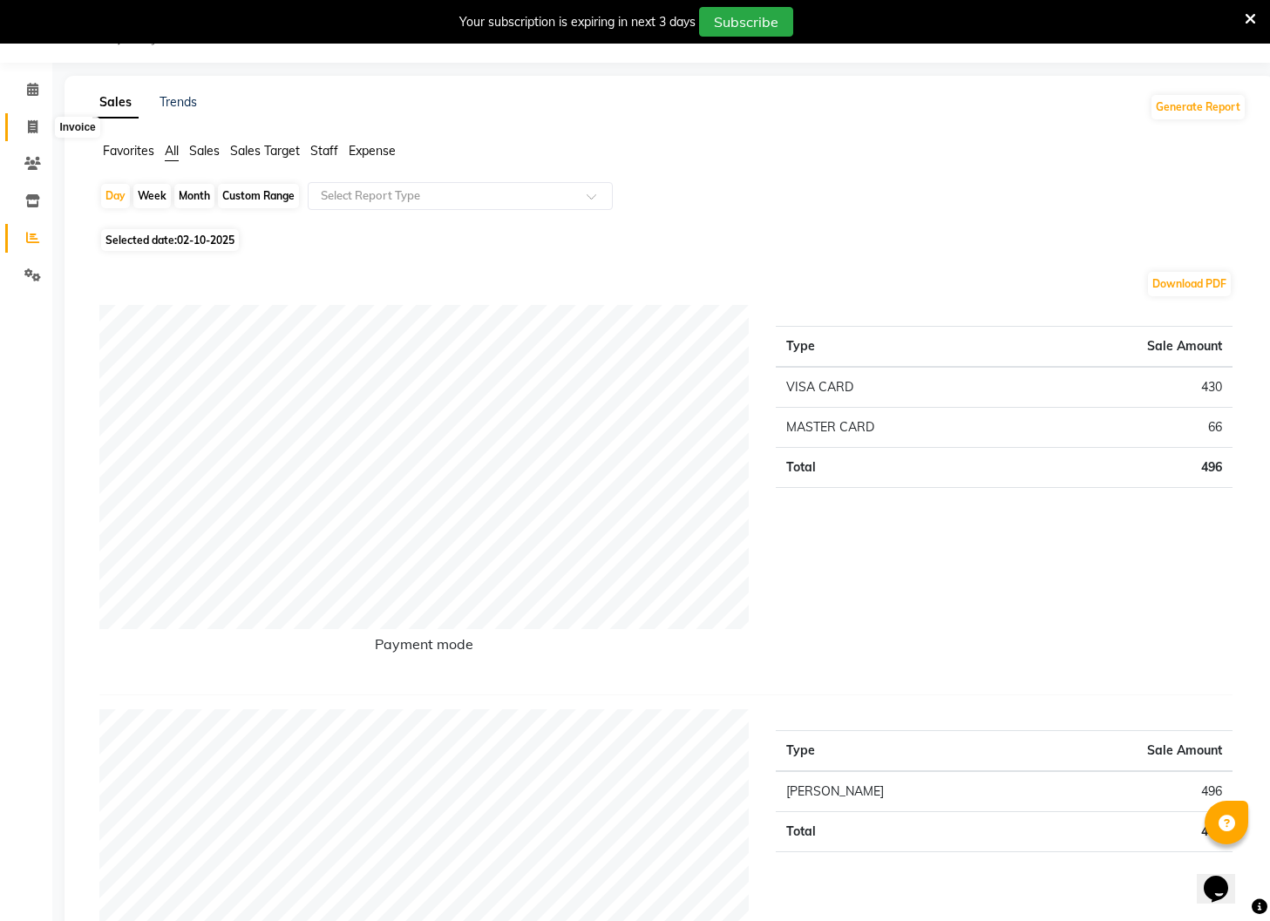
click at [28, 123] on icon at bounding box center [33, 126] width 10 height 13
select select "service"
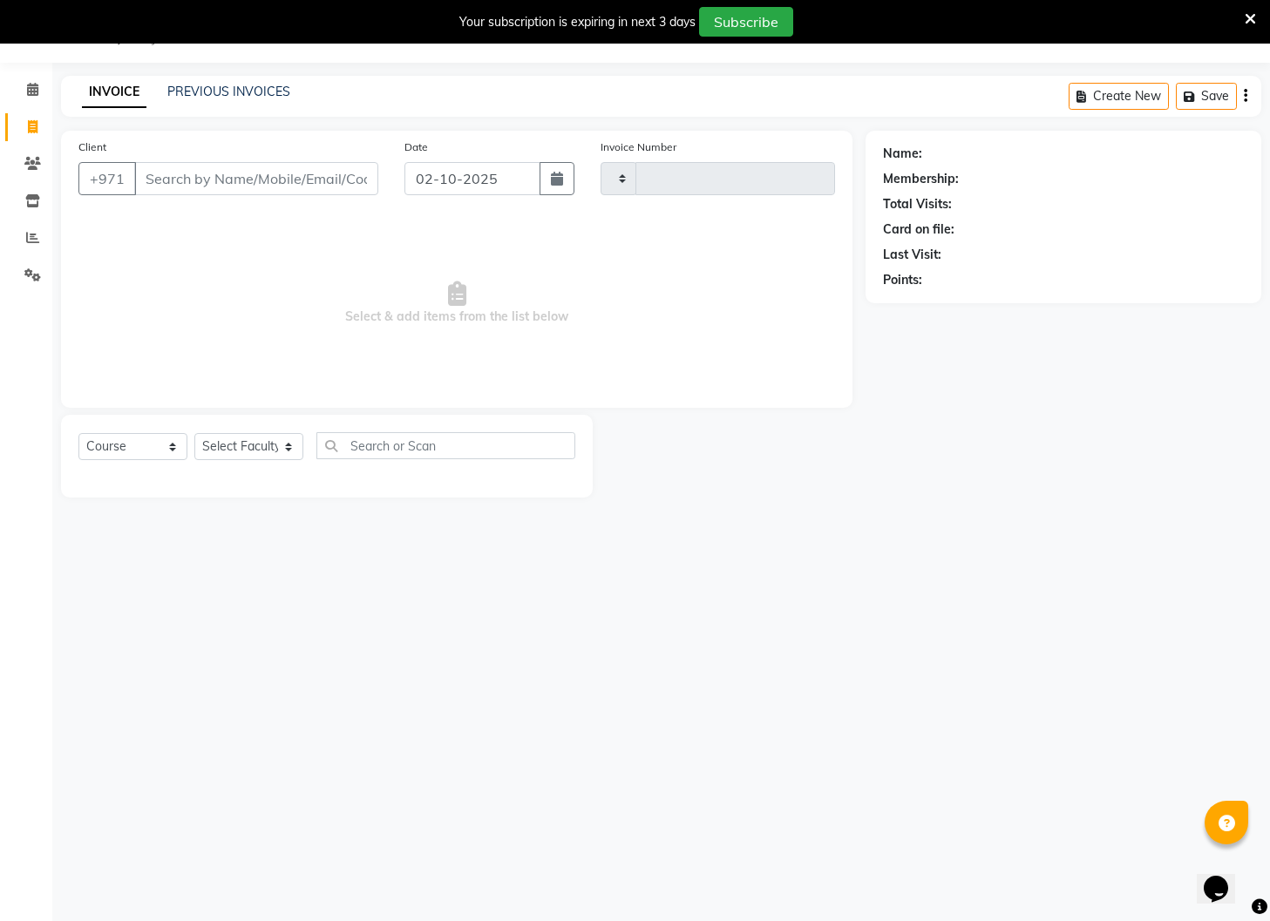
type input "5100"
select select "910"
select select "14965"
click at [33, 237] on icon at bounding box center [32, 237] width 13 height 13
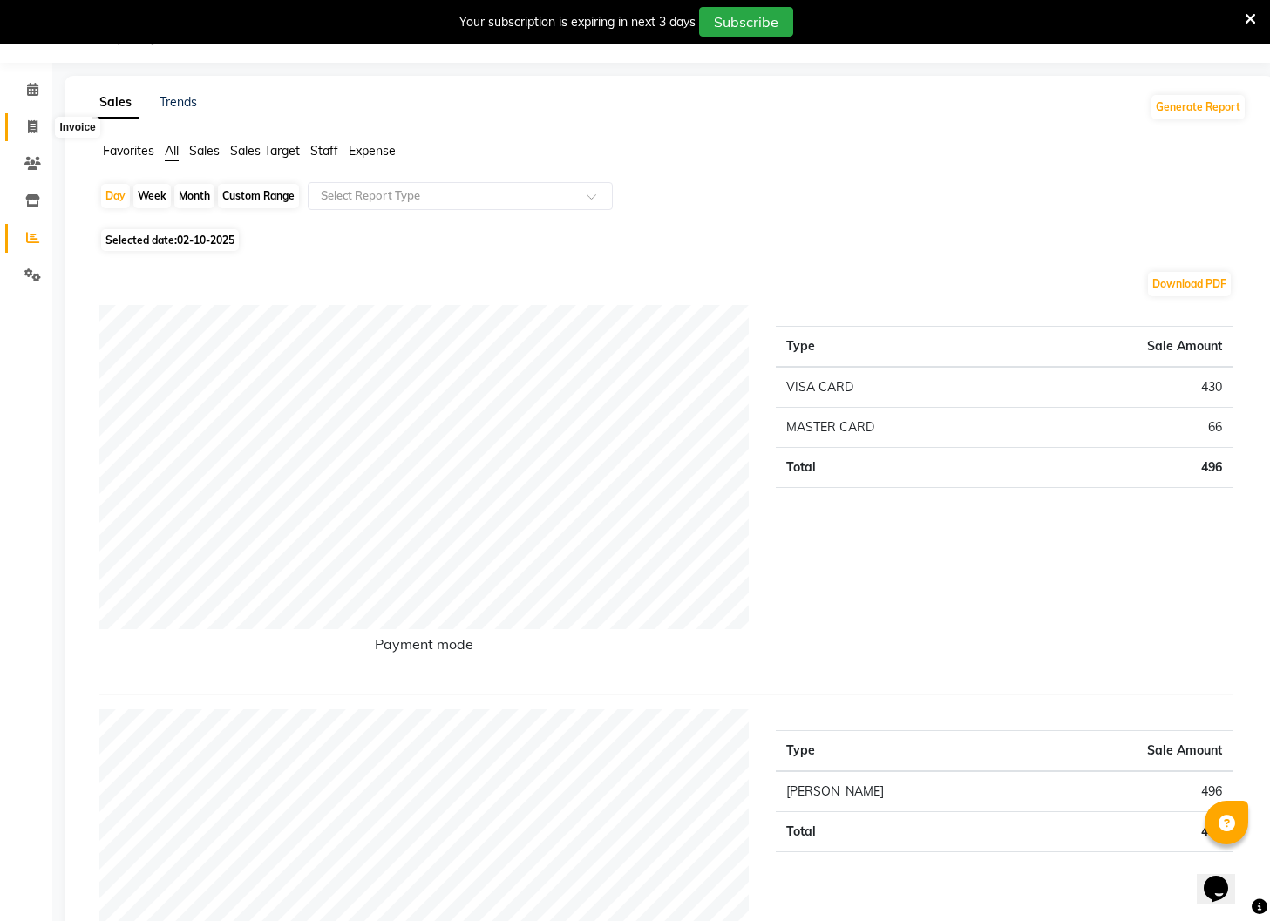
drag, startPoint x: 31, startPoint y: 122, endPoint x: 46, endPoint y: 123, distance: 14.8
click at [32, 122] on icon at bounding box center [33, 126] width 10 height 13
select select "service"
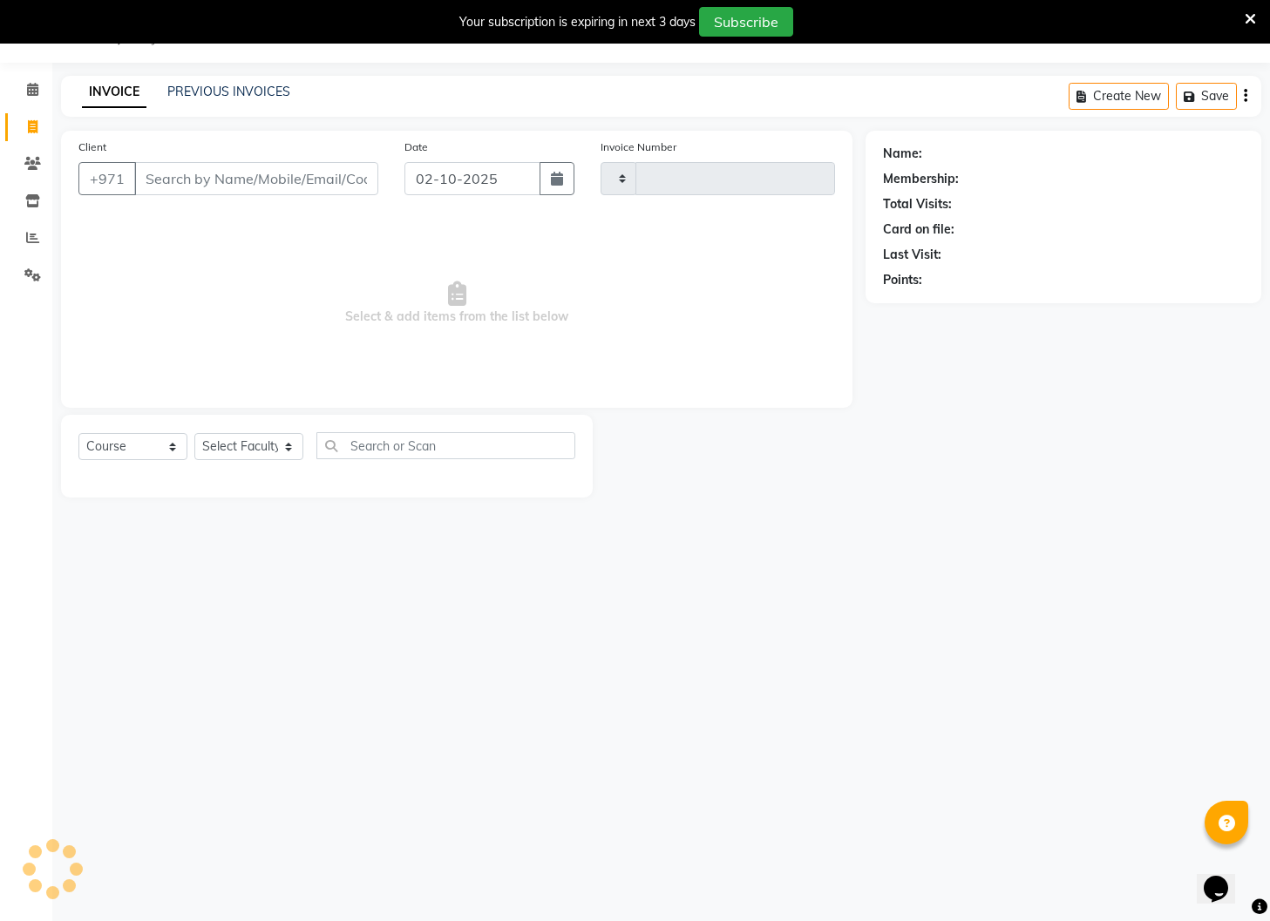
type input "5100"
select select "910"
click at [208, 88] on link "PREVIOUS INVOICES" at bounding box center [228, 92] width 123 height 16
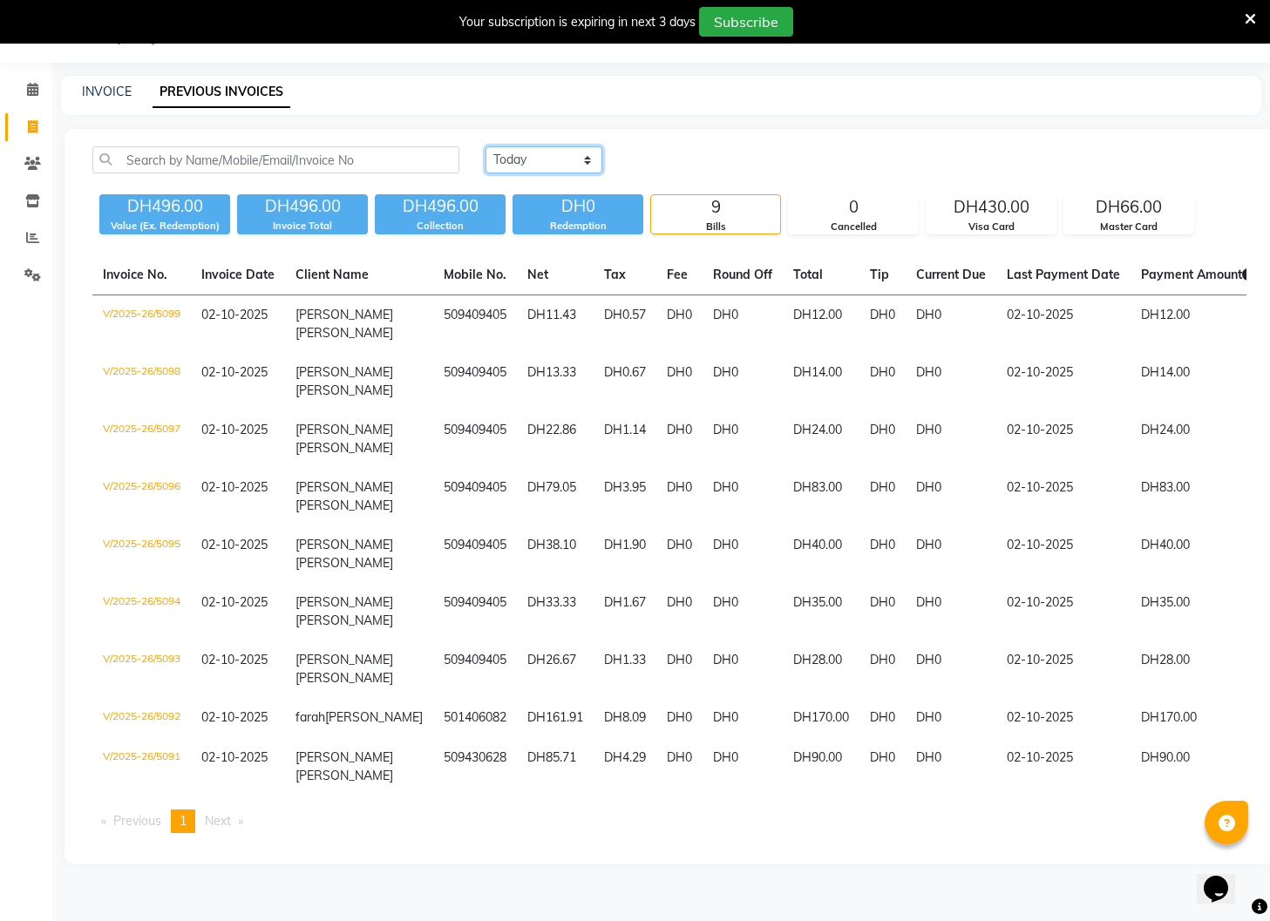
click at [566, 159] on select "[DATE] [DATE] Custom Range" at bounding box center [543, 159] width 117 height 27
select select "[DATE]"
click at [485, 146] on select "[DATE] [DATE] Custom Range" at bounding box center [543, 159] width 117 height 27
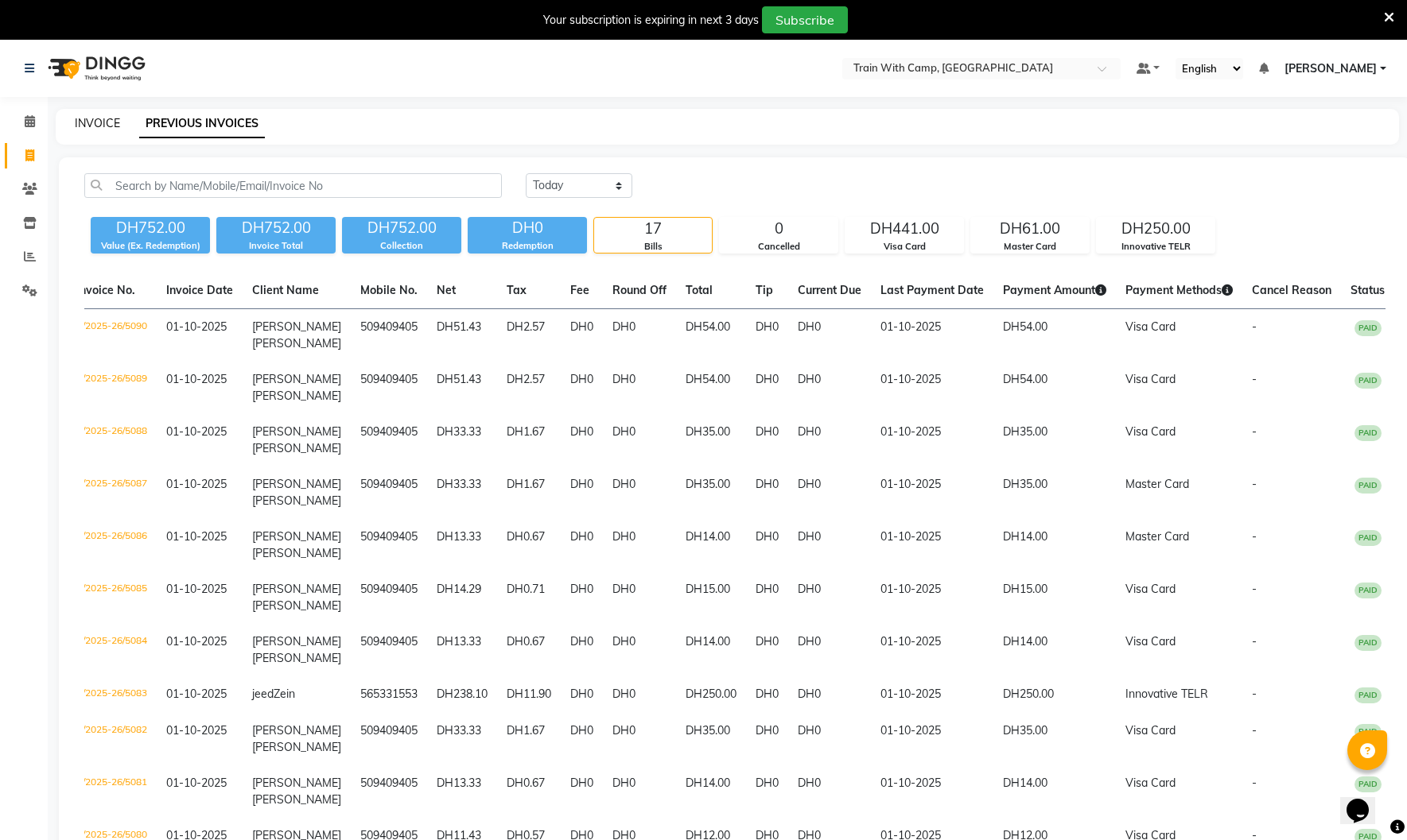
click at [104, 120] on link "INVOICE" at bounding box center [98, 123] width 46 height 15
select select "service"
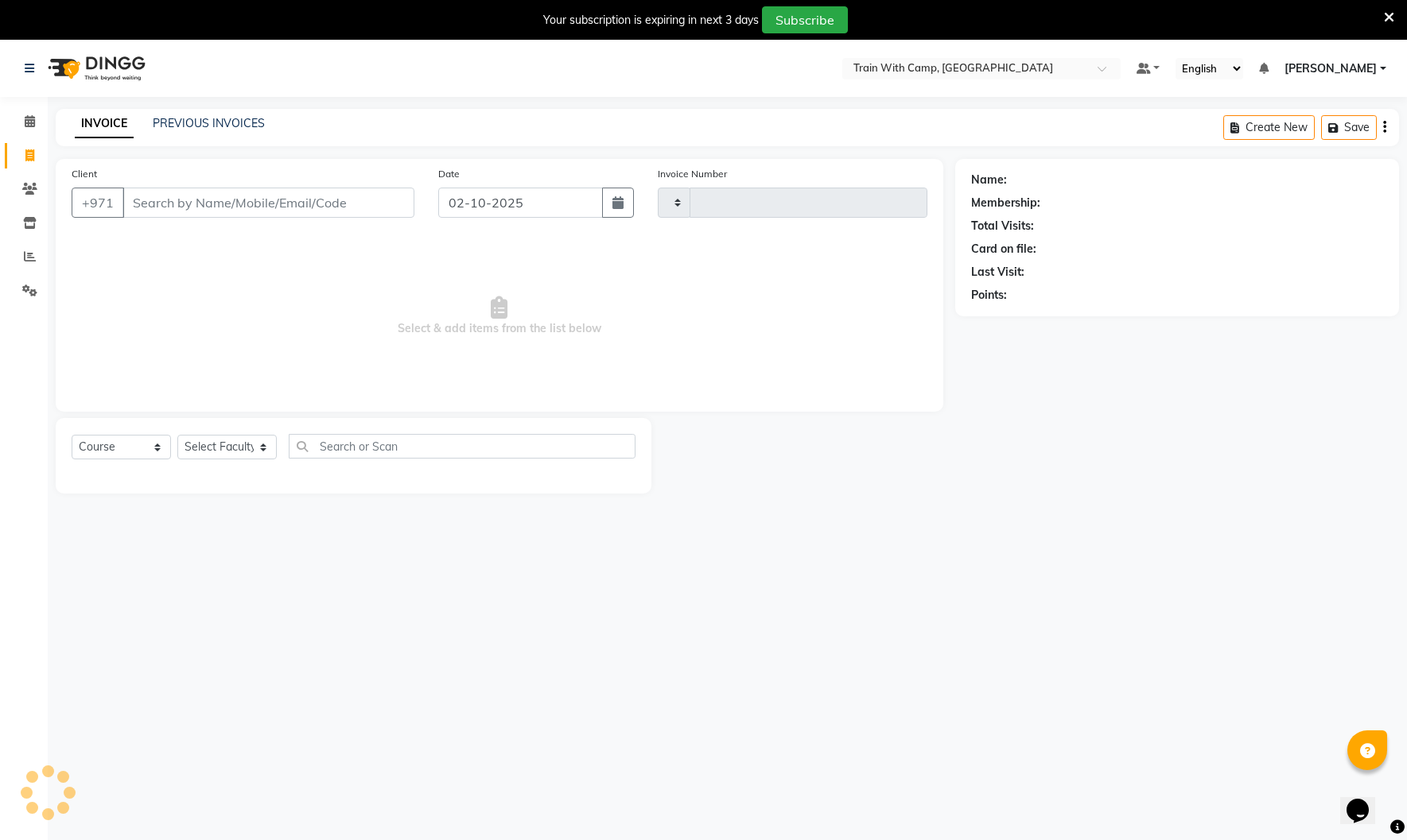
scroll to position [40, 0]
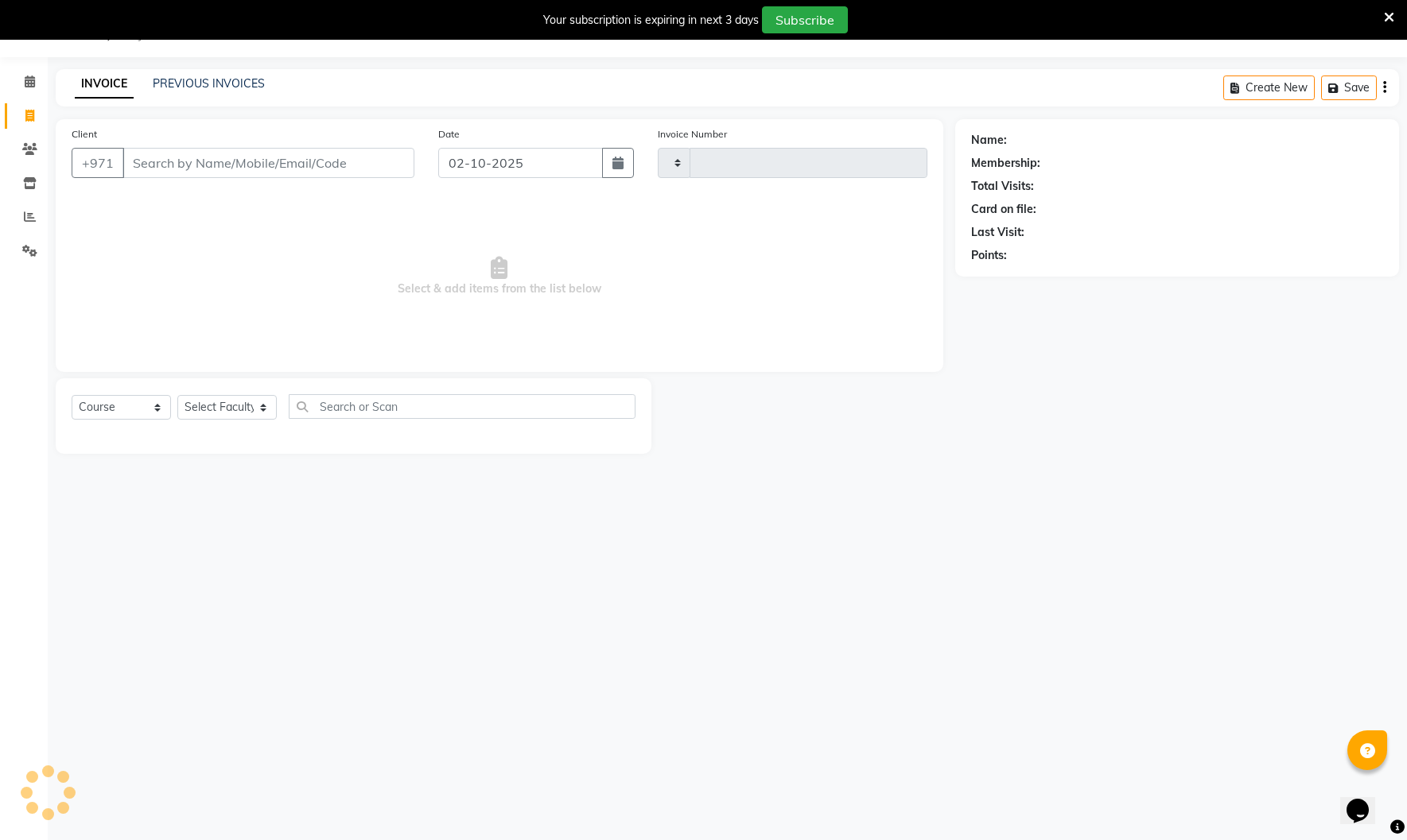
type input "5100"
select select "910"
select select "14965"
drag, startPoint x: 483, startPoint y: 165, endPoint x: 485, endPoint y: 175, distance: 10.2
click at [483, 167] on input "02-10-2025" at bounding box center [520, 162] width 164 height 30
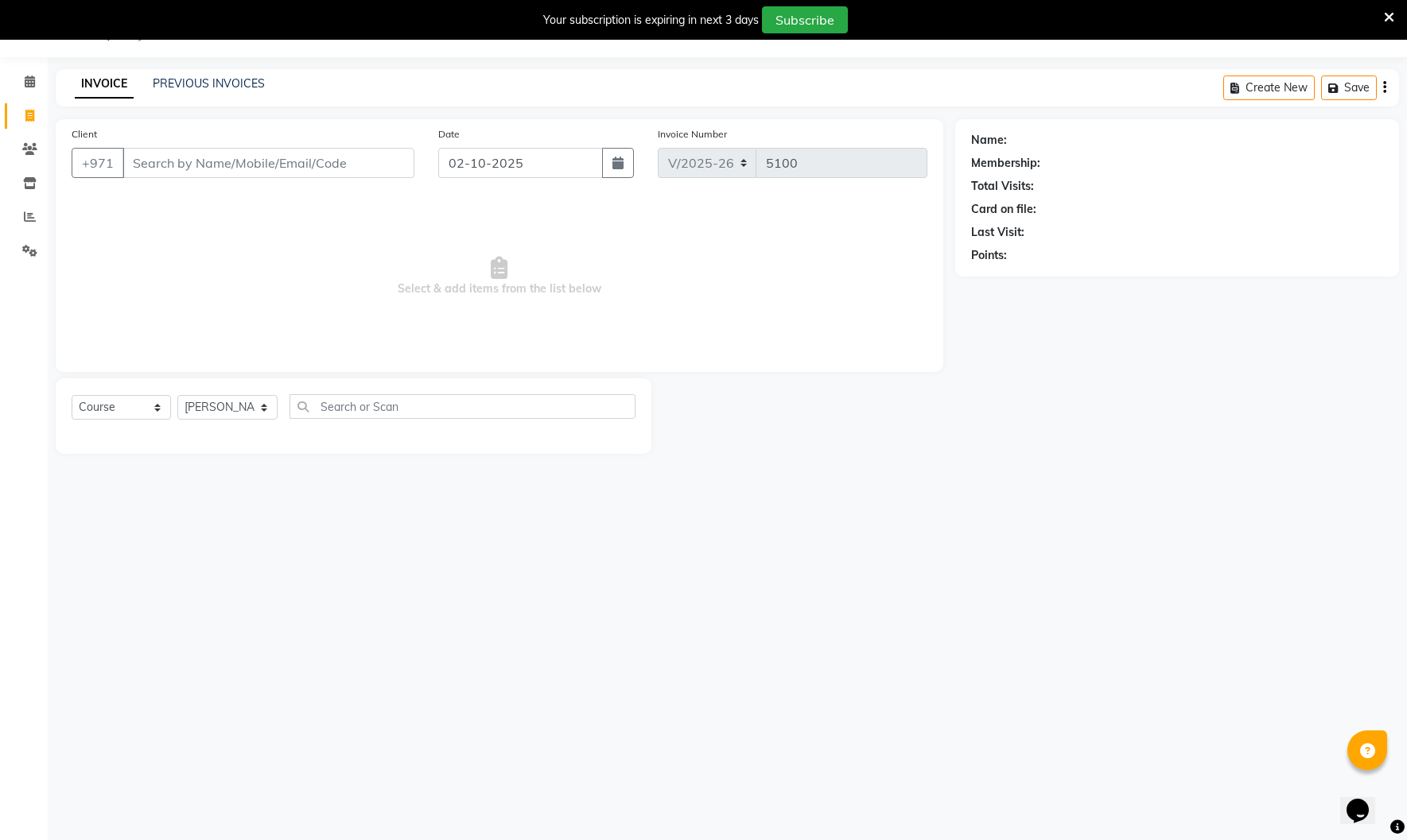
select select "10"
select select "2025"
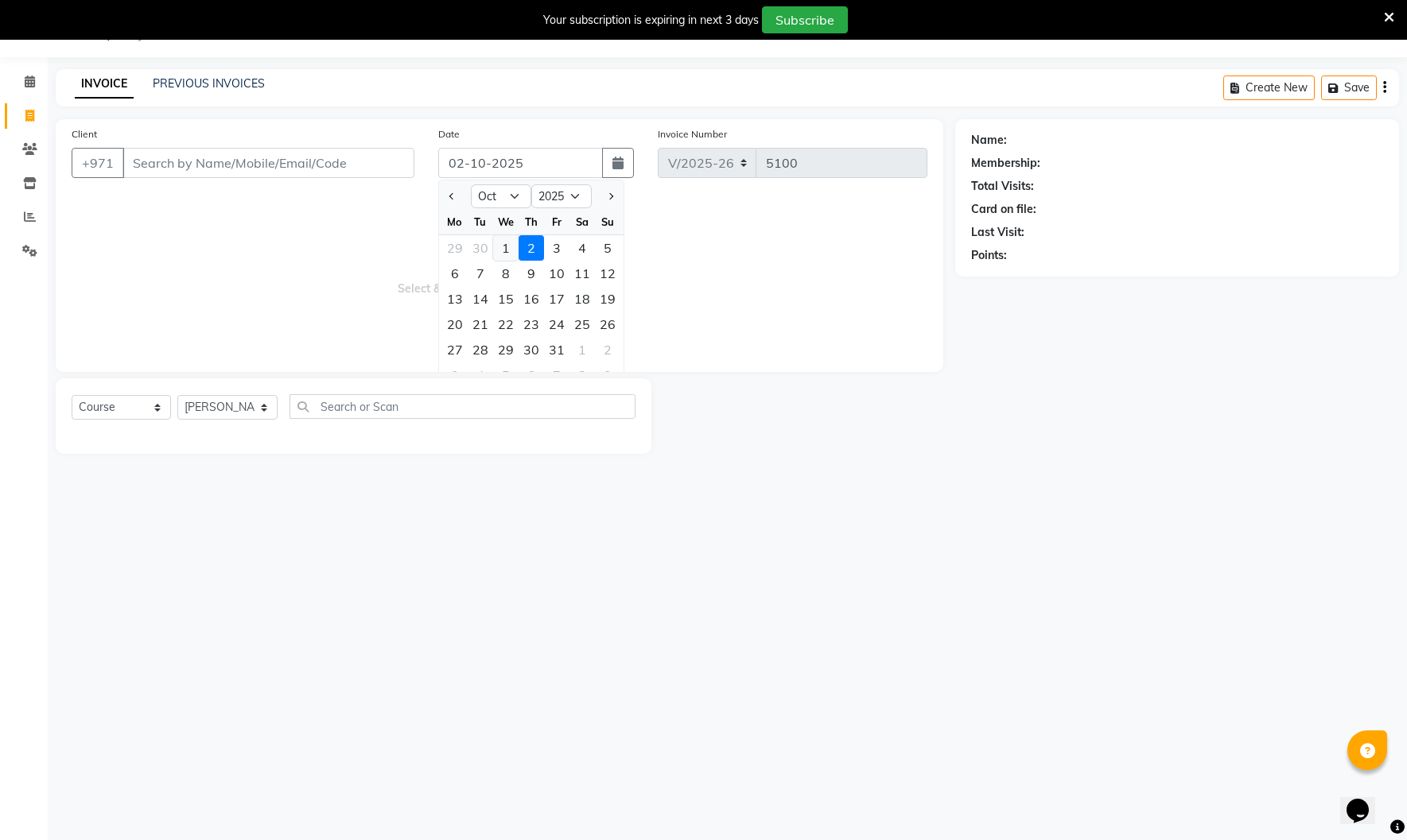
click at [511, 248] on div "1" at bounding box center [505, 248] width 26 height 26
type input "01-10-2025"
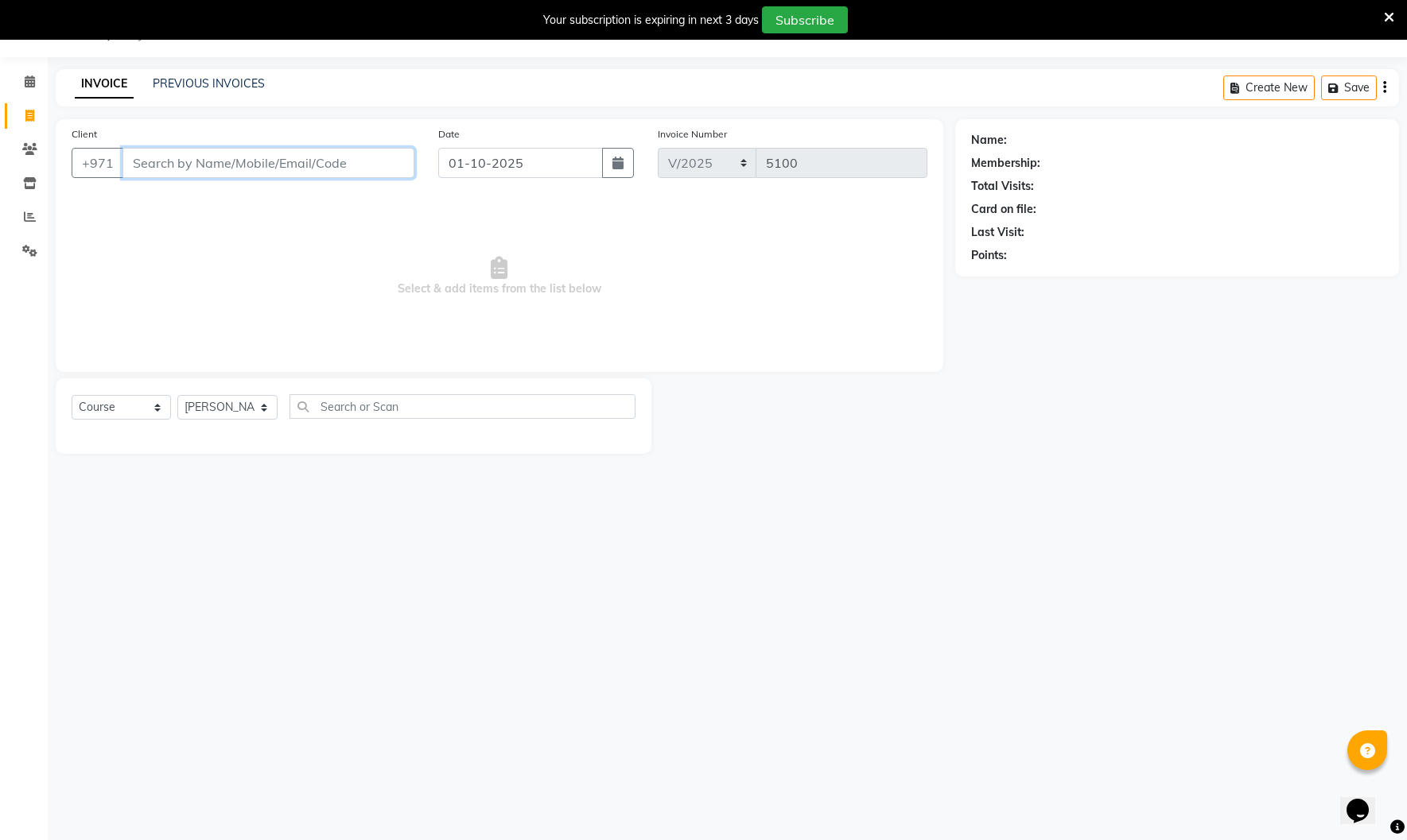
click at [307, 164] on input "Client" at bounding box center [268, 162] width 292 height 30
paste input "6447719"
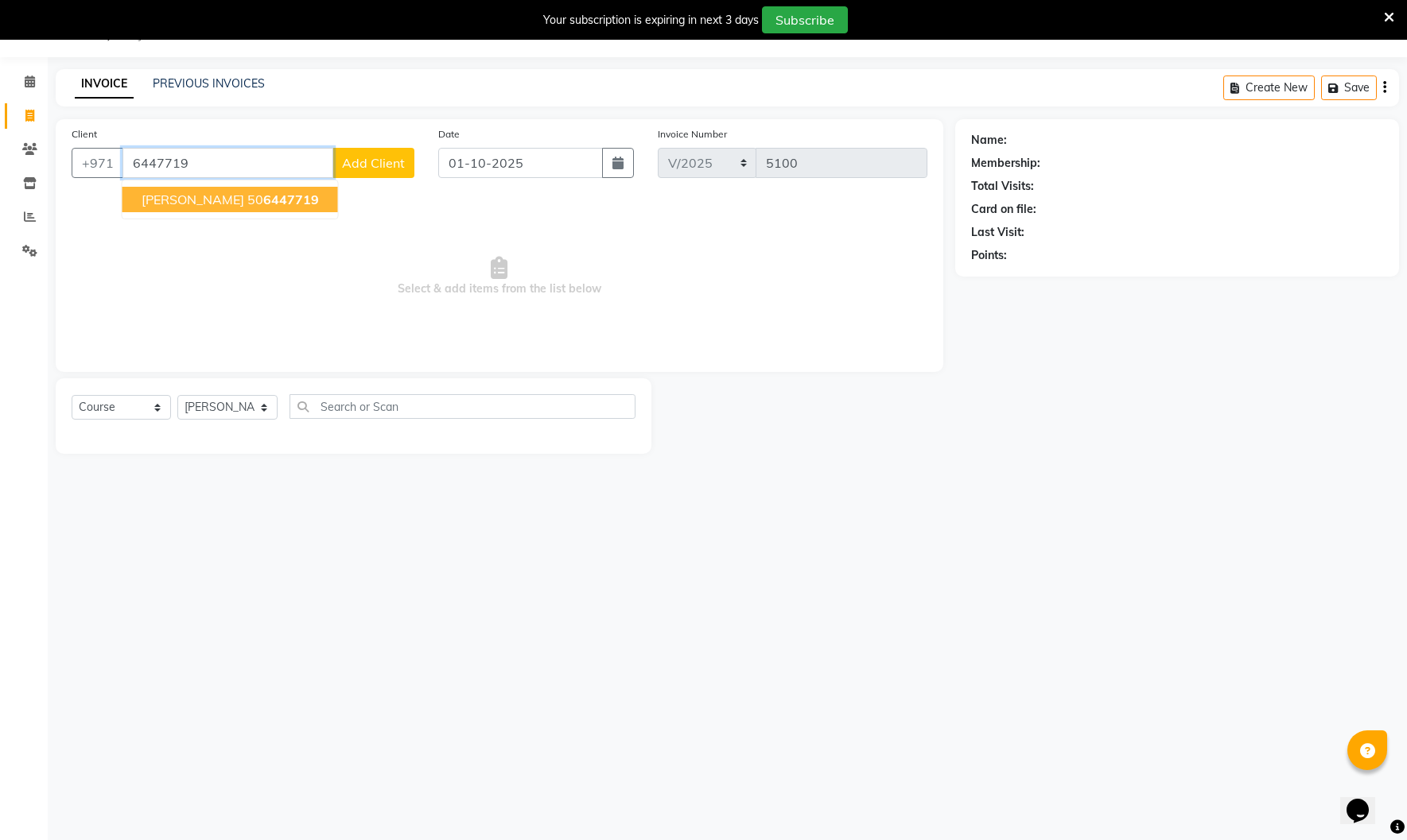
drag, startPoint x: 225, startPoint y: 205, endPoint x: 186, endPoint y: 279, distance: 83.6
click at [224, 207] on span "[PERSON_NAME]" at bounding box center [193, 199] width 102 height 16
type input "506447719"
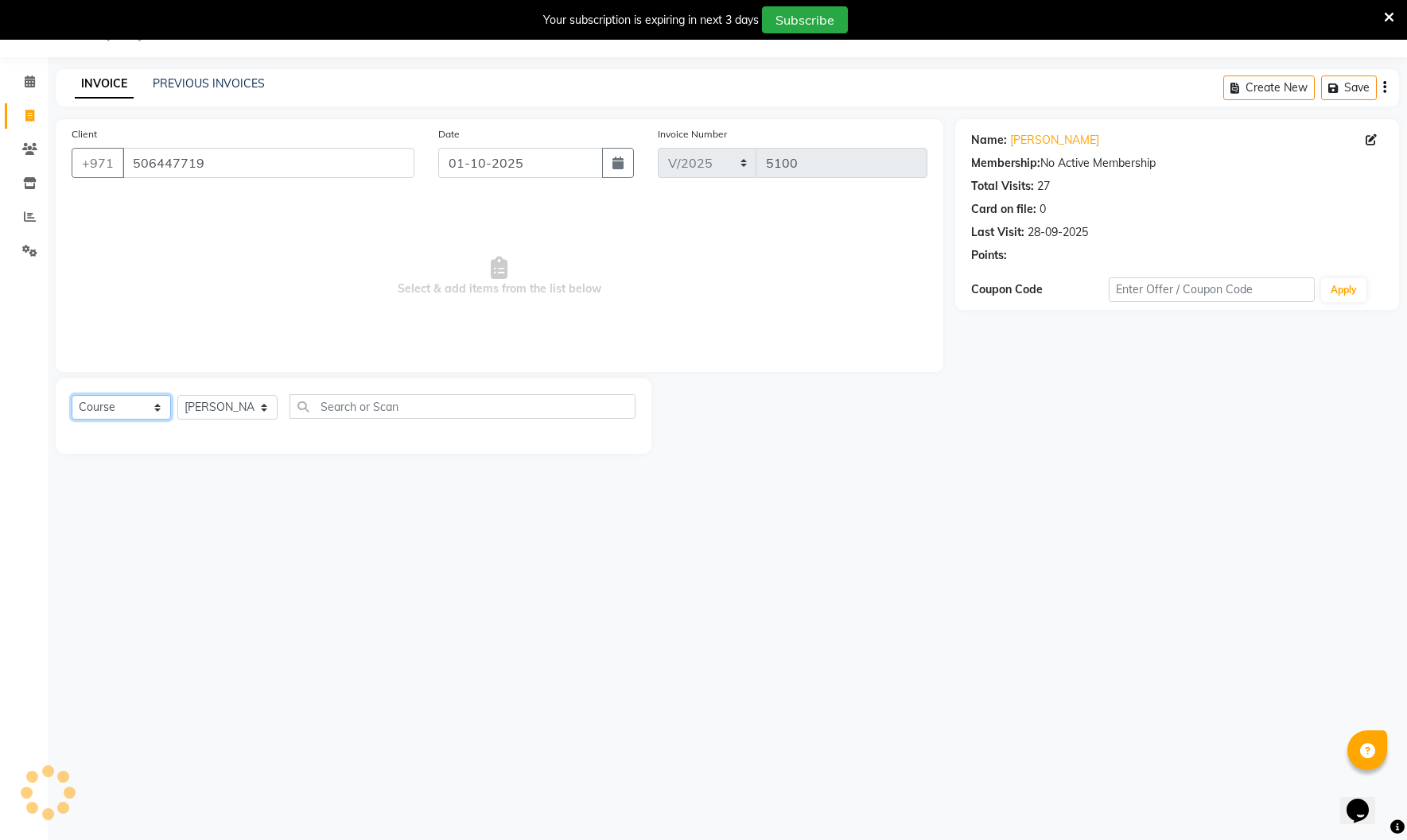
click at [154, 410] on select "Select Course Product Membership Package Voucher Prepaid Gift Card" at bounding box center [120, 407] width 99 height 25
select select "package"
click at [71, 395] on select "Select Course Product Membership Package Voucher Prepaid Gift Card" at bounding box center [120, 407] width 99 height 25
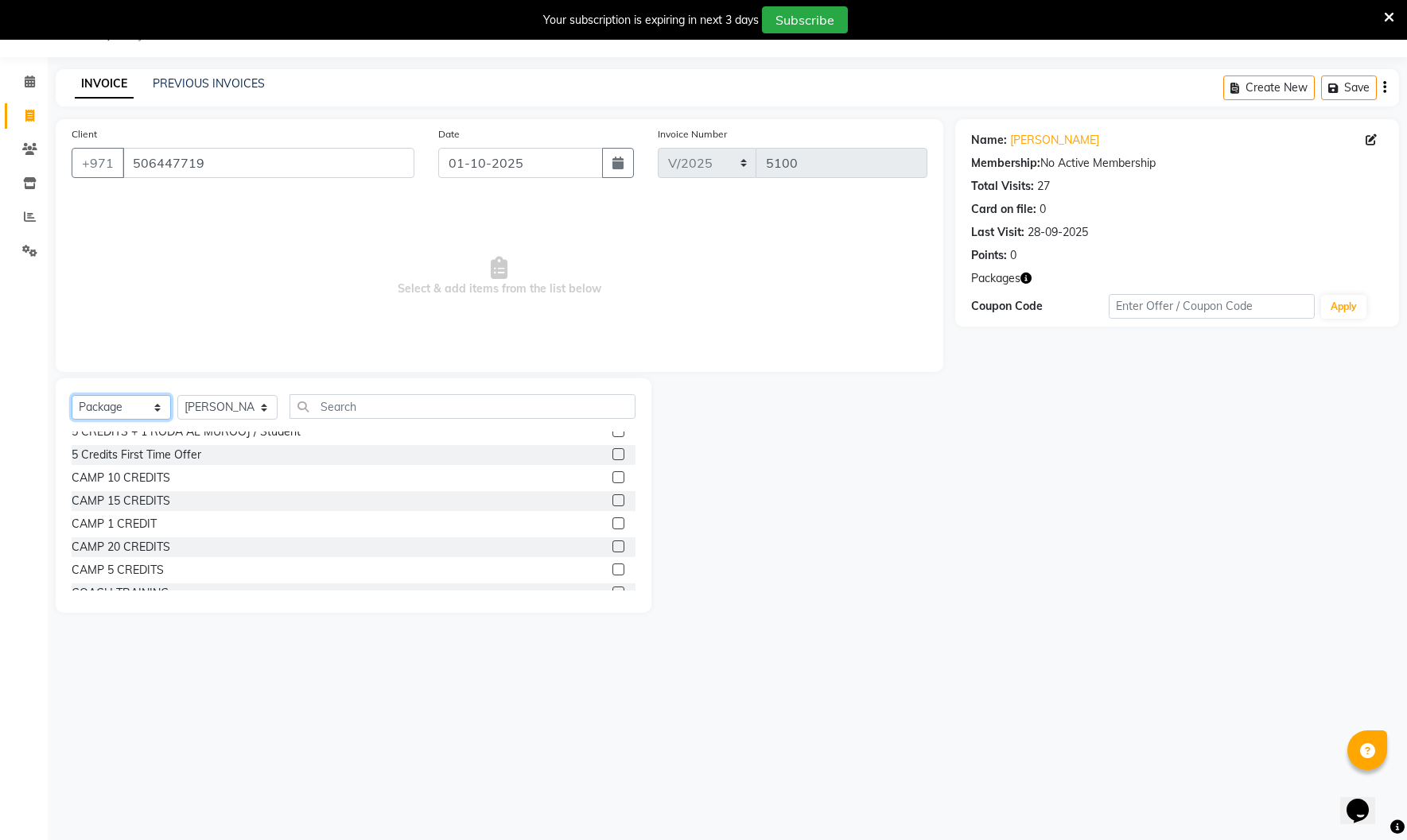
scroll to position [82, 0]
click at [618, 521] on label at bounding box center [618, 520] width 12 height 12
click at [618, 521] on input "checkbox" at bounding box center [617, 521] width 10 height 10
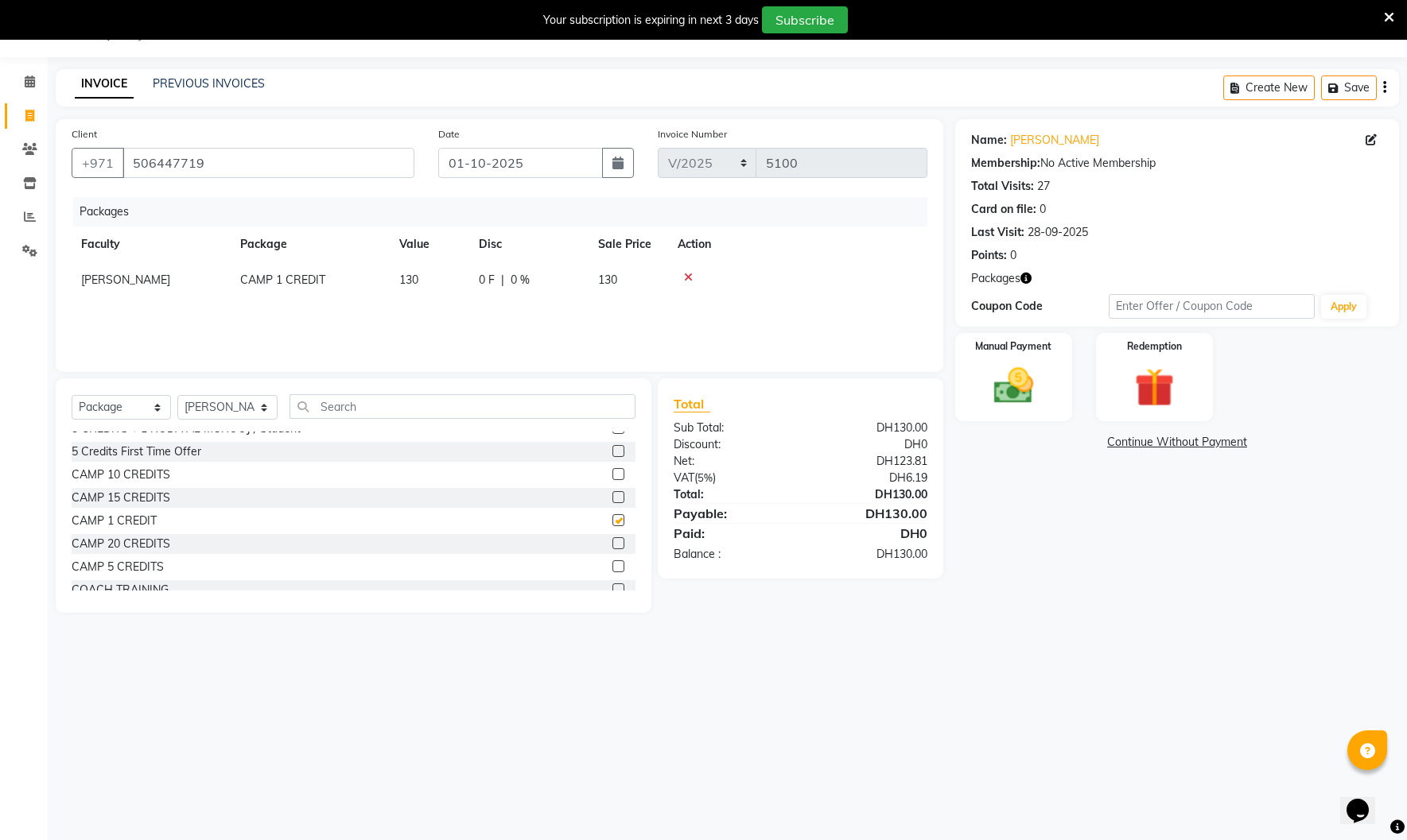
checkbox input "false"
drag, startPoint x: 1004, startPoint y: 392, endPoint x: 1004, endPoint y: 407, distance: 15.0
click at [1004, 393] on img at bounding box center [1014, 385] width 66 height 47
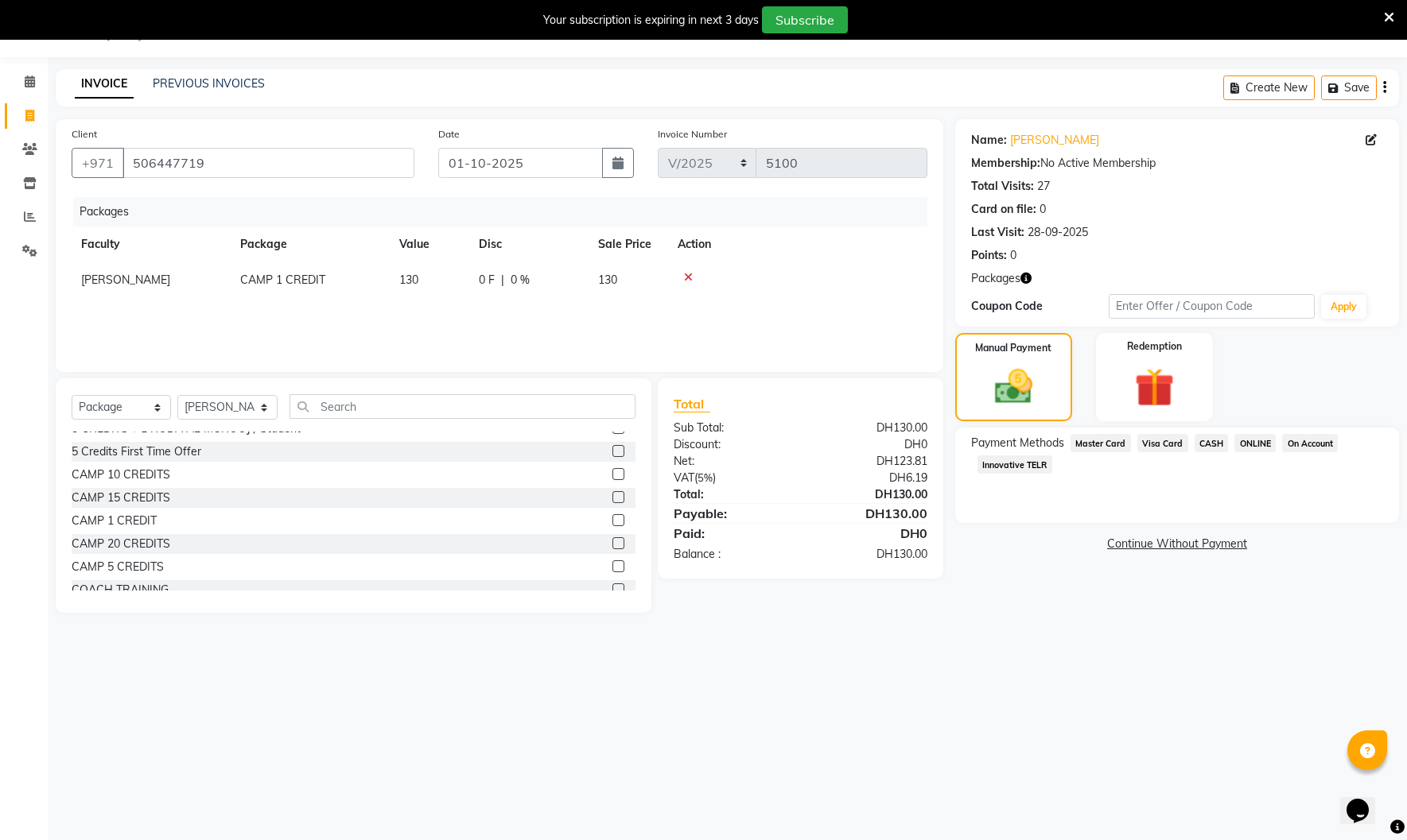
drag, startPoint x: 1006, startPoint y: 464, endPoint x: 1024, endPoint y: 480, distance: 24.1
click at [1007, 466] on span "Innovative TELR" at bounding box center [1015, 464] width 75 height 18
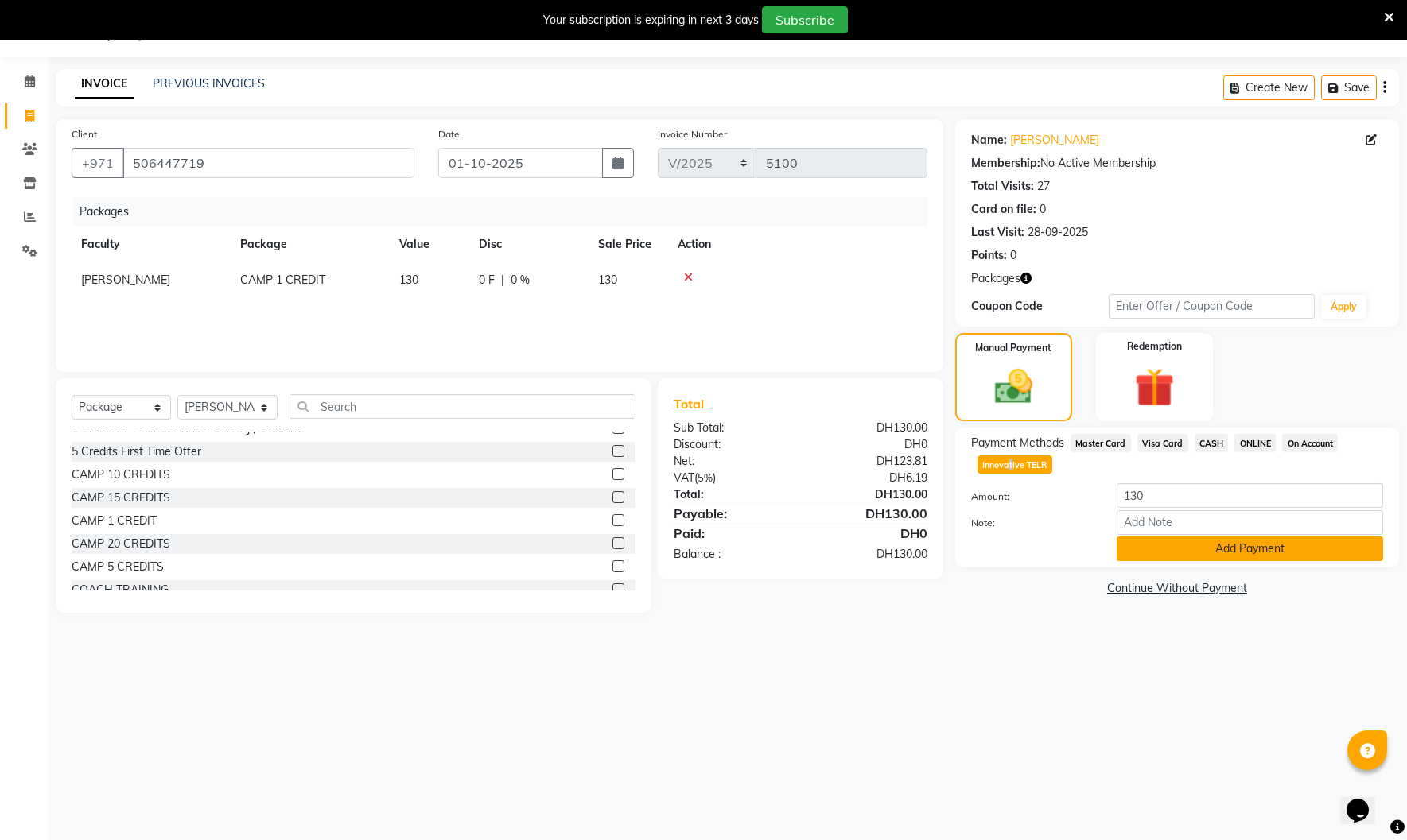
click at [1158, 549] on button "Add Payment" at bounding box center [1250, 548] width 266 height 25
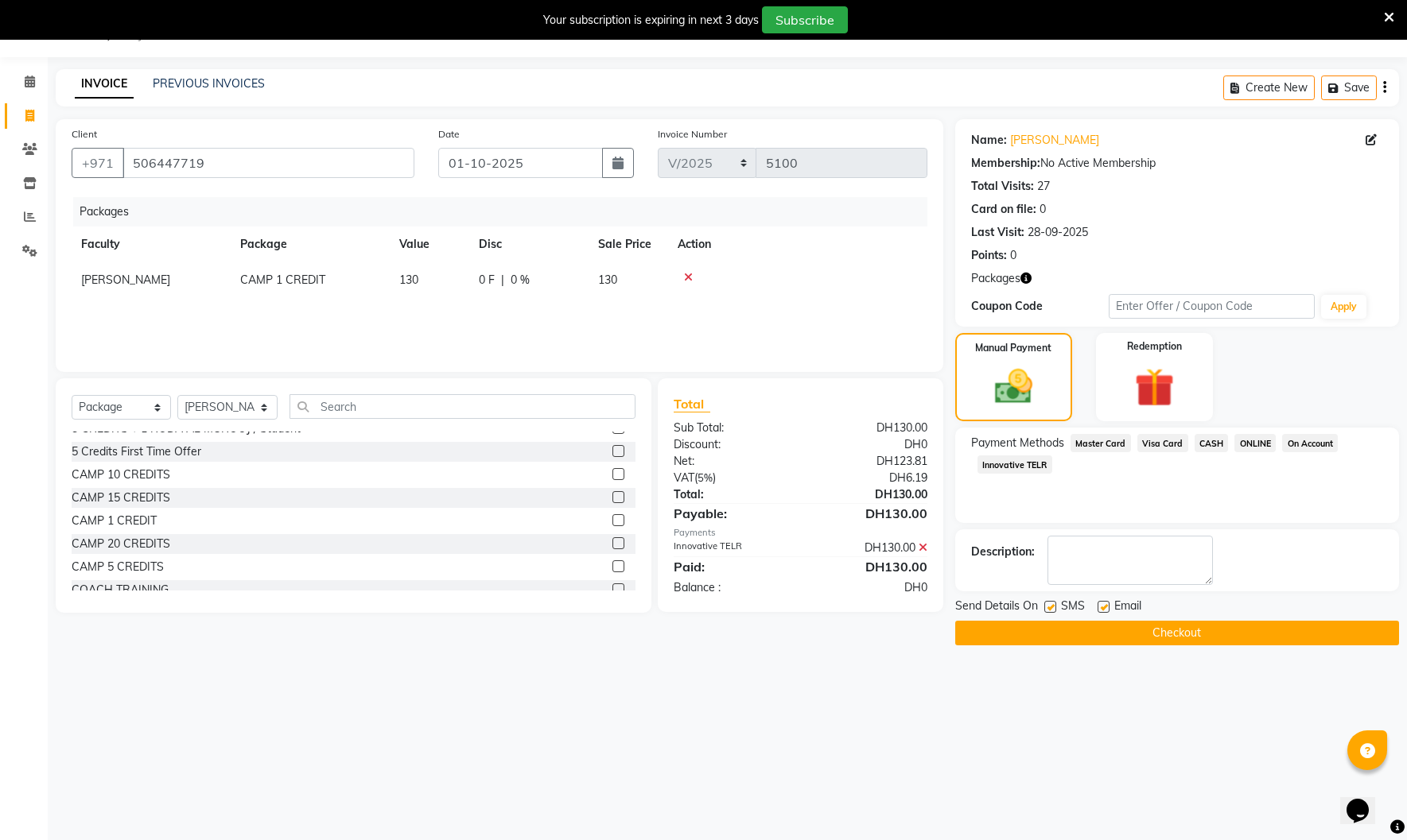
click at [1044, 609] on div "Send Details On SMS Email" at bounding box center [1177, 607] width 443 height 20
drag, startPoint x: 1100, startPoint y: 603, endPoint x: 1080, endPoint y: 607, distance: 20.4
click at [1086, 606] on div "Send Details On SMS Email" at bounding box center [1177, 607] width 443 height 20
click at [1052, 607] on label at bounding box center [1049, 607] width 12 height 12
click at [1052, 607] on input "checkbox" at bounding box center [1048, 607] width 10 height 10
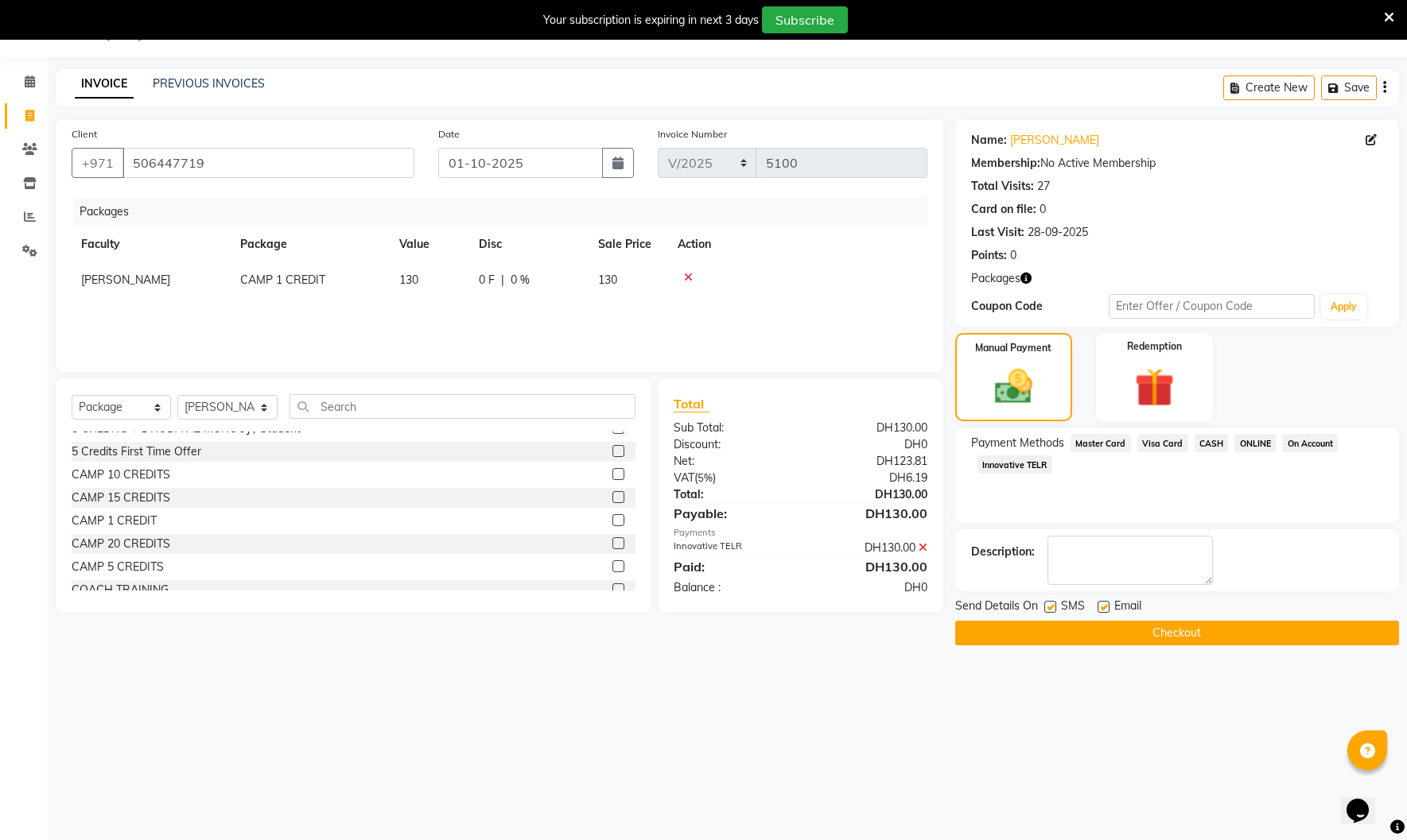
checkbox input "false"
click at [1102, 606] on label at bounding box center [1103, 607] width 12 height 12
click at [1102, 606] on input "checkbox" at bounding box center [1102, 607] width 10 height 10
checkbox input "false"
click at [1014, 630] on button "Checkout" at bounding box center [1177, 633] width 443 height 25
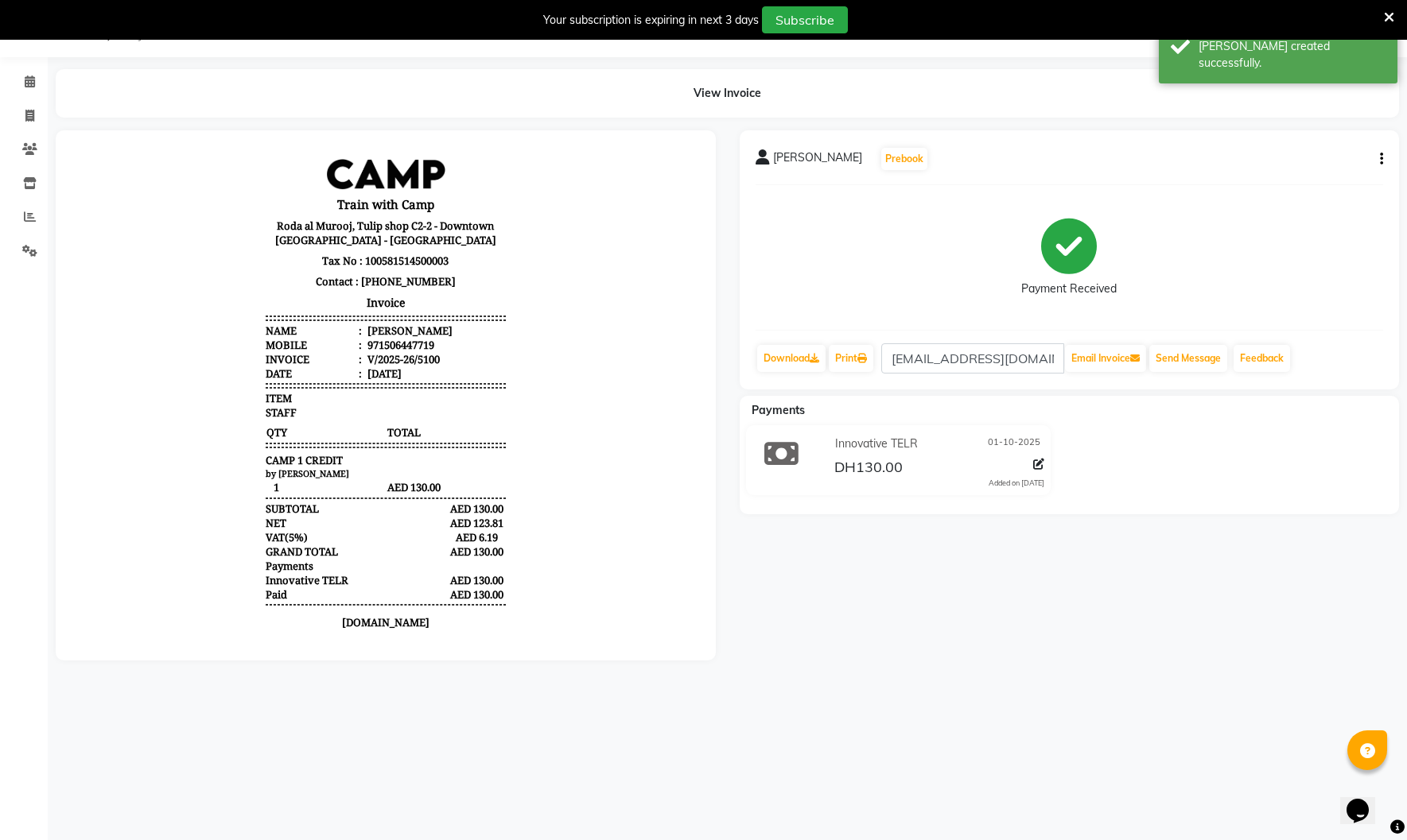
scroll to position [13, 0]
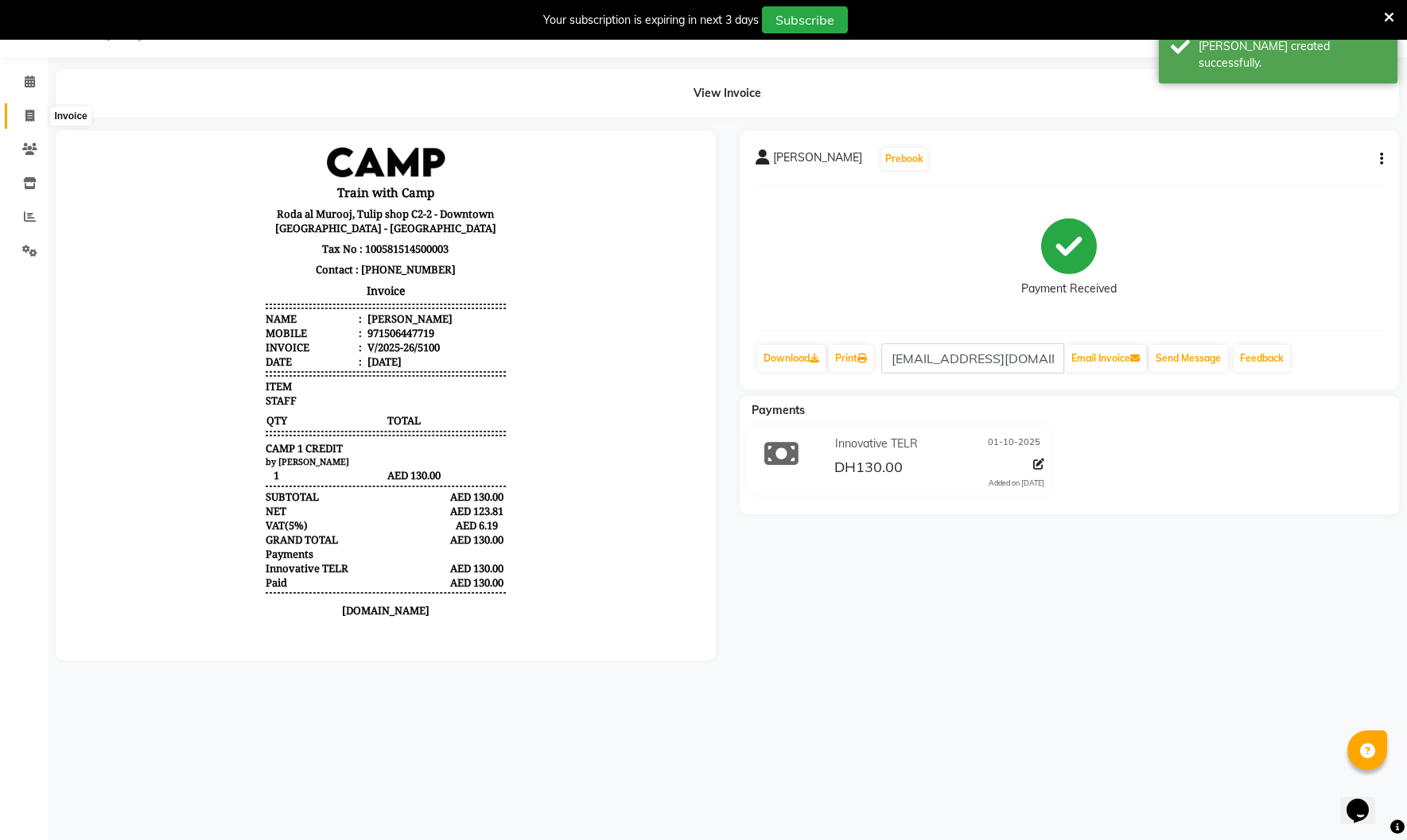
click at [31, 112] on icon at bounding box center [30, 115] width 9 height 12
select select "service"
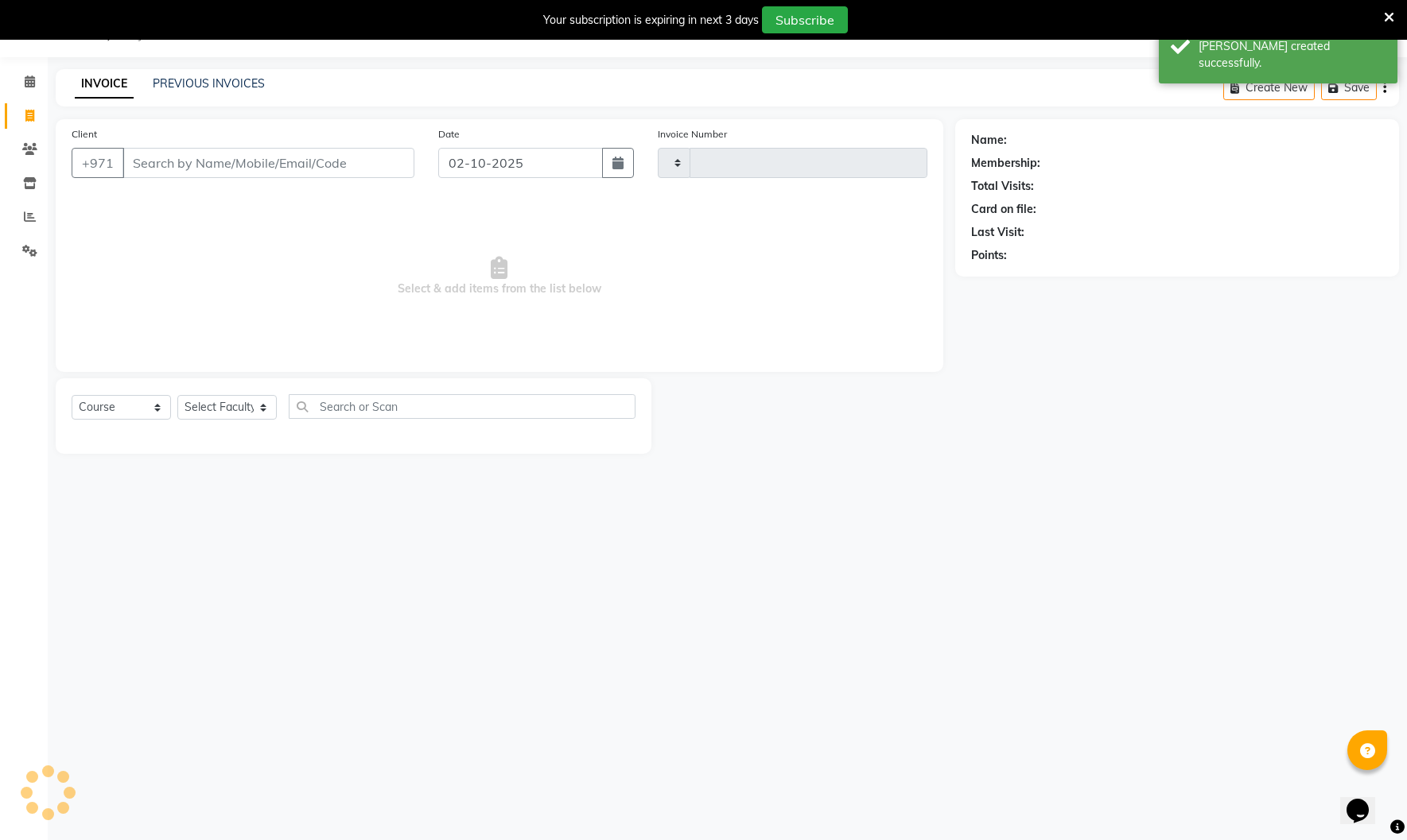
type input "5101"
select select "910"
select select "14965"
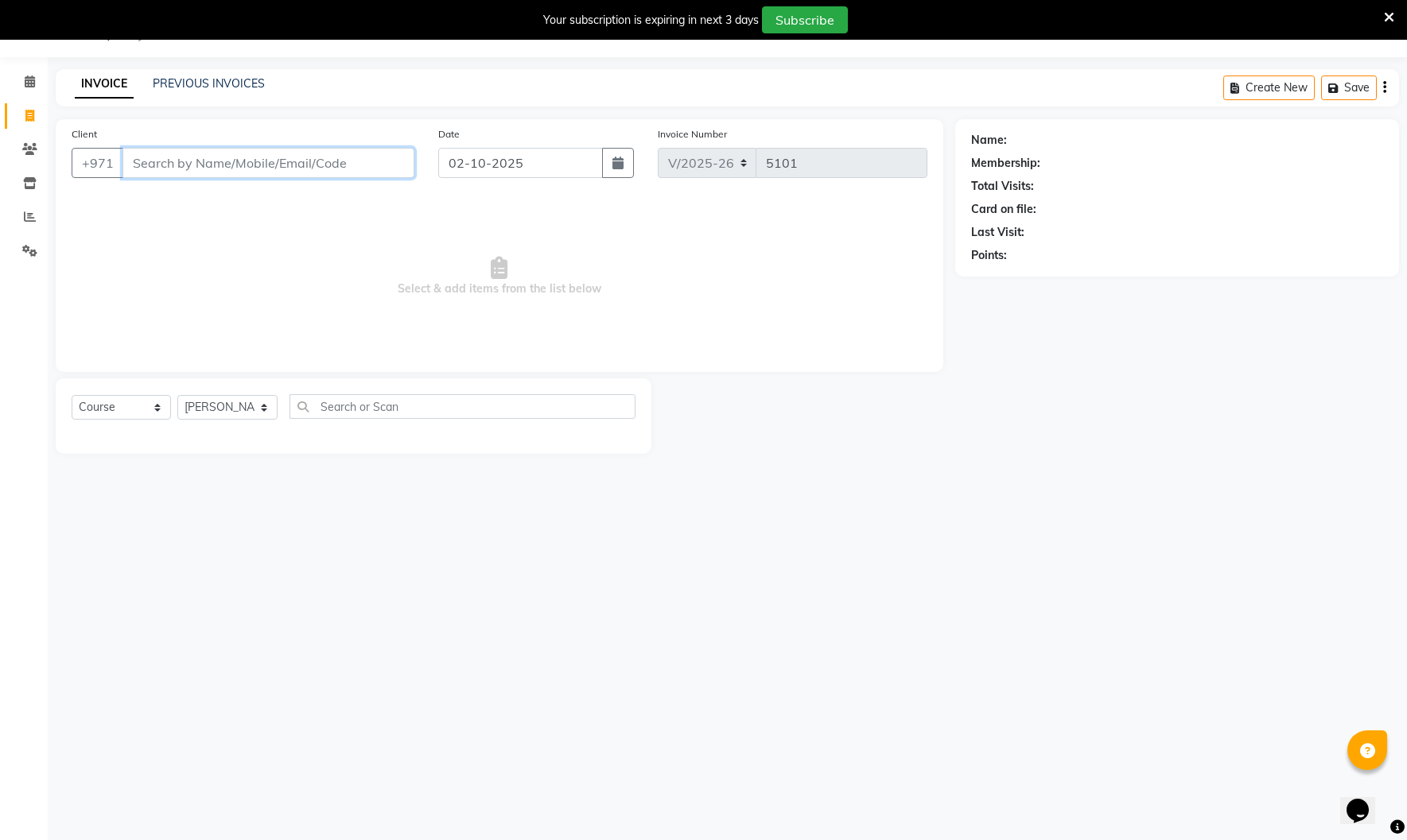
click at [184, 161] on input "Client" at bounding box center [268, 162] width 292 height 30
paste input "01406082"
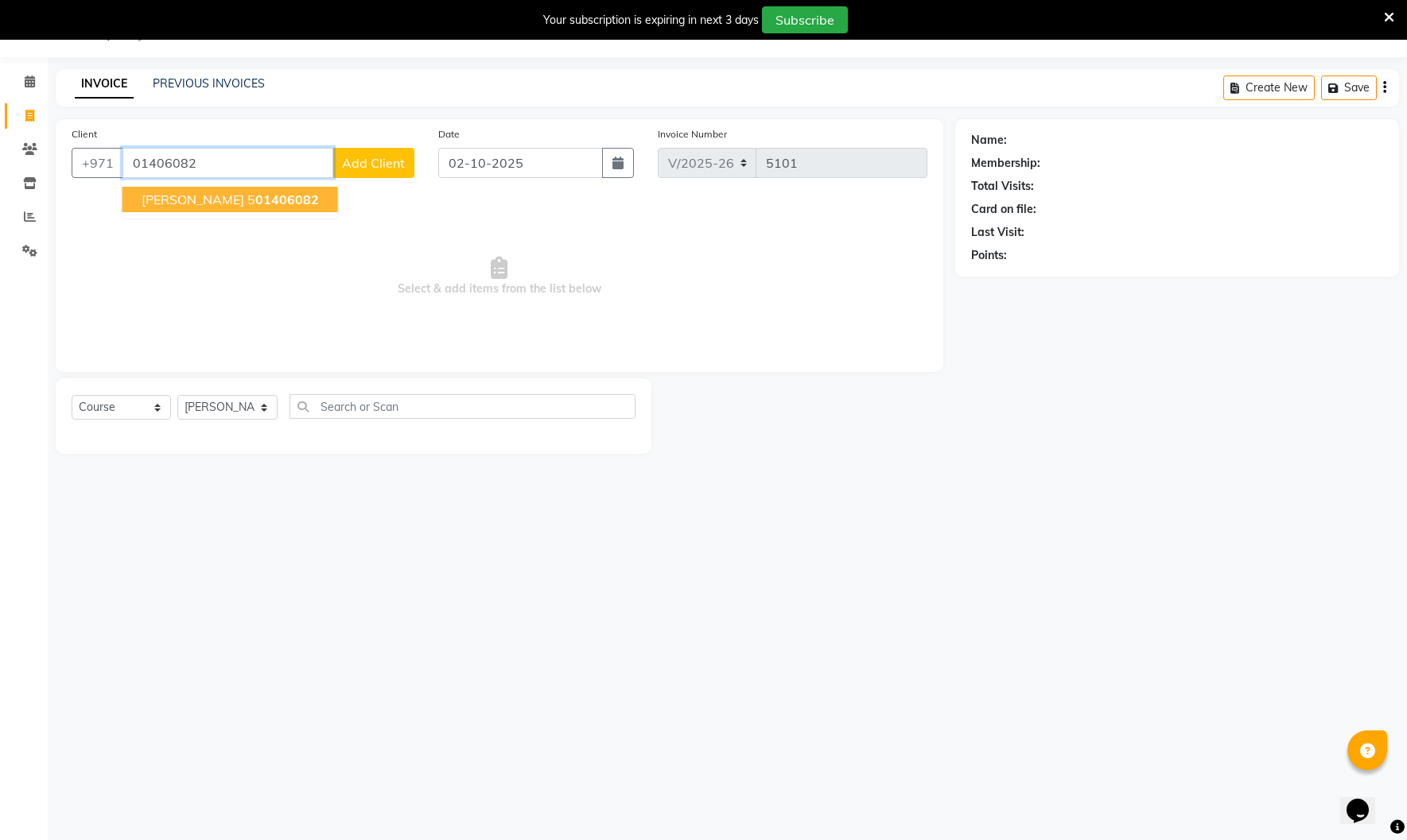
drag, startPoint x: 225, startPoint y: 196, endPoint x: 231, endPoint y: 217, distance: 21.8
click at [247, 199] on ngb-highlight "5 01406082" at bounding box center [283, 199] width 71 height 16
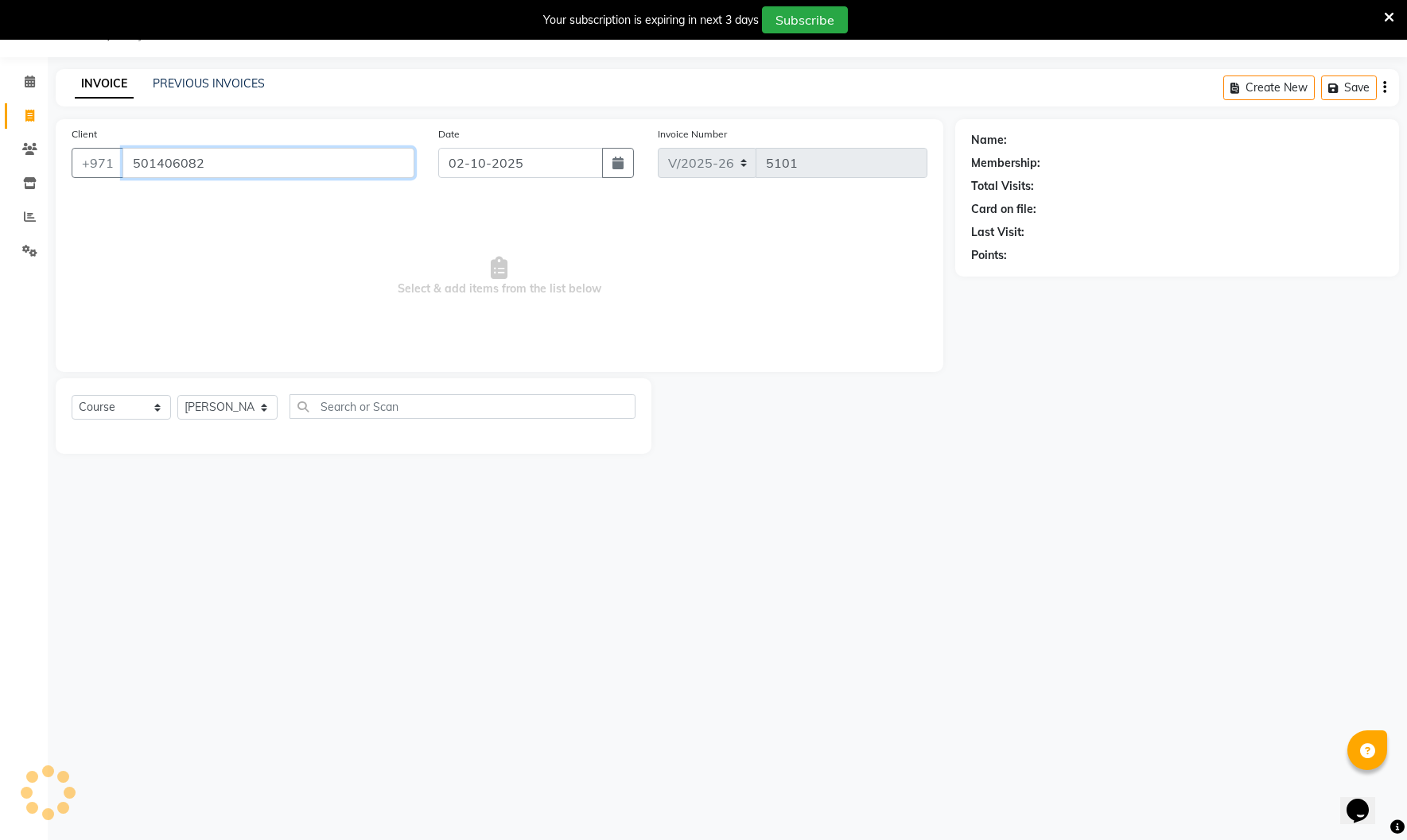
type input "501406082"
click at [151, 413] on select "Select Course Product Membership Package Voucher Prepaid Gift Card" at bounding box center [120, 407] width 99 height 25
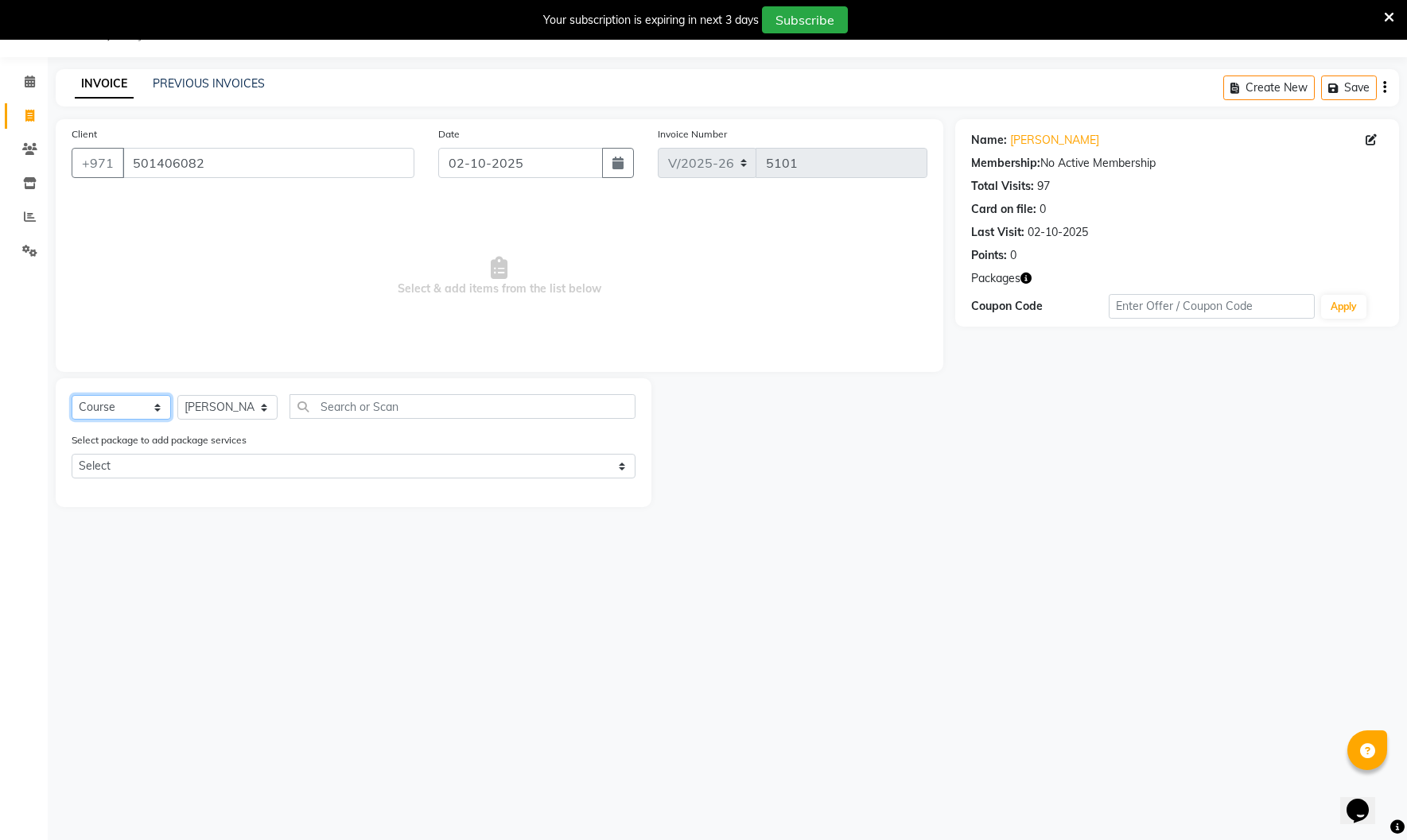
select select "package"
click at [71, 395] on select "Select Course Product Membership Package Voucher Prepaid Gift Card" at bounding box center [120, 407] width 99 height 25
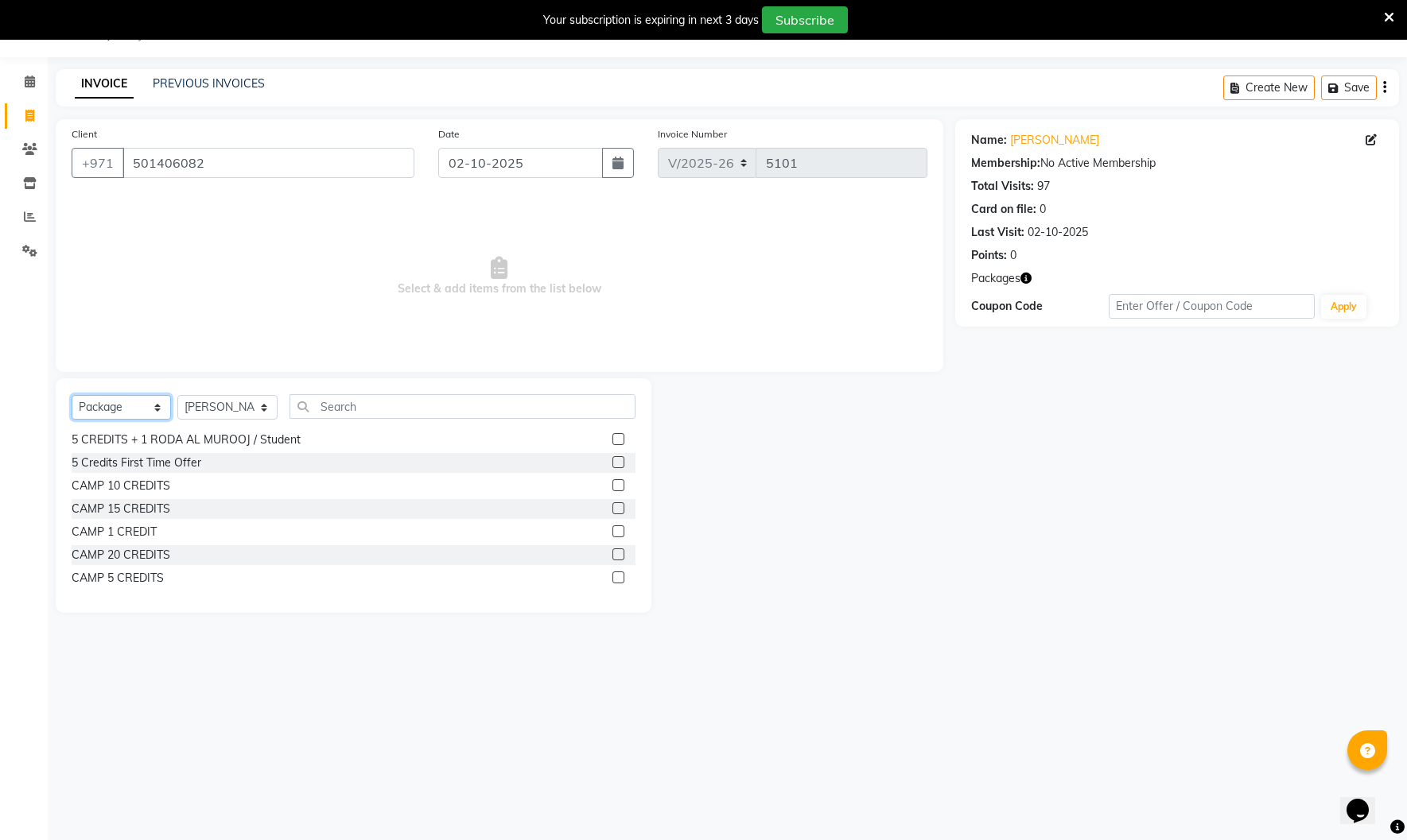
scroll to position [108, 0]
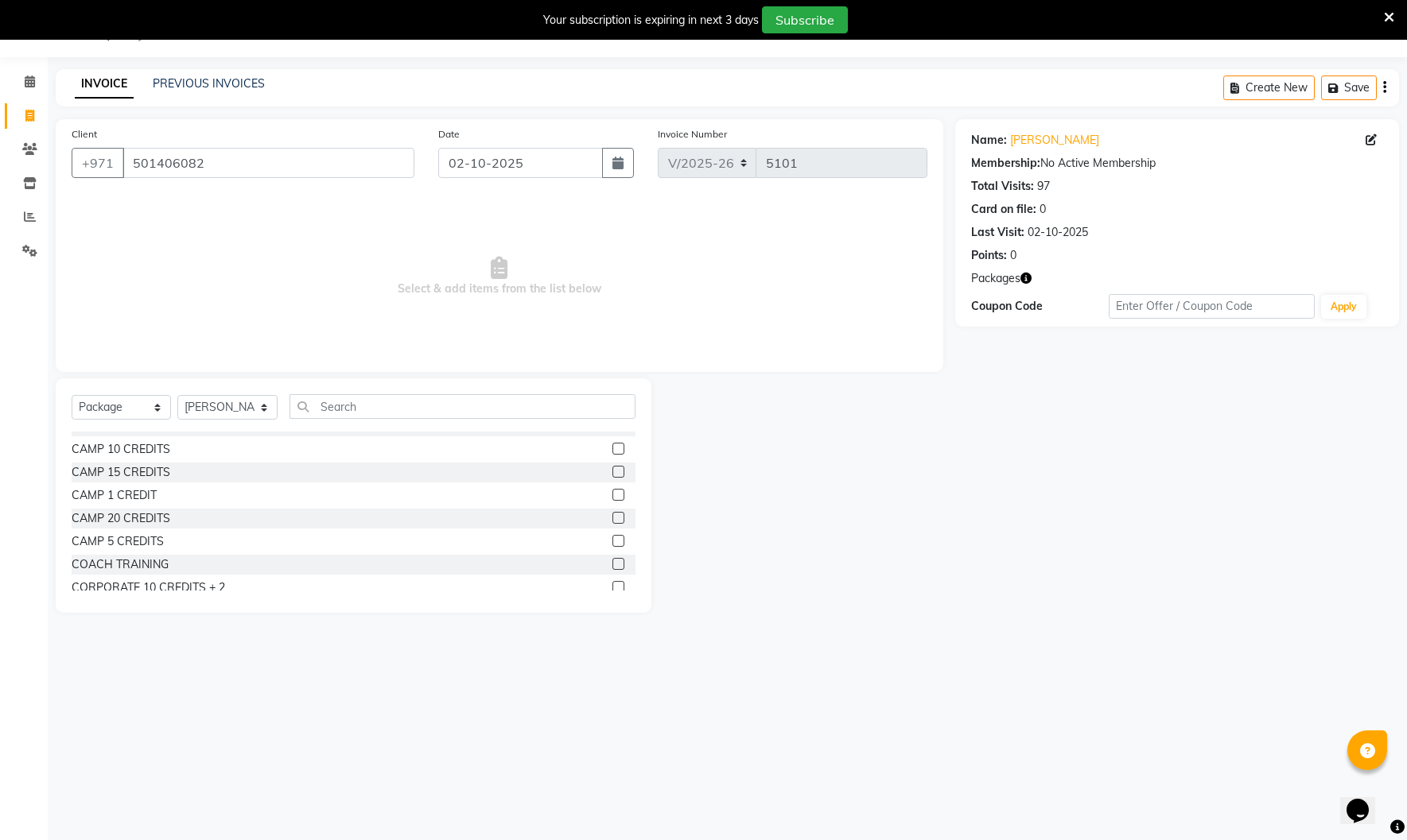
click at [615, 495] on label at bounding box center [618, 494] width 12 height 12
click at [615, 495] on input "checkbox" at bounding box center [617, 495] width 10 height 10
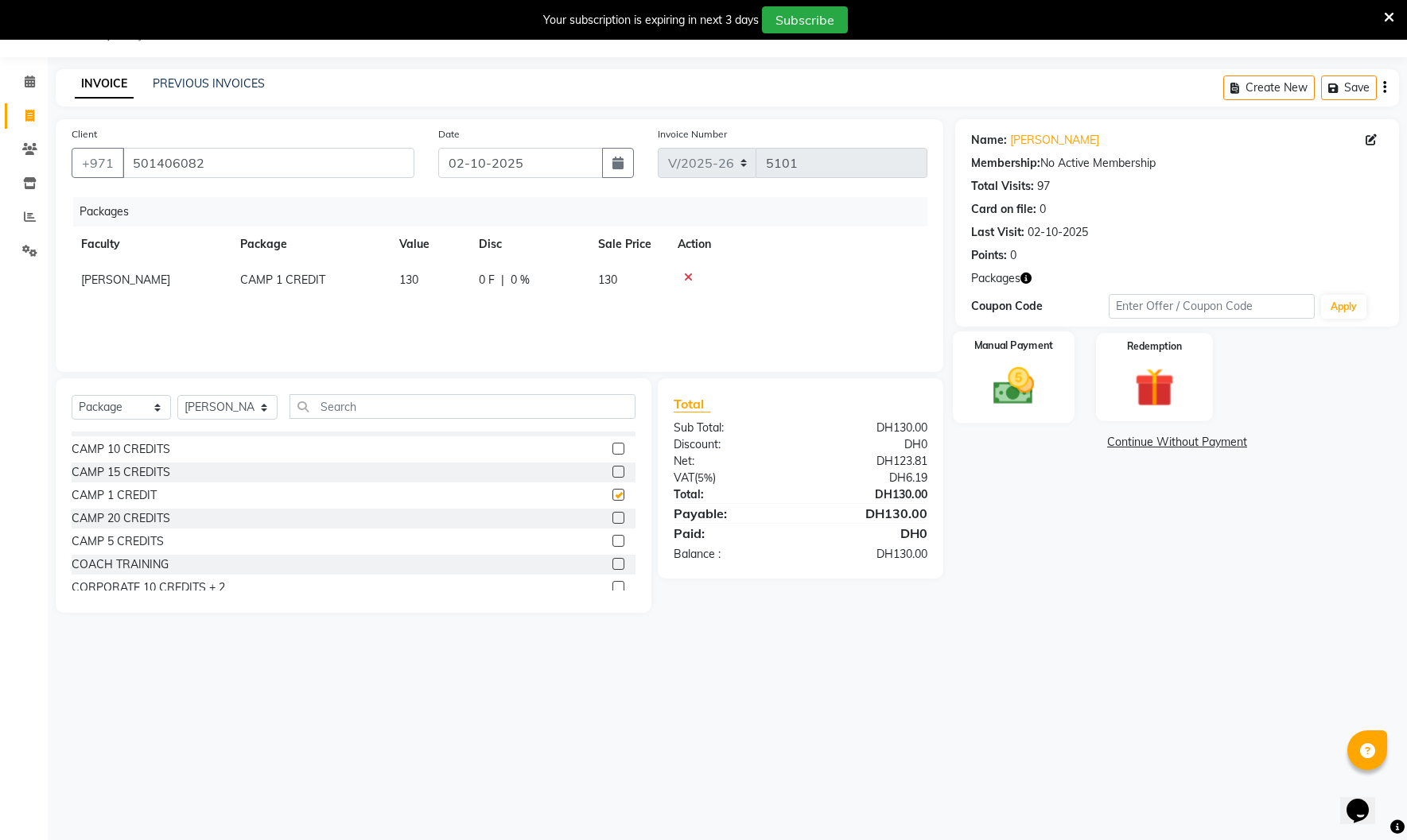
checkbox input "false"
drag, startPoint x: 1027, startPoint y: 378, endPoint x: 997, endPoint y: 374, distance: 30.3
click at [1027, 378] on img at bounding box center [1014, 385] width 66 height 47
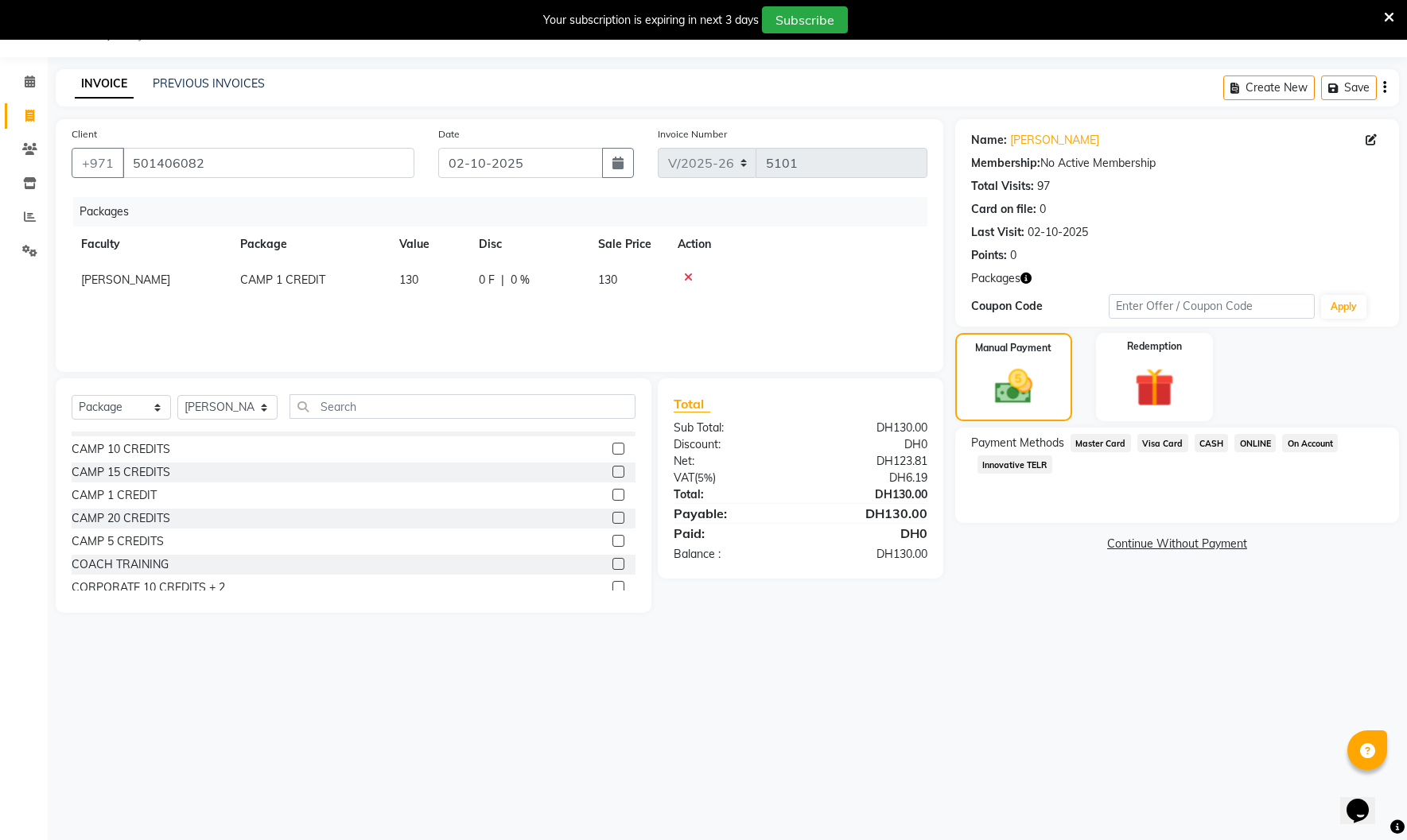
click at [1015, 463] on span "Innovative TELR" at bounding box center [1015, 464] width 75 height 18
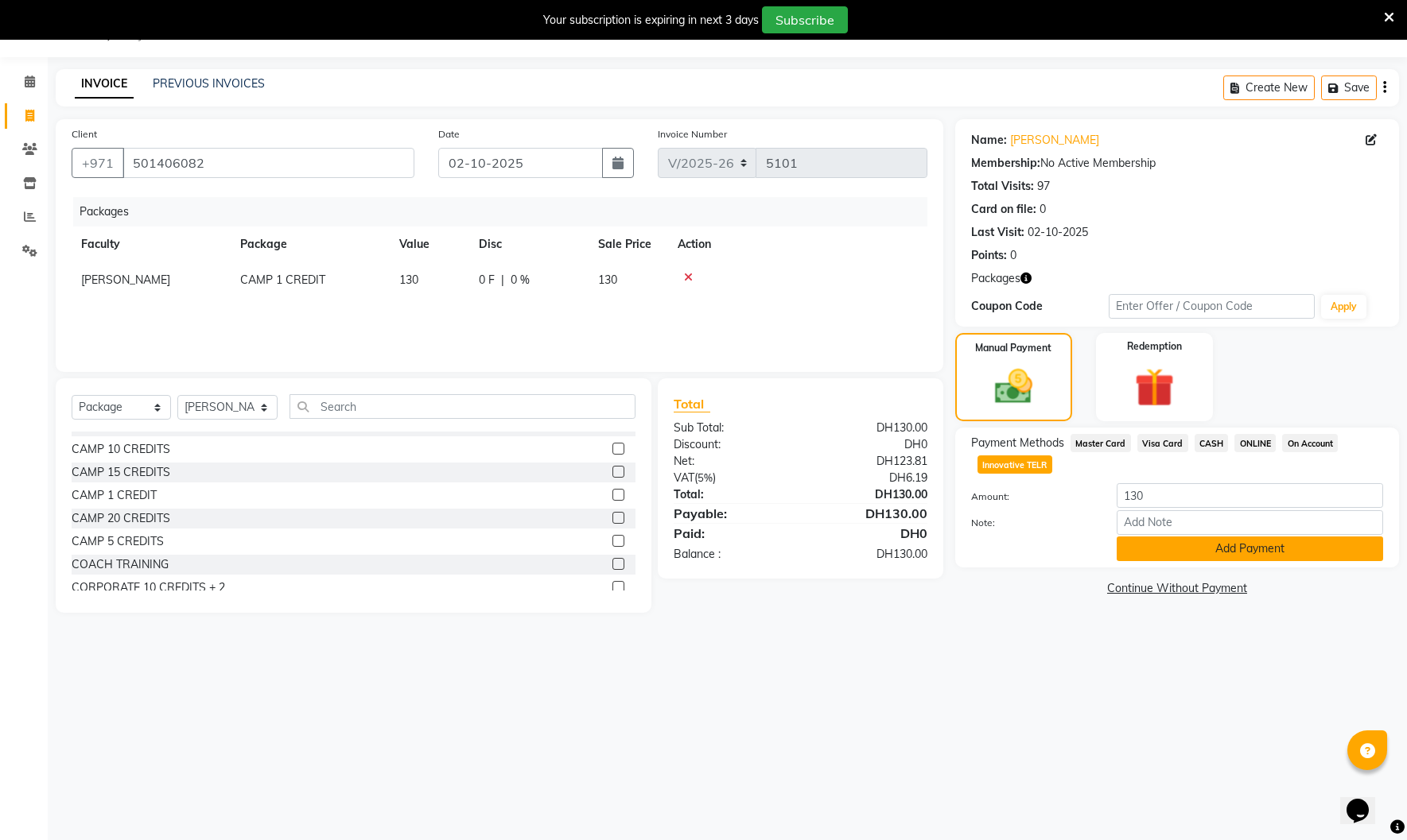
click at [1158, 547] on button "Add Payment" at bounding box center [1250, 548] width 266 height 25
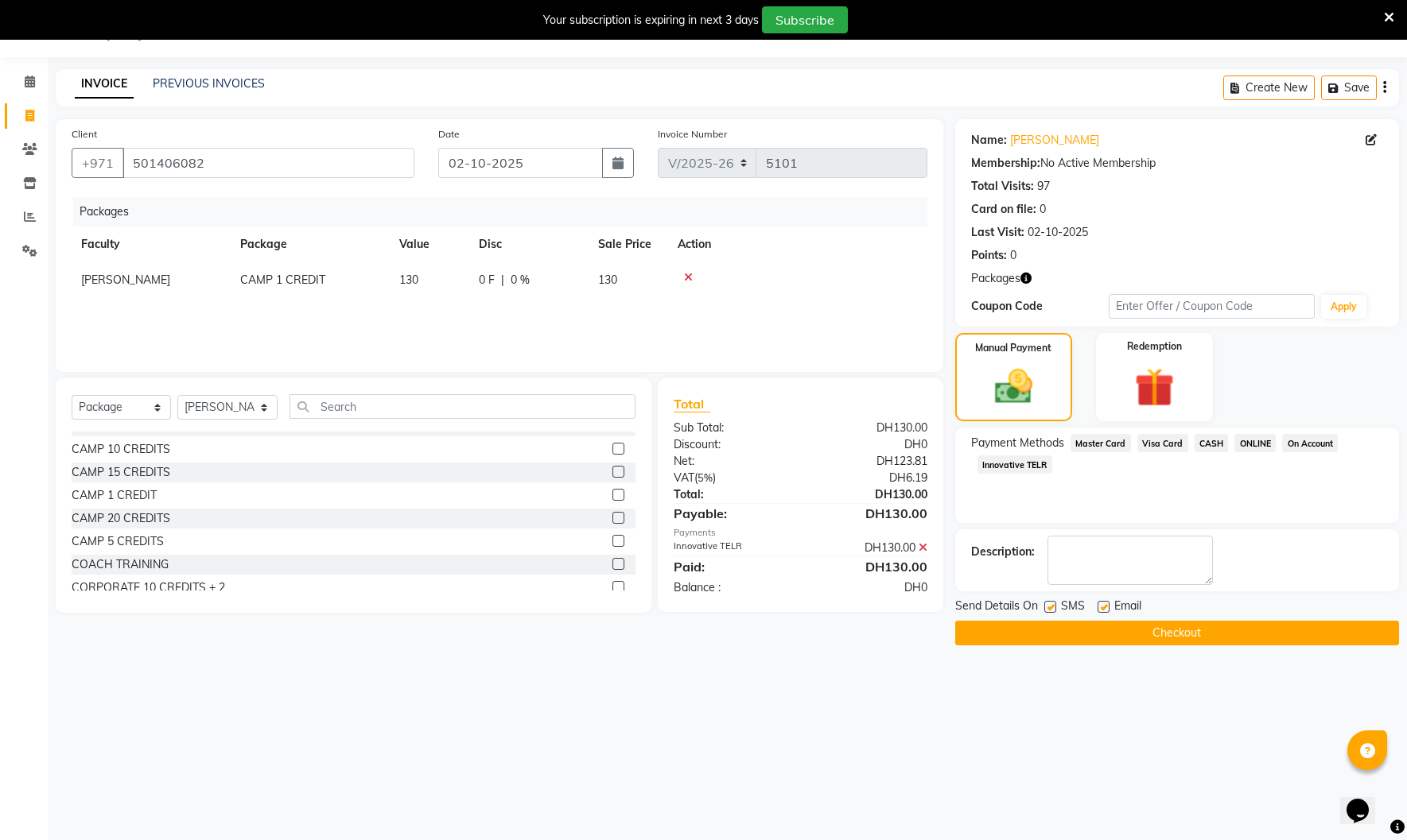
click at [1050, 609] on label at bounding box center [1049, 607] width 12 height 12
click at [1050, 609] on input "checkbox" at bounding box center [1048, 607] width 10 height 10
checkbox input "false"
drag, startPoint x: 1100, startPoint y: 606, endPoint x: 1099, endPoint y: 624, distance: 18.0
click at [1100, 608] on label at bounding box center [1103, 607] width 12 height 12
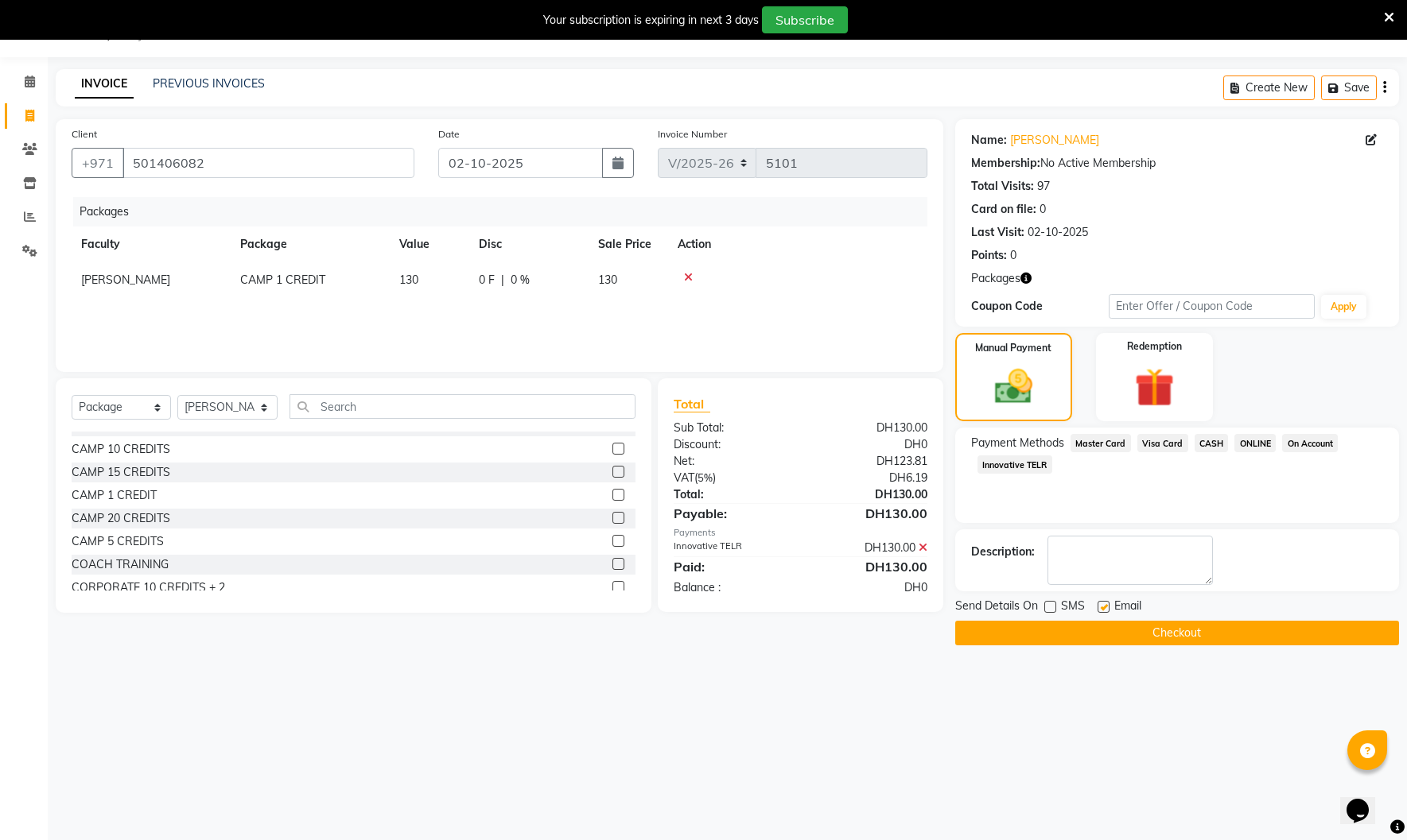
click at [1100, 608] on input "checkbox" at bounding box center [1102, 607] width 10 height 10
checkbox input "false"
click at [1090, 628] on button "Checkout" at bounding box center [1177, 633] width 443 height 25
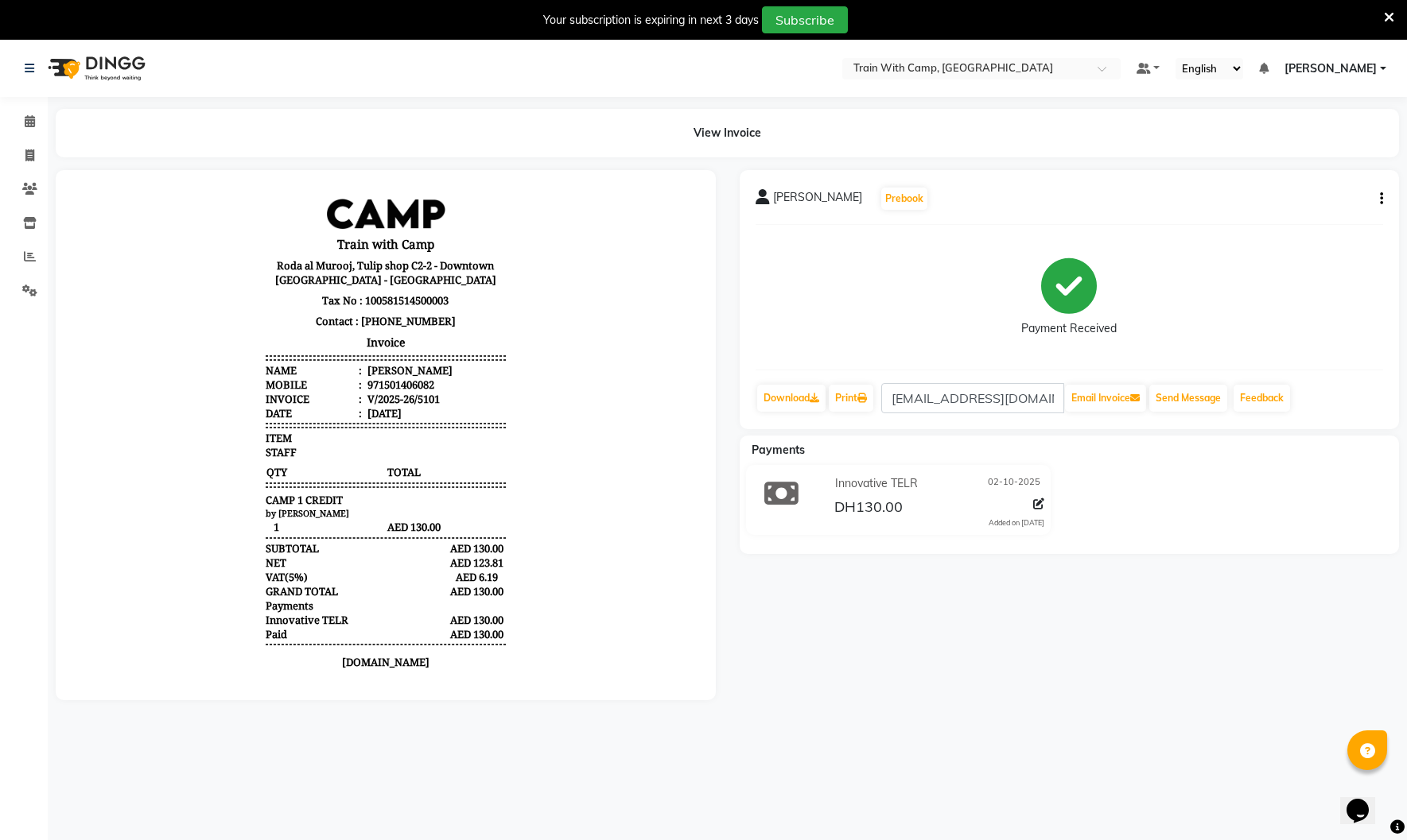
click at [1158, 65] on span "[PERSON_NAME]" at bounding box center [1329, 68] width 92 height 16
click at [1158, 150] on link "Sign out" at bounding box center [1304, 149] width 145 height 25
